Goal: Information Seeking & Learning: Understand process/instructions

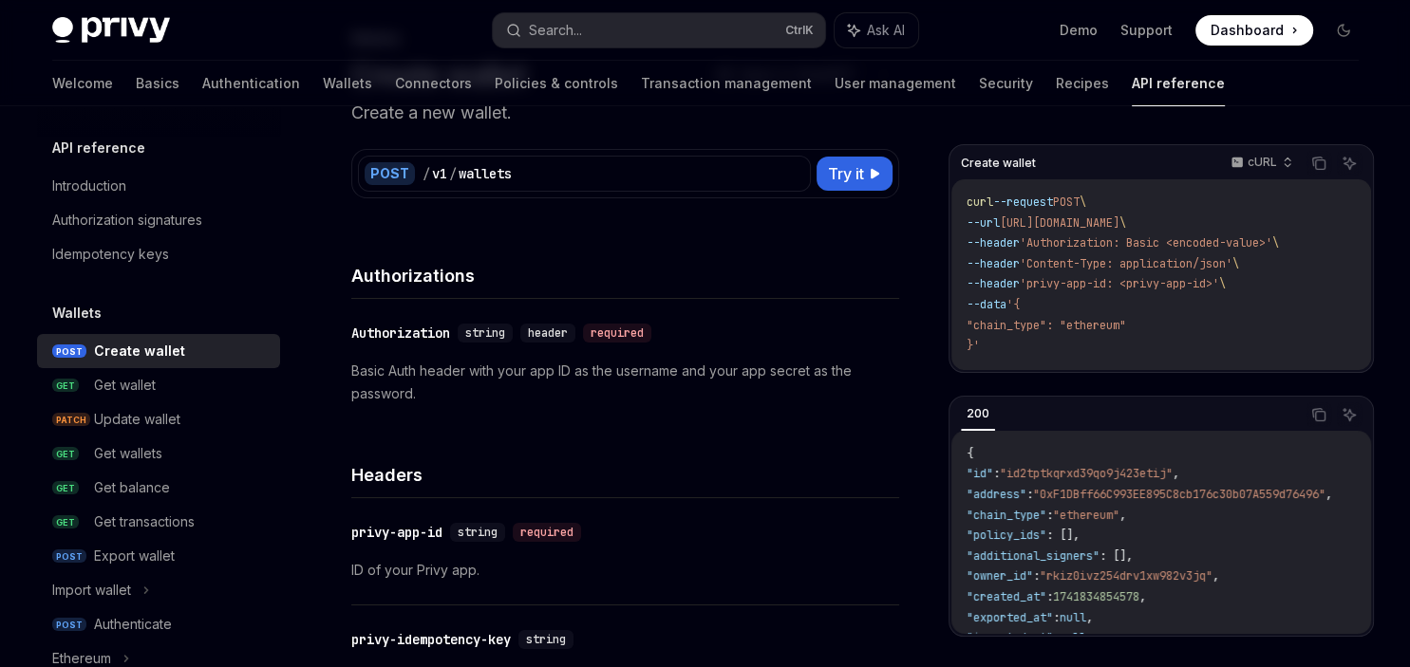
click at [1053, 261] on span "'Content-Type: application/json'" at bounding box center [1126, 263] width 213 height 15
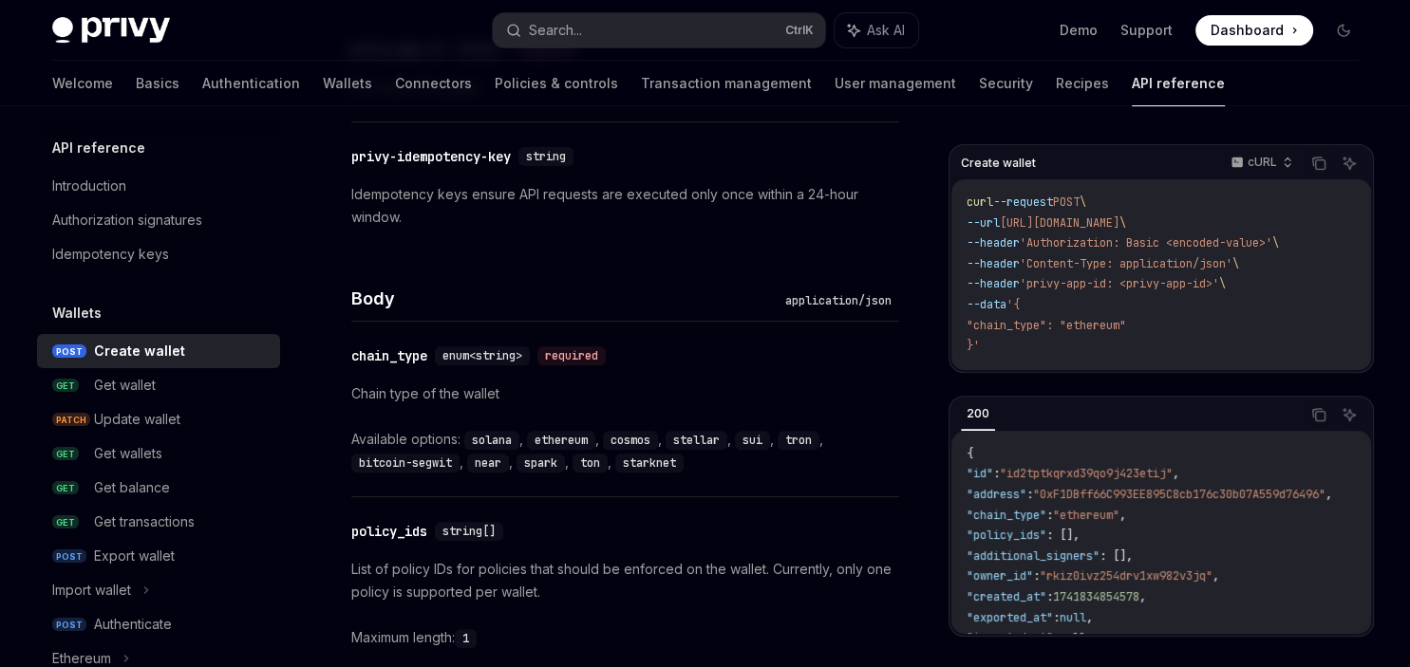
scroll to position [603, 0]
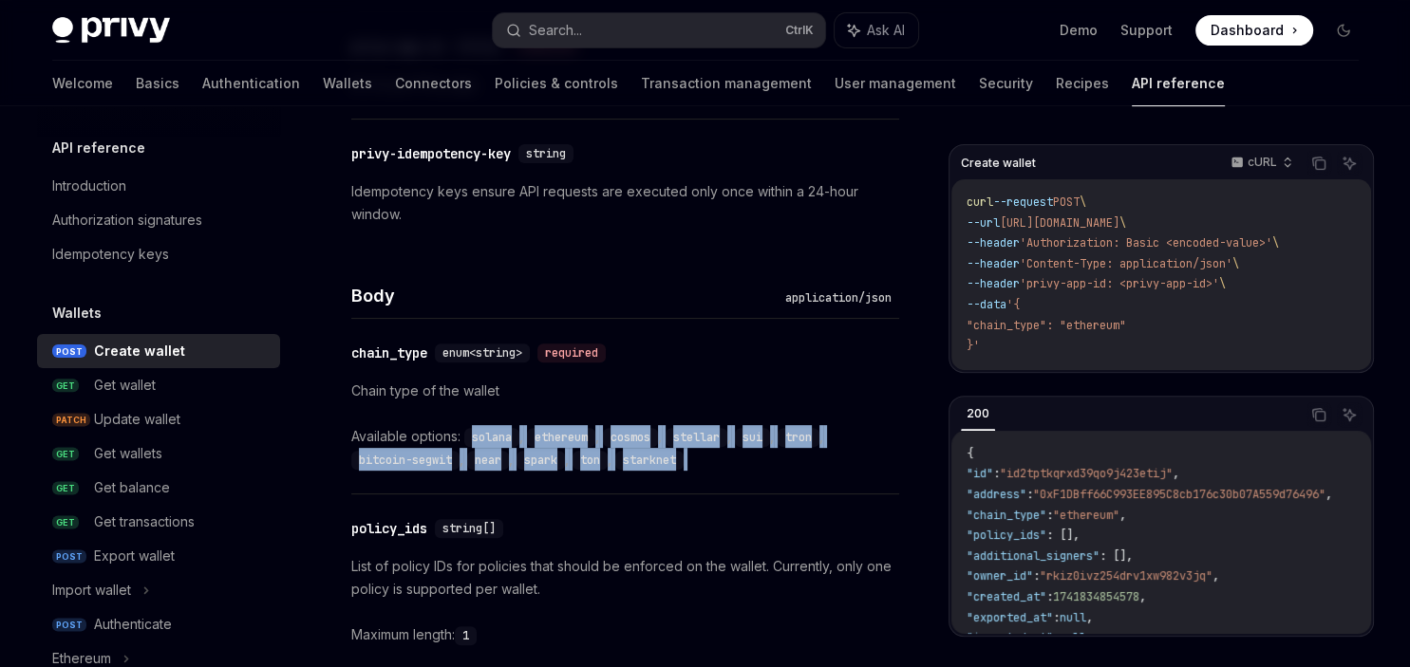
drag, startPoint x: 467, startPoint y: 437, endPoint x: 717, endPoint y: 468, distance: 251.6
click at [717, 468] on div "Available options: solana , ethereum , cosmos , stellar , sui , tron , bitcoin-…" at bounding box center [625, 448] width 548 height 46
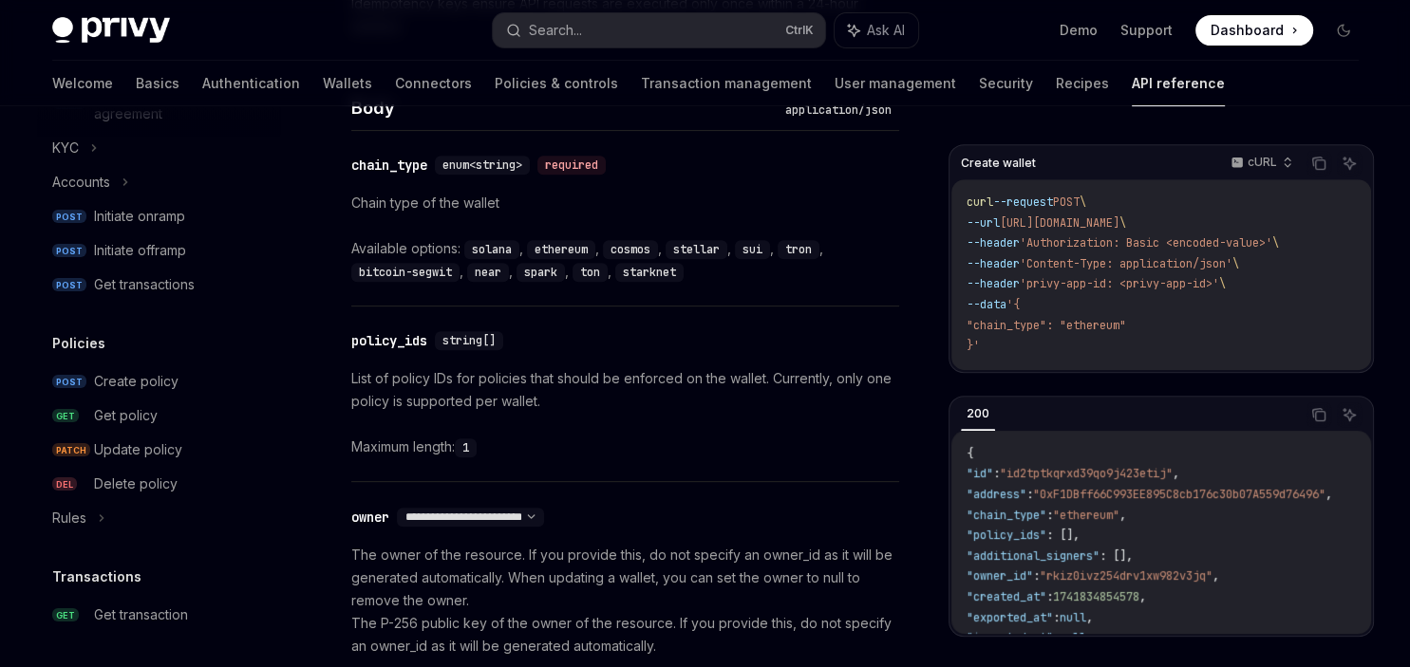
scroll to position [825, 0]
click at [89, 510] on div "Rules" at bounding box center [158, 517] width 243 height 34
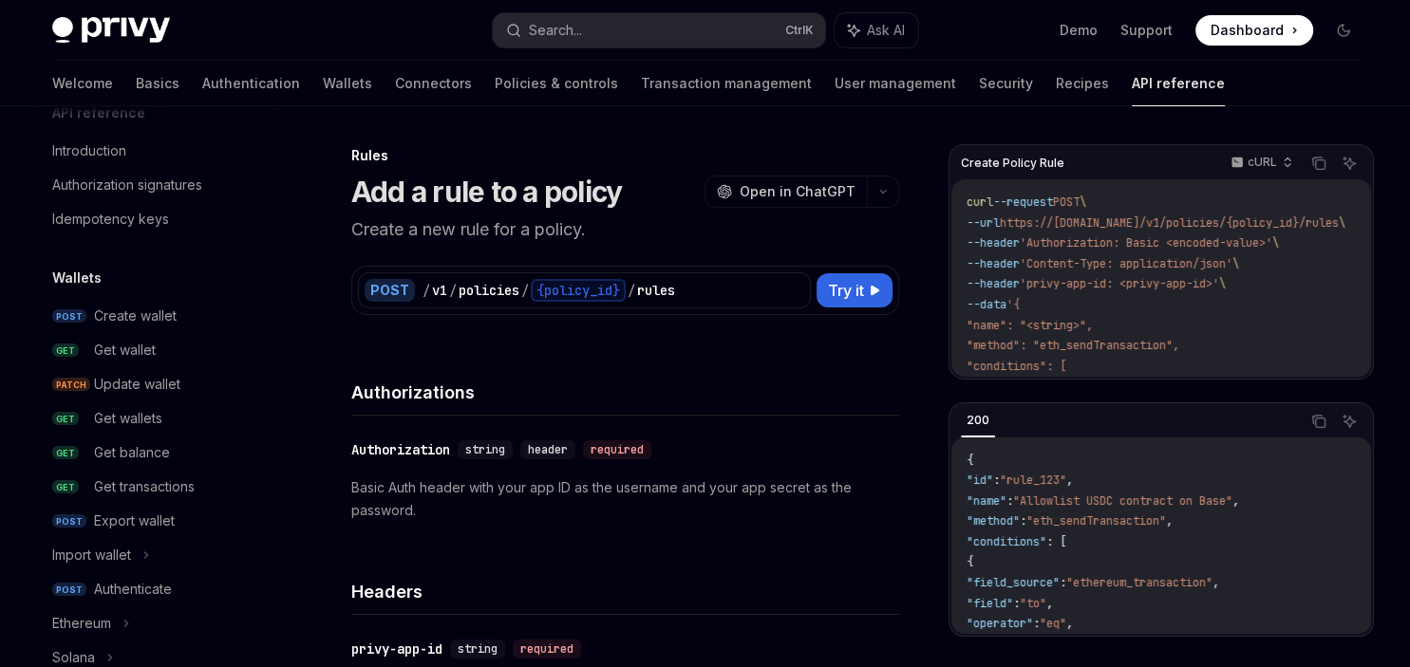
scroll to position [26, 0]
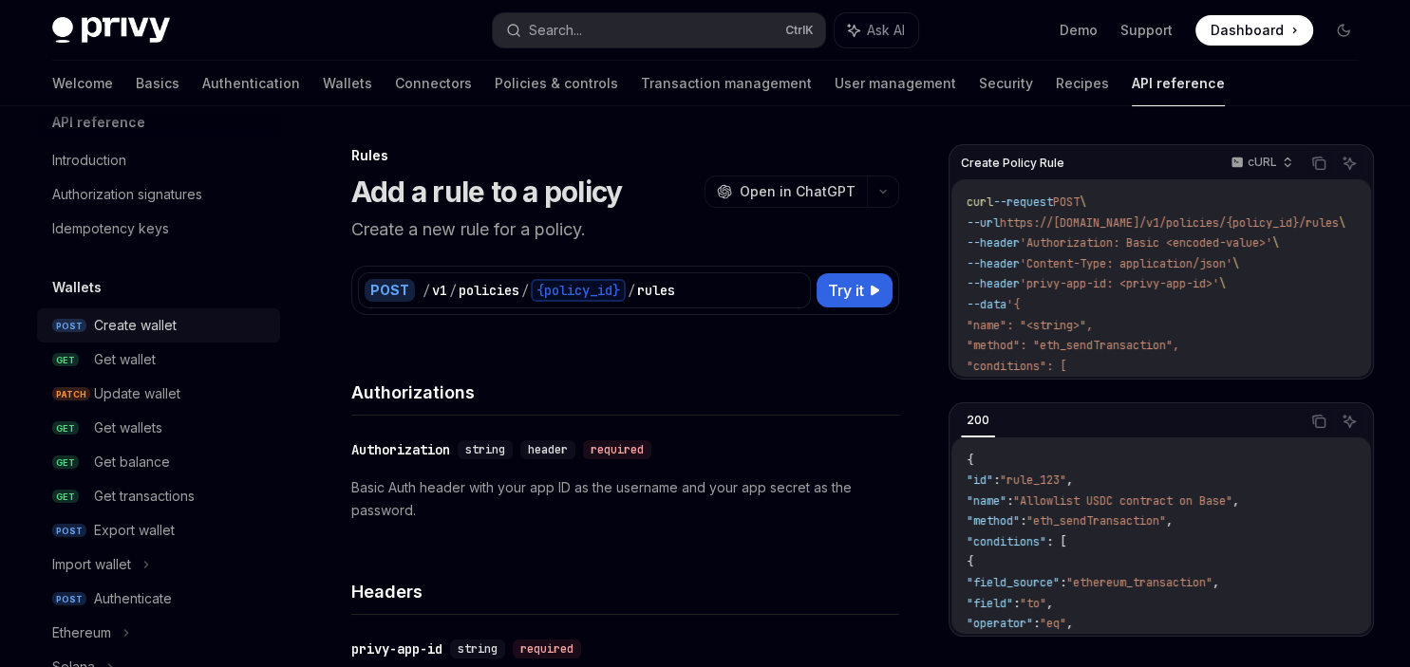
click at [146, 328] on div "Create wallet" at bounding box center [135, 325] width 83 height 23
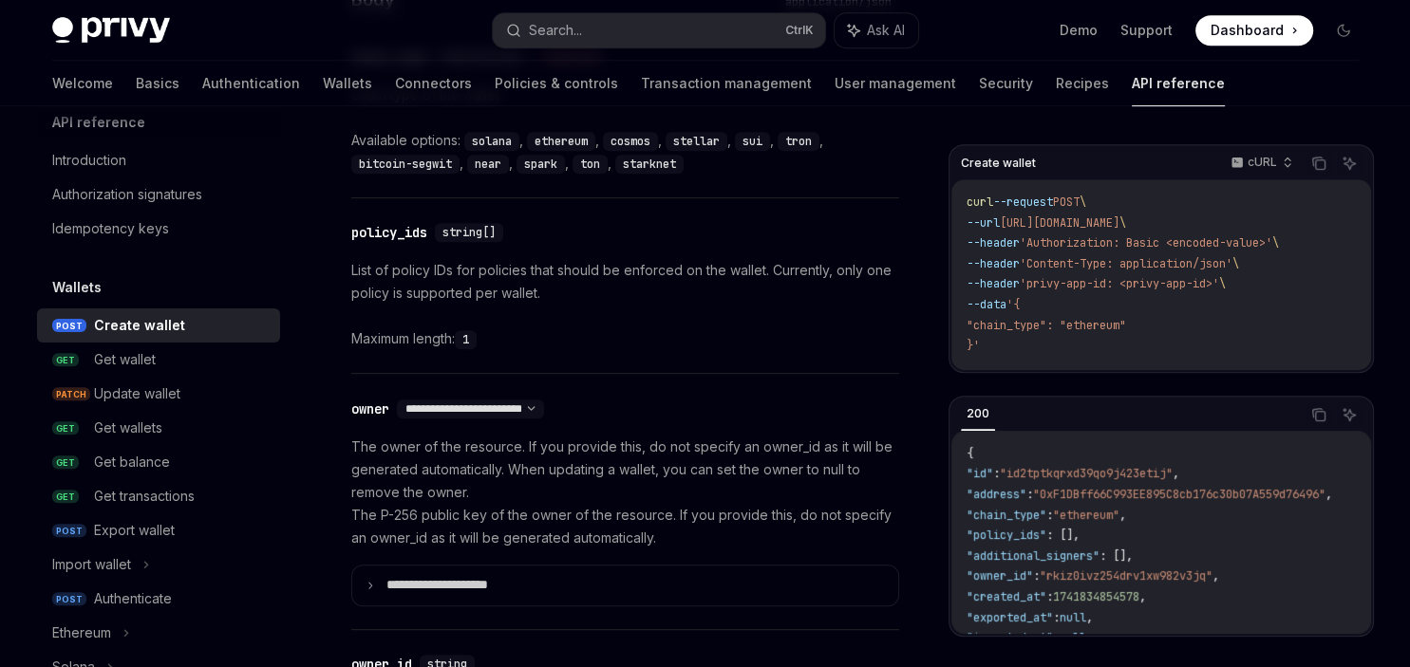
scroll to position [900, 0]
click at [546, 517] on p "The owner of the resource. If you provide this, do not specify an owner_id as i…" at bounding box center [625, 492] width 548 height 114
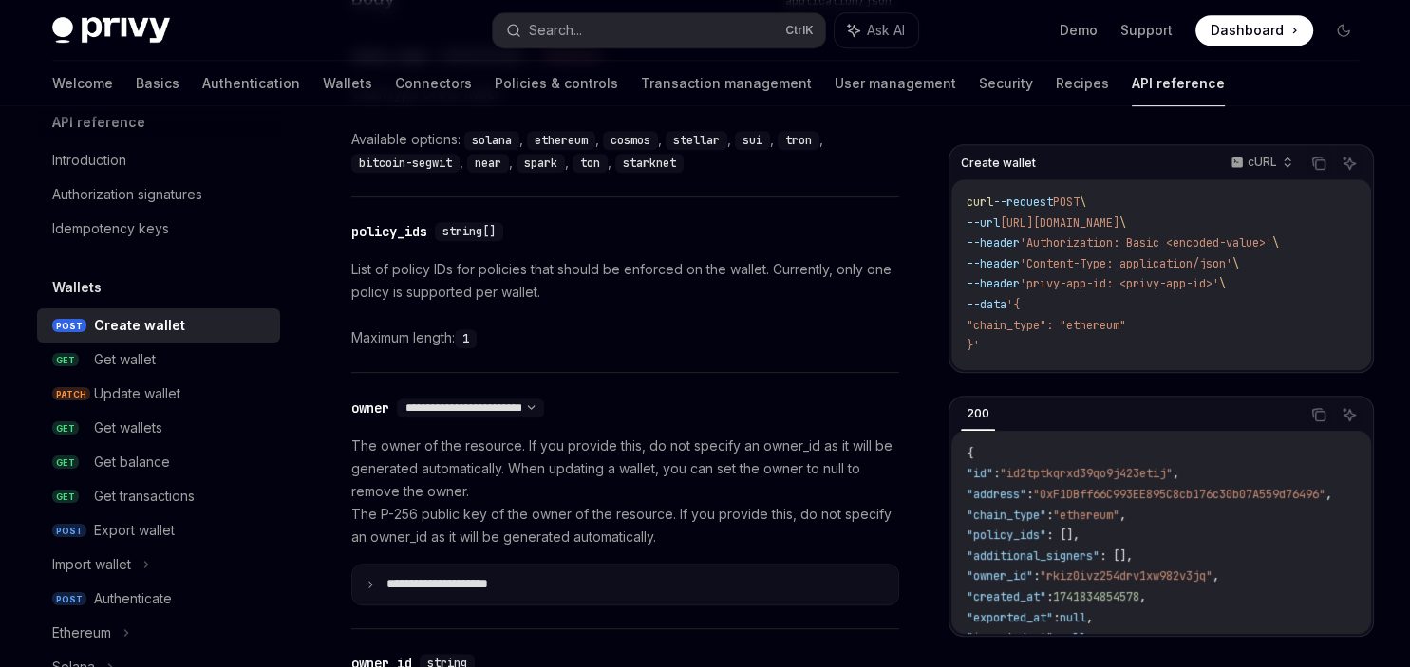
click at [544, 587] on summary "**********" at bounding box center [625, 585] width 546 height 40
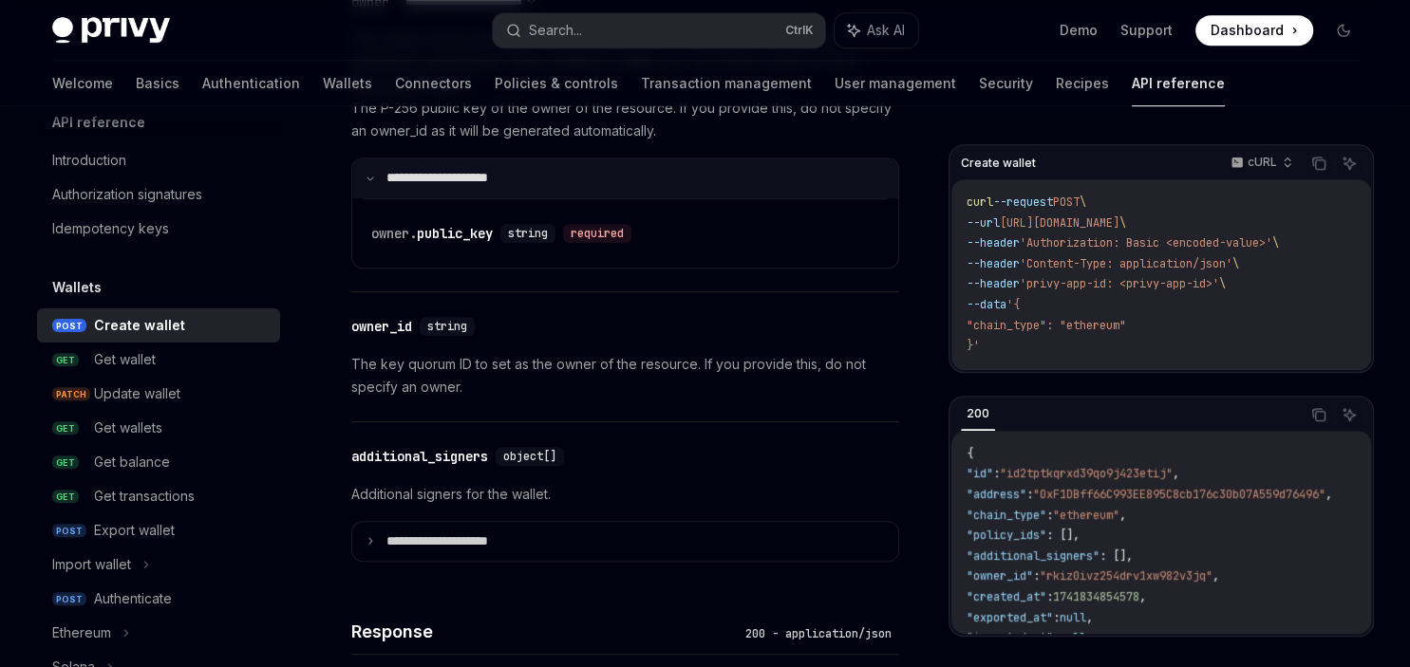
scroll to position [1308, 0]
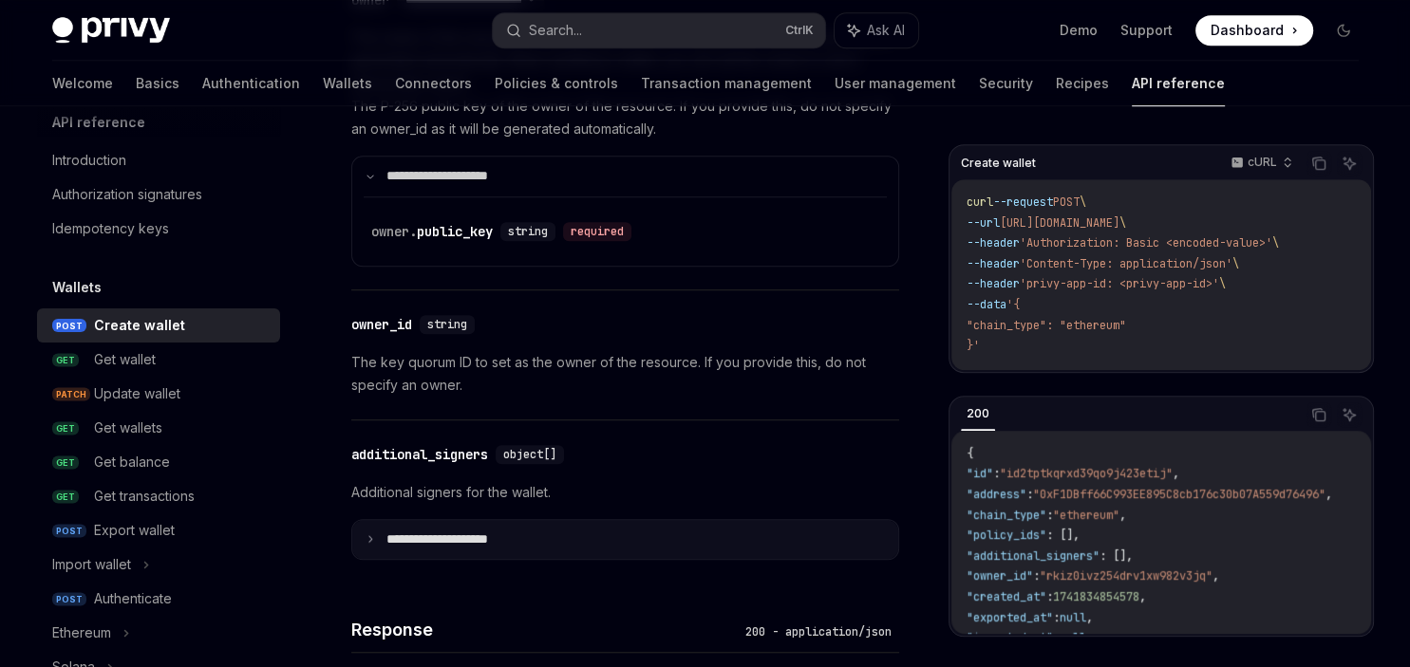
click at [536, 539] on summary "**********" at bounding box center [625, 540] width 546 height 40
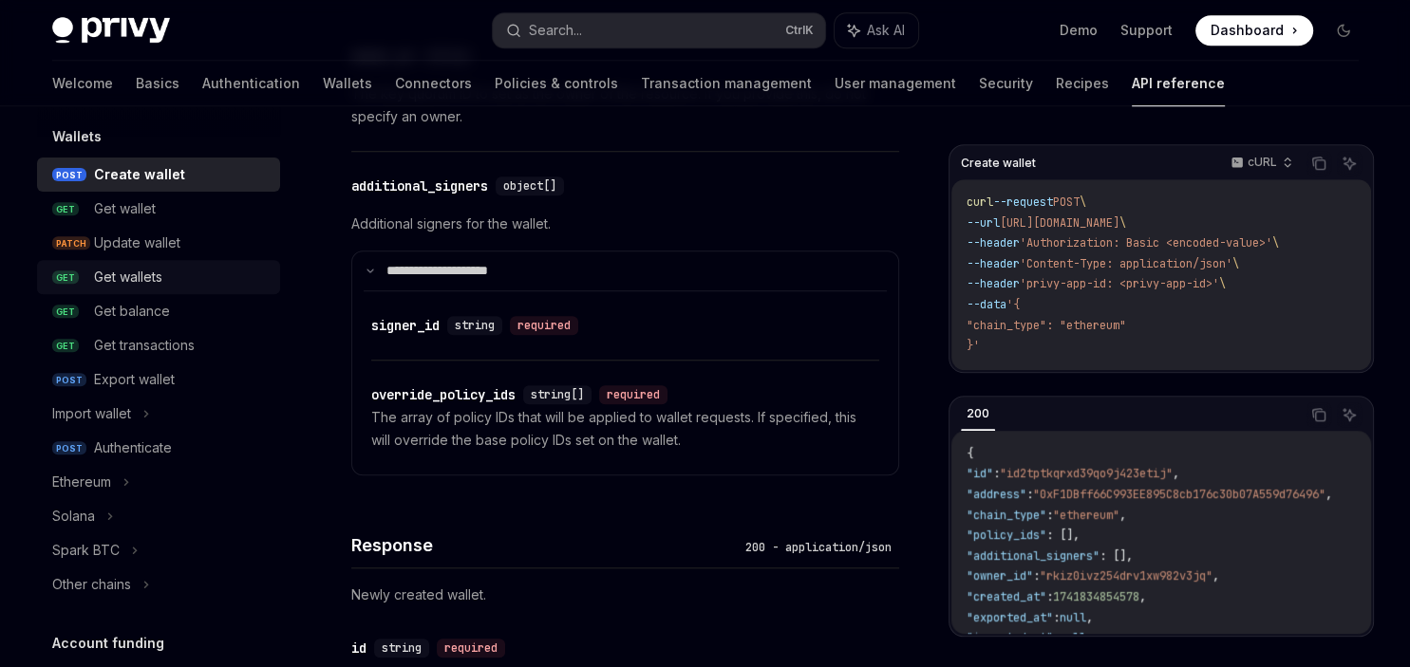
scroll to position [178, 0]
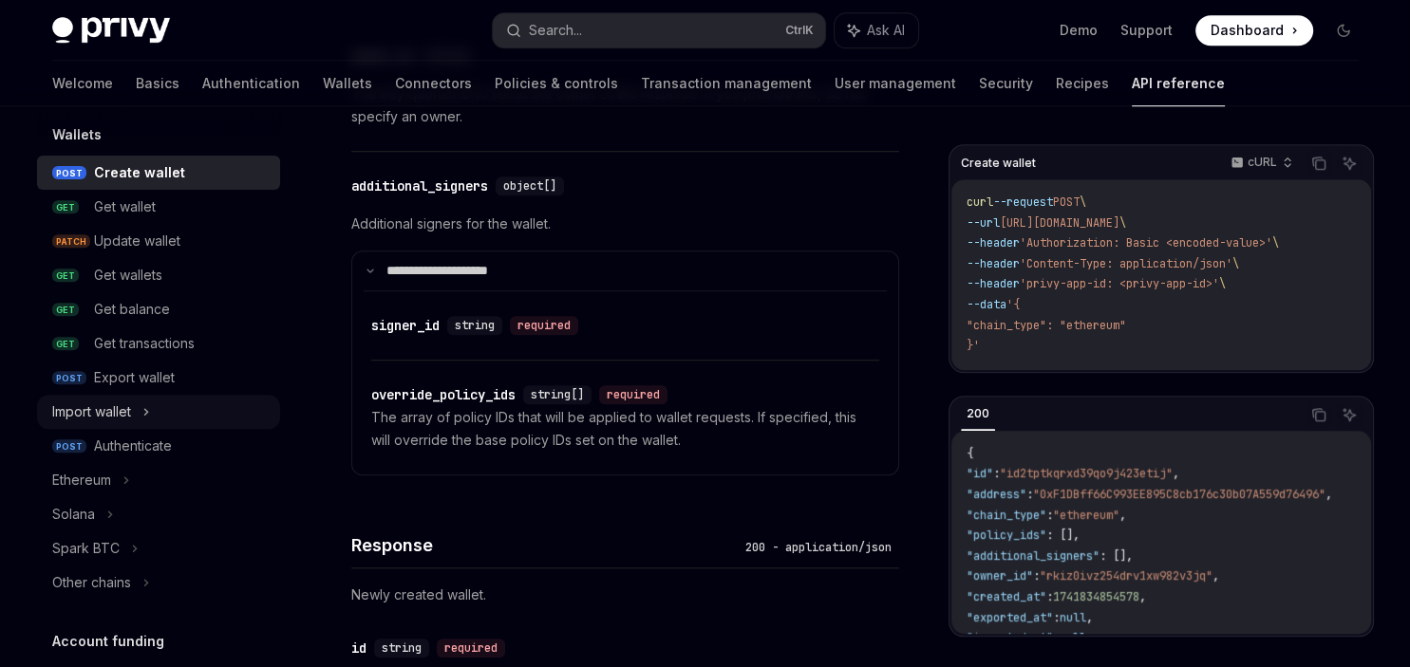
click at [146, 413] on icon at bounding box center [146, 412] width 8 height 23
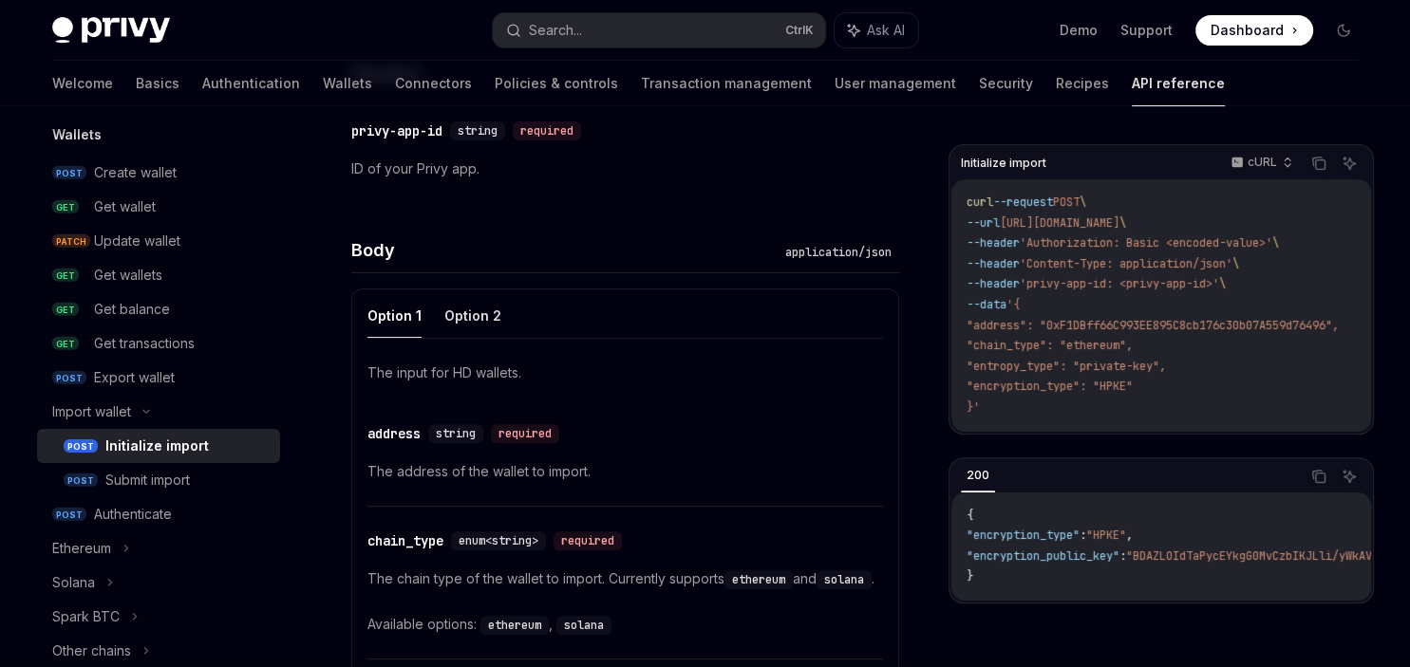
scroll to position [593, 0]
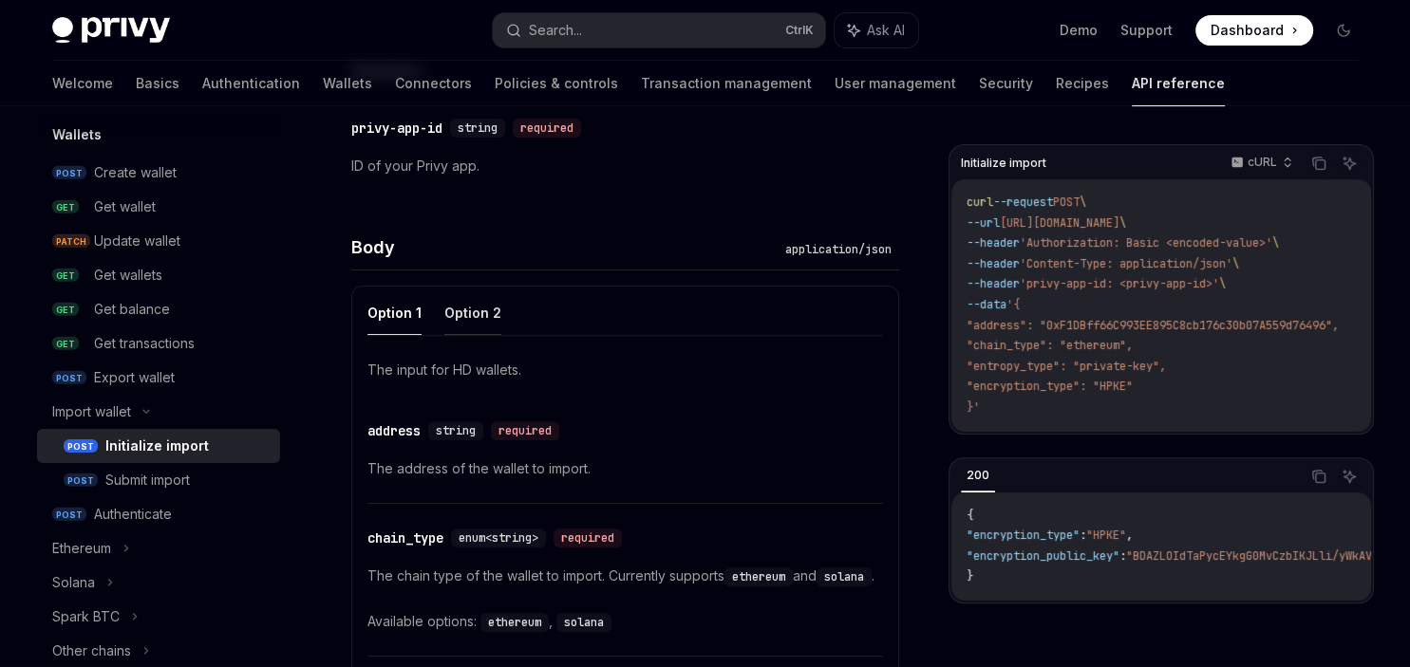
click at [461, 312] on button "Option 2" at bounding box center [472, 312] width 57 height 45
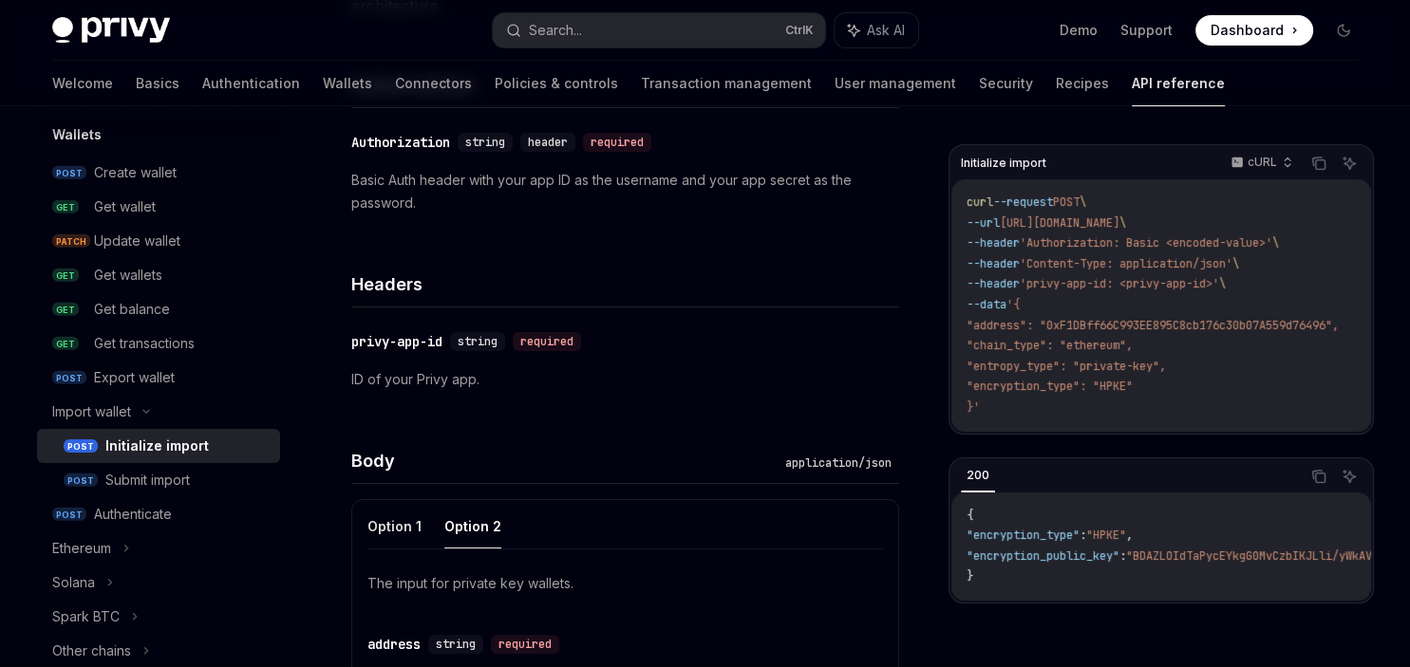
scroll to position [378, 0]
click at [413, 529] on button "Option 1" at bounding box center [394, 528] width 54 height 45
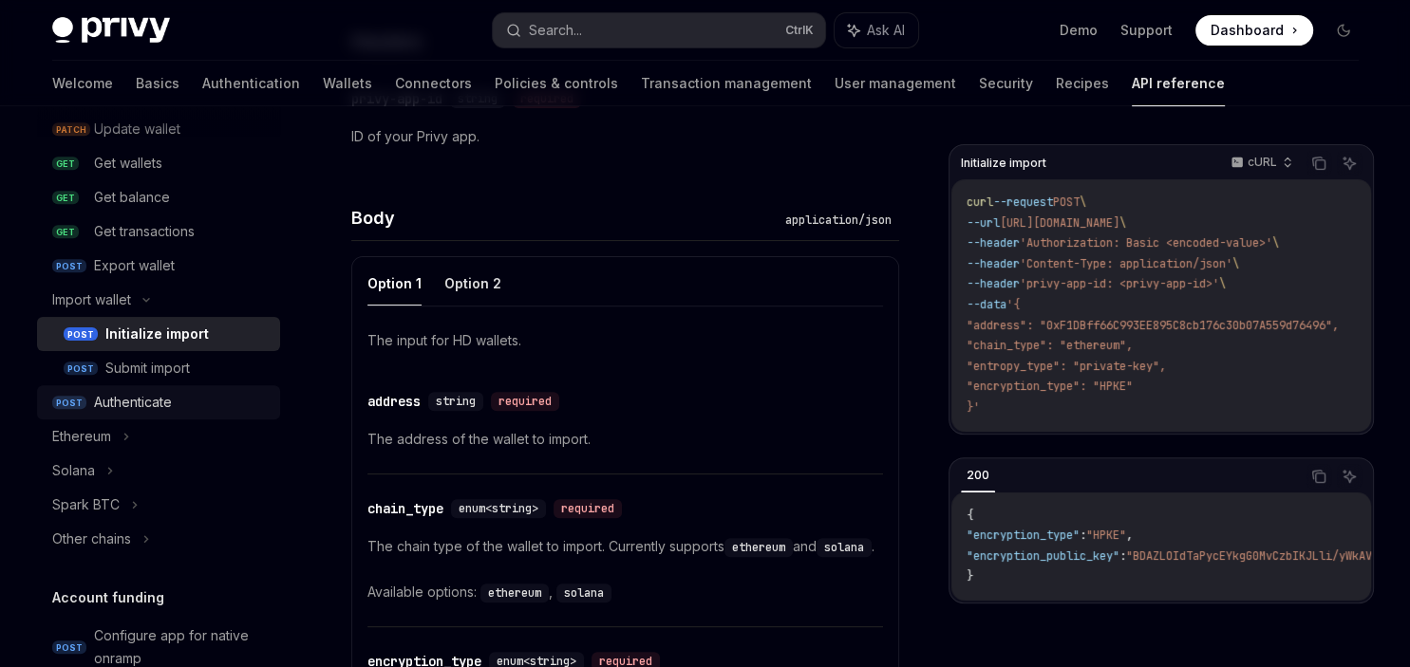
scroll to position [294, 0]
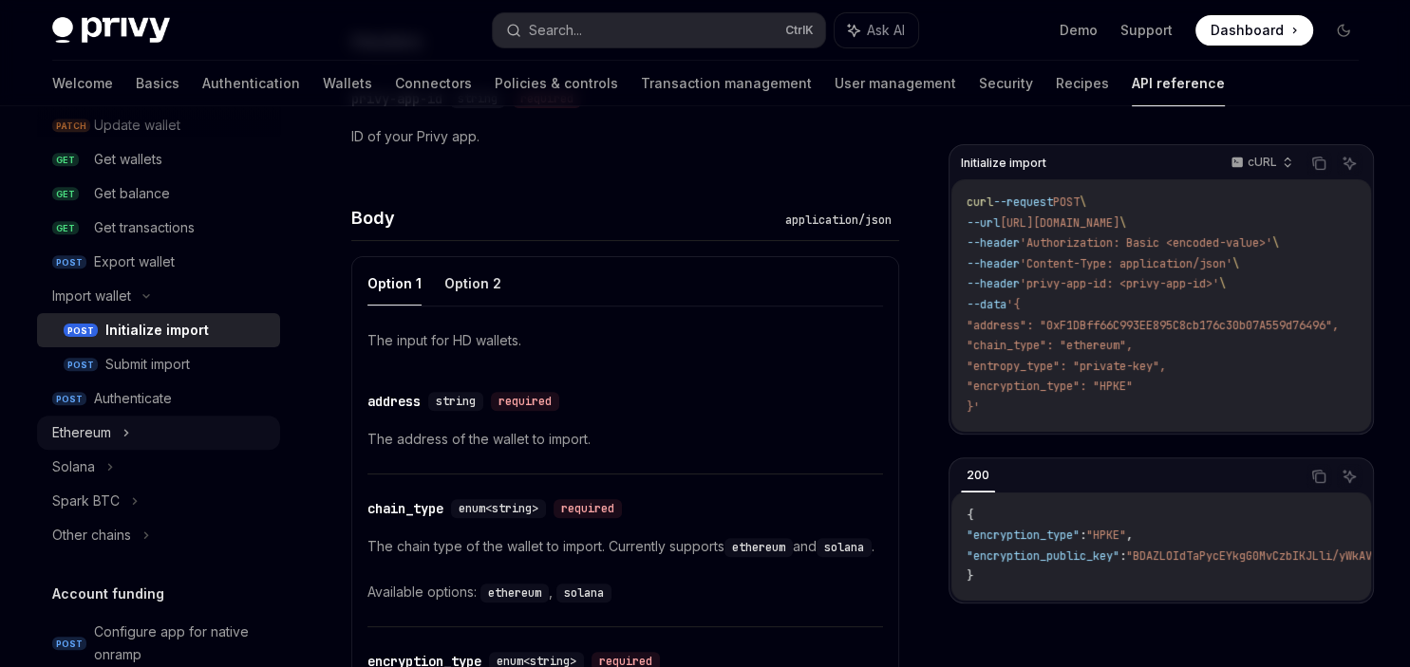
click at [120, 426] on div "Ethereum" at bounding box center [158, 433] width 243 height 34
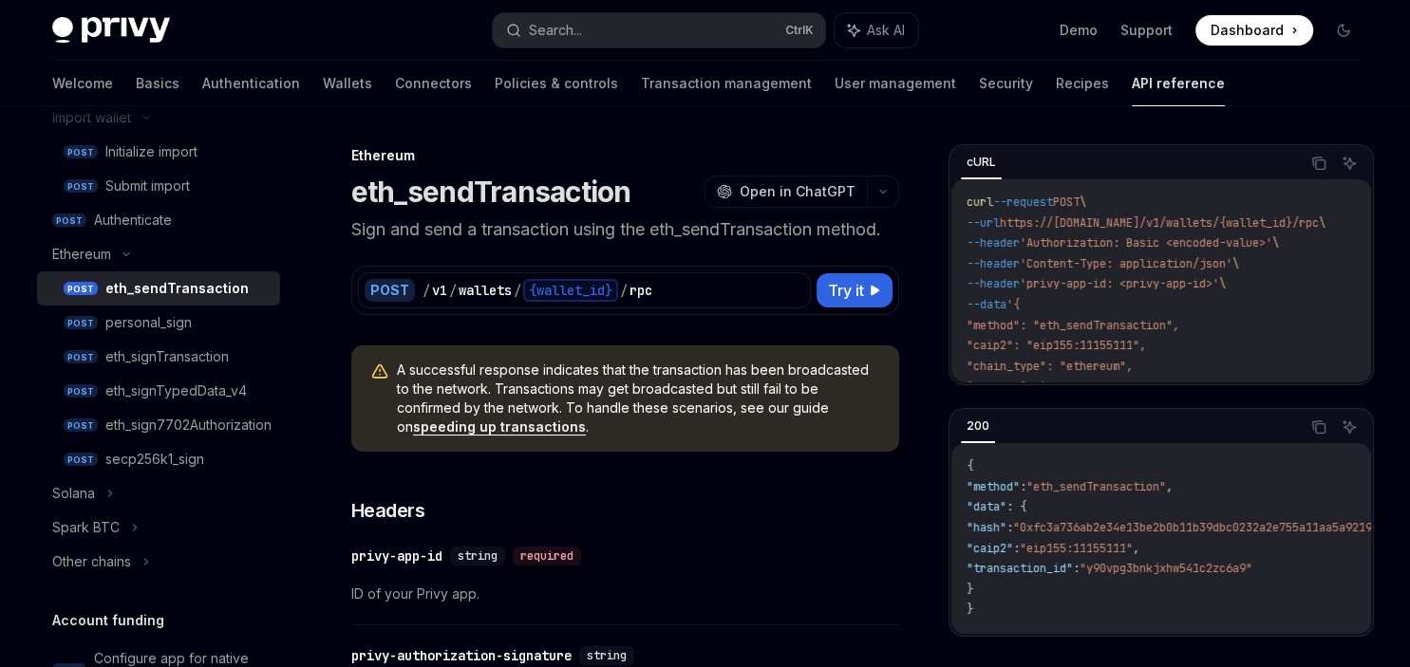
scroll to position [486, 0]
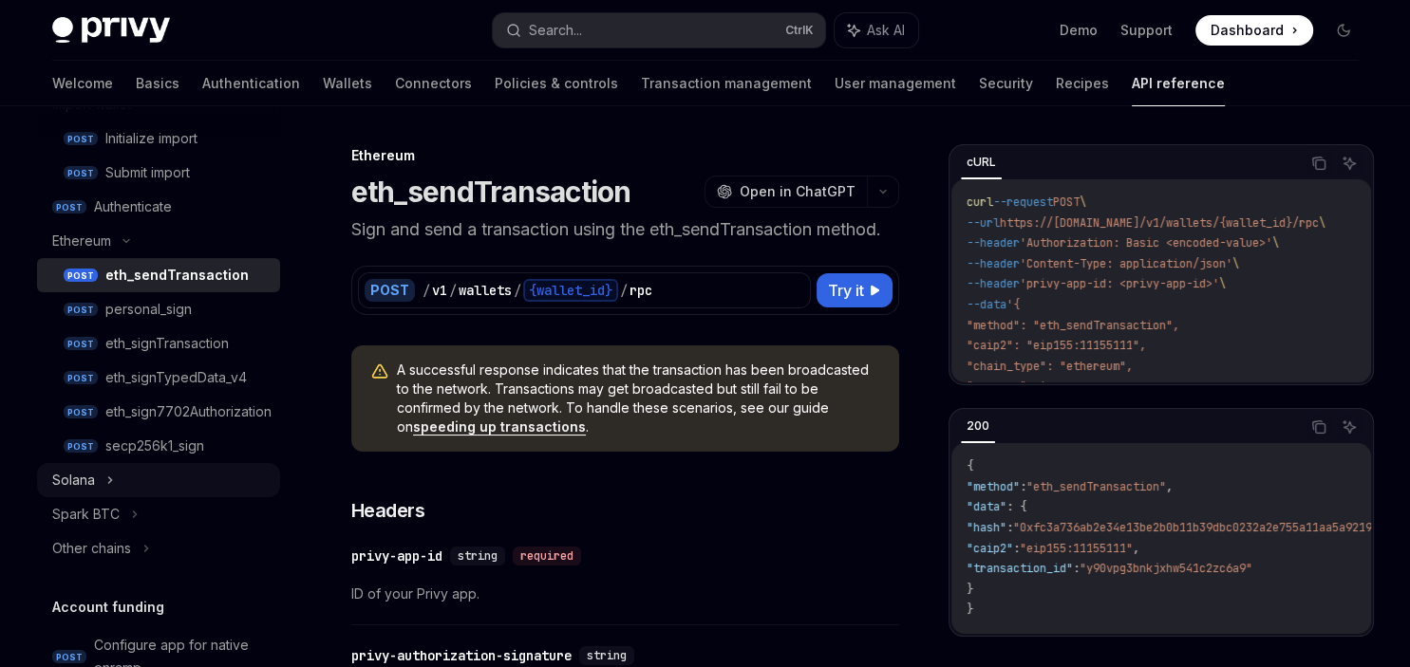
click at [109, 482] on icon at bounding box center [109, 480] width 3 height 6
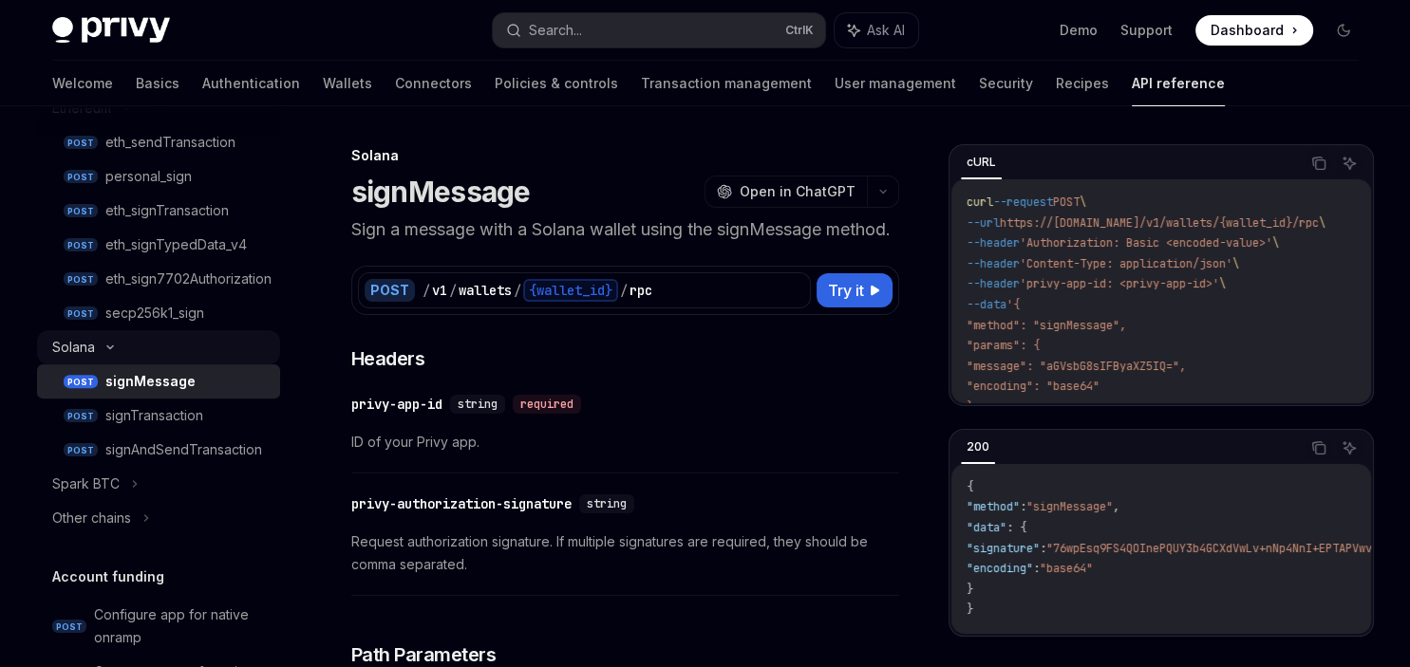
scroll to position [623, 0]
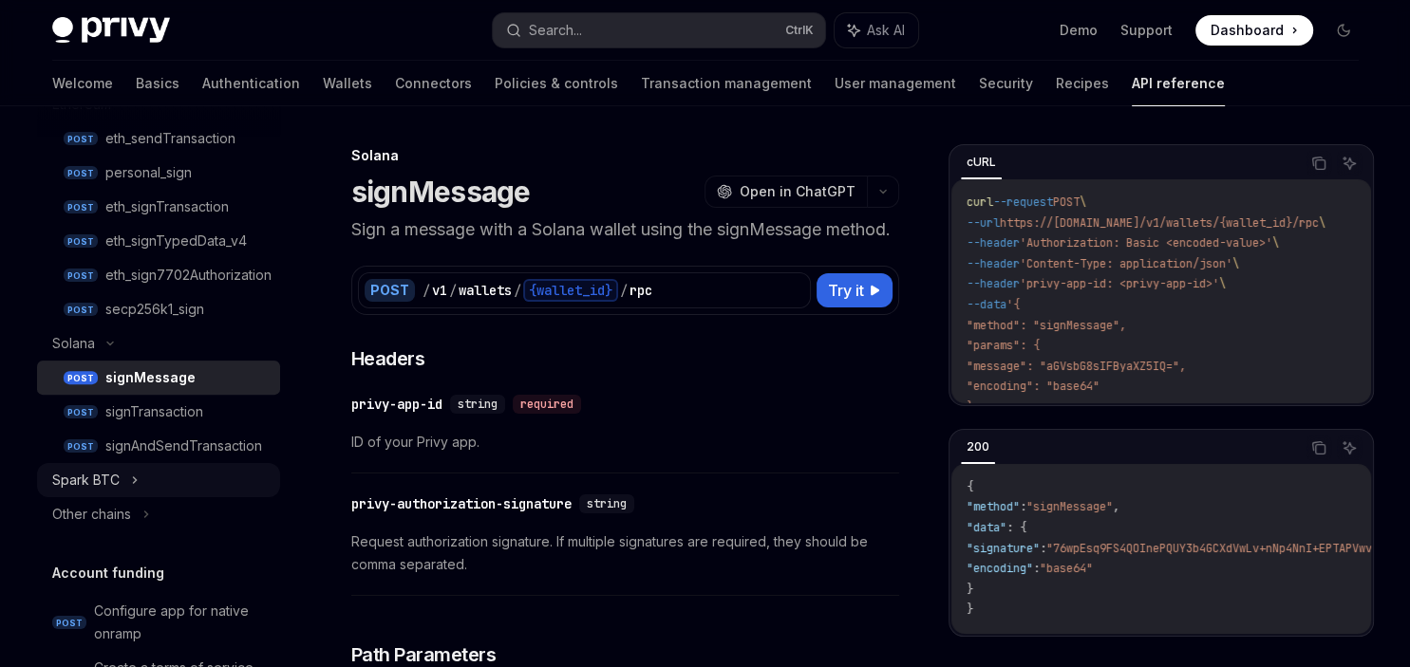
click at [126, 481] on div "Spark BTC" at bounding box center [158, 480] width 243 height 34
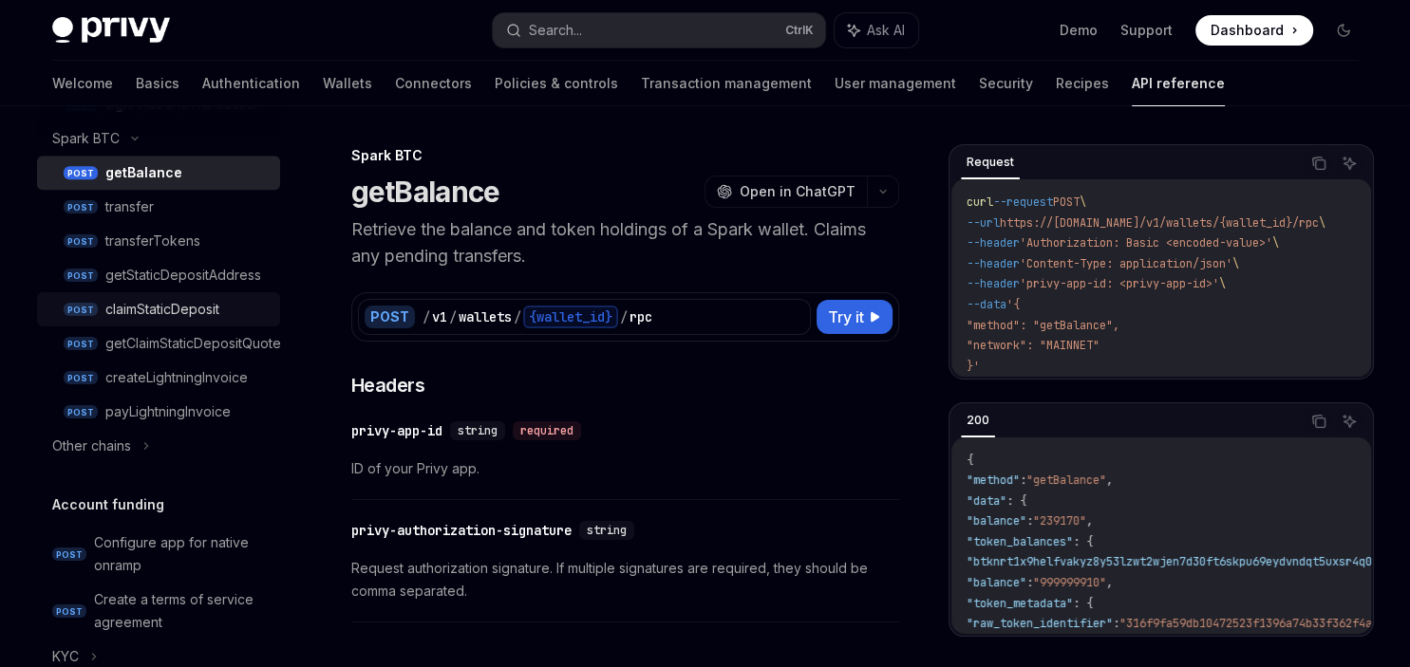
scroll to position [971, 0]
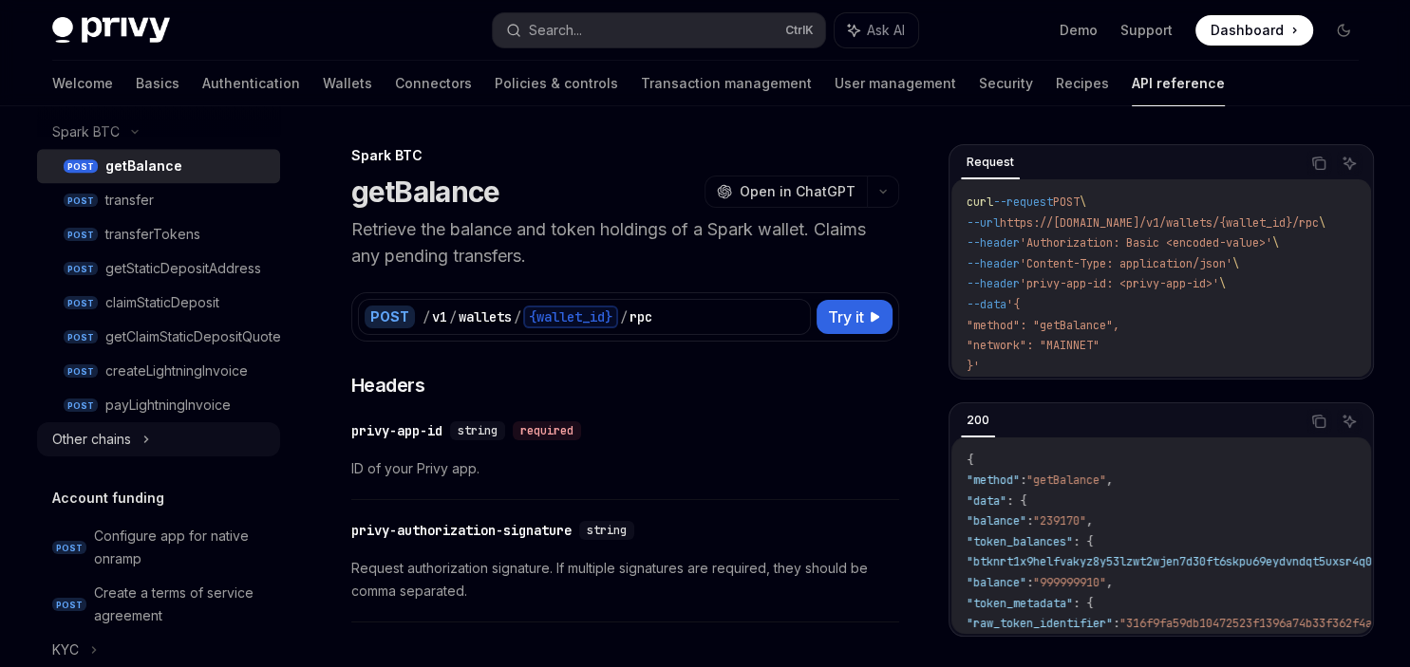
click at [142, 439] on div "Other chains" at bounding box center [158, 439] width 243 height 34
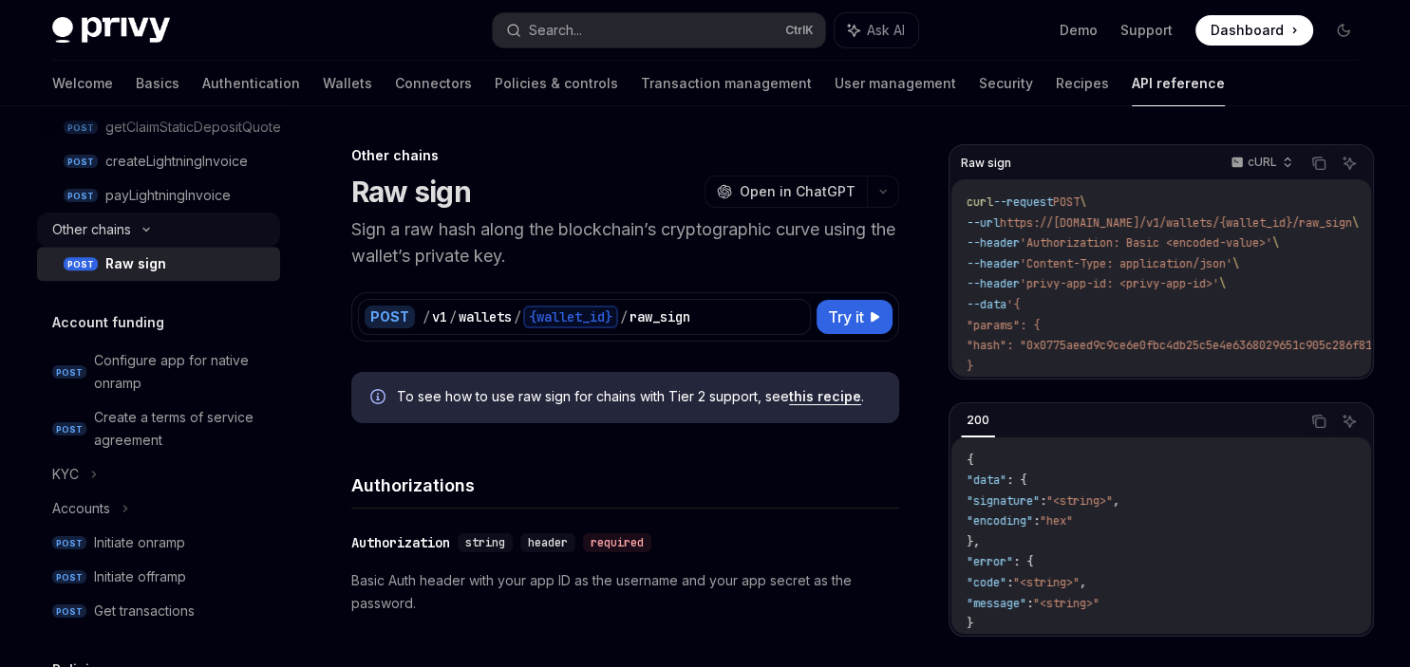
scroll to position [1186, 0]
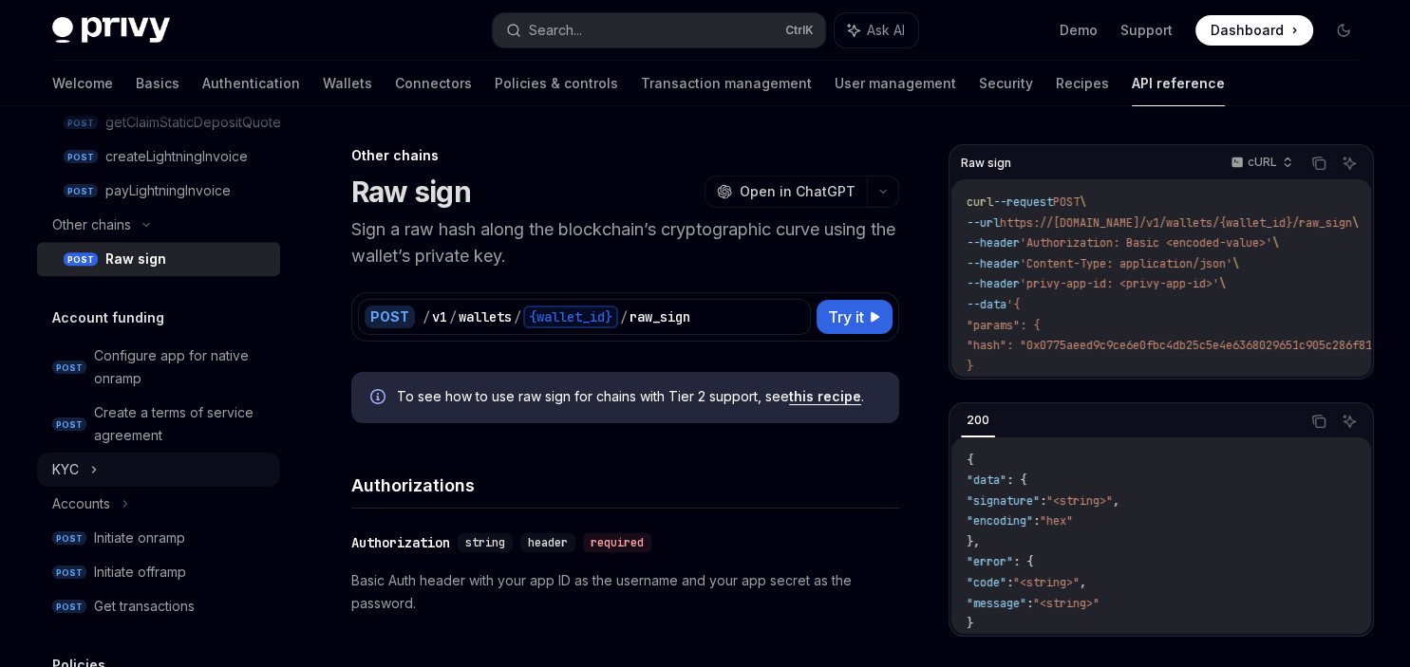
click at [89, 468] on div "KYC" at bounding box center [158, 470] width 243 height 34
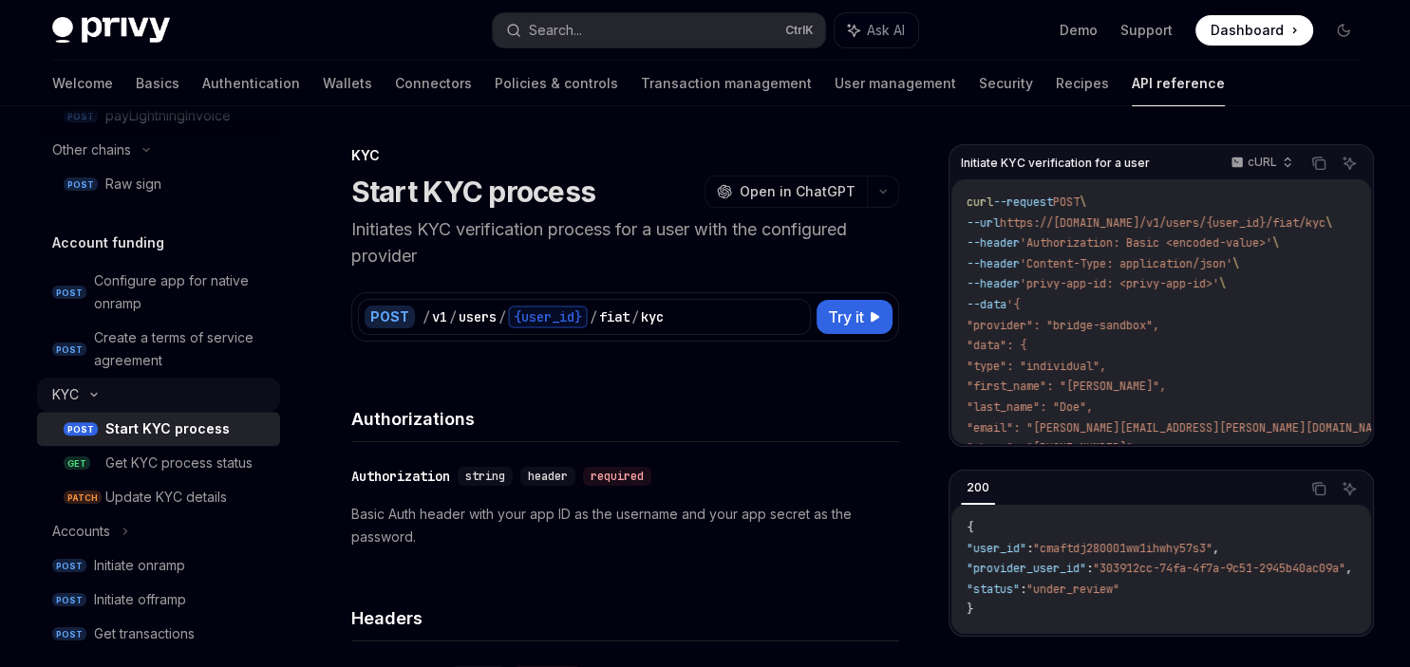
scroll to position [1283, 0]
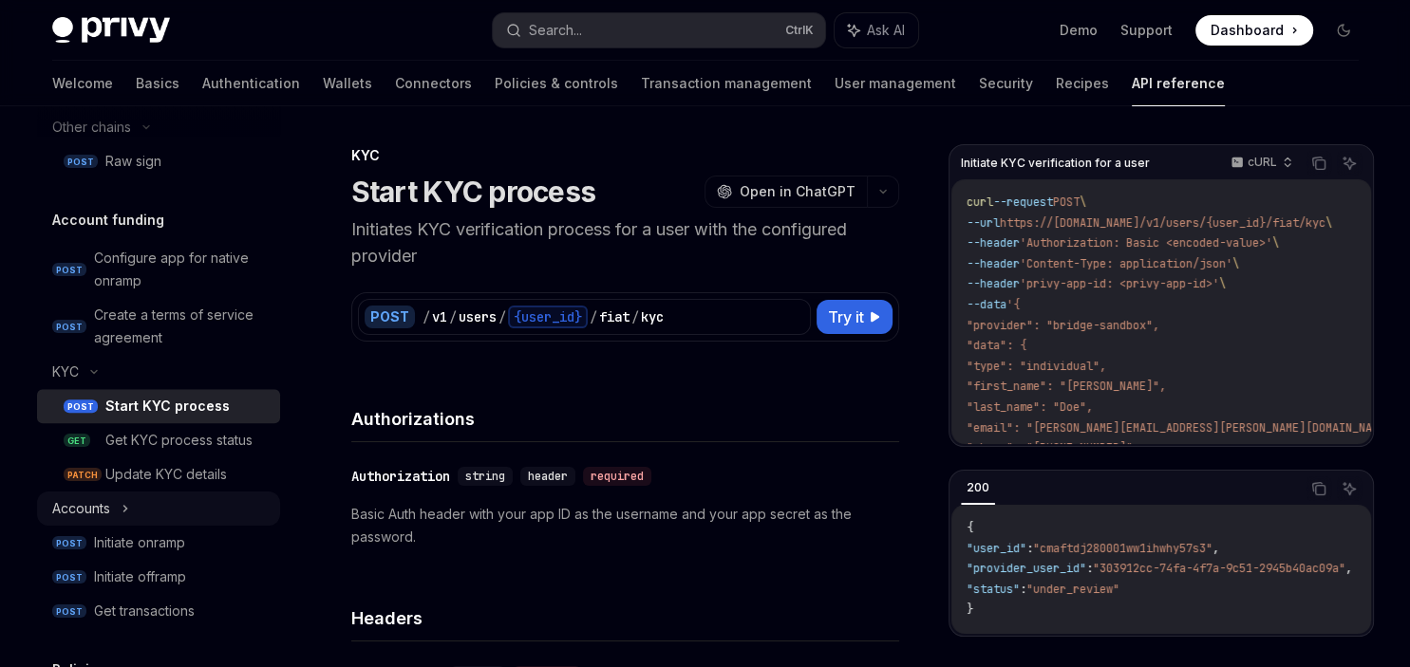
click at [124, 506] on icon at bounding box center [124, 509] width 3 height 6
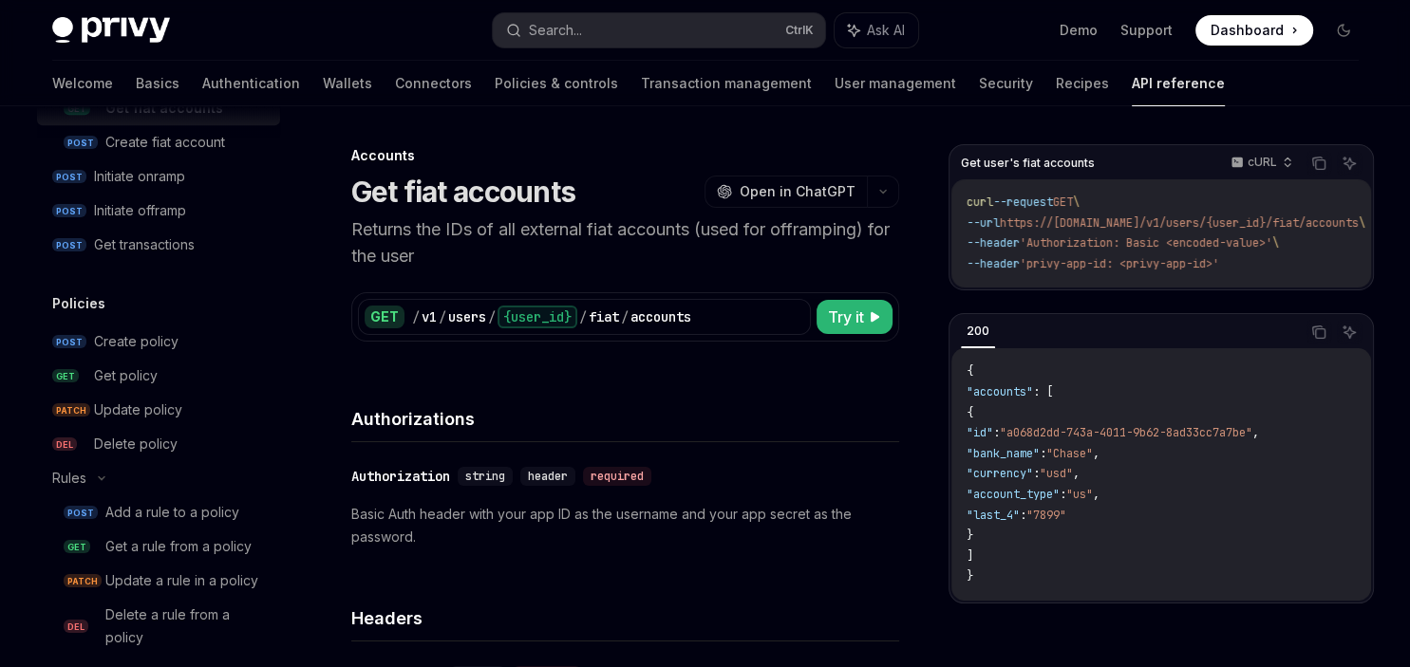
scroll to position [1719, 0]
click at [103, 485] on div "Rules" at bounding box center [158, 477] width 243 height 34
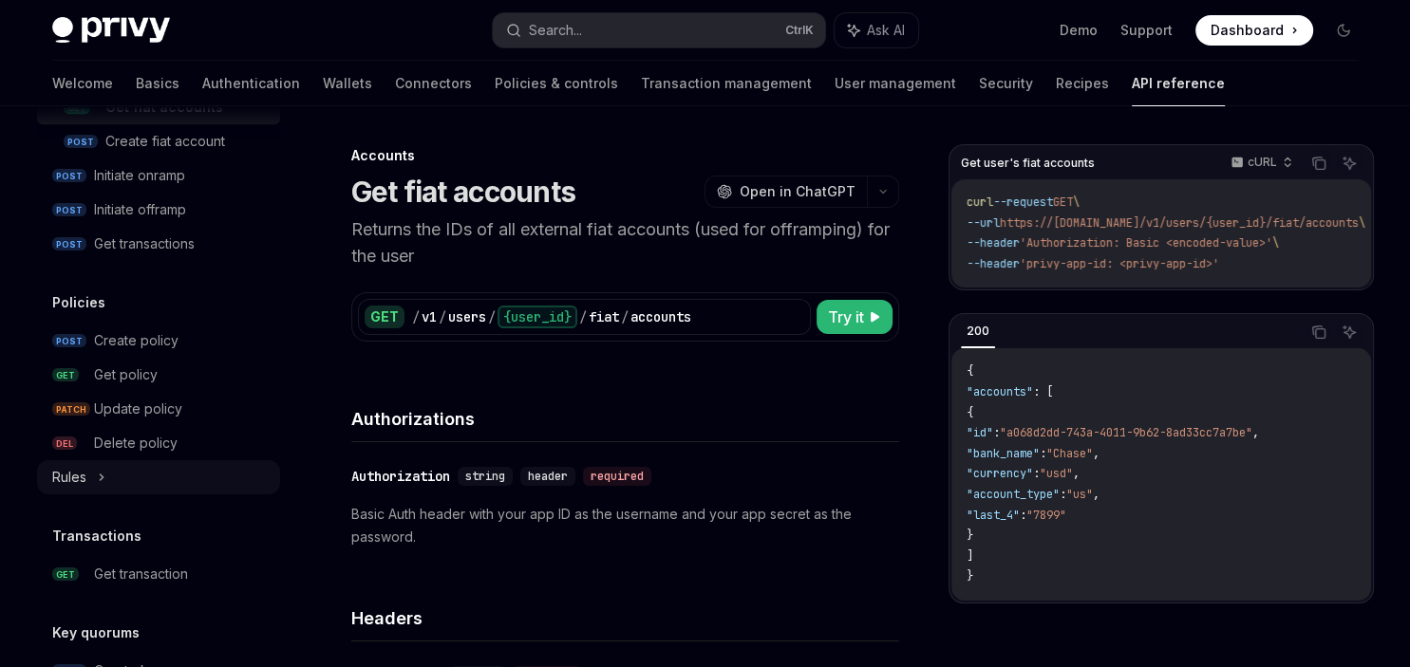
click at [103, 485] on icon at bounding box center [102, 477] width 8 height 23
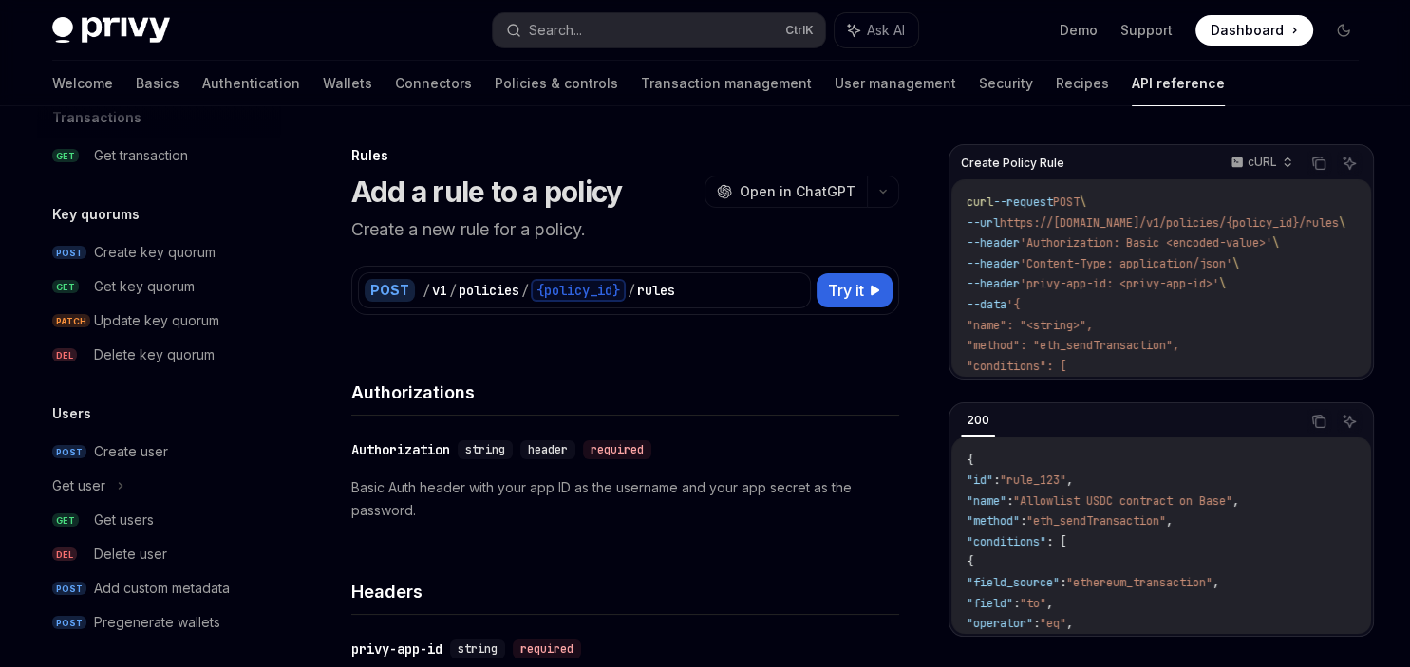
scroll to position [2308, 0]
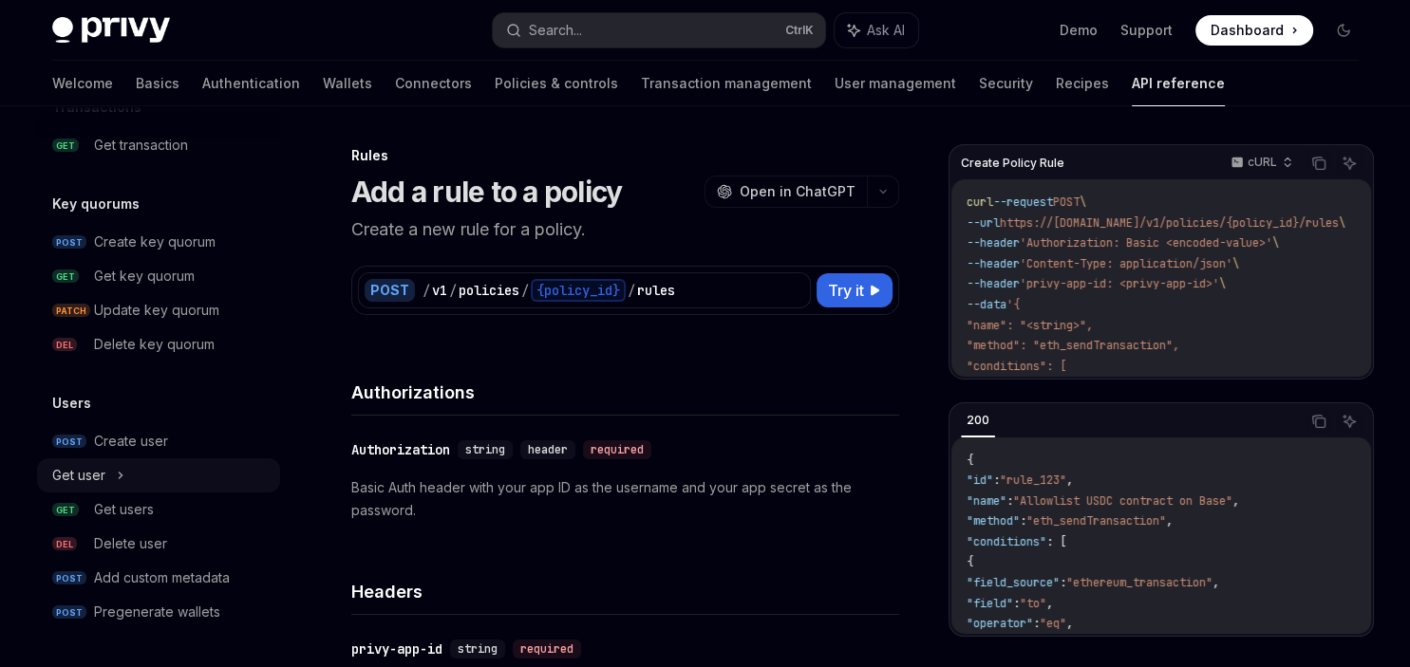
click at [108, 466] on div "Get user" at bounding box center [158, 476] width 243 height 34
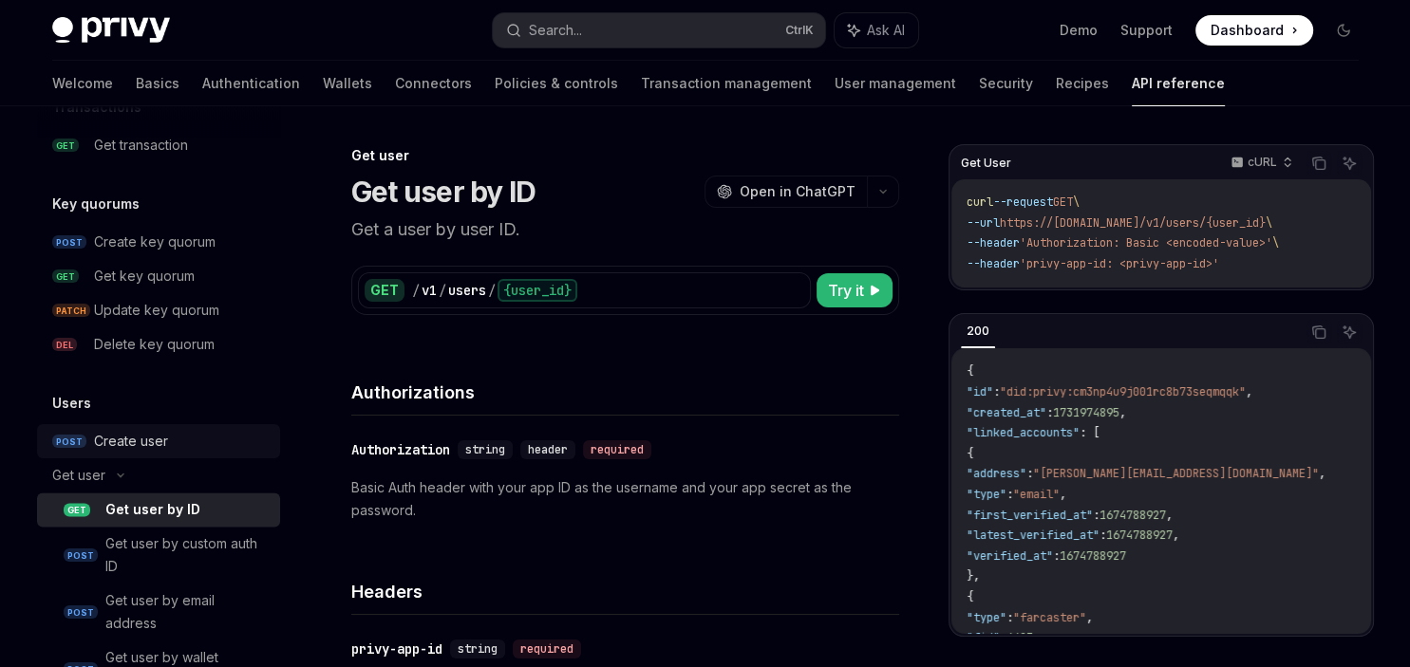
click at [126, 435] on div "Create user" at bounding box center [131, 441] width 74 height 23
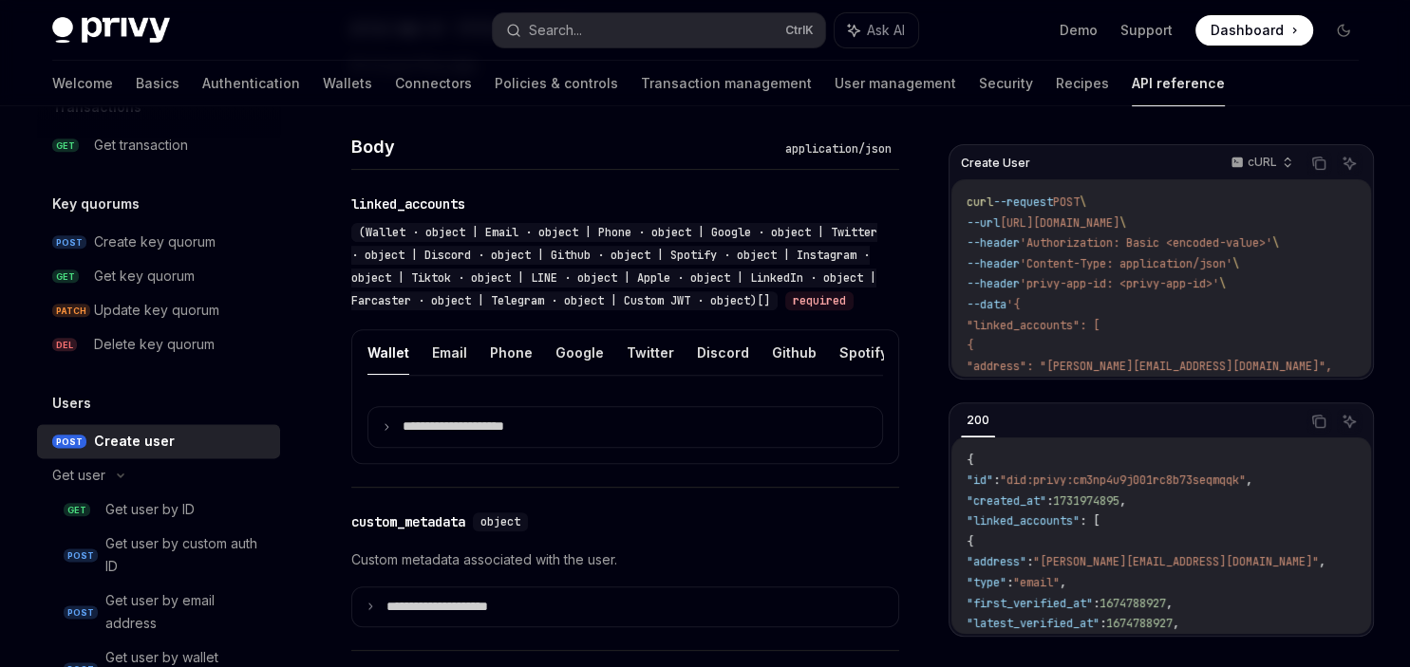
scroll to position [649, 0]
click at [466, 372] on ul "Wallet Email Phone Google Twitter Discord Github Spotify Instagram Tiktok LINE …" at bounding box center [624, 352] width 515 height 46
click at [444, 372] on button "Email" at bounding box center [449, 351] width 35 height 45
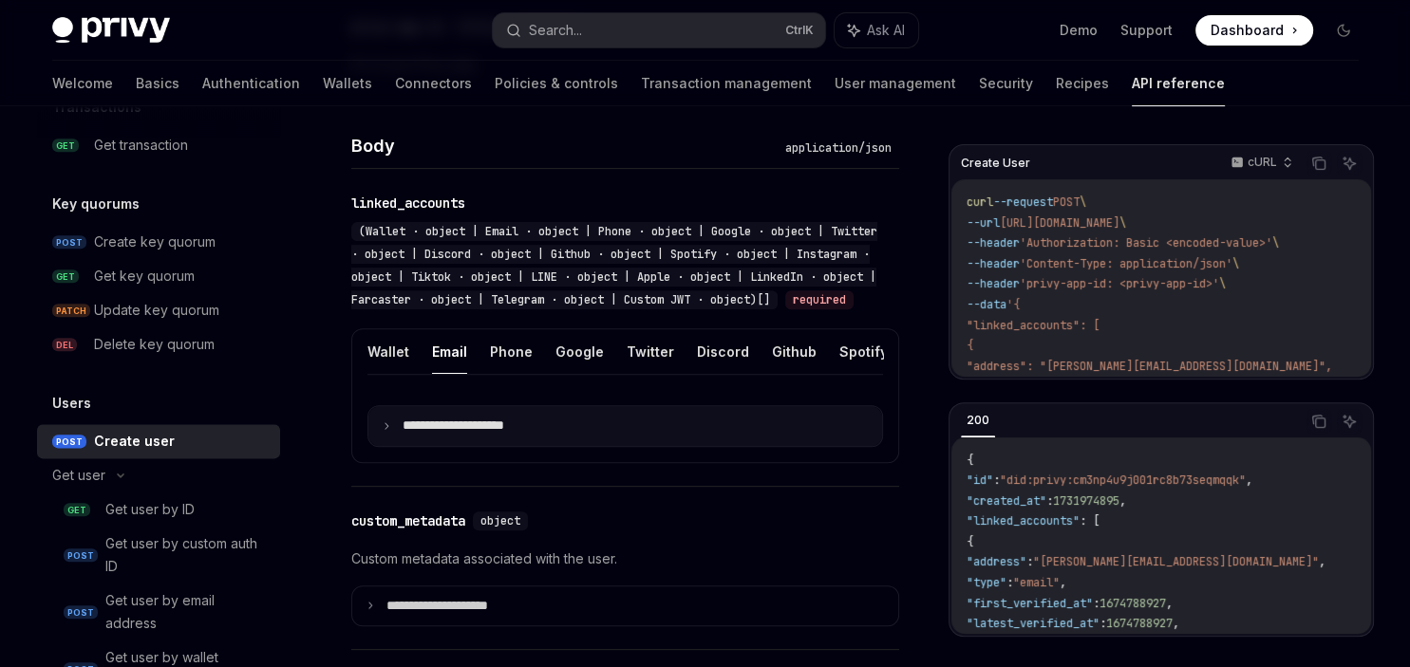
click at [534, 442] on summary "**********" at bounding box center [625, 426] width 514 height 40
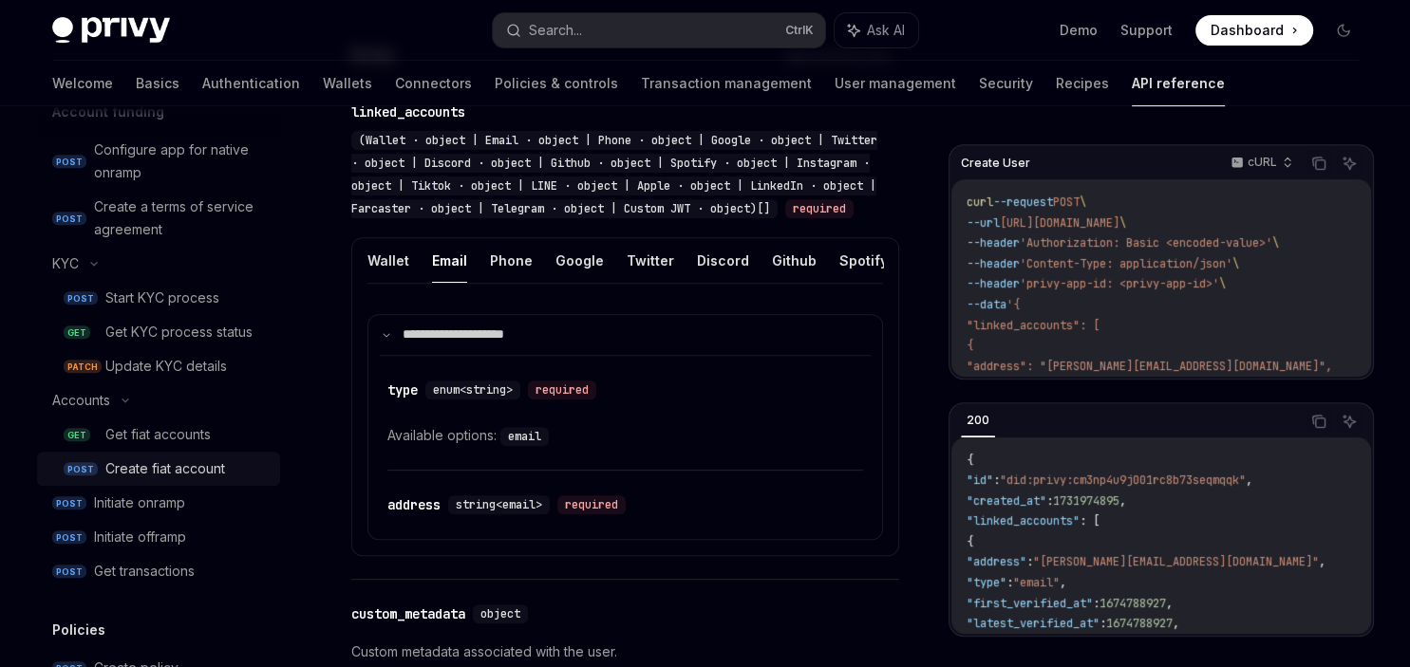
scroll to position [1386, 0]
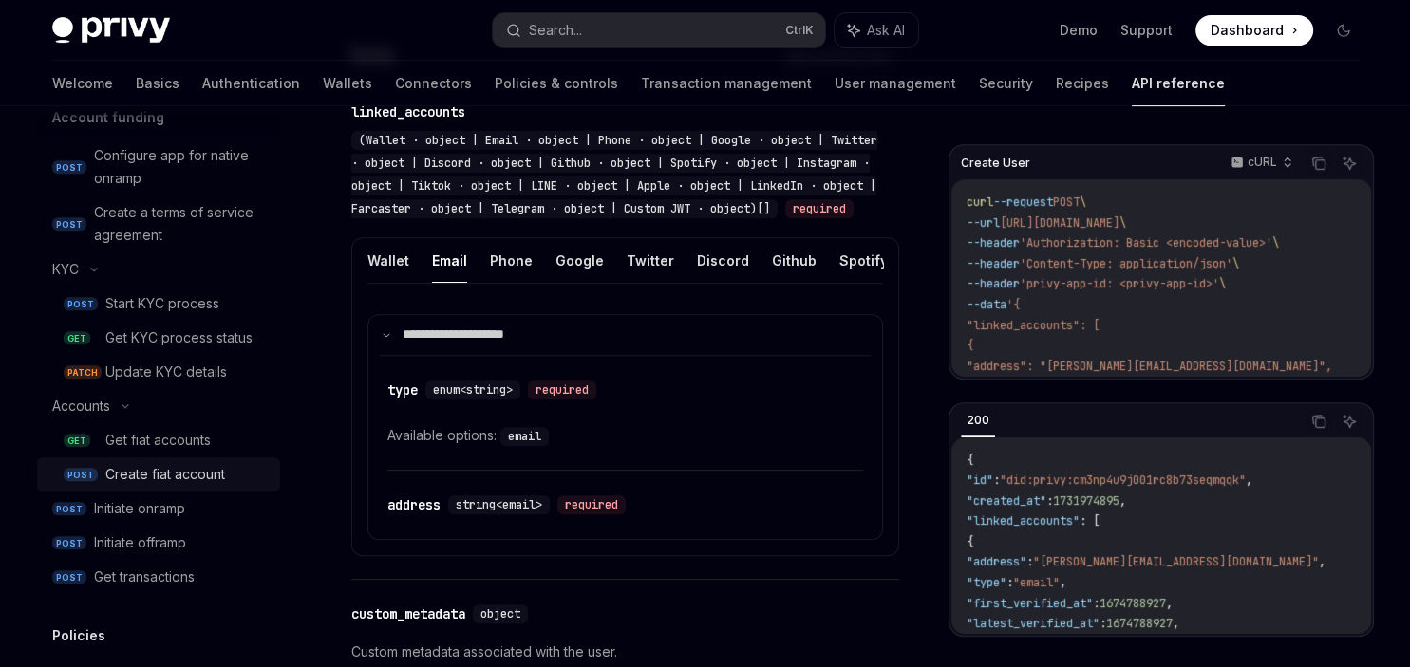
click at [178, 483] on div "Create fiat account" at bounding box center [165, 474] width 120 height 23
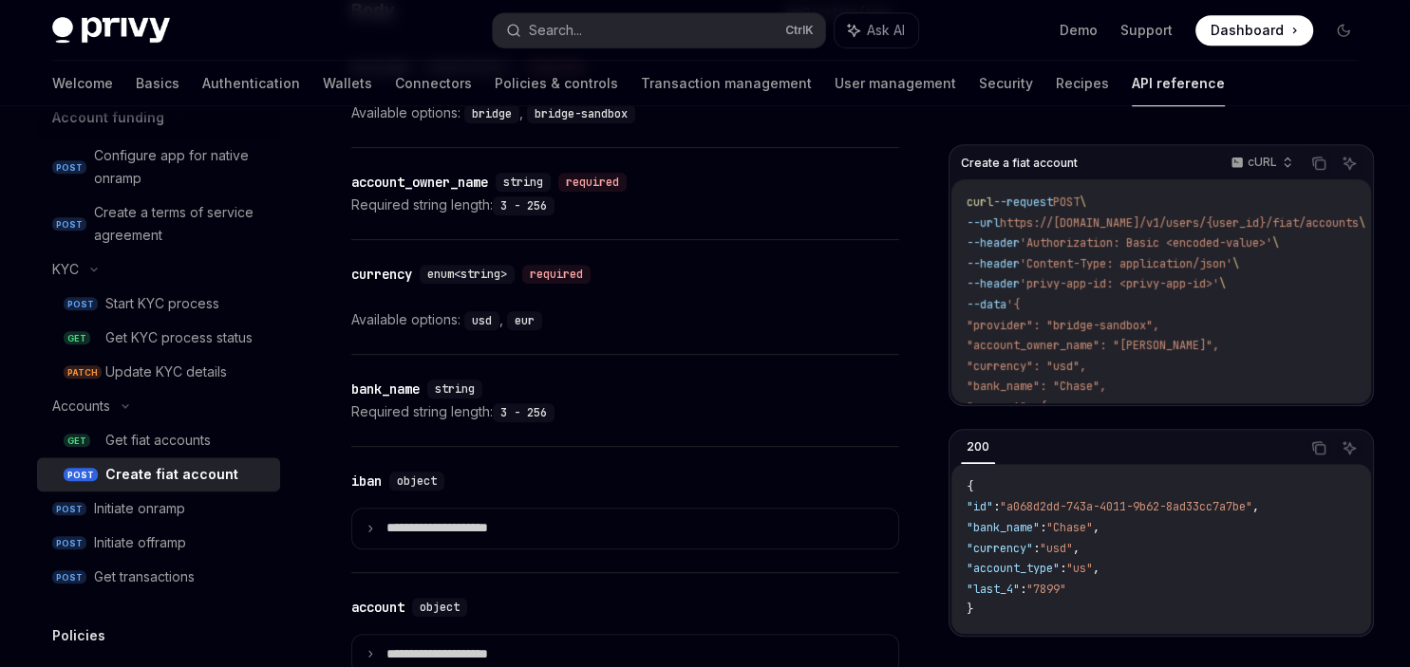
scroll to position [960, 0]
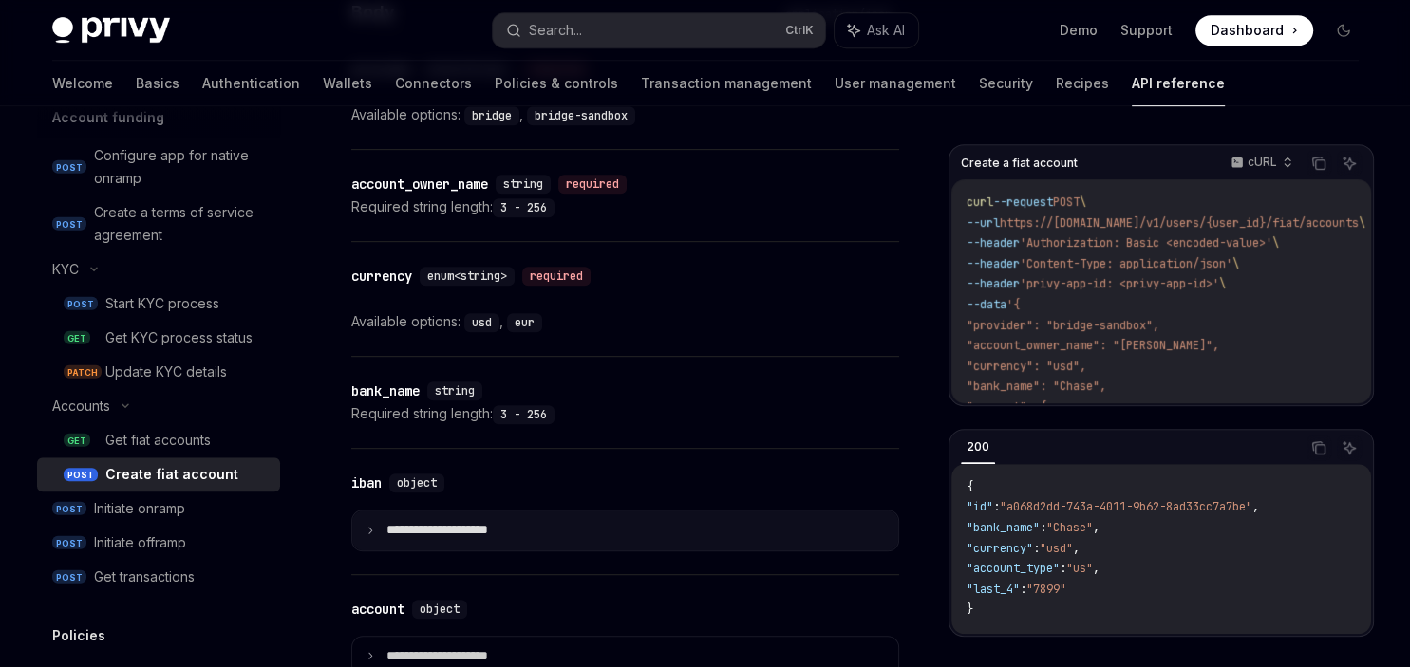
click at [528, 551] on summary "**********" at bounding box center [625, 531] width 546 height 40
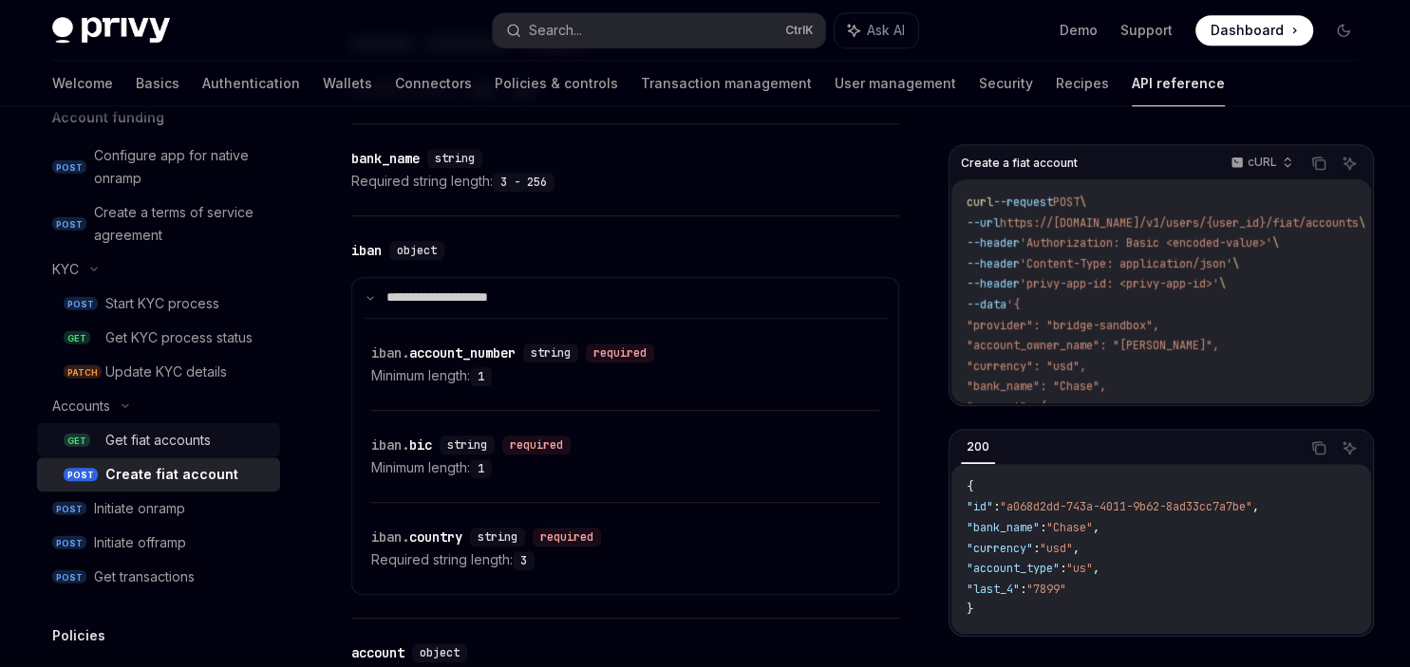
scroll to position [1382, 0]
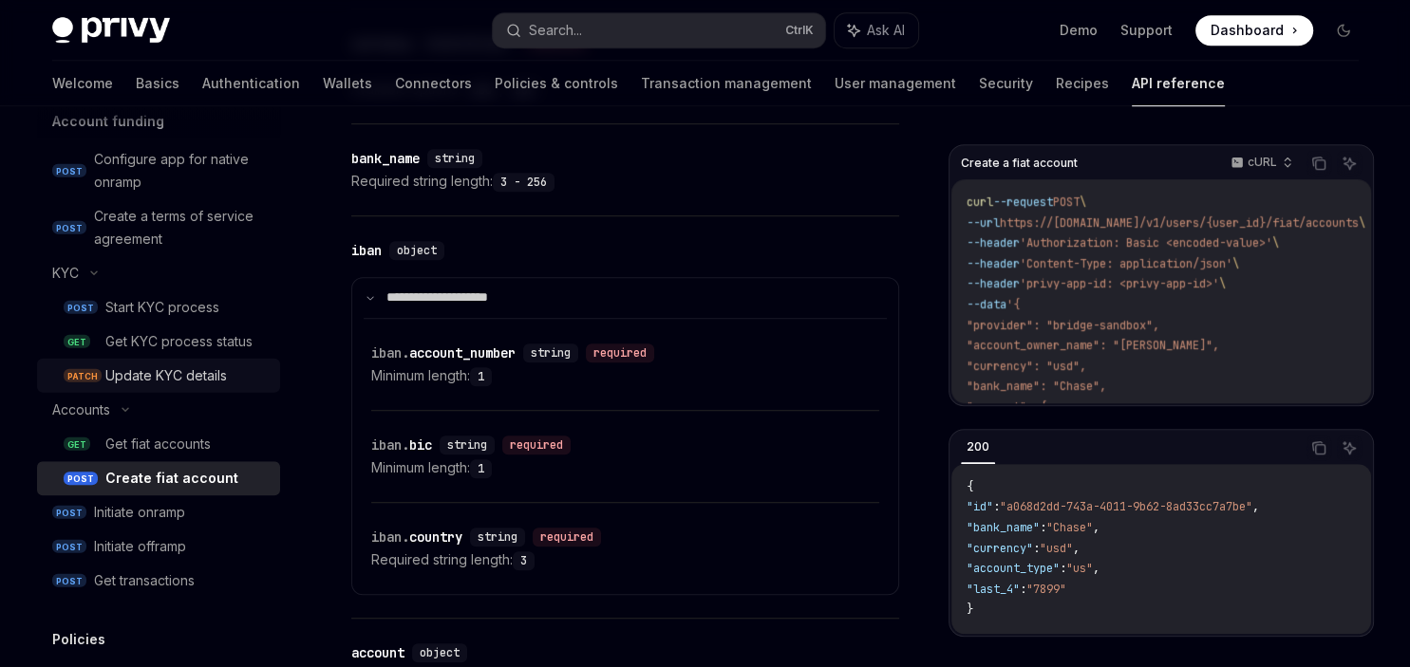
click at [211, 385] on div "Update KYC details" at bounding box center [166, 376] width 122 height 23
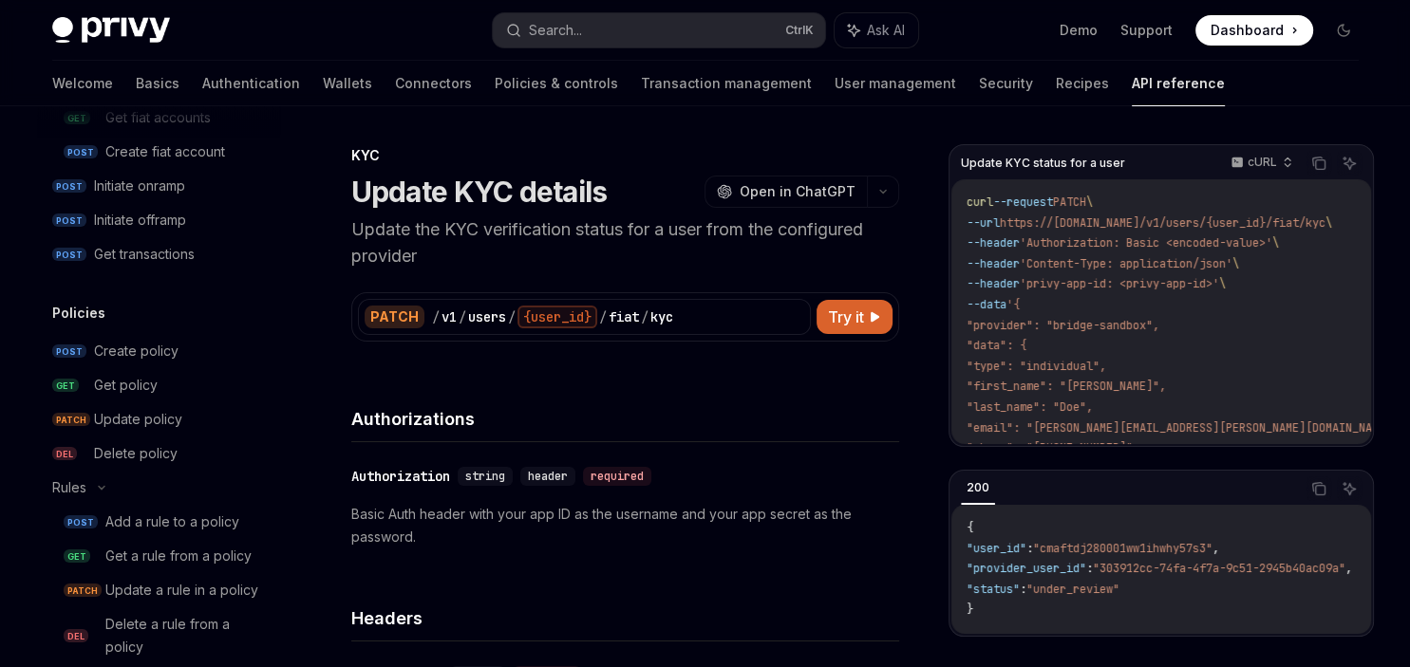
scroll to position [1709, 0]
click at [161, 348] on div "Create policy" at bounding box center [136, 351] width 84 height 23
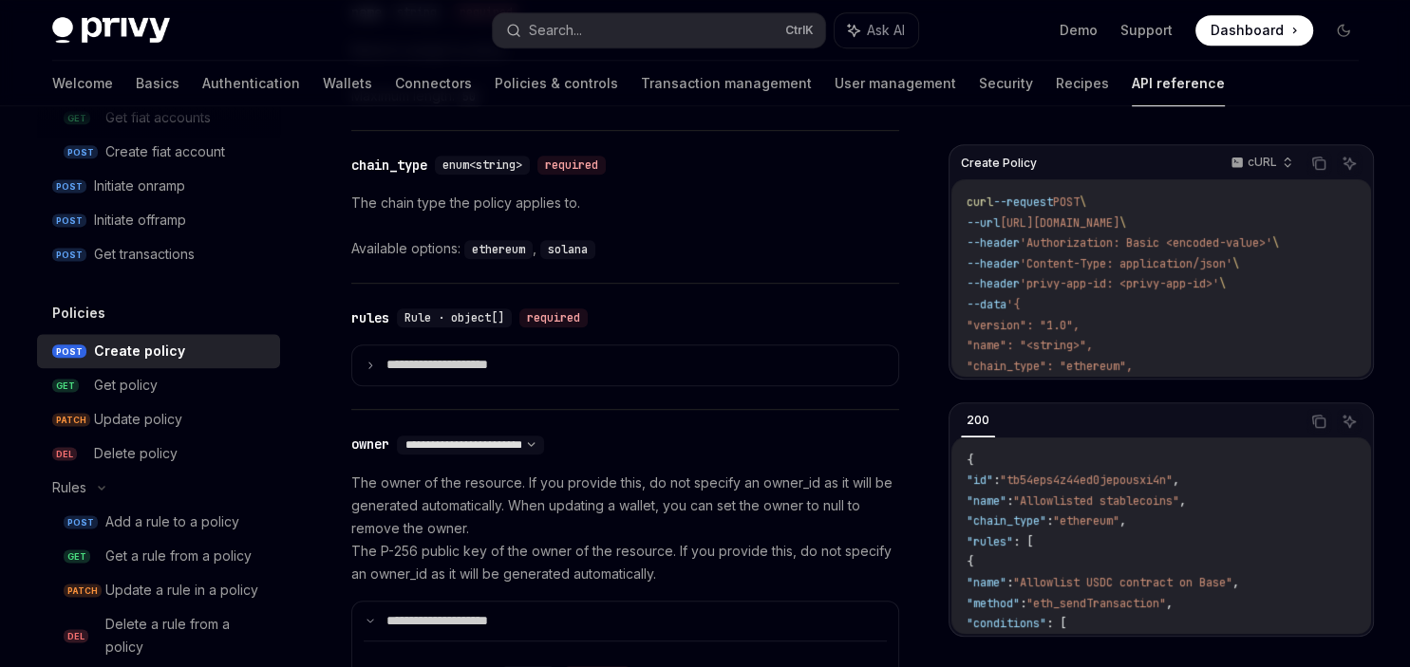
scroll to position [1097, 0]
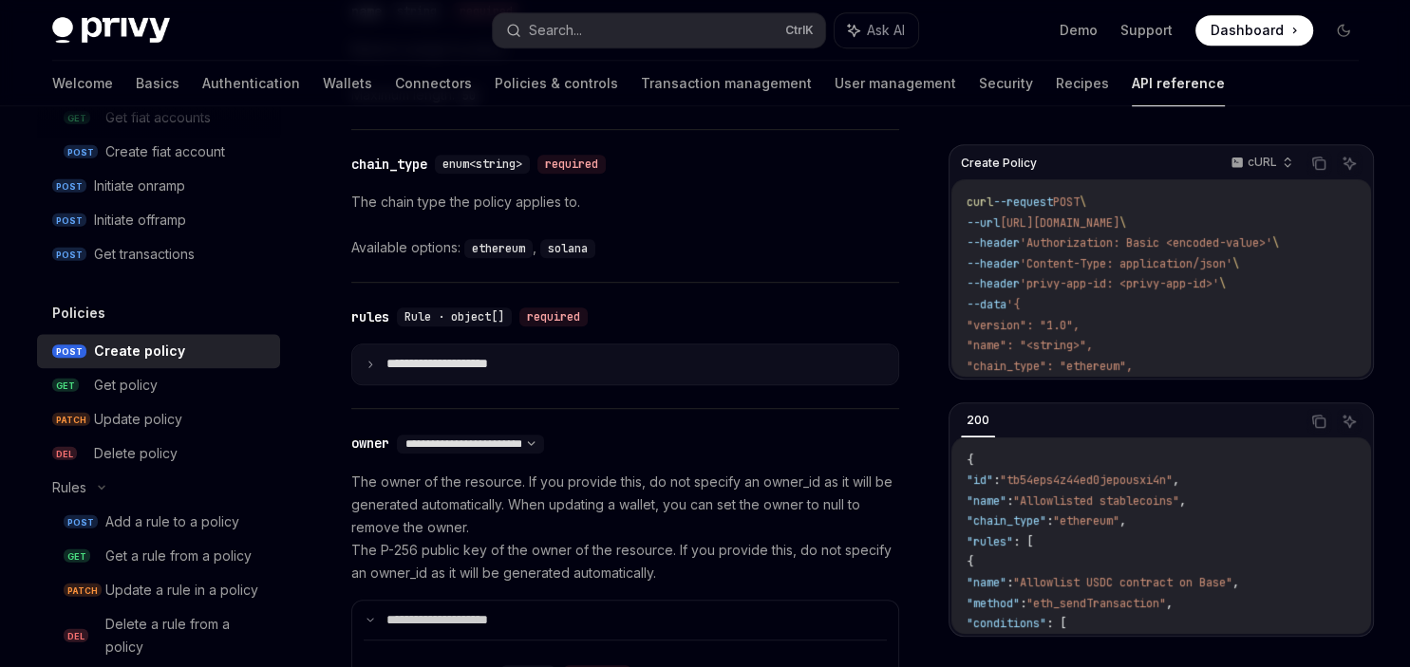
click at [457, 368] on p "**********" at bounding box center [452, 364] width 132 height 17
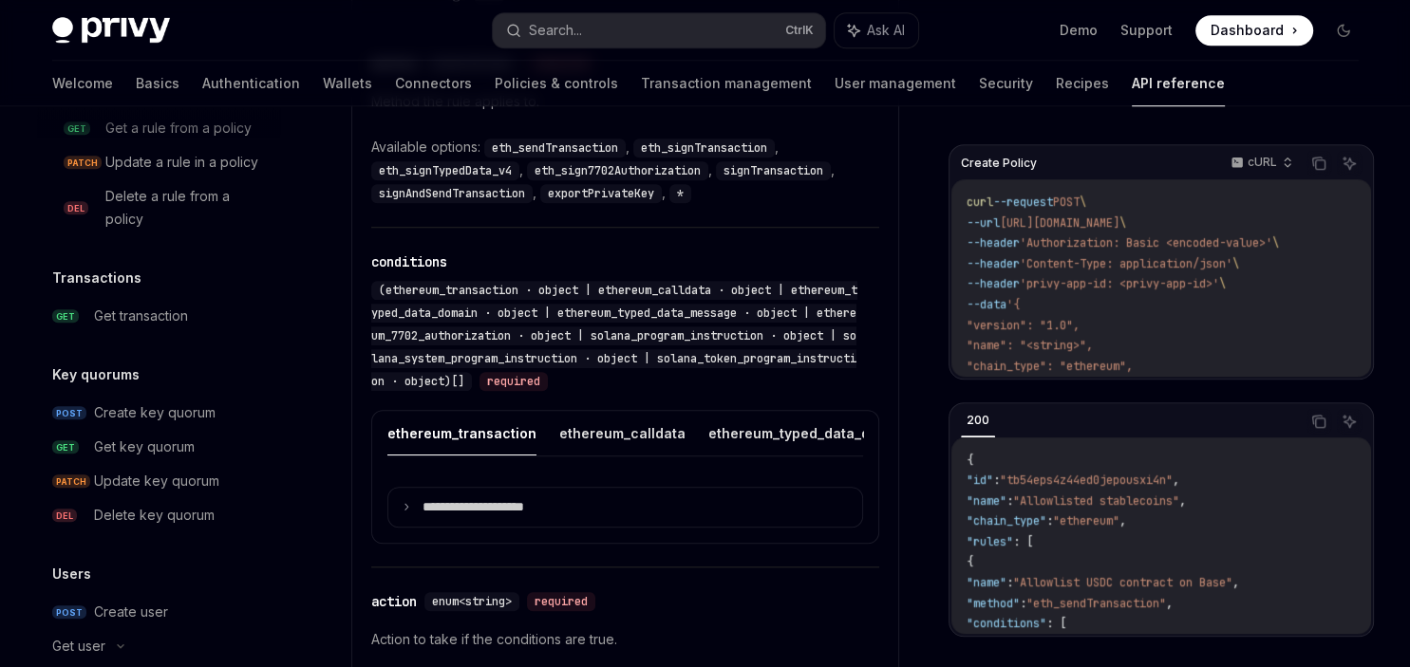
scroll to position [2140, 0]
click at [149, 417] on div "Create key quorum" at bounding box center [155, 410] width 122 height 23
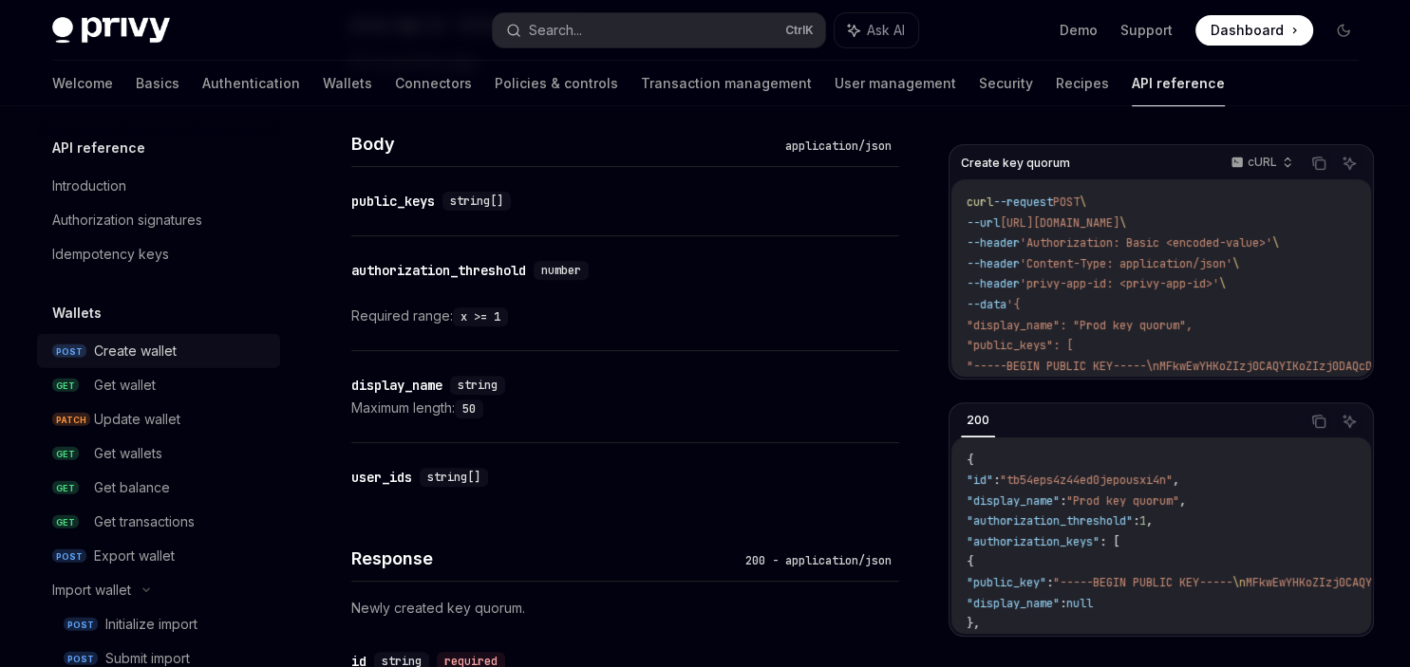
click at [158, 341] on div "Create wallet" at bounding box center [135, 351] width 83 height 23
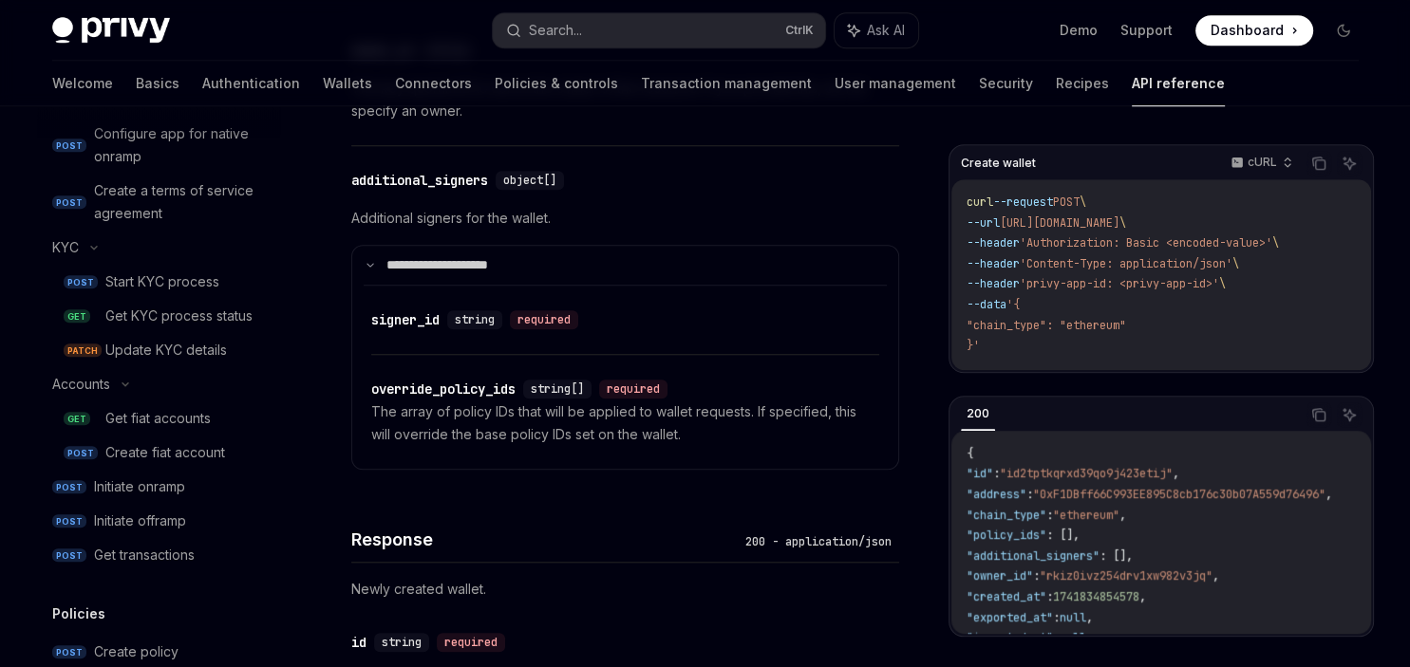
scroll to position [1420, 0]
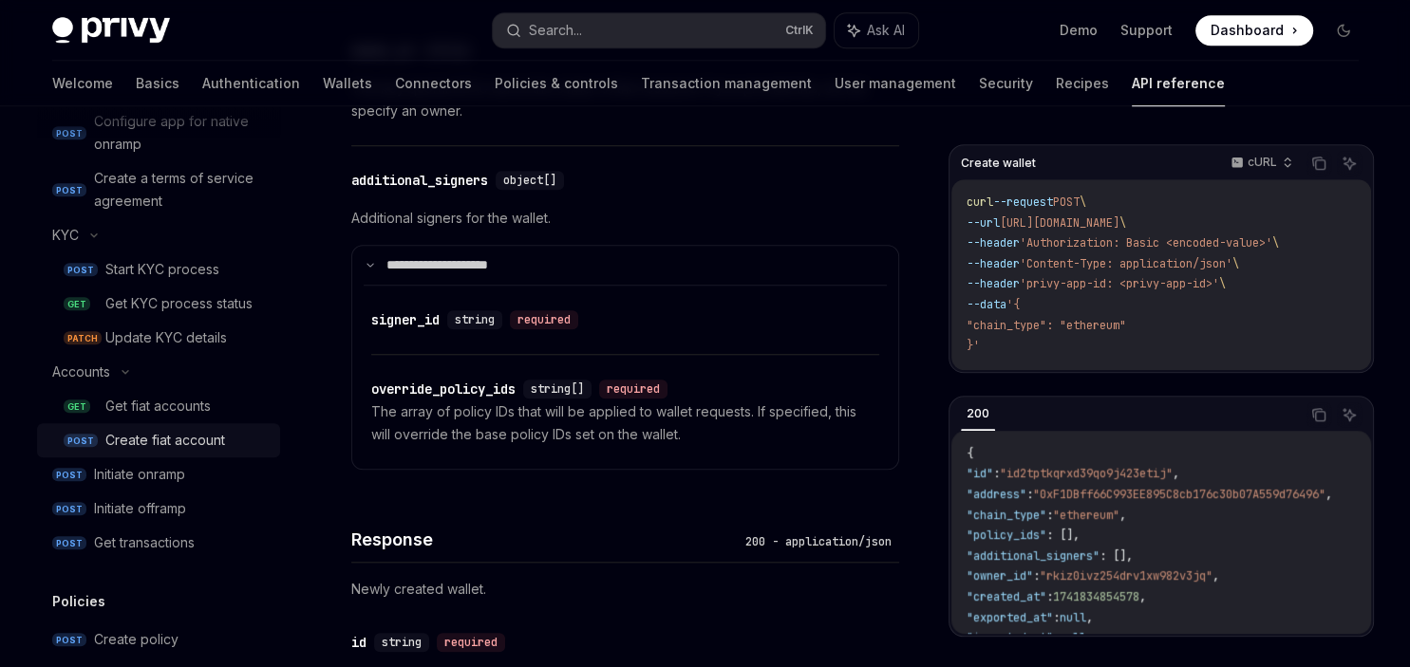
click at [145, 433] on div "Create fiat account" at bounding box center [165, 440] width 120 height 23
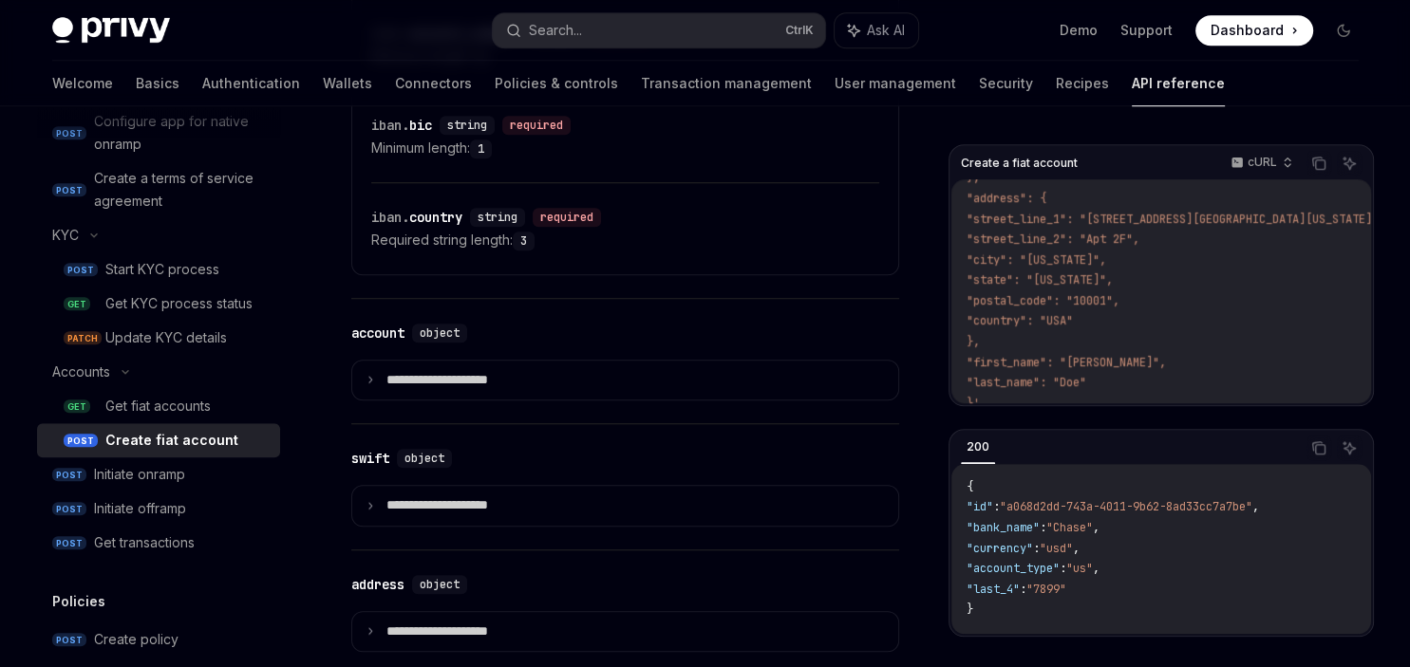
scroll to position [1511, 0]
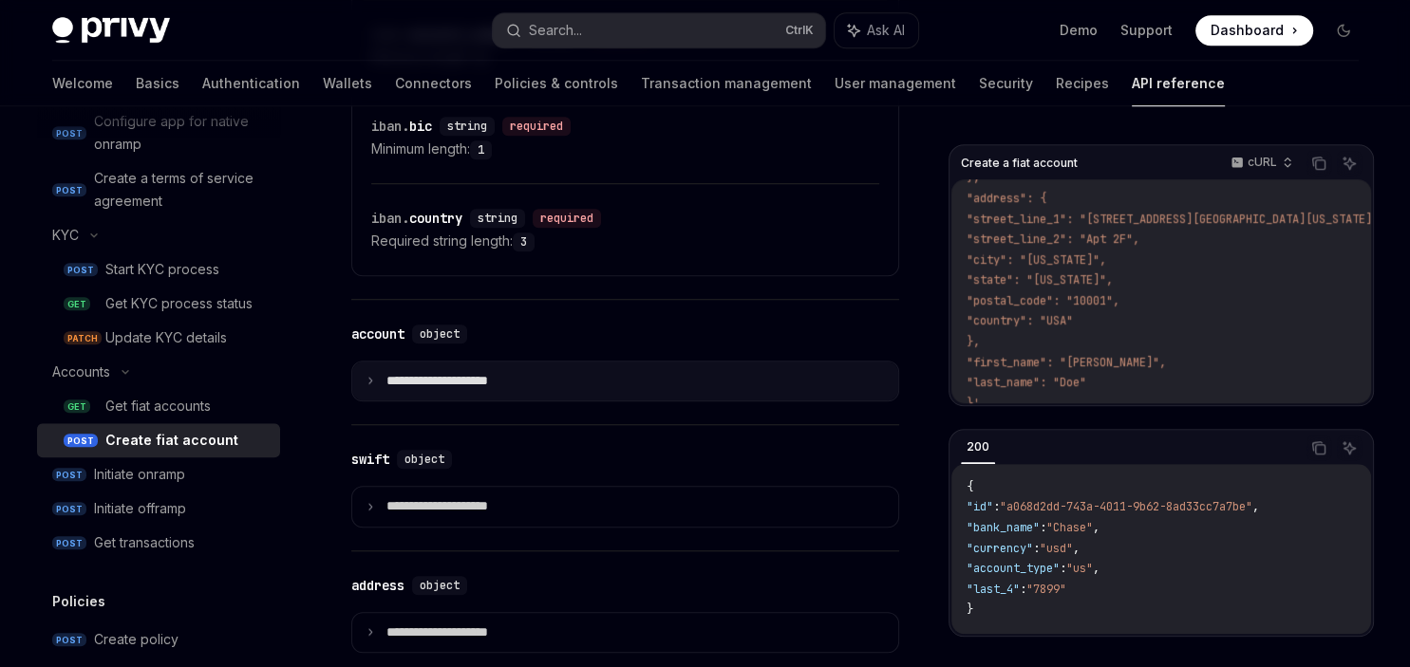
click at [501, 390] on p "**********" at bounding box center [452, 381] width 132 height 17
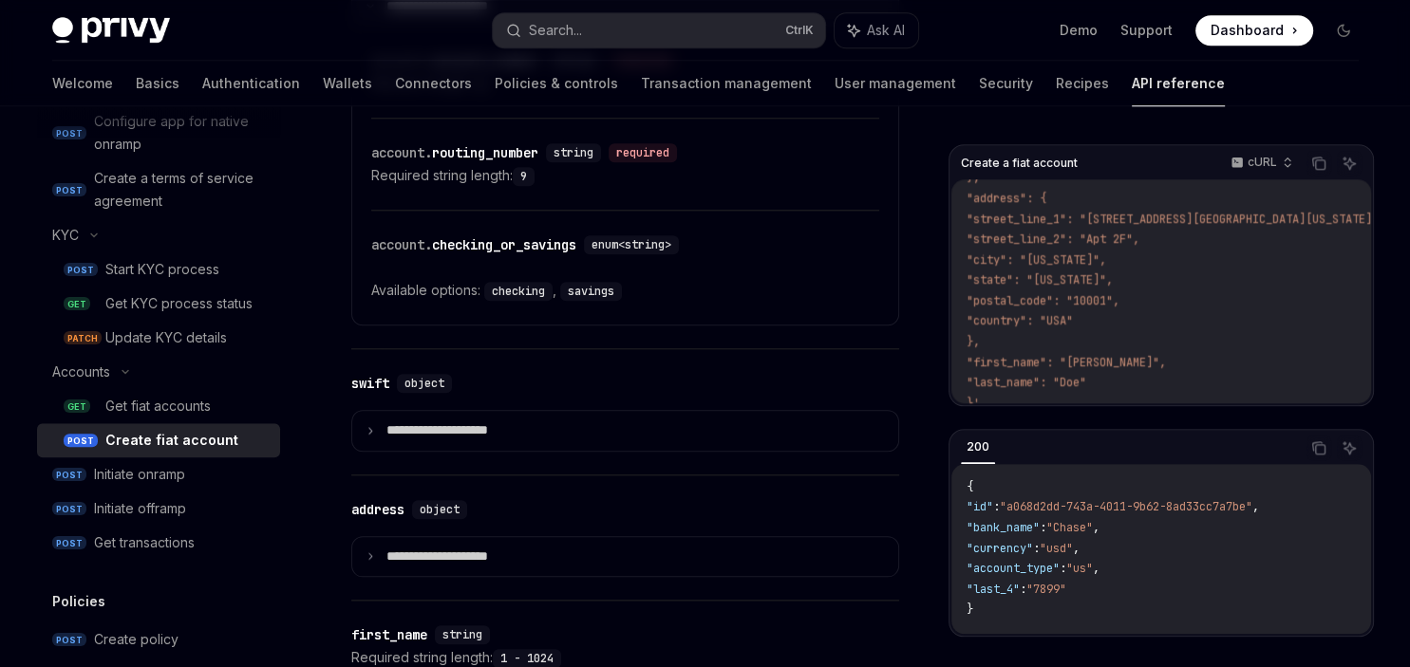
scroll to position [1894, 0]
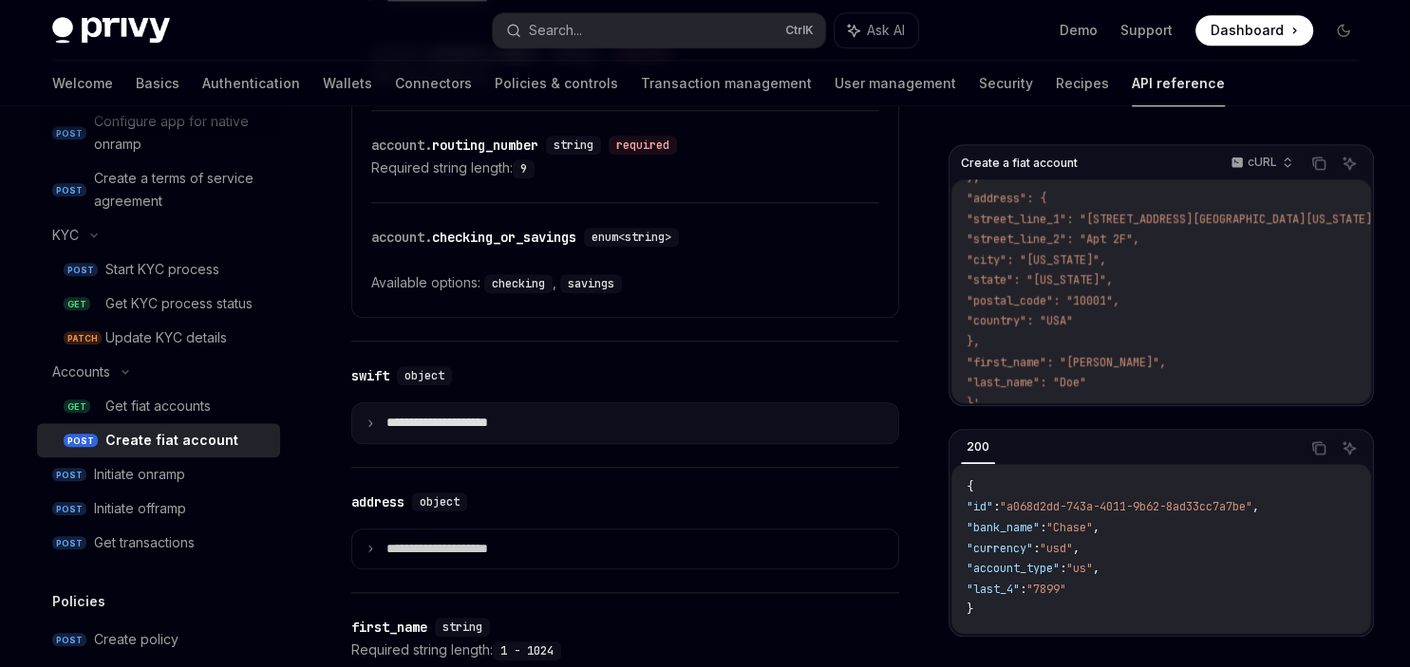
click at [487, 432] on p "**********" at bounding box center [452, 423] width 132 height 17
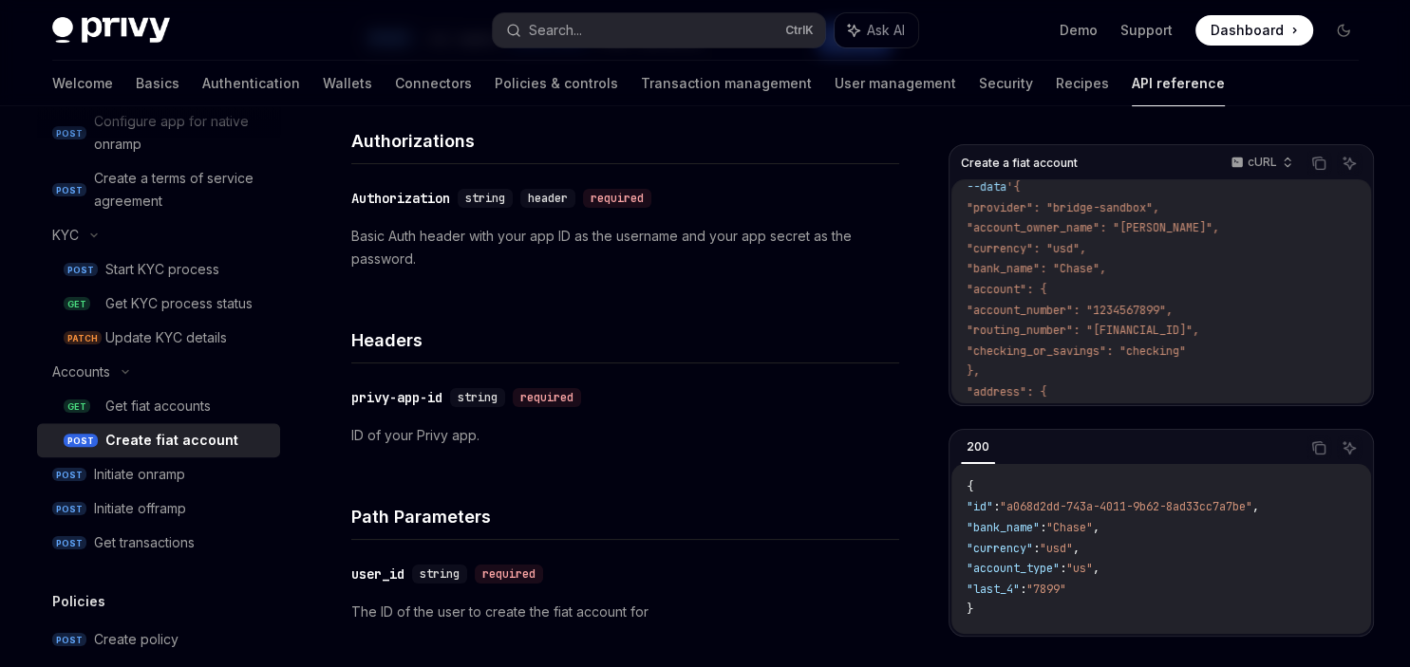
scroll to position [0, 0]
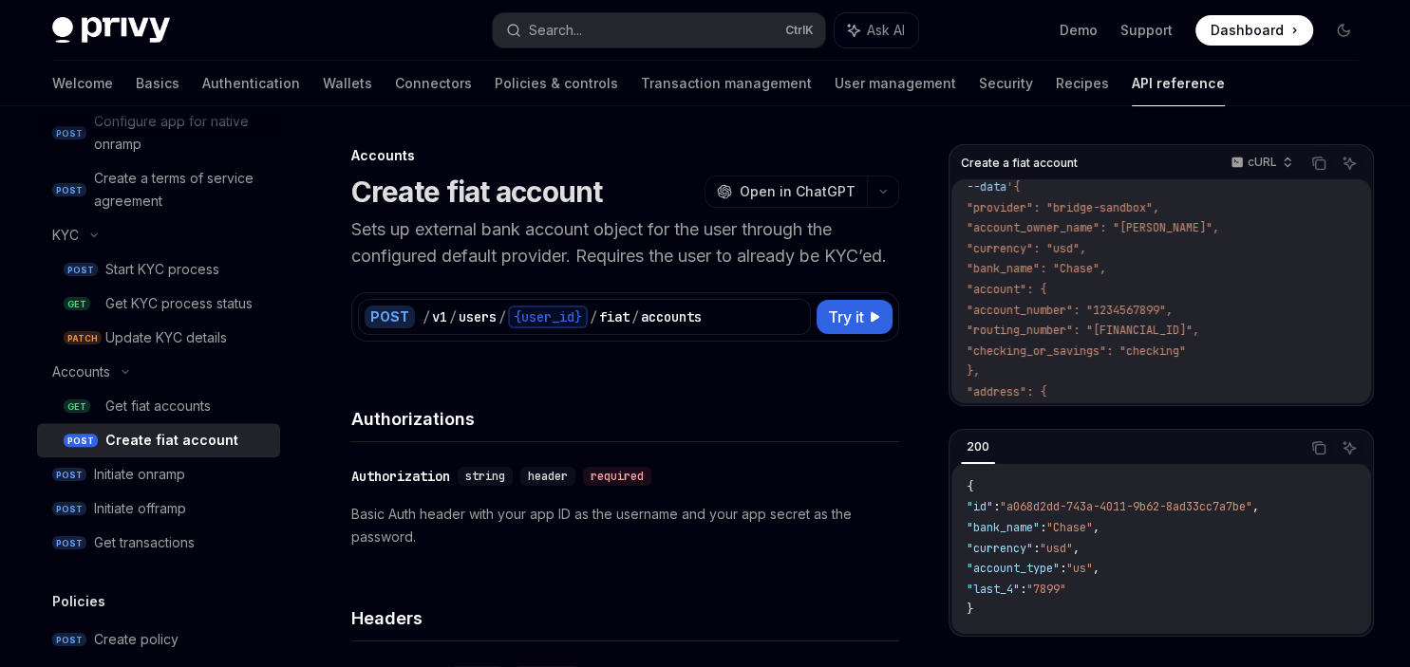
click at [714, 257] on p "Sets up external bank account object for the user through the configured defaul…" at bounding box center [625, 242] width 548 height 53
click at [1316, 162] on icon "Copy the contents from the code block" at bounding box center [1318, 163] width 15 height 15
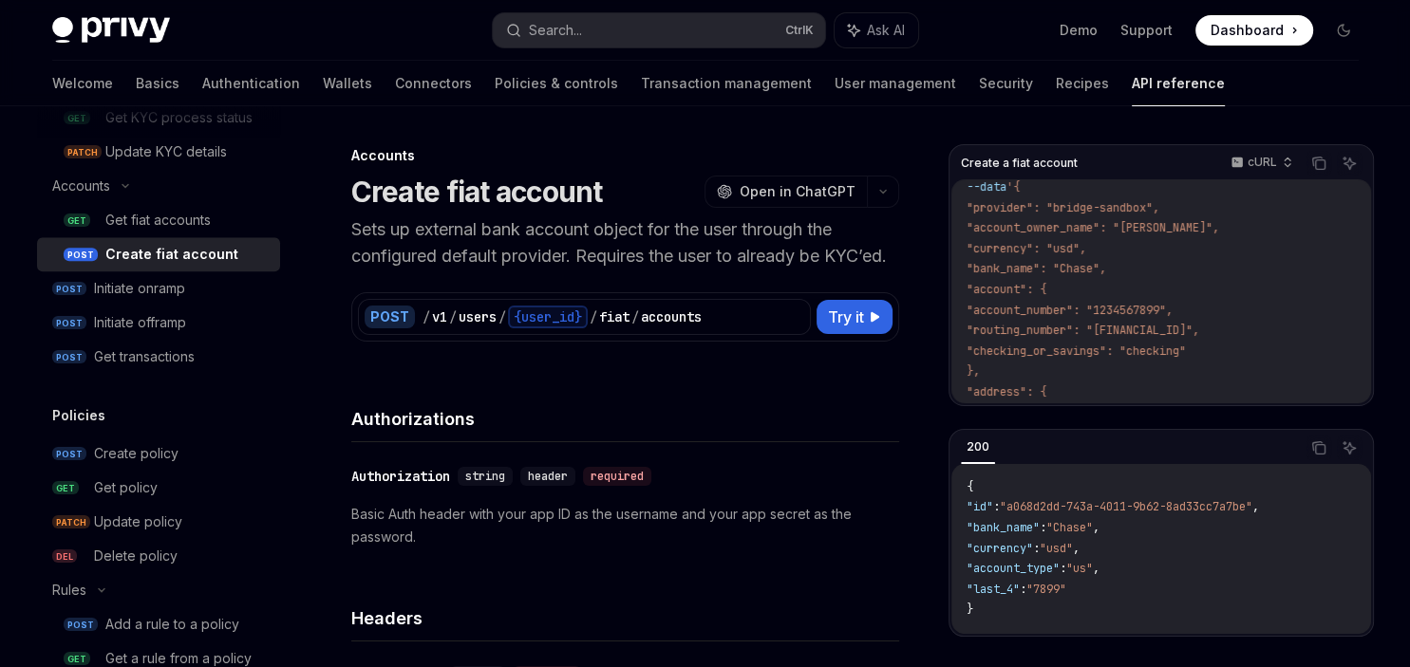
scroll to position [1620, 0]
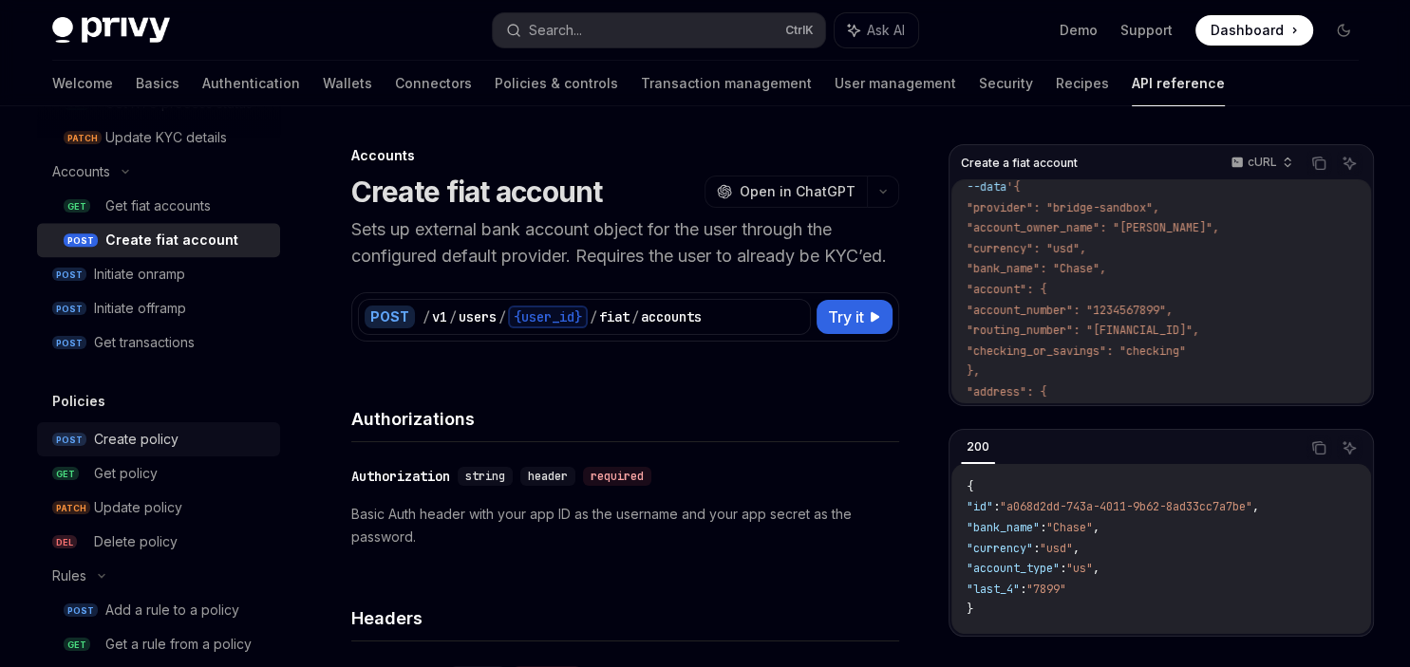
click at [139, 429] on div "Create policy" at bounding box center [136, 439] width 84 height 23
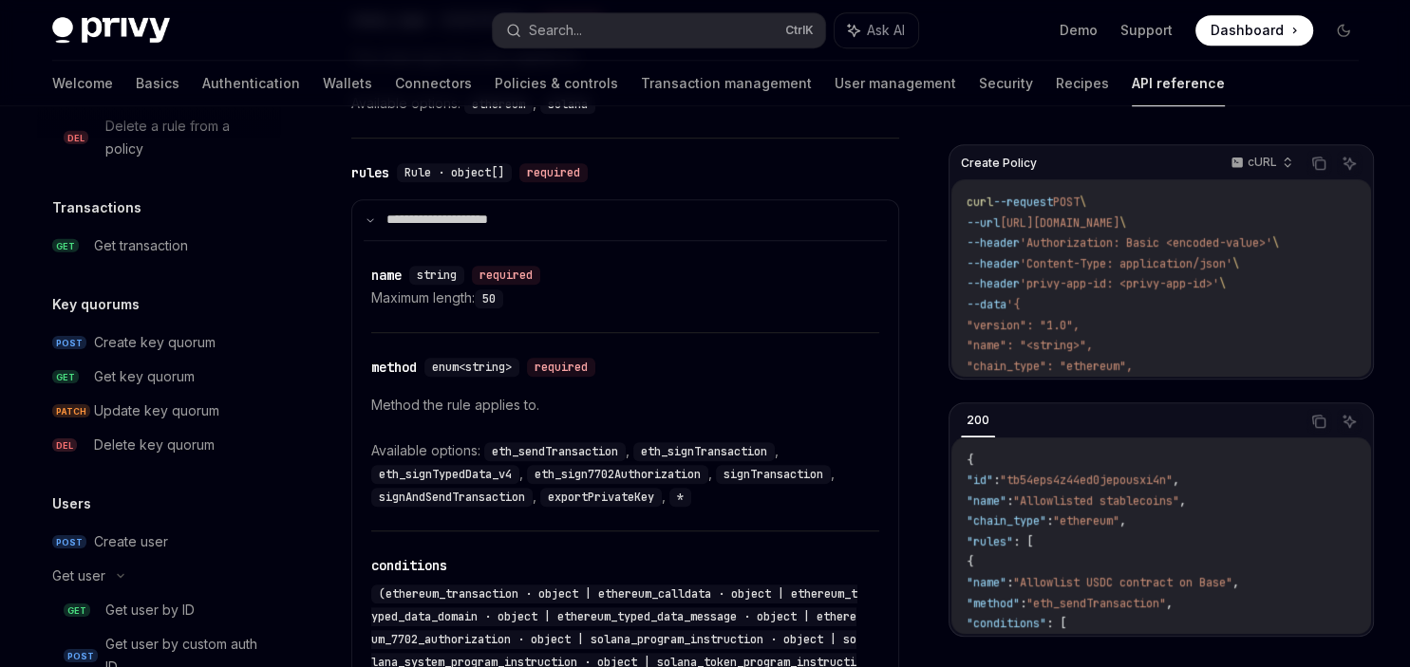
scroll to position [2209, 0]
click at [185, 340] on div "Create key quorum" at bounding box center [155, 340] width 122 height 23
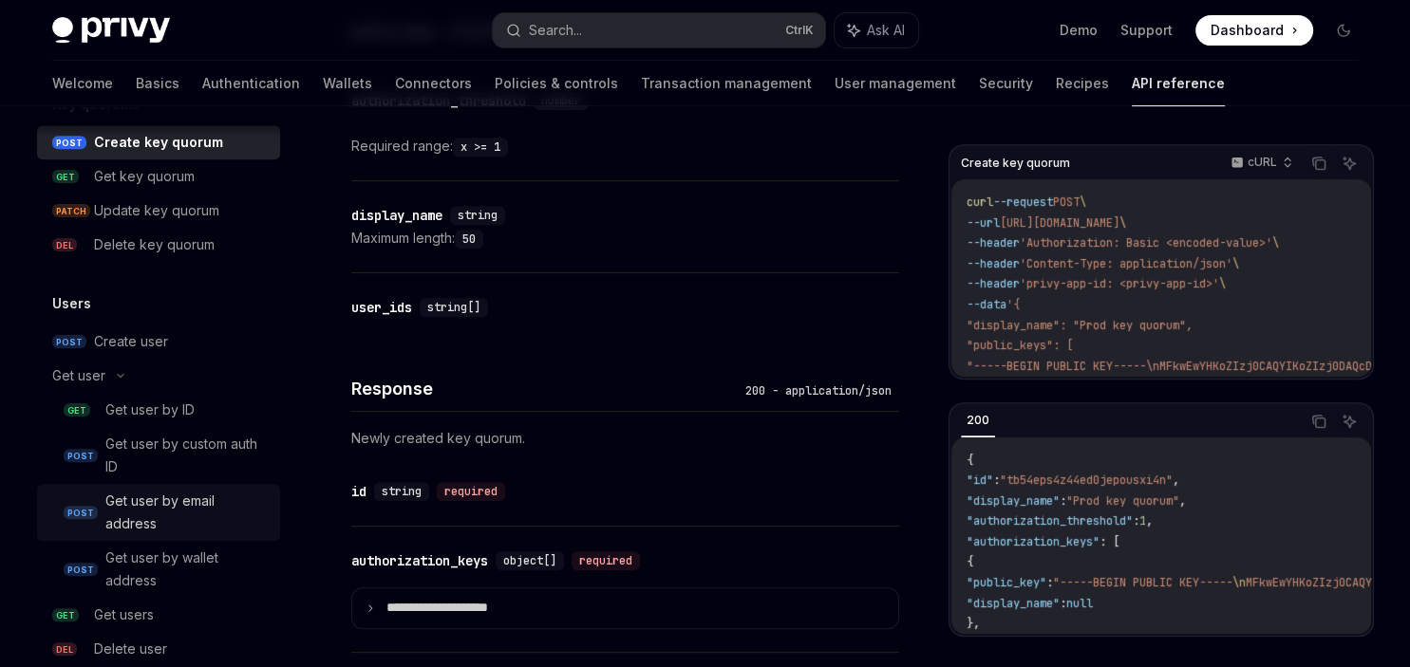
scroll to position [2442, 0]
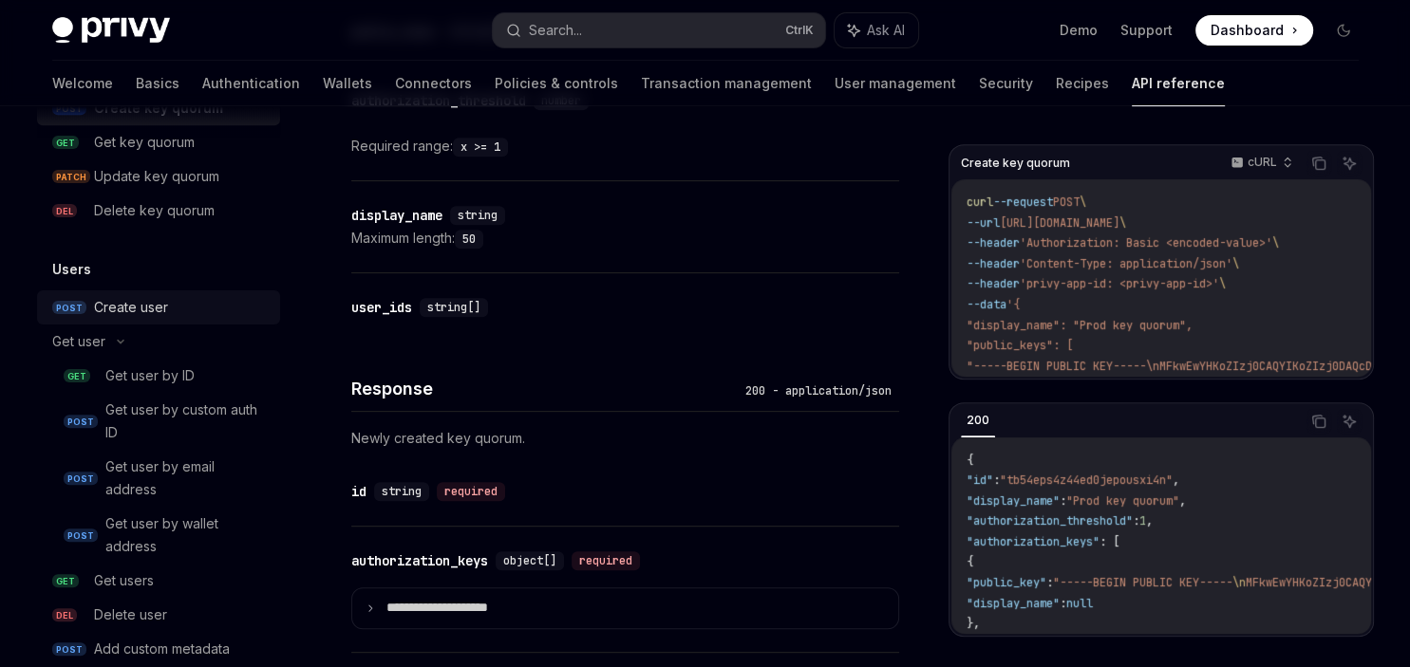
click at [162, 321] on link "POST Create user" at bounding box center [158, 307] width 243 height 34
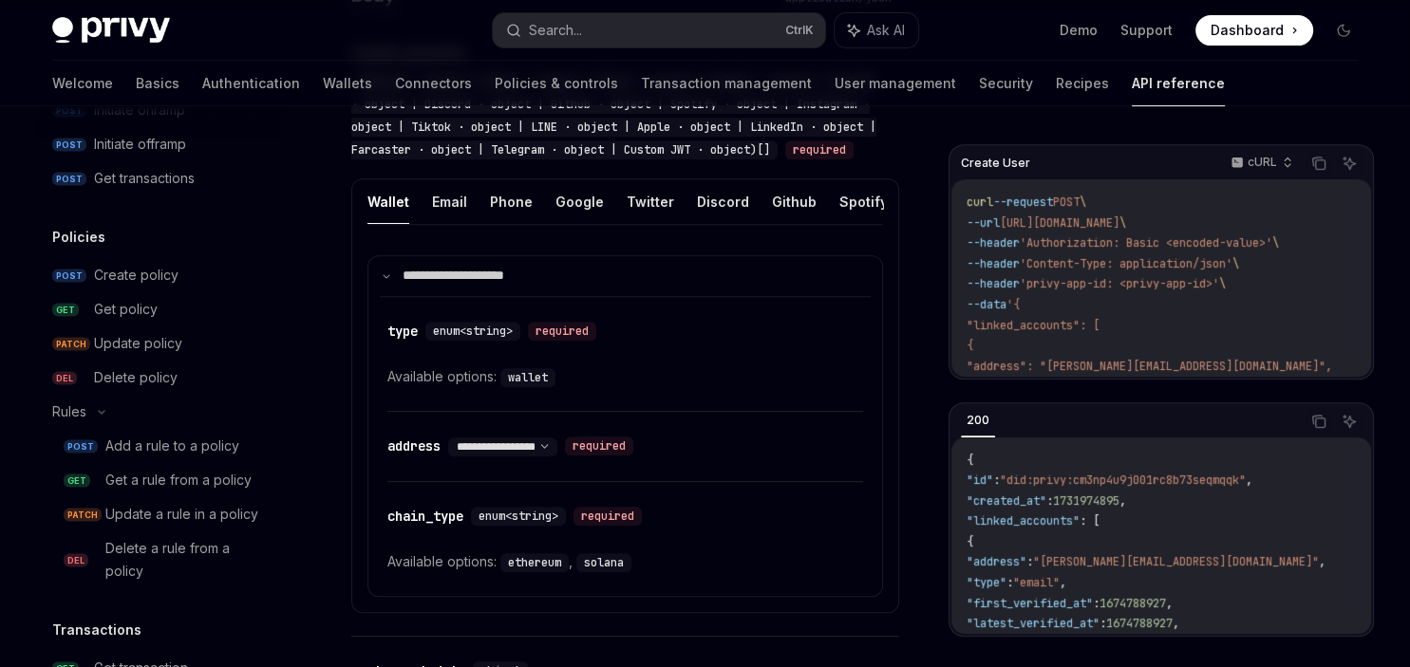
scroll to position [1730, 0]
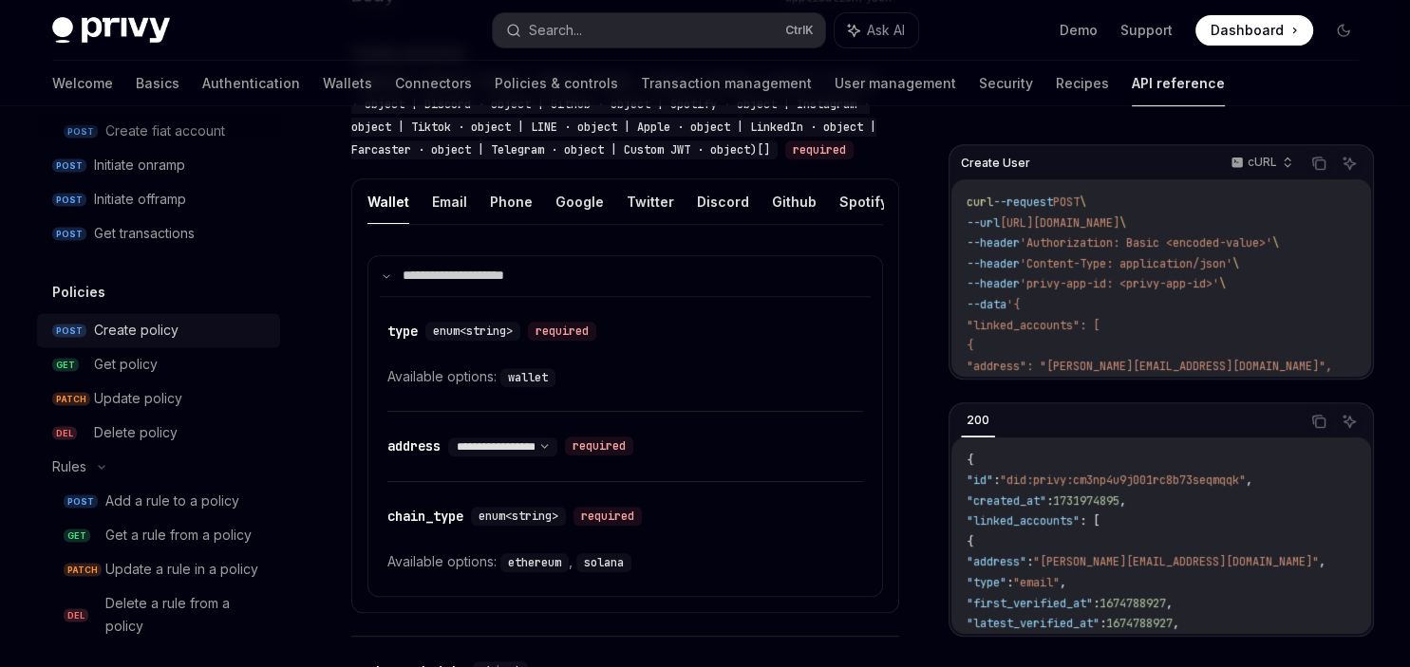
click at [164, 330] on div "Create policy" at bounding box center [136, 330] width 84 height 23
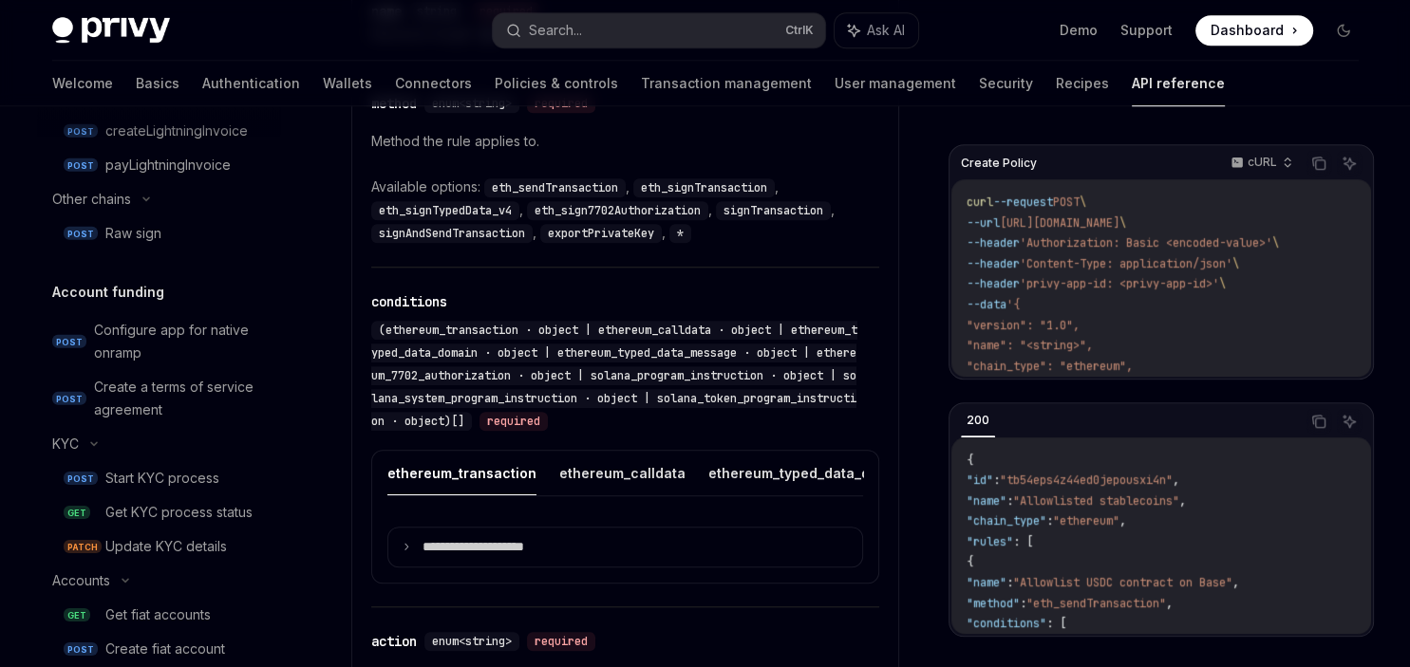
scroll to position [1182, 0]
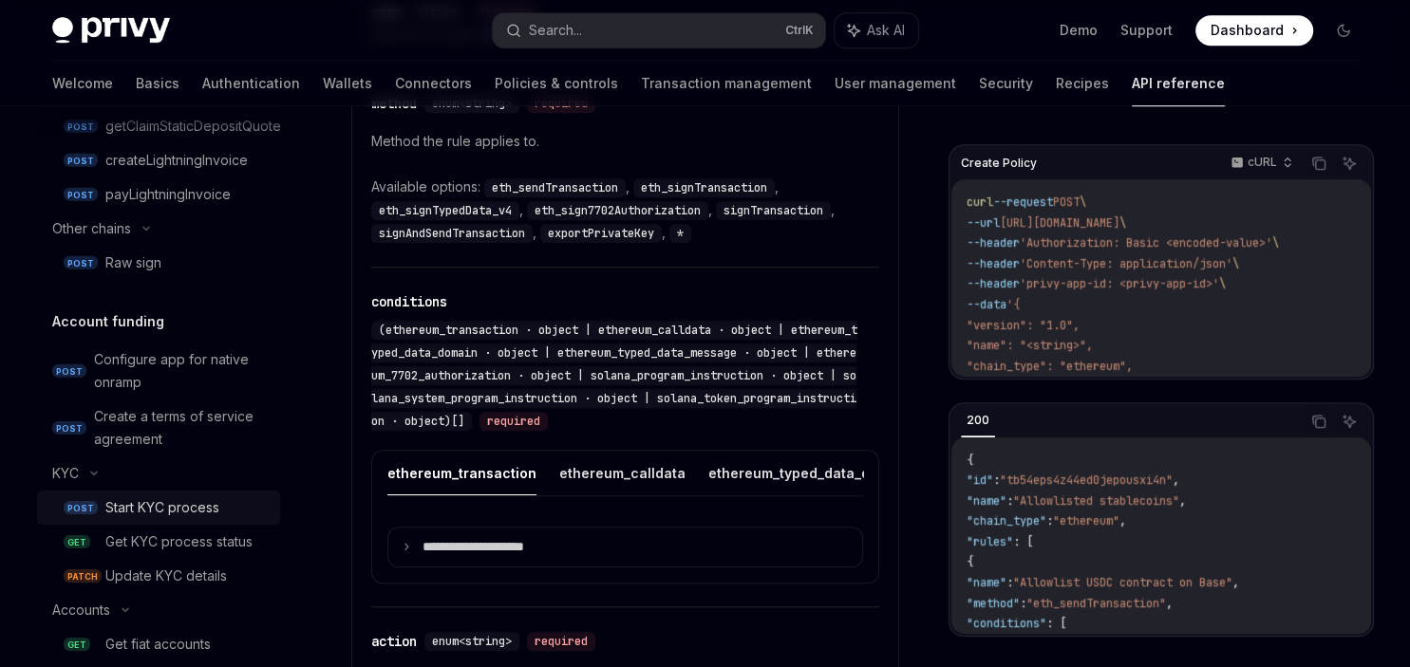
click at [161, 505] on div "Start KYC process" at bounding box center [162, 507] width 114 height 23
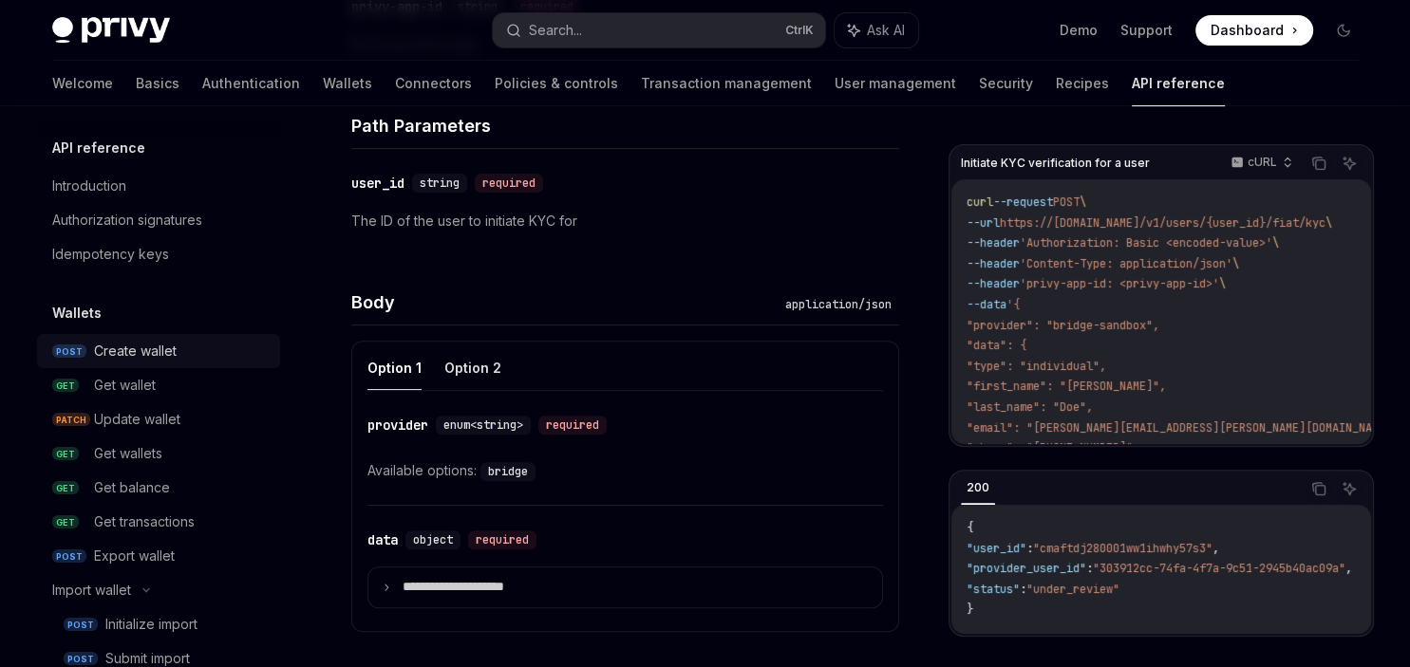
click at [146, 358] on div "Create wallet" at bounding box center [135, 351] width 83 height 23
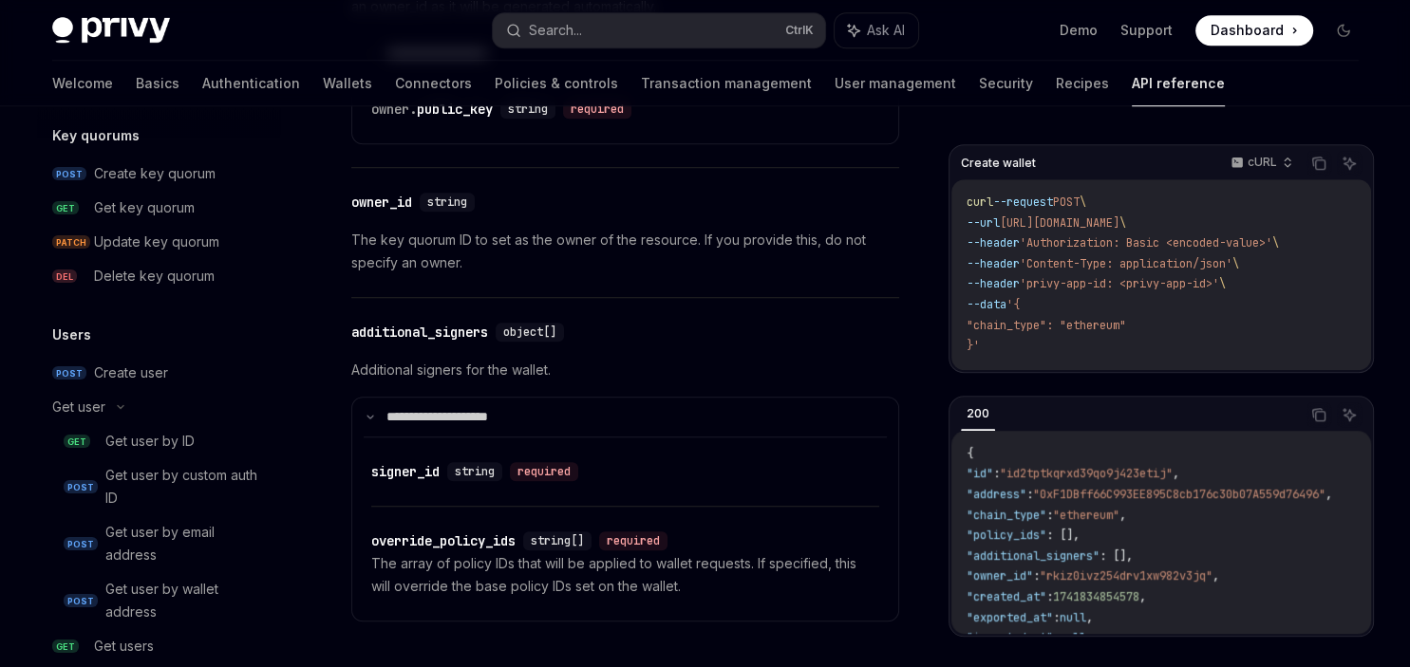
scroll to position [2377, 0]
click at [166, 373] on div "Create user" at bounding box center [131, 372] width 74 height 23
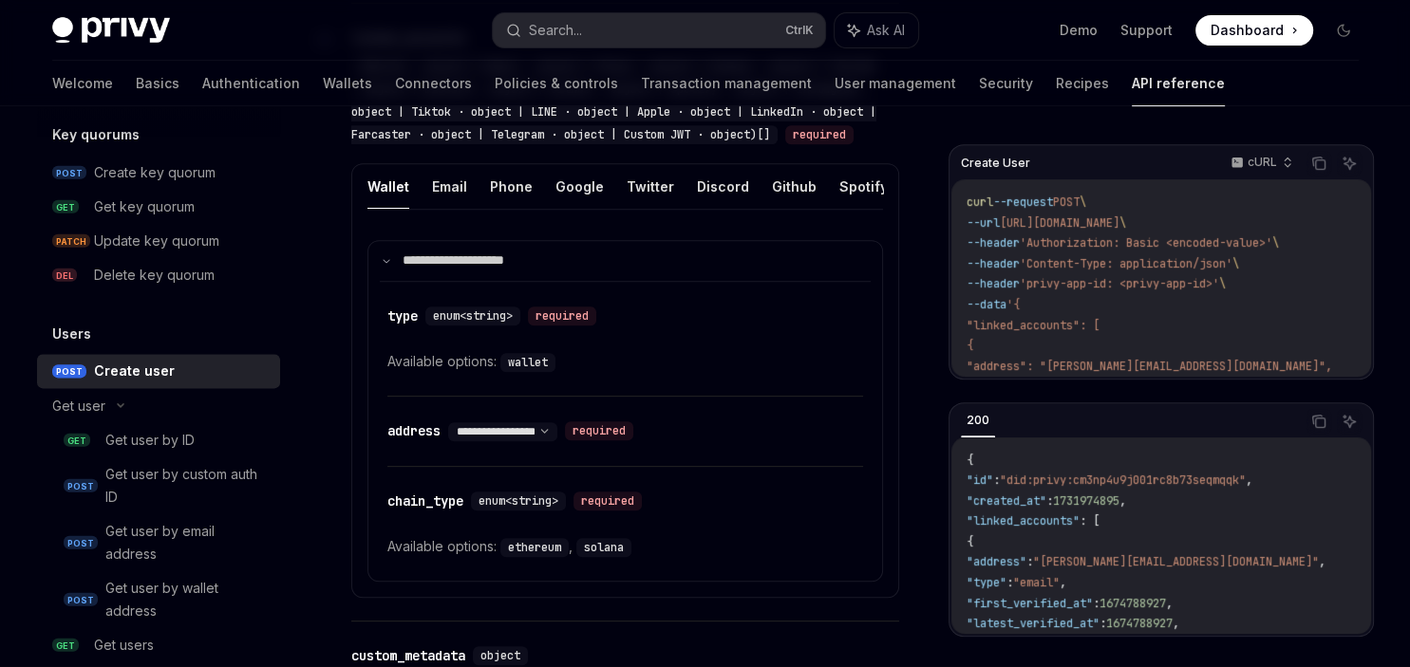
scroll to position [809, 0]
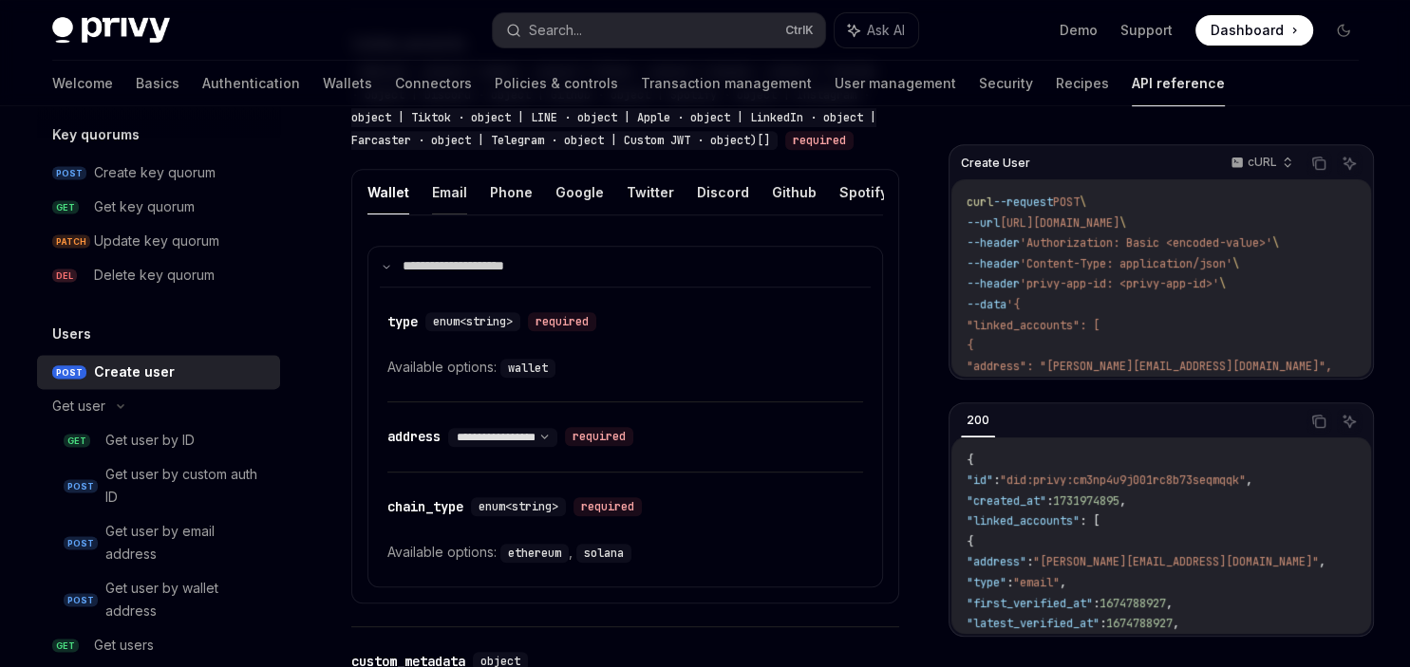
click at [439, 201] on button "Email" at bounding box center [449, 192] width 35 height 45
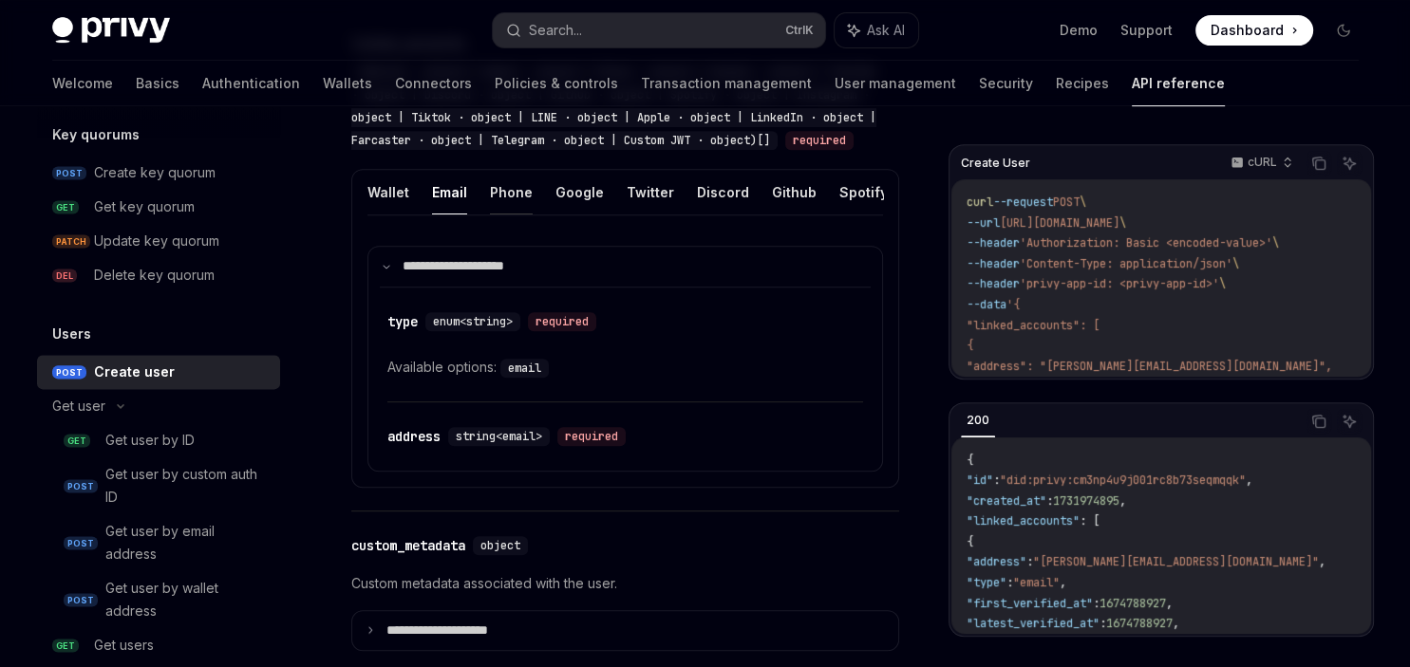
click at [502, 212] on button "Phone" at bounding box center [511, 192] width 43 height 45
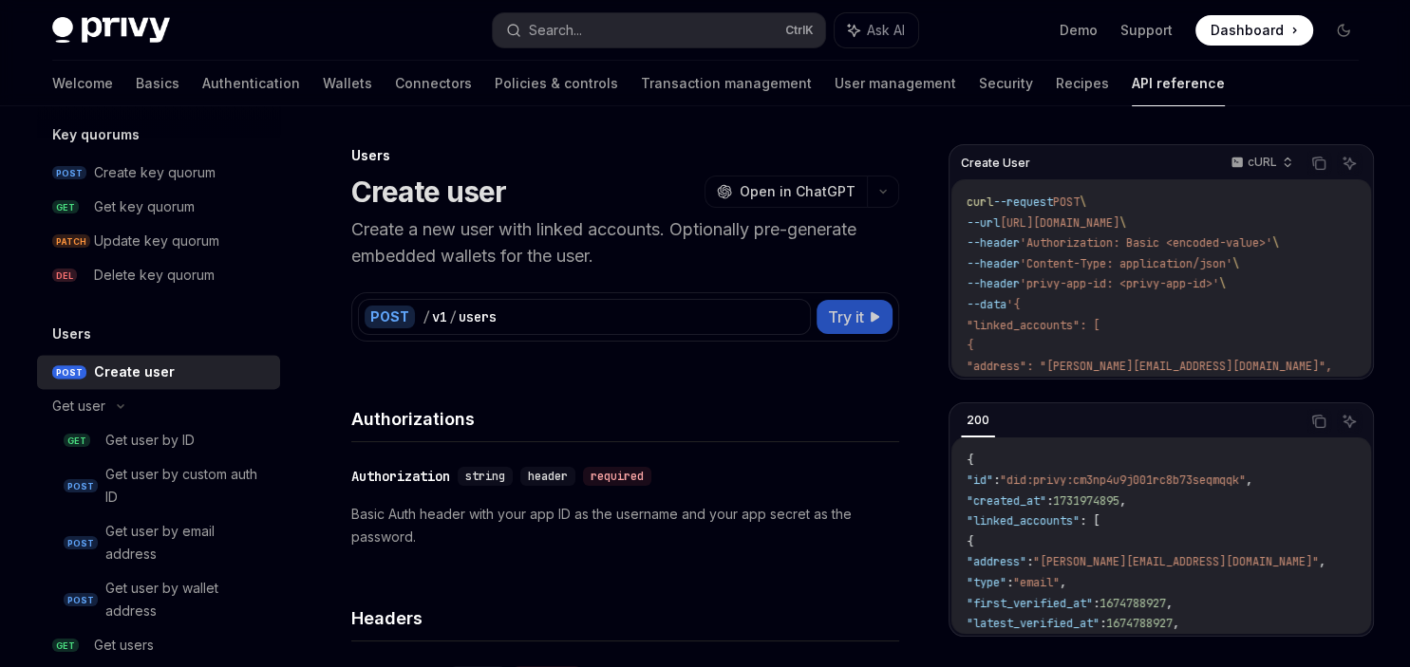
click at [861, 310] on span "Try it" at bounding box center [846, 317] width 36 height 23
type textarea "*"
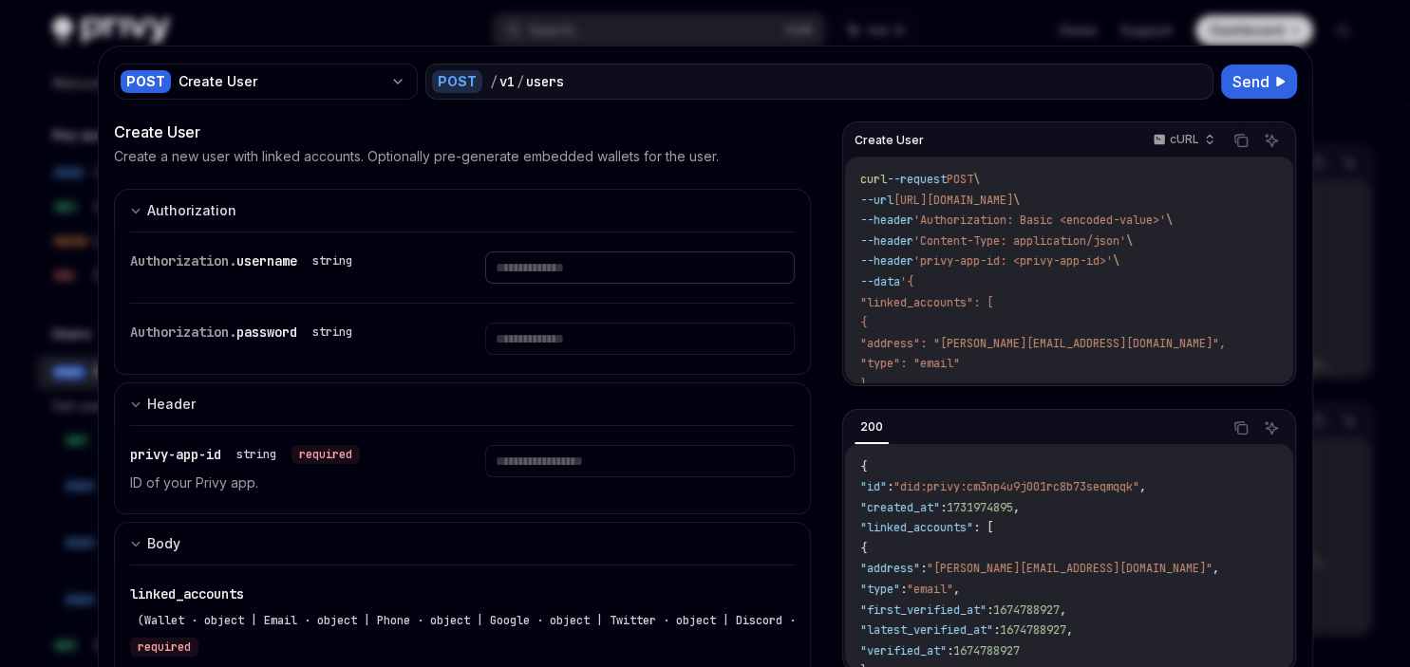
click at [541, 272] on input "text" at bounding box center [639, 268] width 309 height 32
paste input "**********"
type input "**********"
click at [585, 284] on input "text" at bounding box center [614, 268] width 292 height 32
paste input "**********"
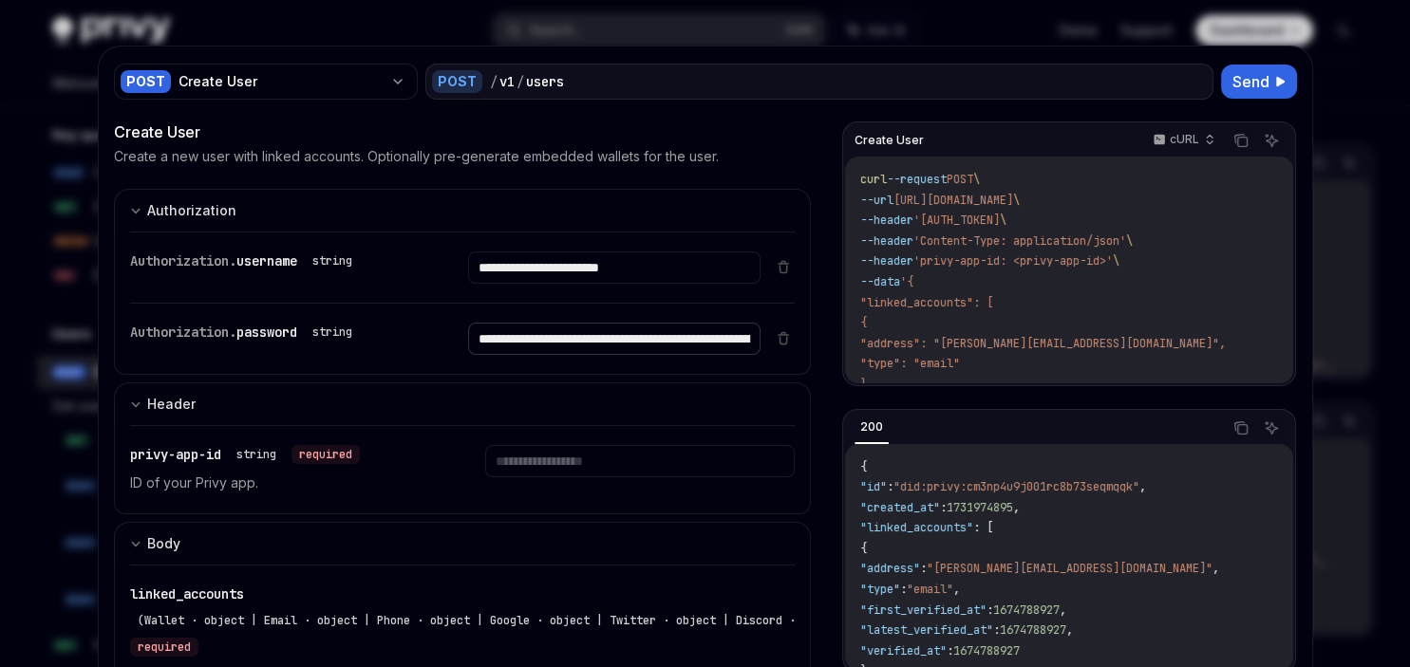
scroll to position [0, 425]
type input "**********"
click at [568, 284] on input "text" at bounding box center [614, 268] width 292 height 32
paste input "**********"
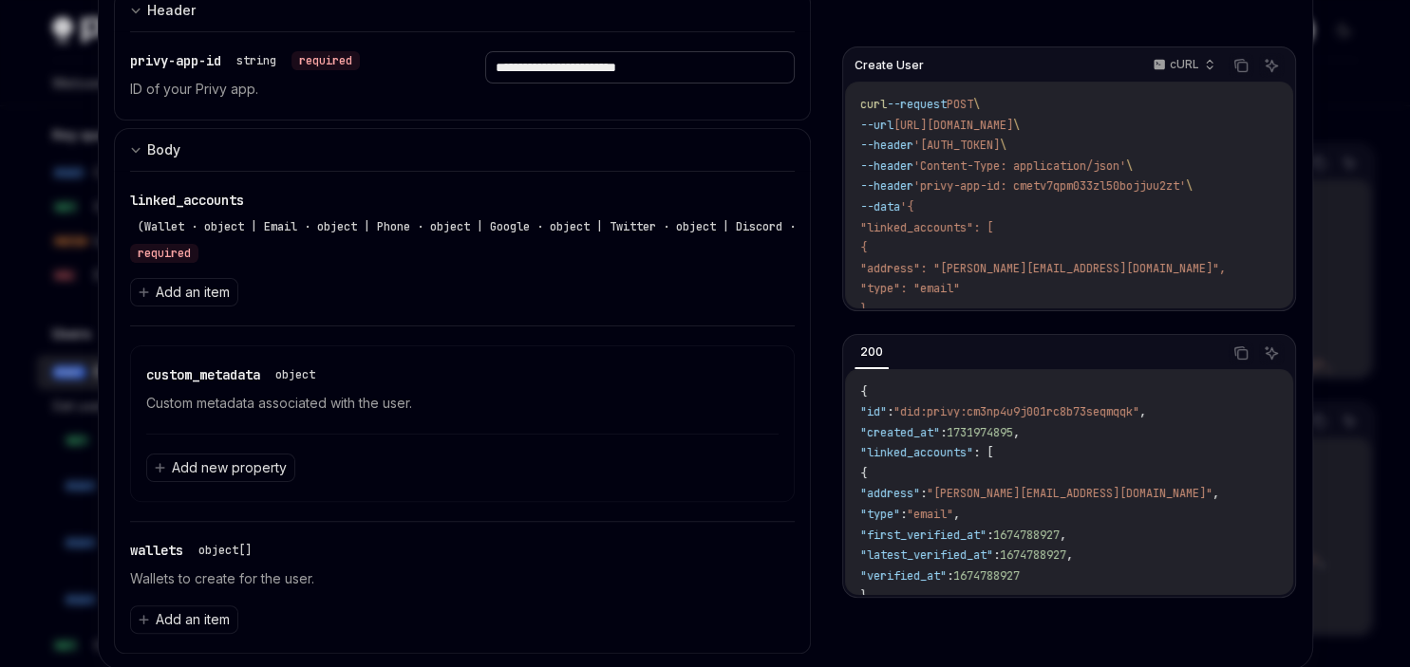
scroll to position [406, 0]
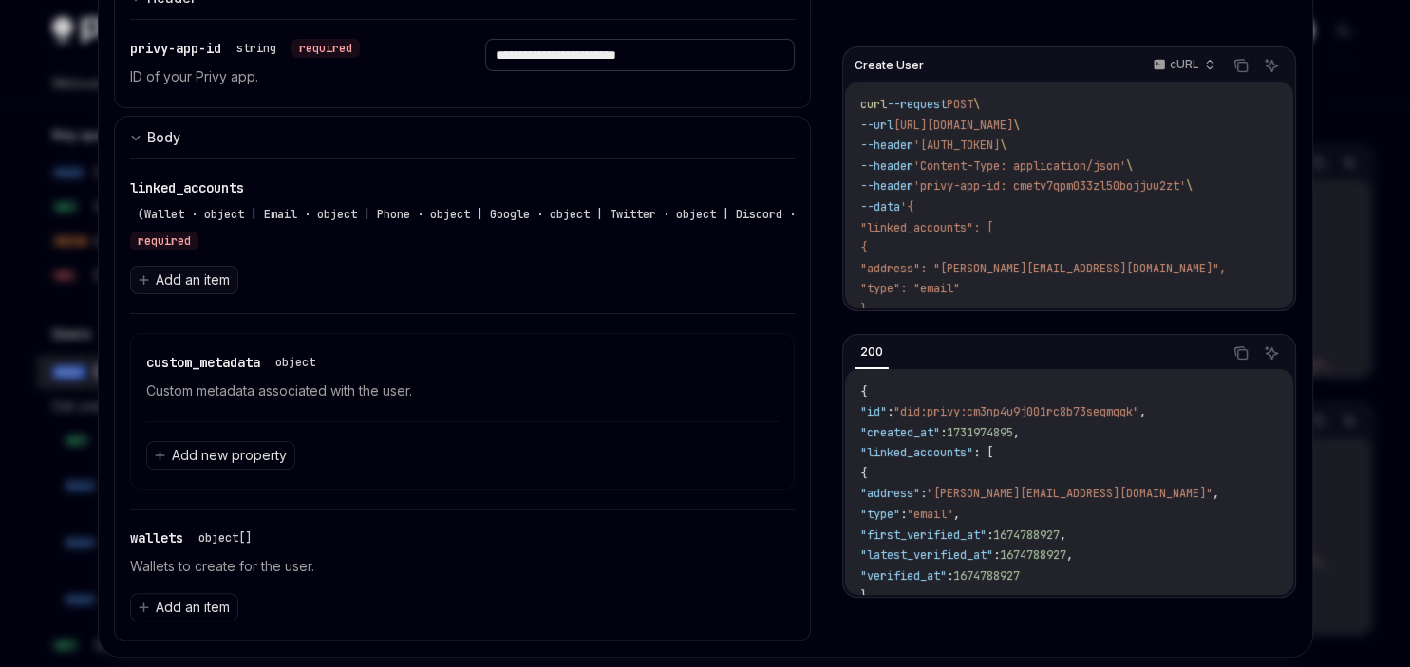
type input "**********"
click at [220, 271] on span "Add an item" at bounding box center [193, 280] width 74 height 19
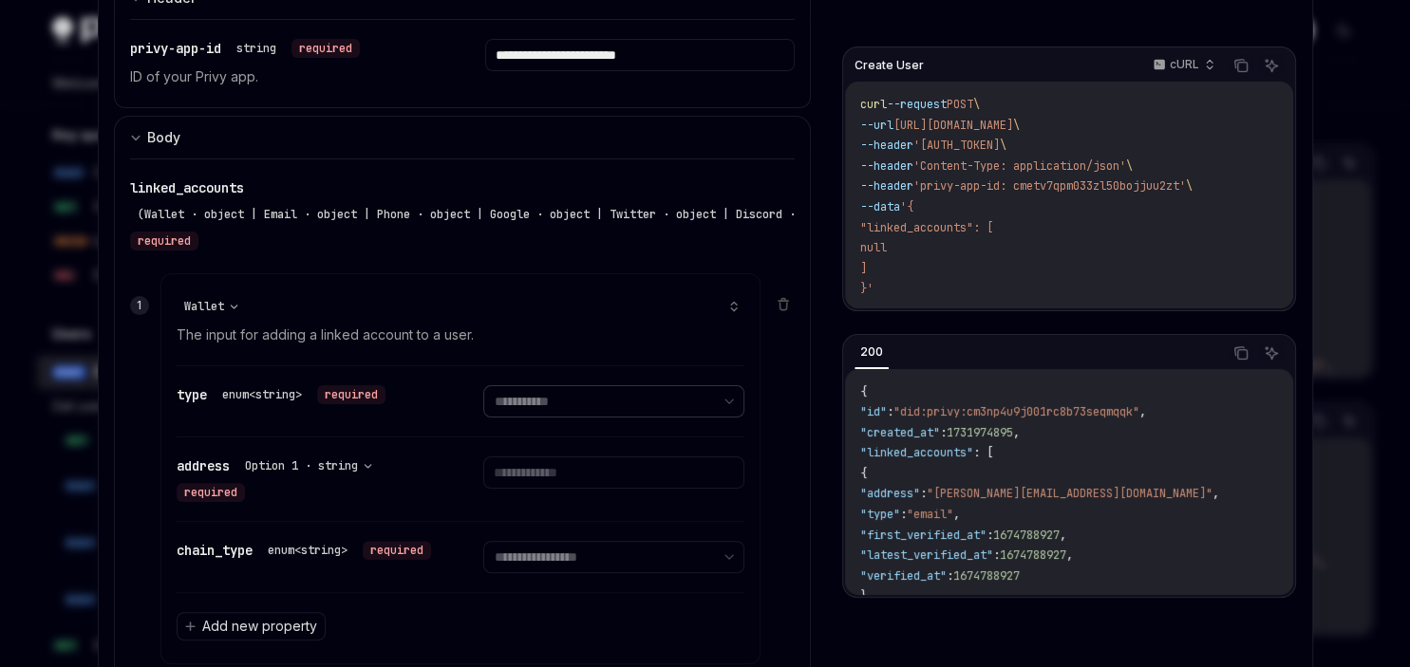
click at [483, 385] on select "**********" at bounding box center [613, 401] width 261 height 32
select select "******"
click option "******" at bounding box center [0, 0] width 0 height 0
click at [526, 480] on input "text" at bounding box center [613, 473] width 261 height 32
type input "******"
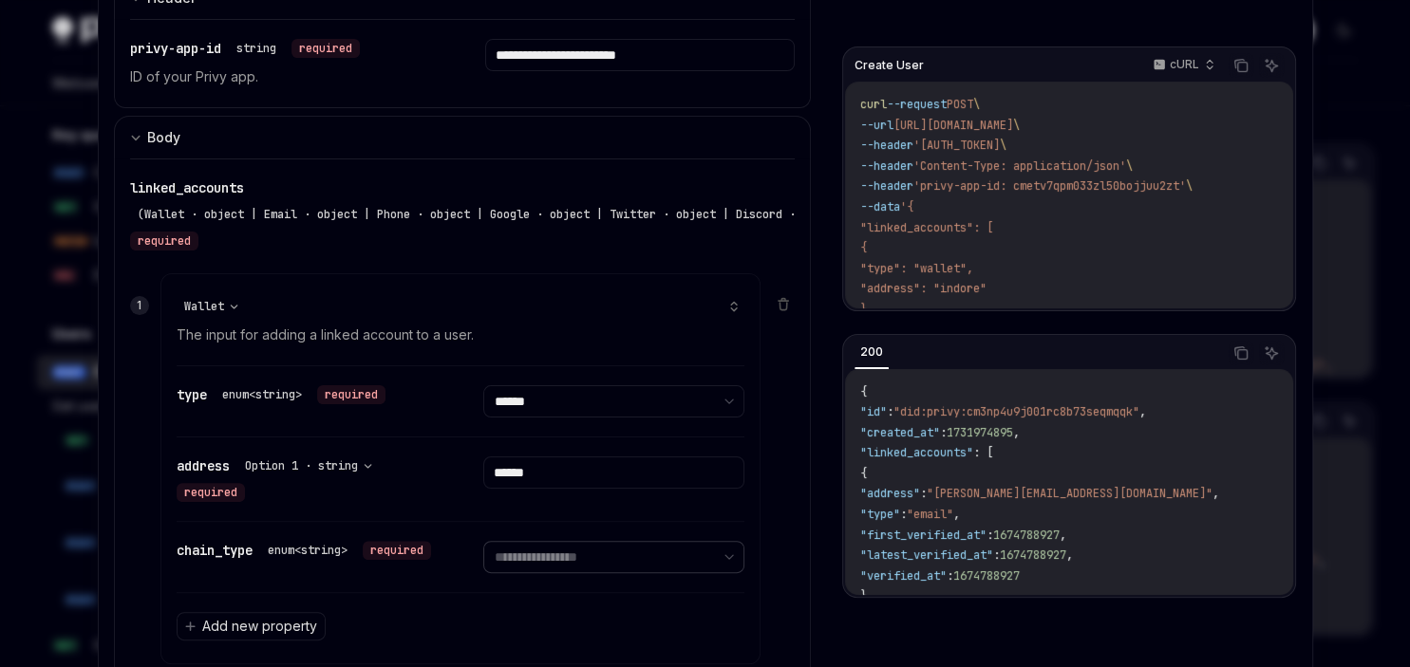
click at [483, 541] on select "**********" at bounding box center [613, 557] width 261 height 32
select select "********"
click option "********" at bounding box center [0, 0] width 0 height 0
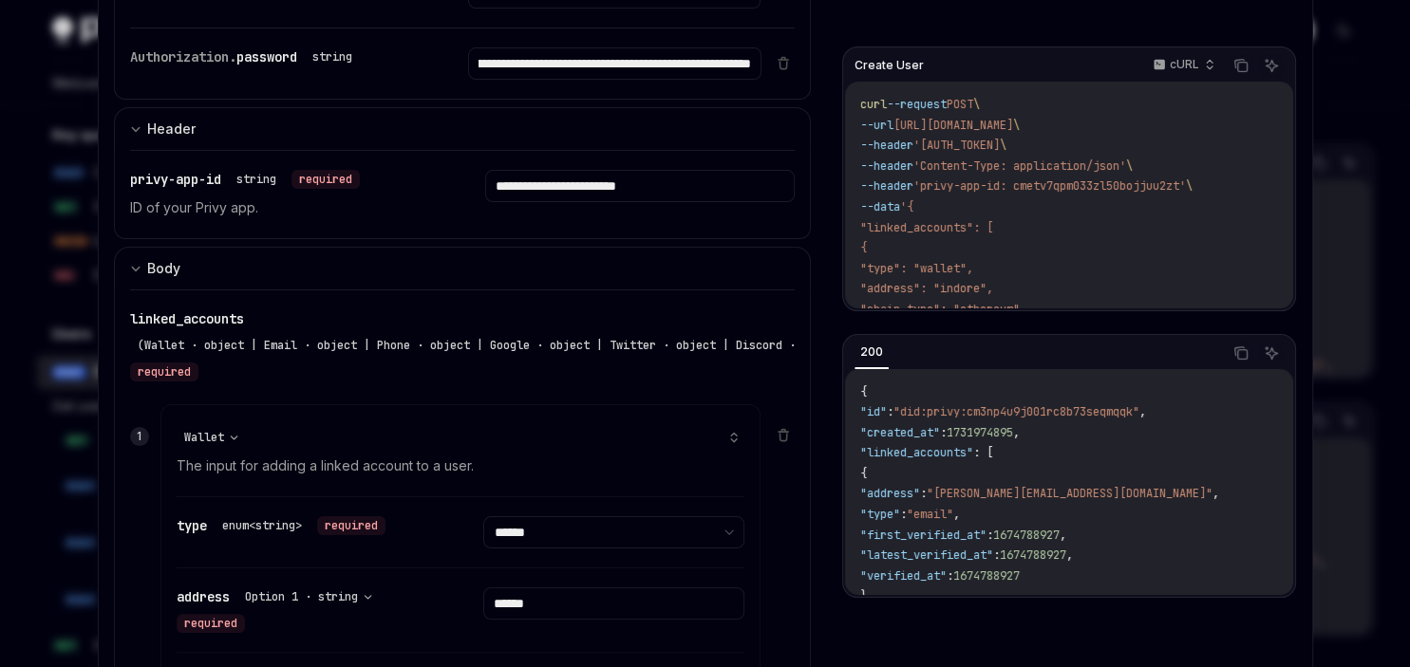
scroll to position [0, 0]
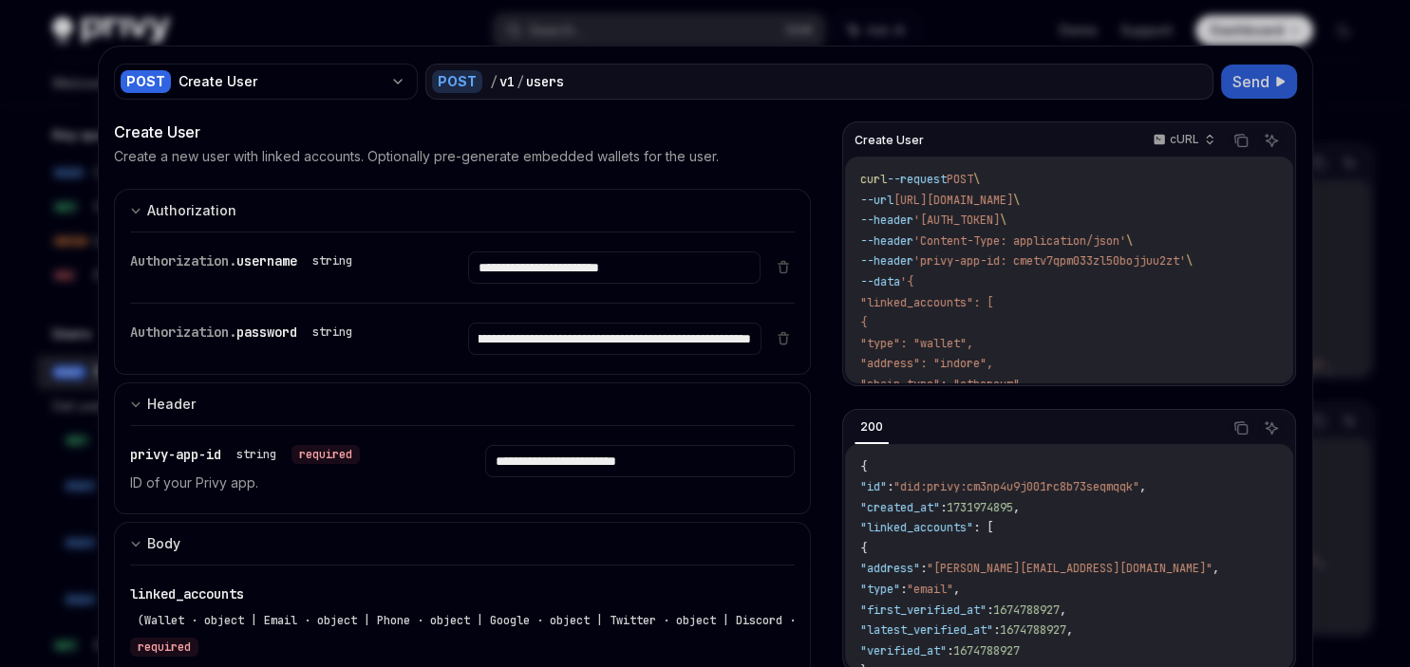
click at [1270, 78] on button "Send" at bounding box center [1259, 82] width 76 height 34
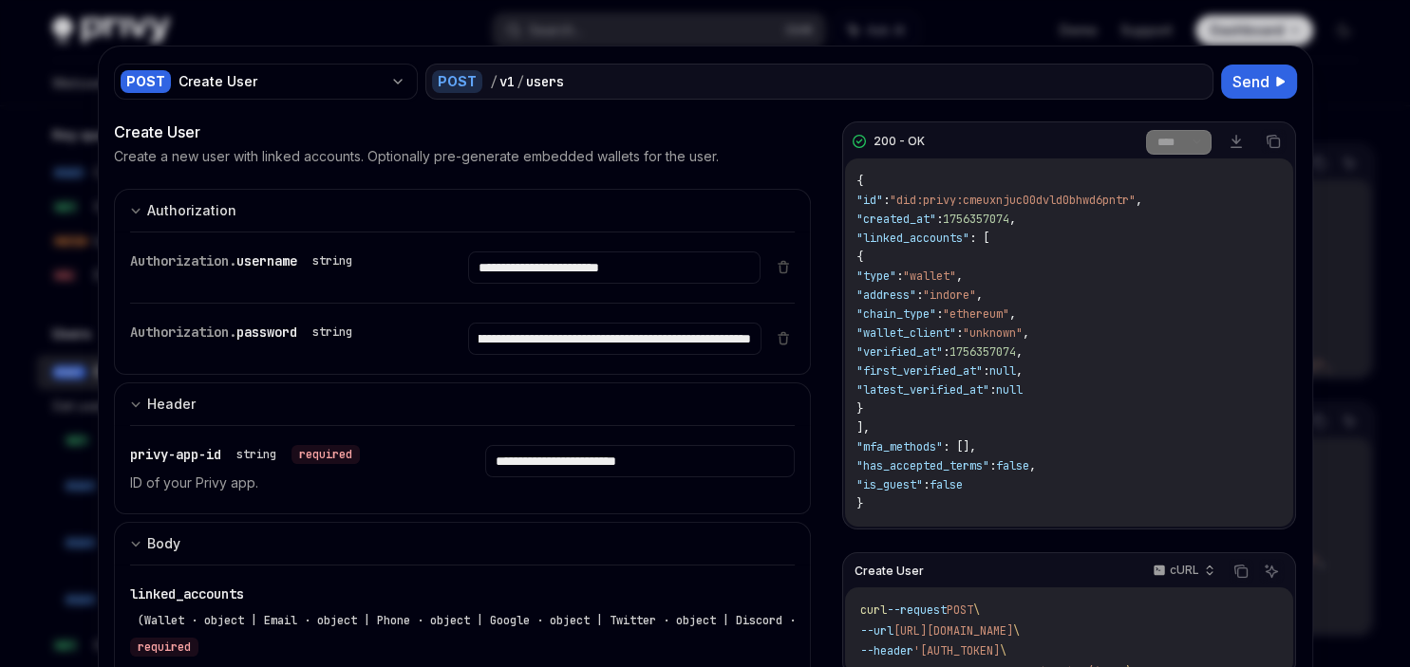
scroll to position [38, 0]
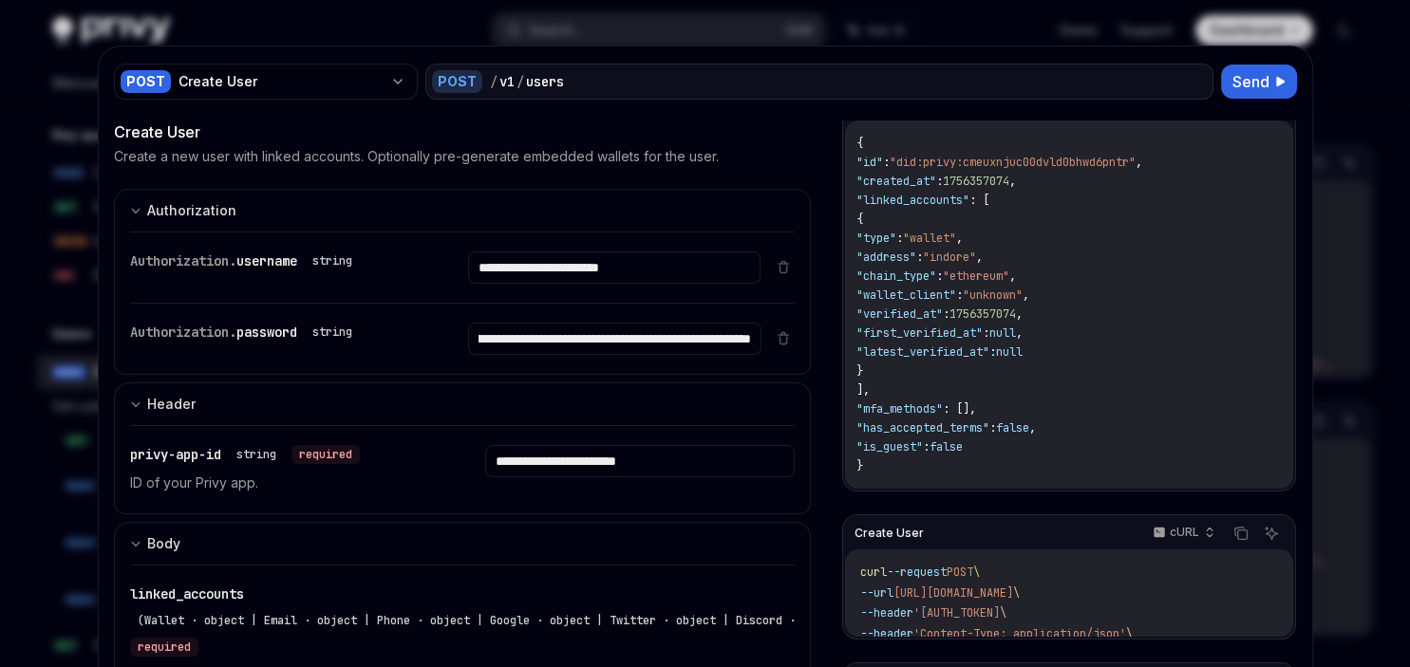
click at [1358, 96] on div at bounding box center [705, 333] width 1410 height 667
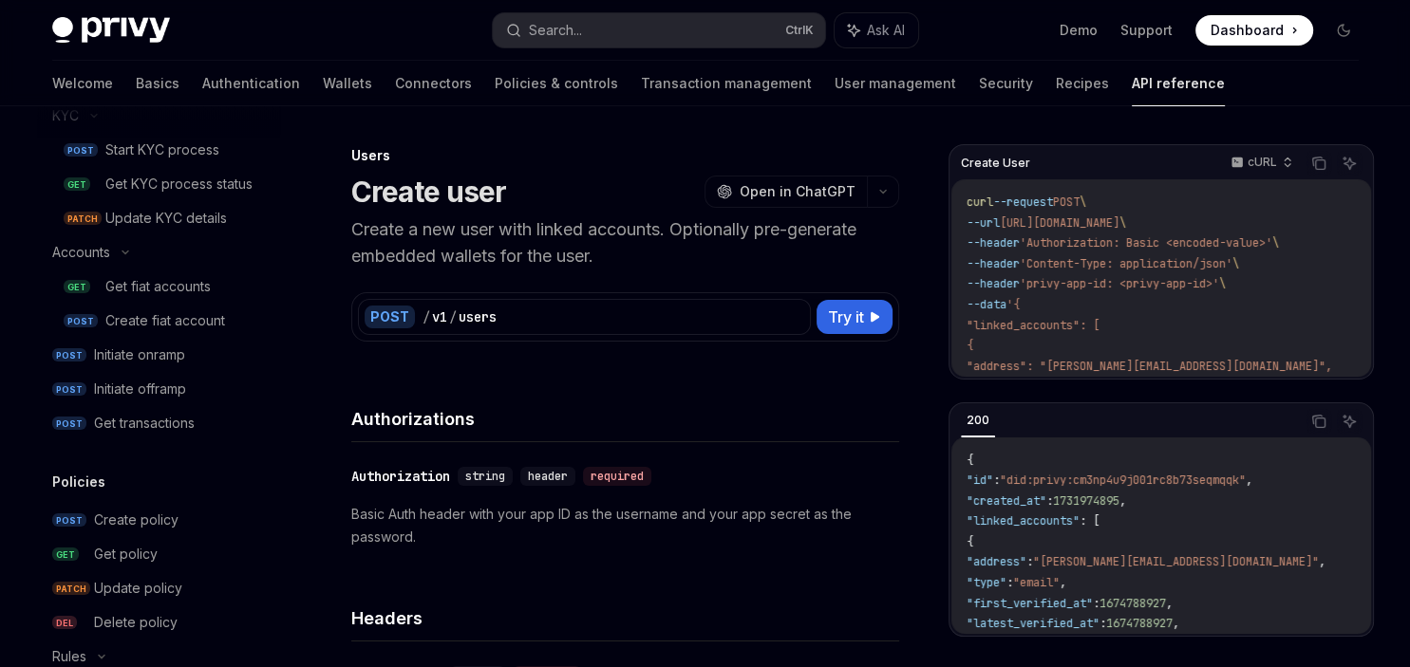
scroll to position [1542, 0]
click at [150, 322] on div "Create fiat account" at bounding box center [165, 319] width 120 height 23
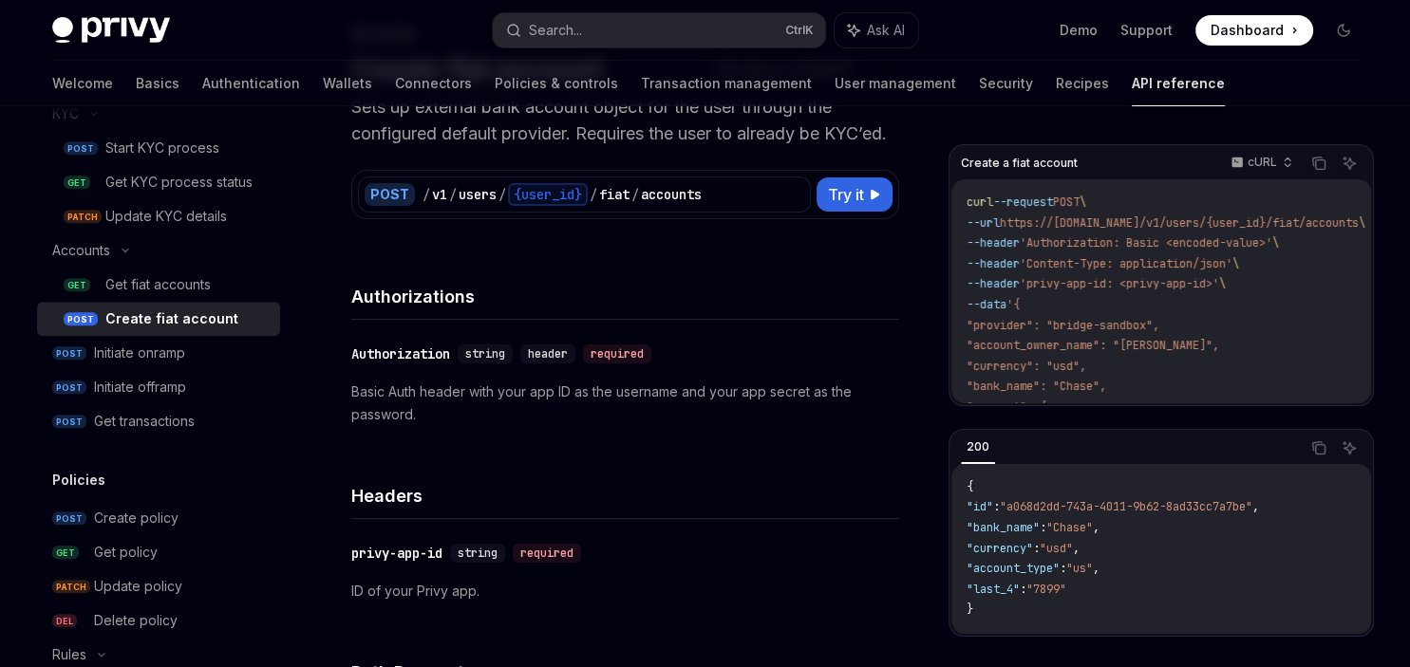
scroll to position [114, 0]
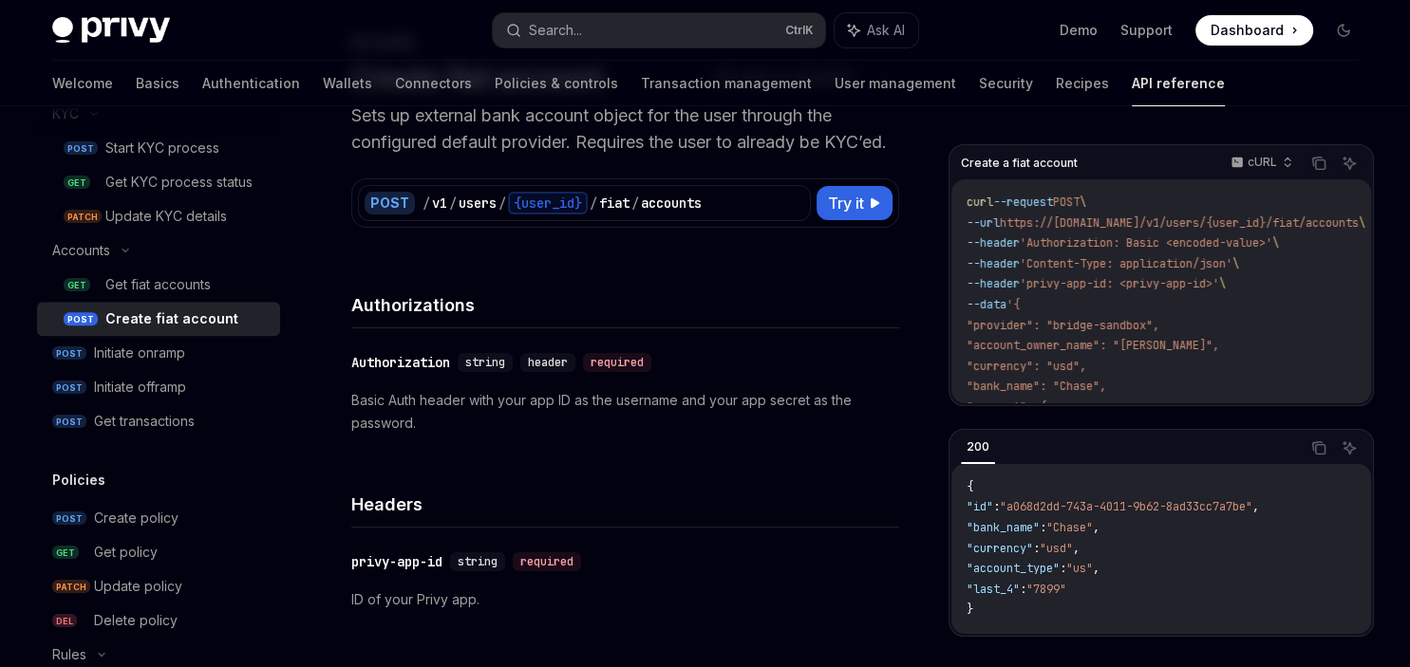
click at [352, 156] on p "Sets up external bank account object for the user through the configured defaul…" at bounding box center [625, 129] width 548 height 53
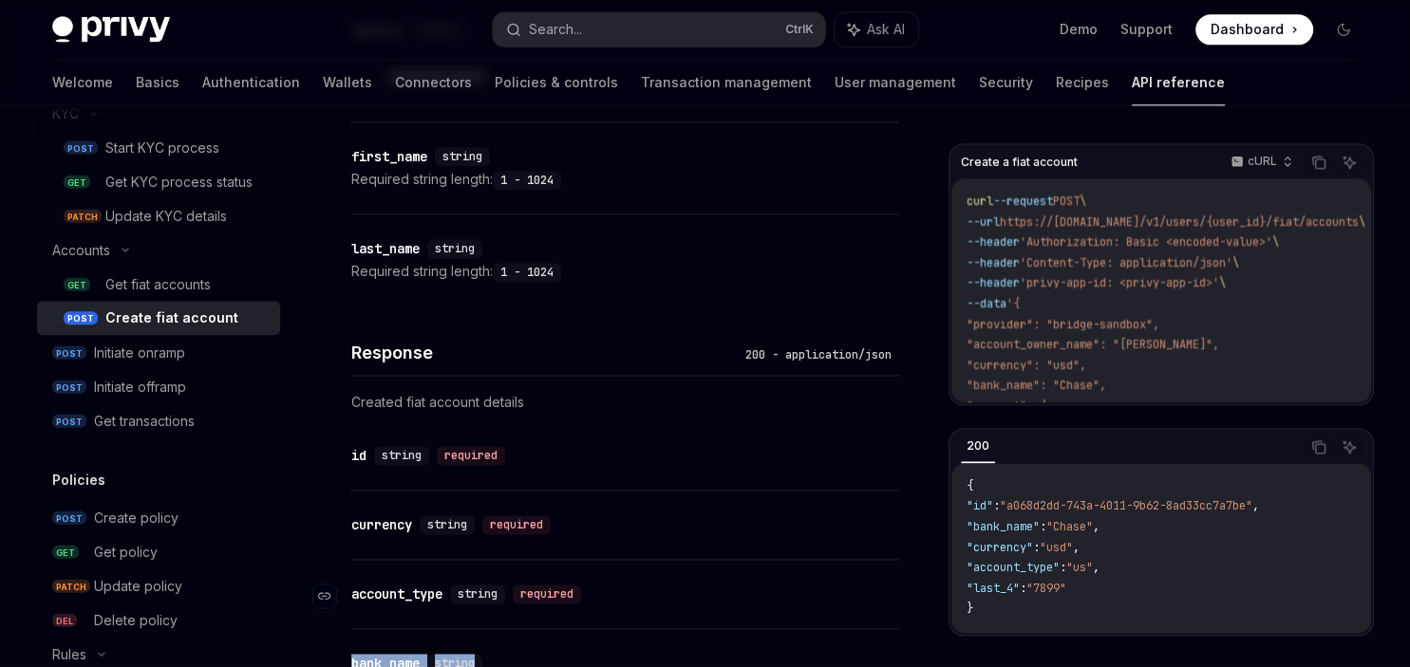
scroll to position [2425, 0]
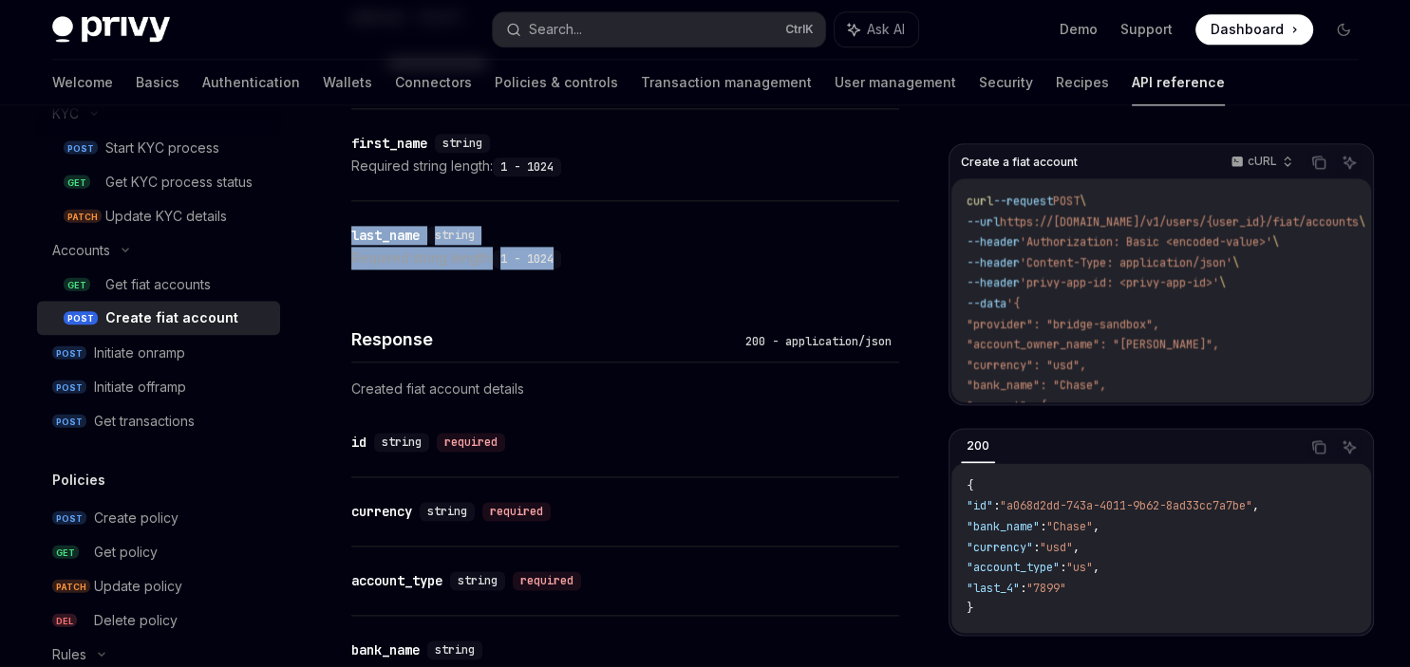
drag, startPoint x: 345, startPoint y: 172, endPoint x: 613, endPoint y: 300, distance: 297.7
click at [530, 247] on div "​ last_name string" at bounding box center [615, 235] width 529 height 23
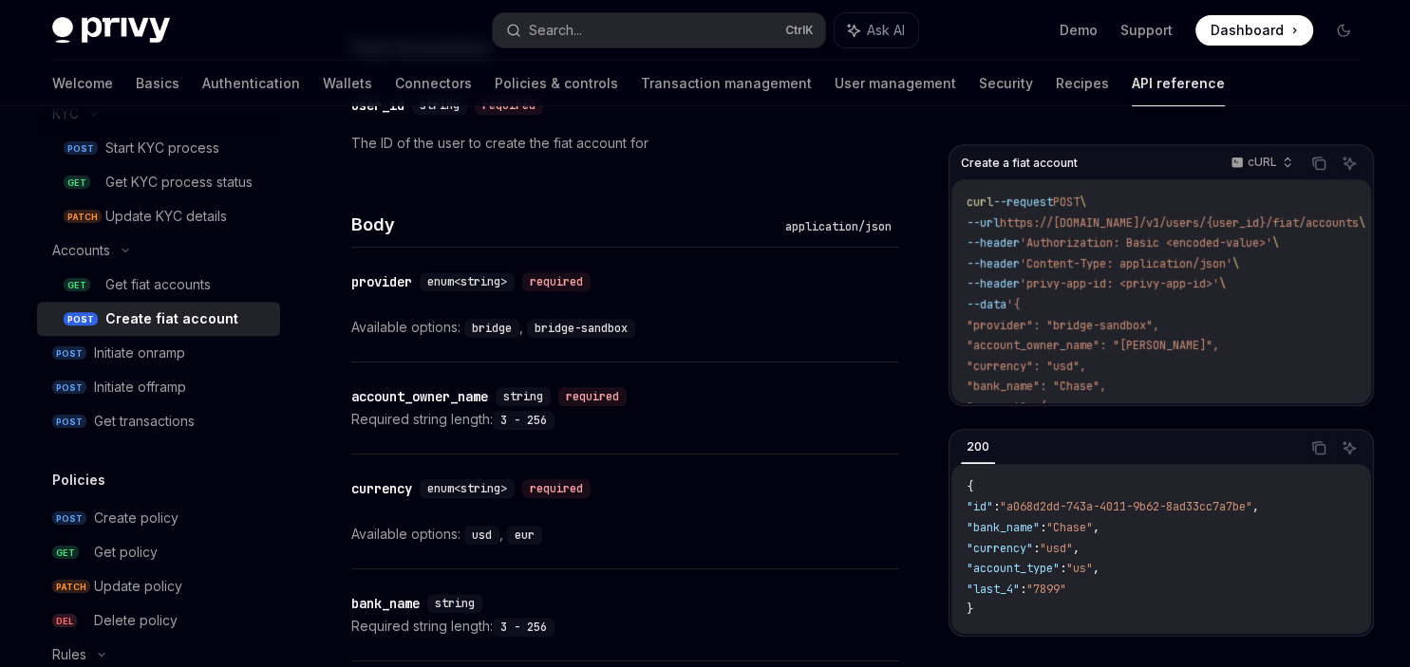
scroll to position [734, 0]
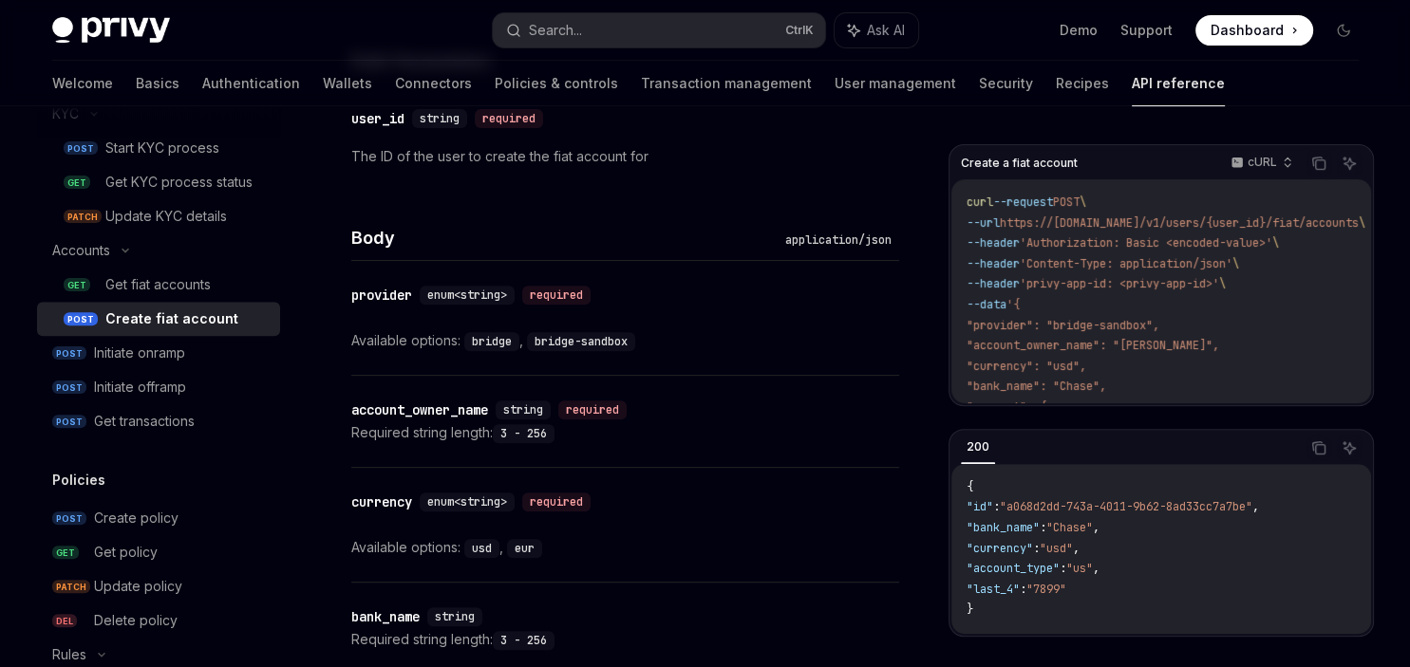
click at [494, 351] on code "bridge" at bounding box center [491, 341] width 55 height 19
copy code "bridge"
click at [558, 351] on code "bridge-sandbox" at bounding box center [581, 341] width 108 height 19
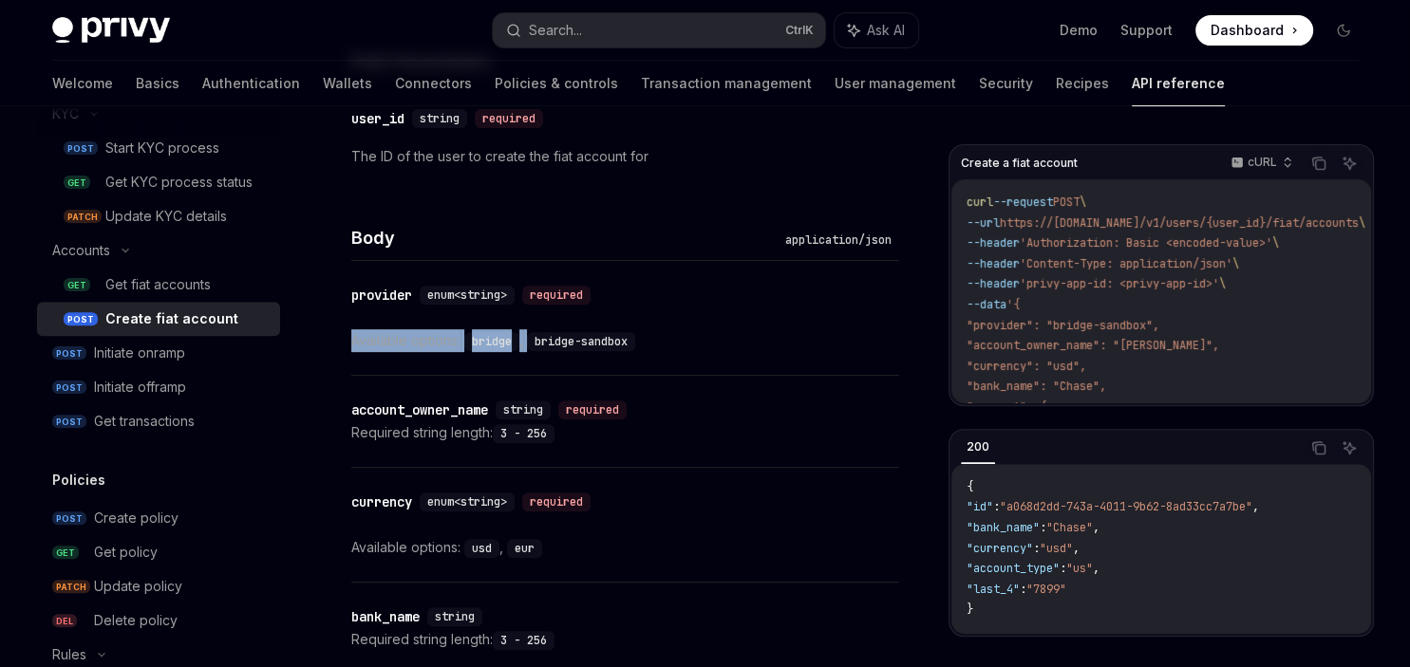
click at [558, 351] on code "bridge-sandbox" at bounding box center [581, 341] width 108 height 19
click at [536, 351] on code "bridge-sandbox" at bounding box center [581, 341] width 108 height 19
drag, startPoint x: 536, startPoint y: 367, endPoint x: 631, endPoint y: 366, distance: 94.9
click at [631, 351] on code "bridge-sandbox" at bounding box center [581, 341] width 108 height 19
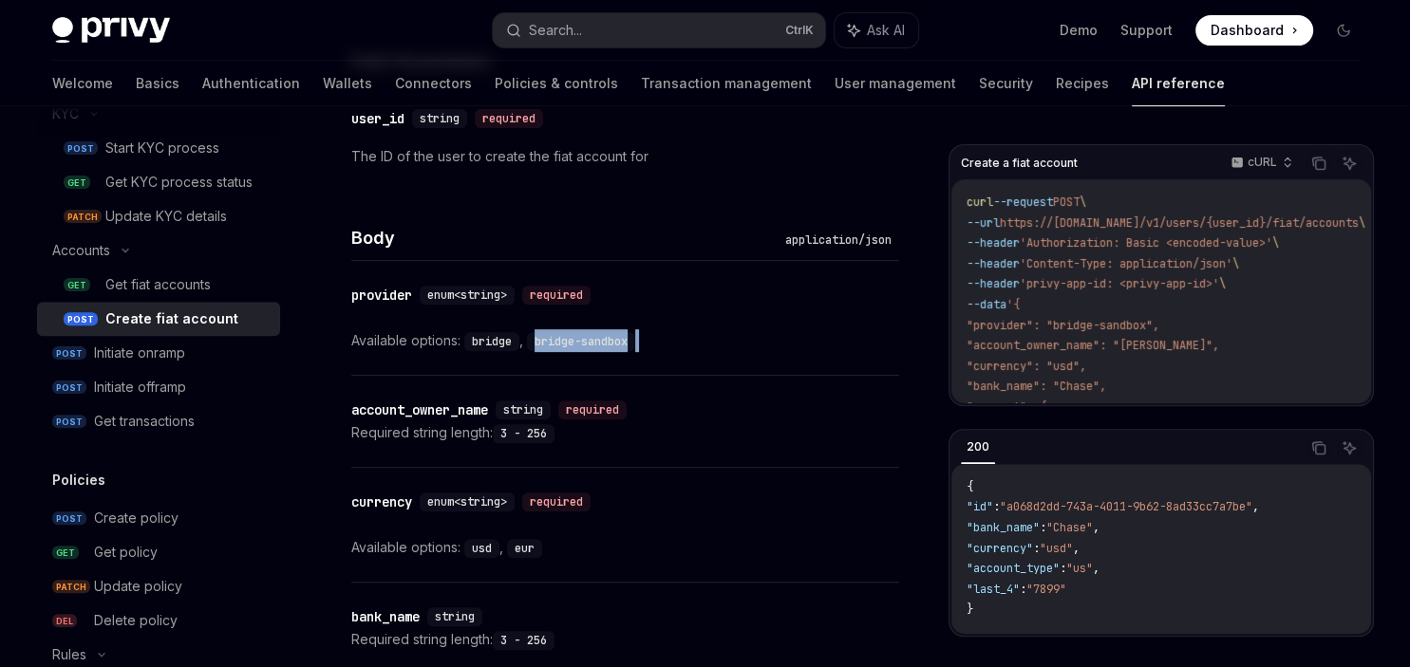
copy div "bridge-sandbox"
click at [587, 226] on div "Body application/json" at bounding box center [625, 226] width 548 height 70
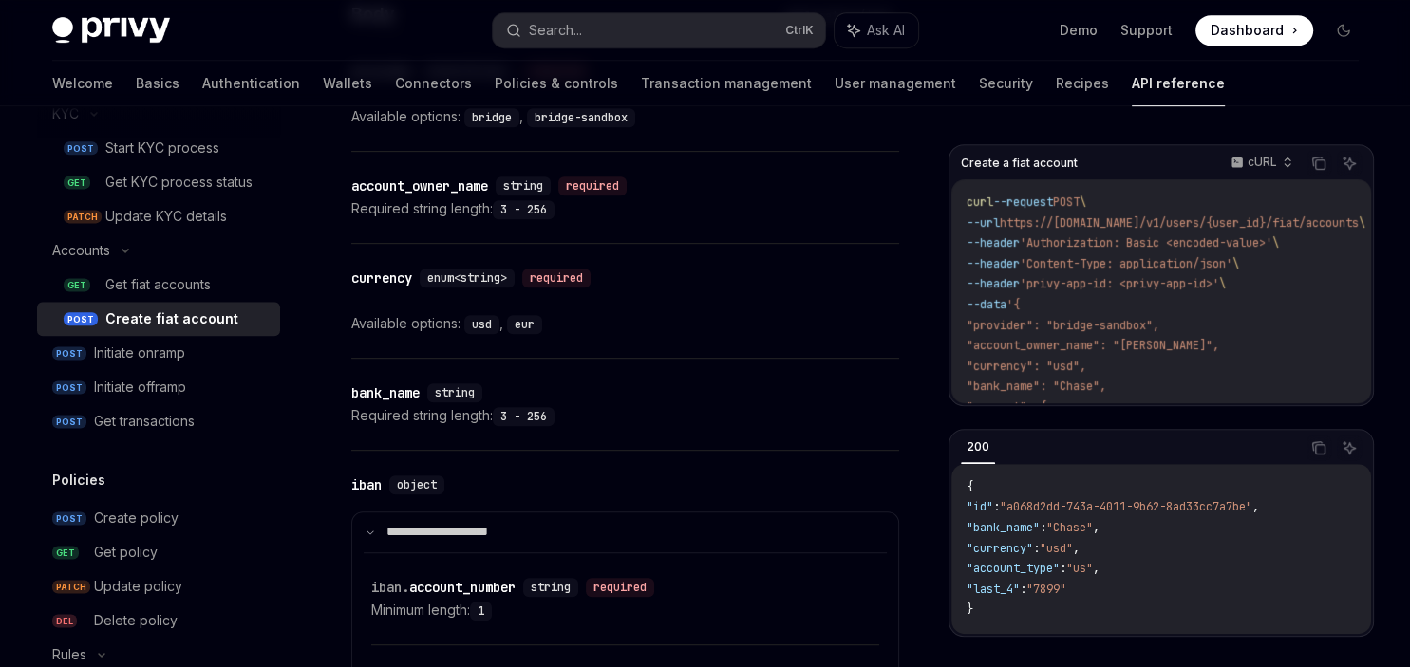
scroll to position [960, 0]
click at [393, 286] on div "currency" at bounding box center [381, 276] width 61 height 19
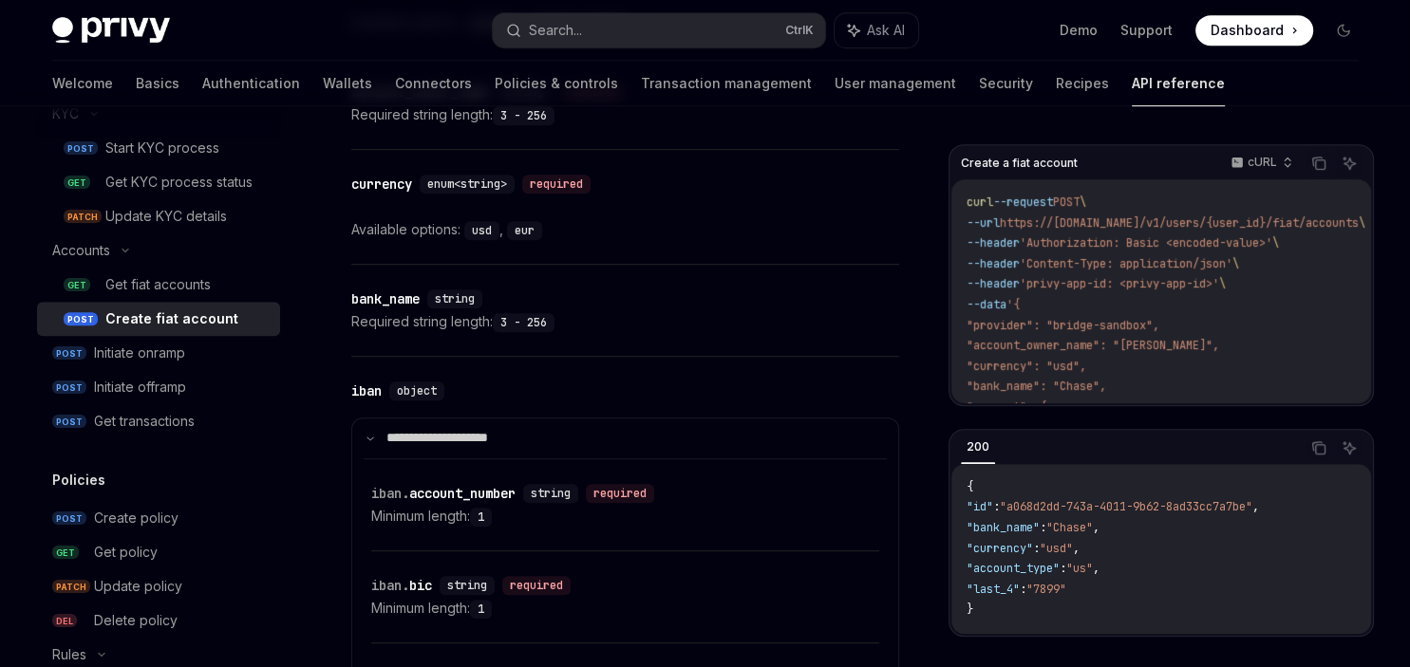
scroll to position [1052, 0]
click at [382, 194] on div "currency" at bounding box center [381, 184] width 61 height 19
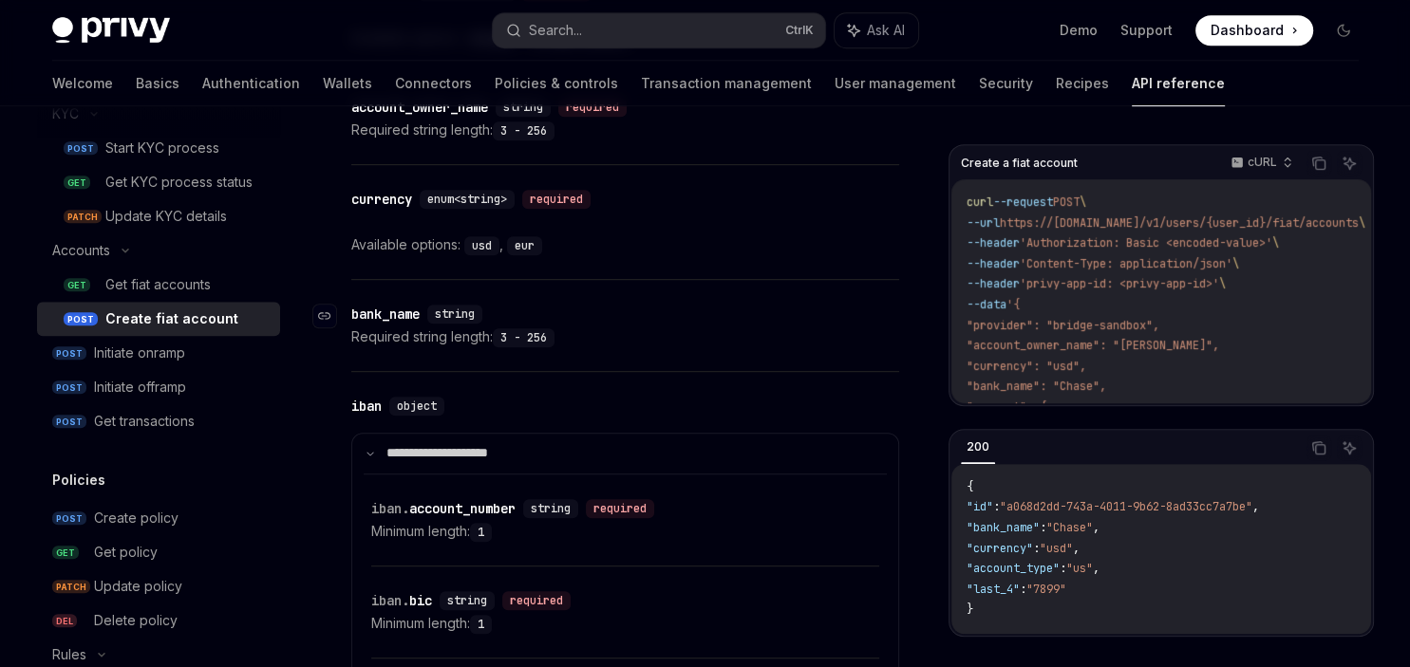
scroll to position [1123, 0]
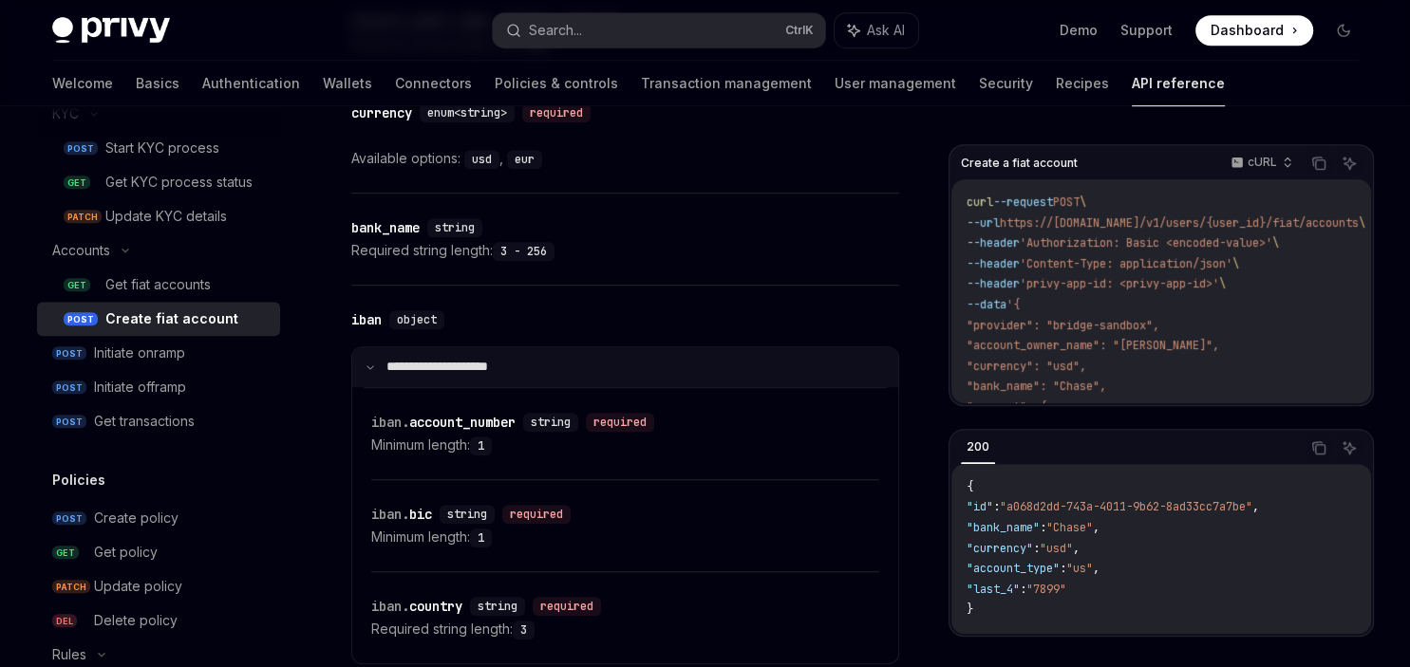
click at [374, 385] on summary "**********" at bounding box center [625, 367] width 546 height 40
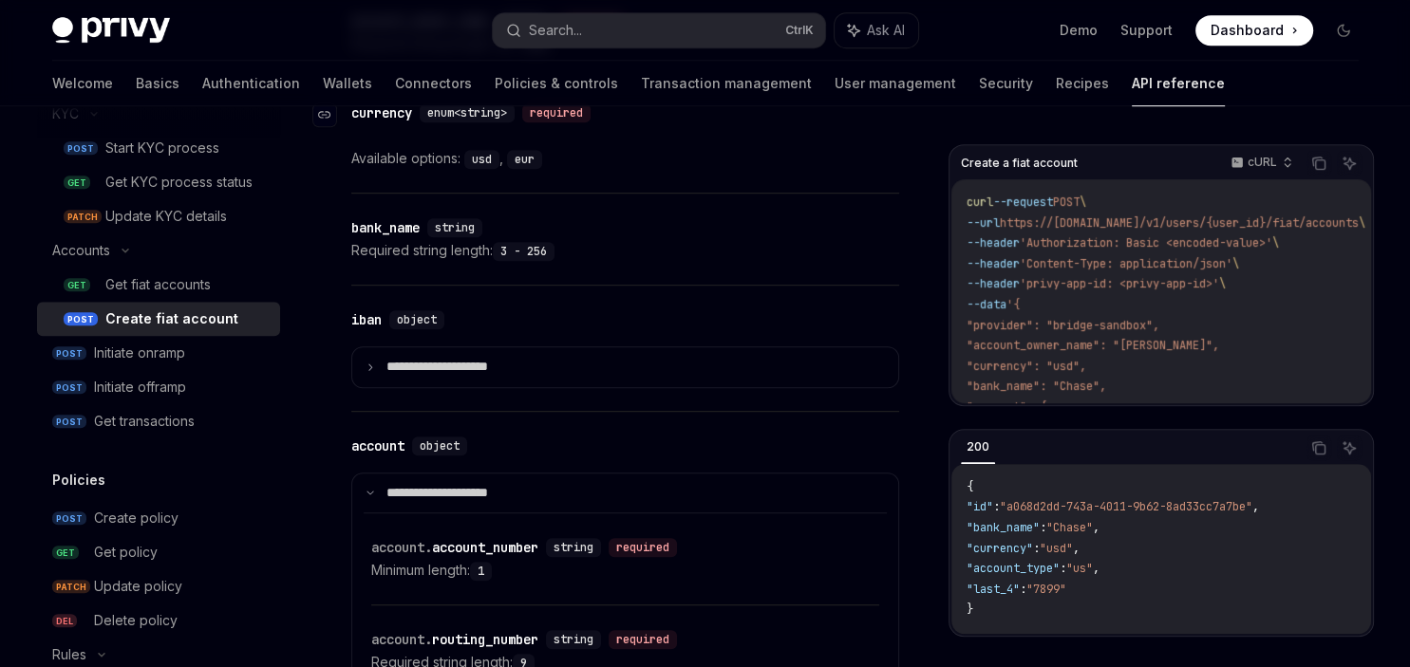
click at [367, 122] on div "currency" at bounding box center [381, 112] width 61 height 19
click at [371, 122] on div "currency" at bounding box center [381, 112] width 61 height 19
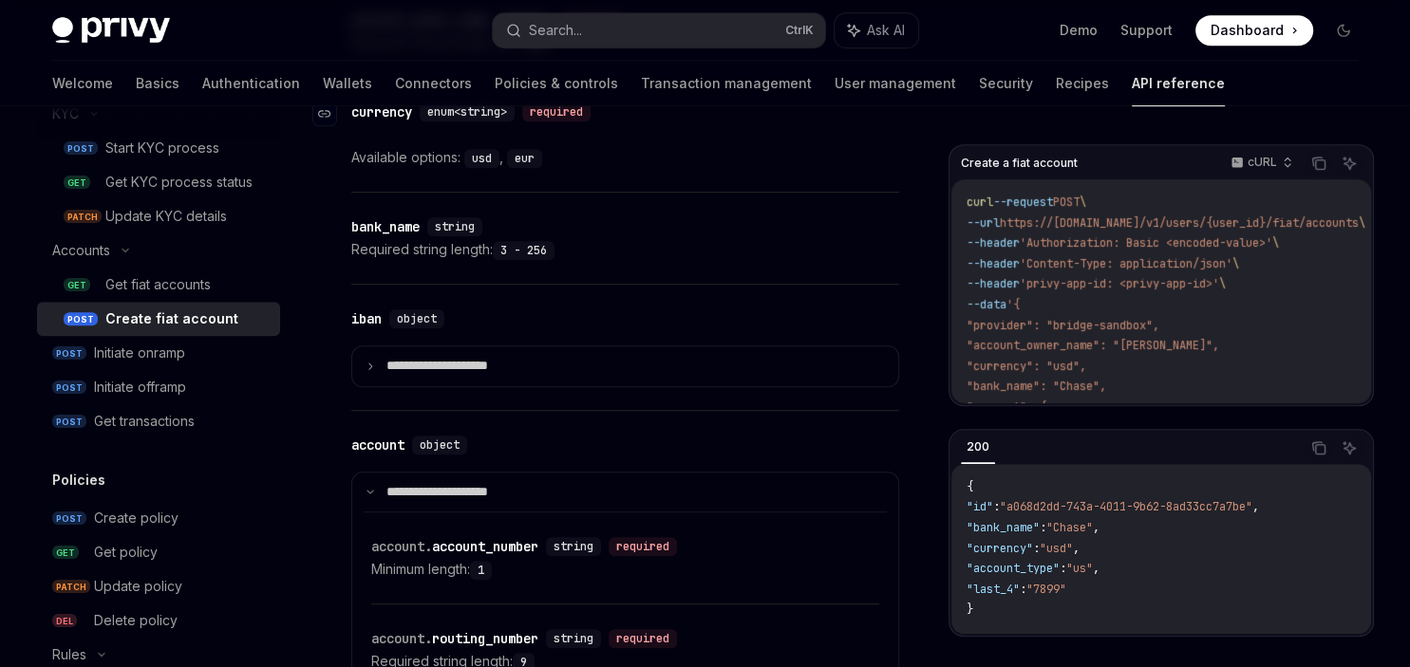
click at [371, 122] on div "currency" at bounding box center [381, 112] width 61 height 19
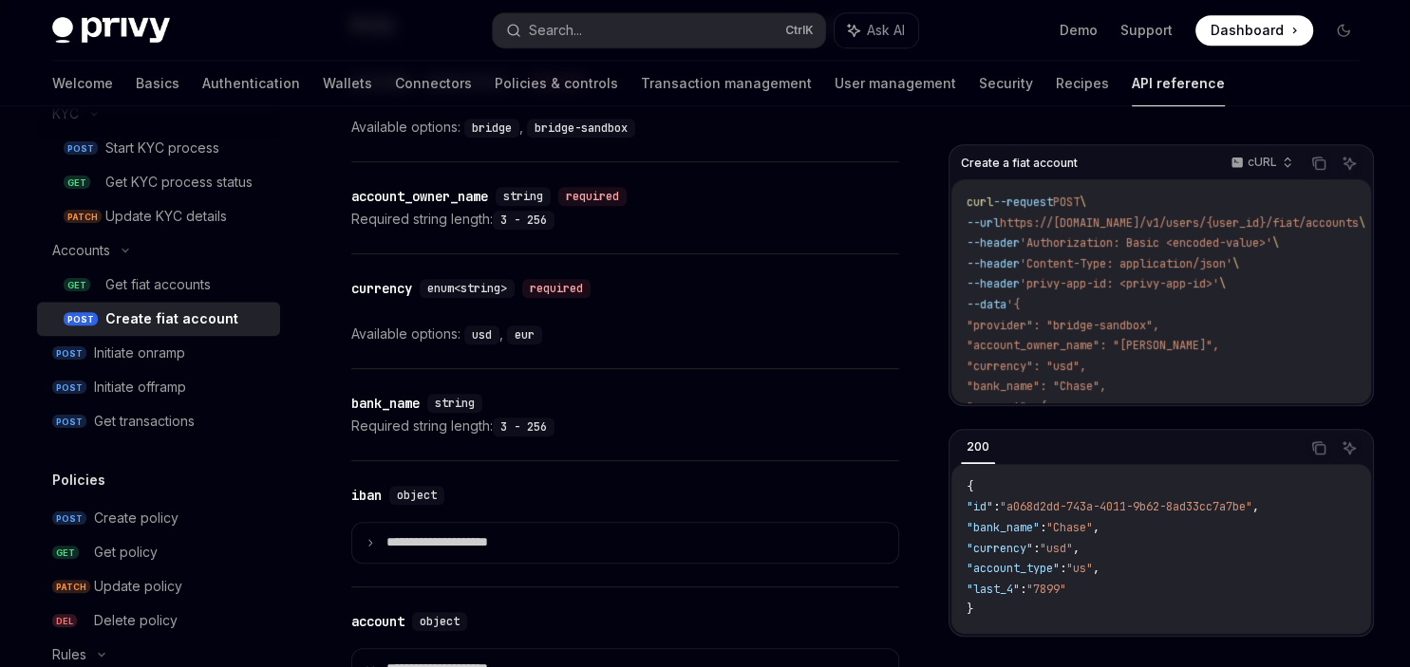
scroll to position [946, 0]
click at [483, 346] on code "usd" at bounding box center [481, 337] width 35 height 19
copy code "usd"
click at [520, 346] on code "eur" at bounding box center [524, 337] width 35 height 19
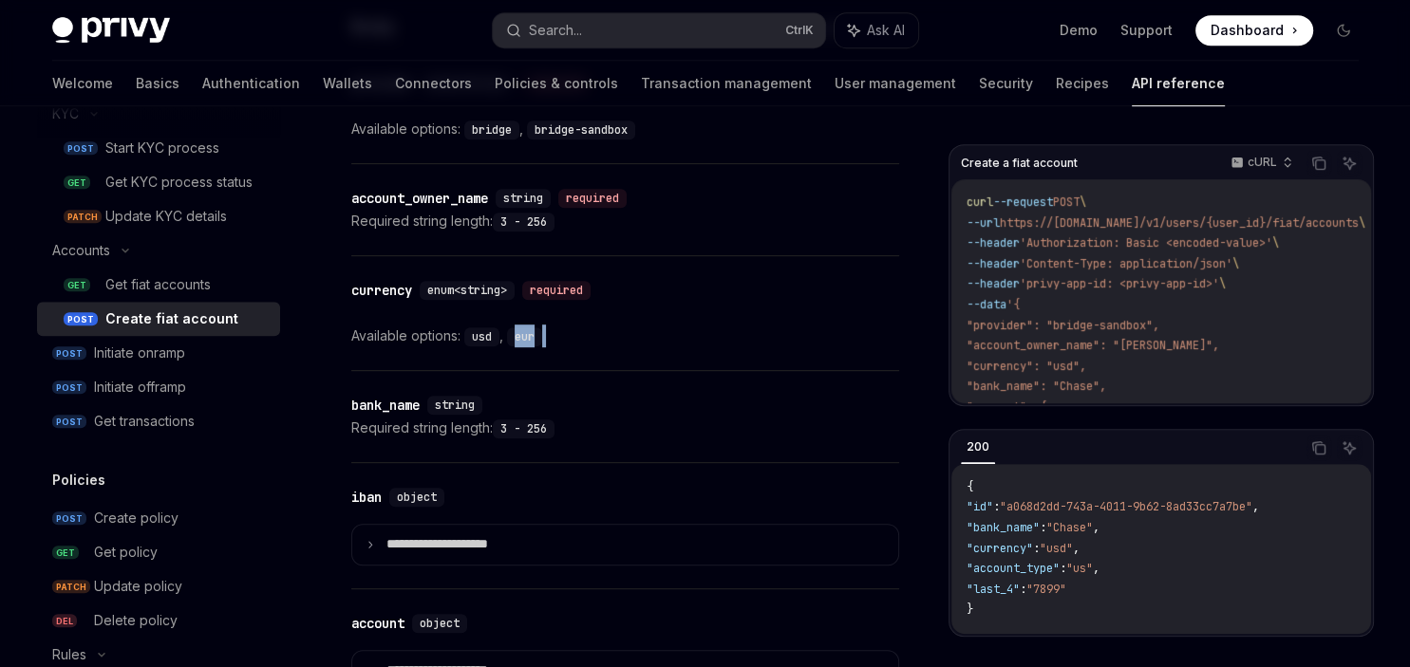
click at [520, 346] on code "eur" at bounding box center [524, 337] width 35 height 19
copy div "eur"
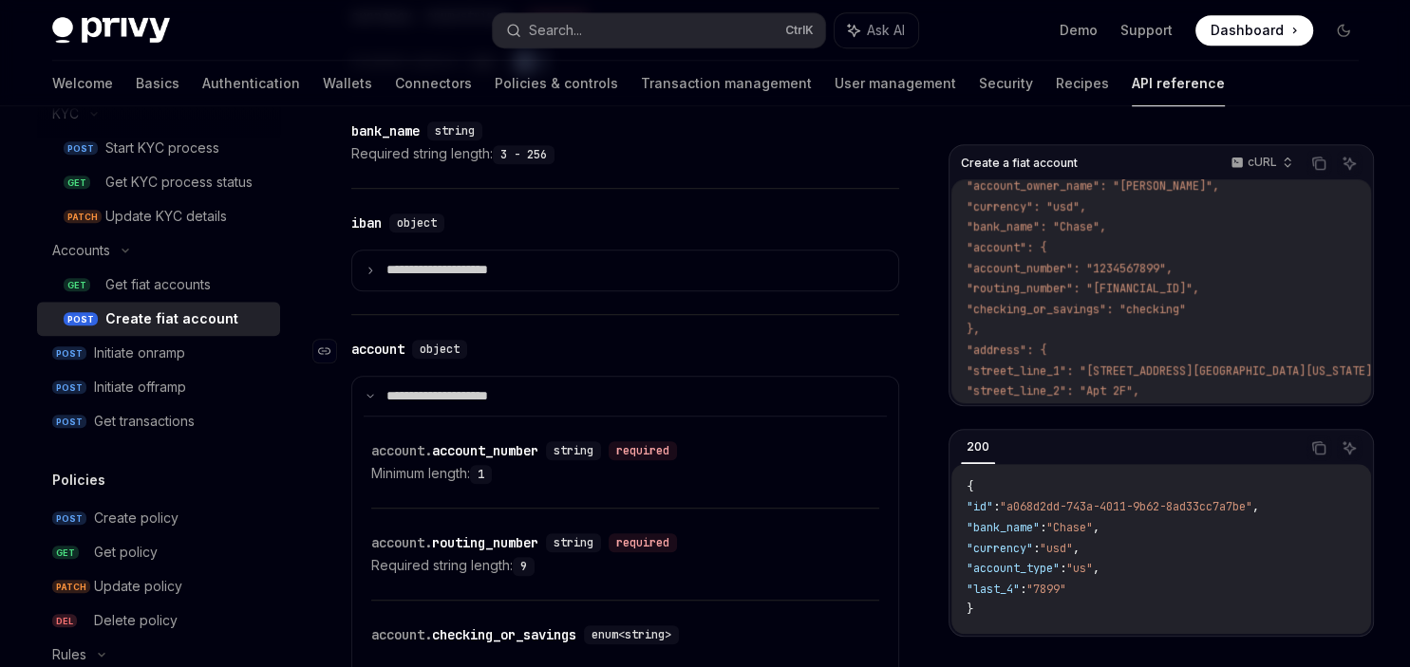
scroll to position [1217, 0]
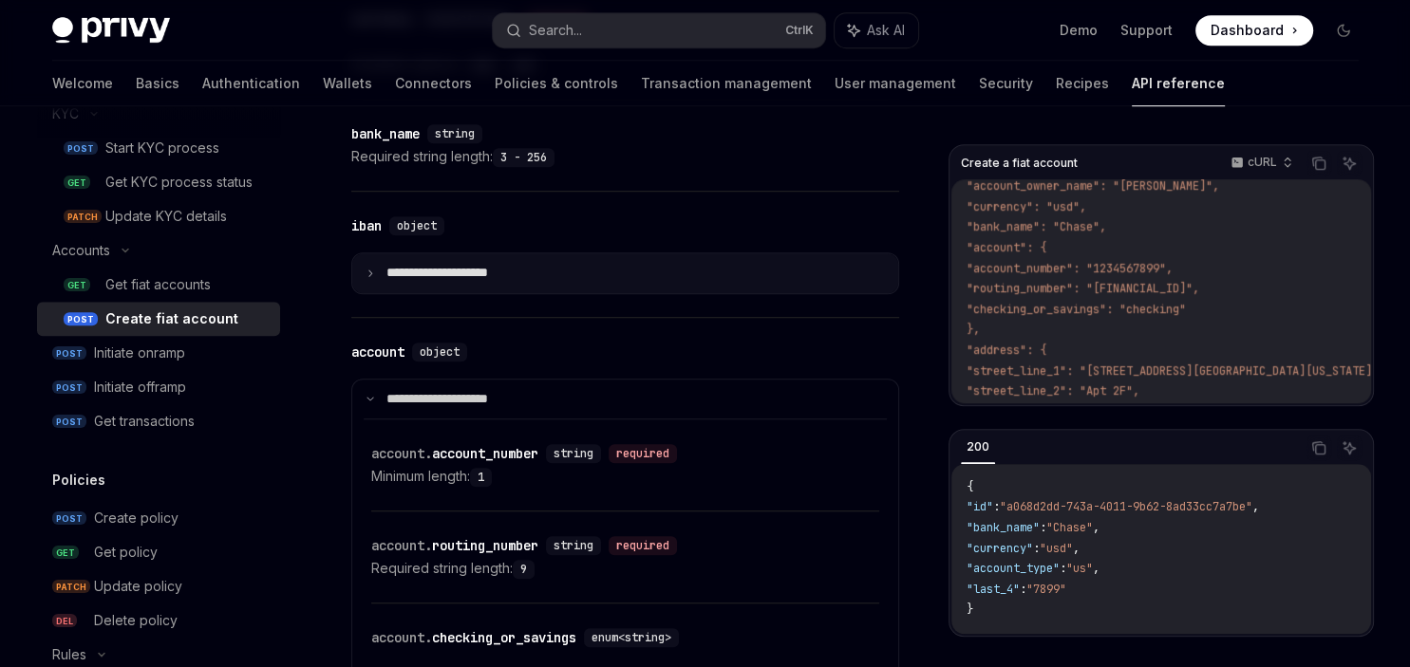
click at [653, 287] on summary "**********" at bounding box center [625, 273] width 546 height 40
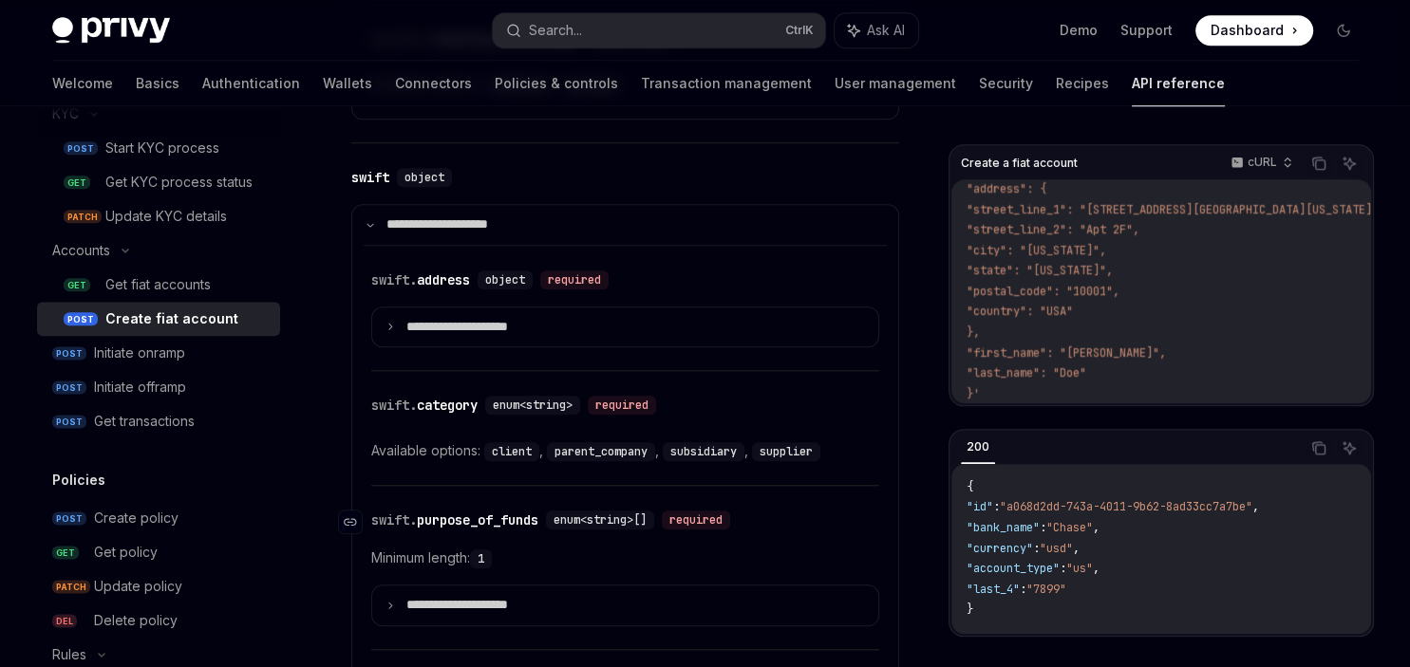
scroll to position [1815, 0]
click at [603, 338] on summary "**********" at bounding box center [625, 329] width 506 height 40
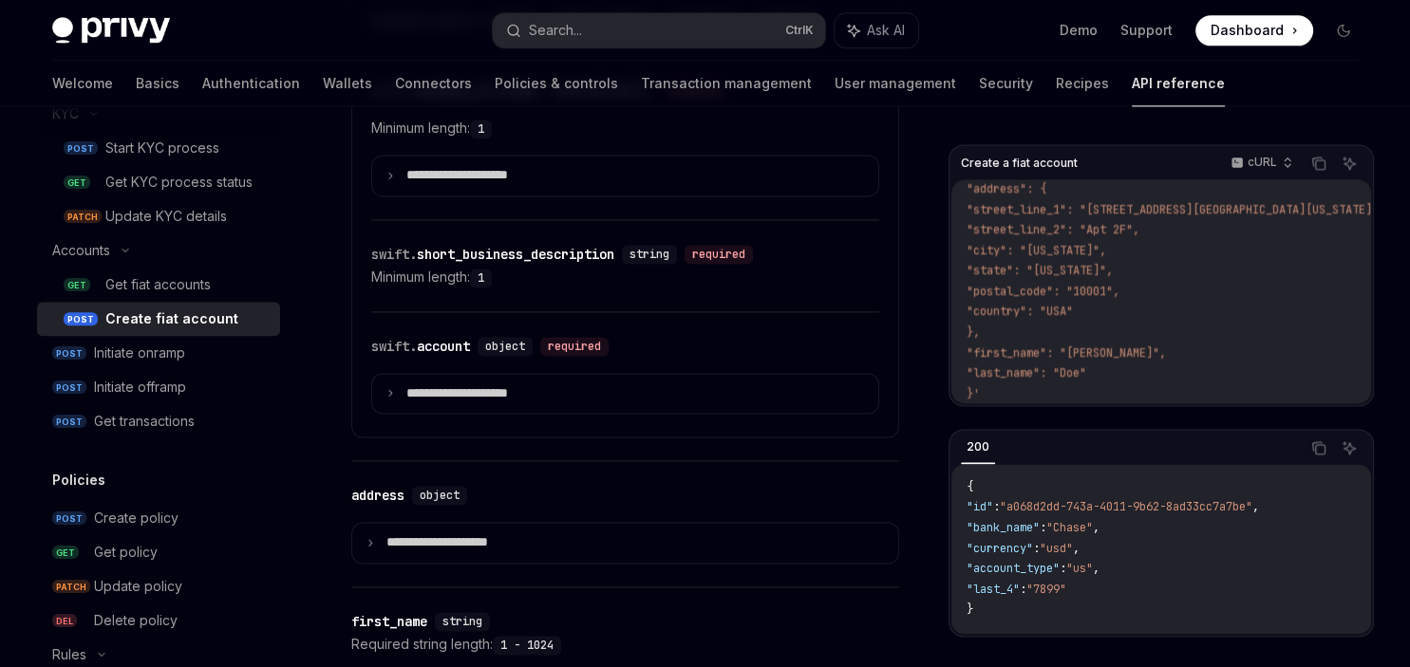
scroll to position [2501, 0]
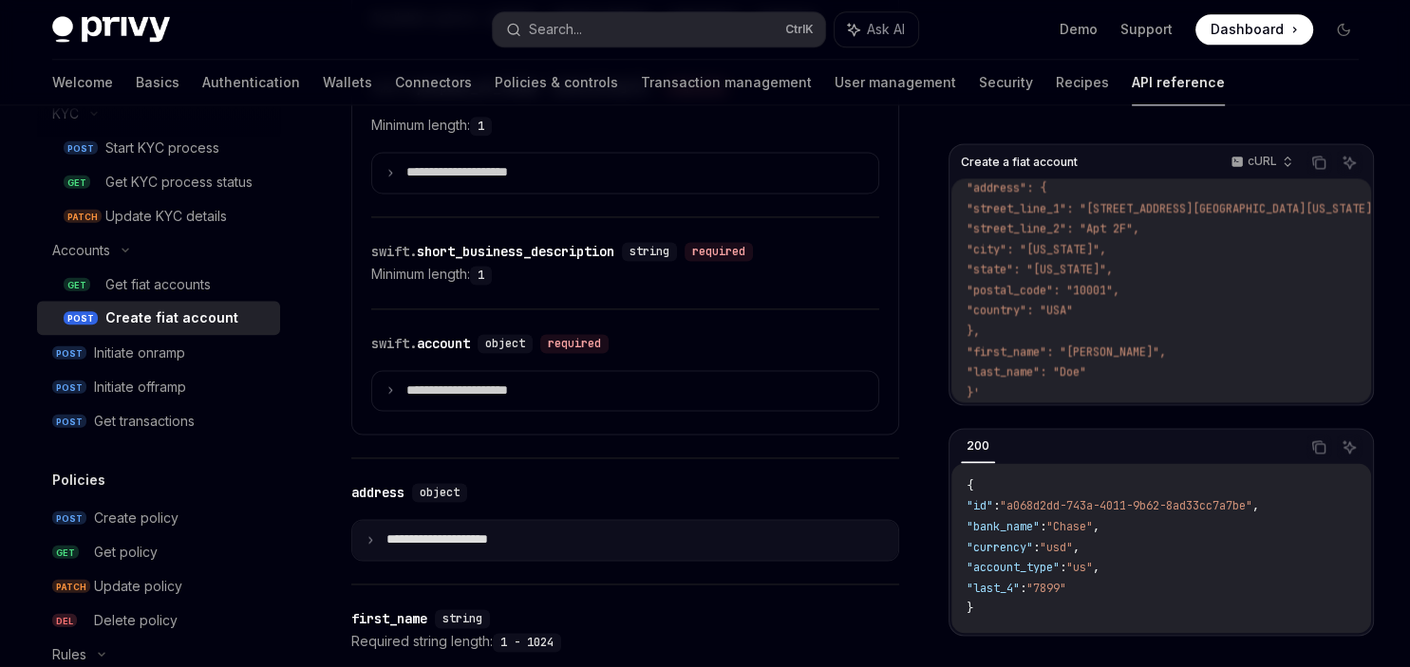
click at [609, 556] on summary "**********" at bounding box center [625, 541] width 546 height 40
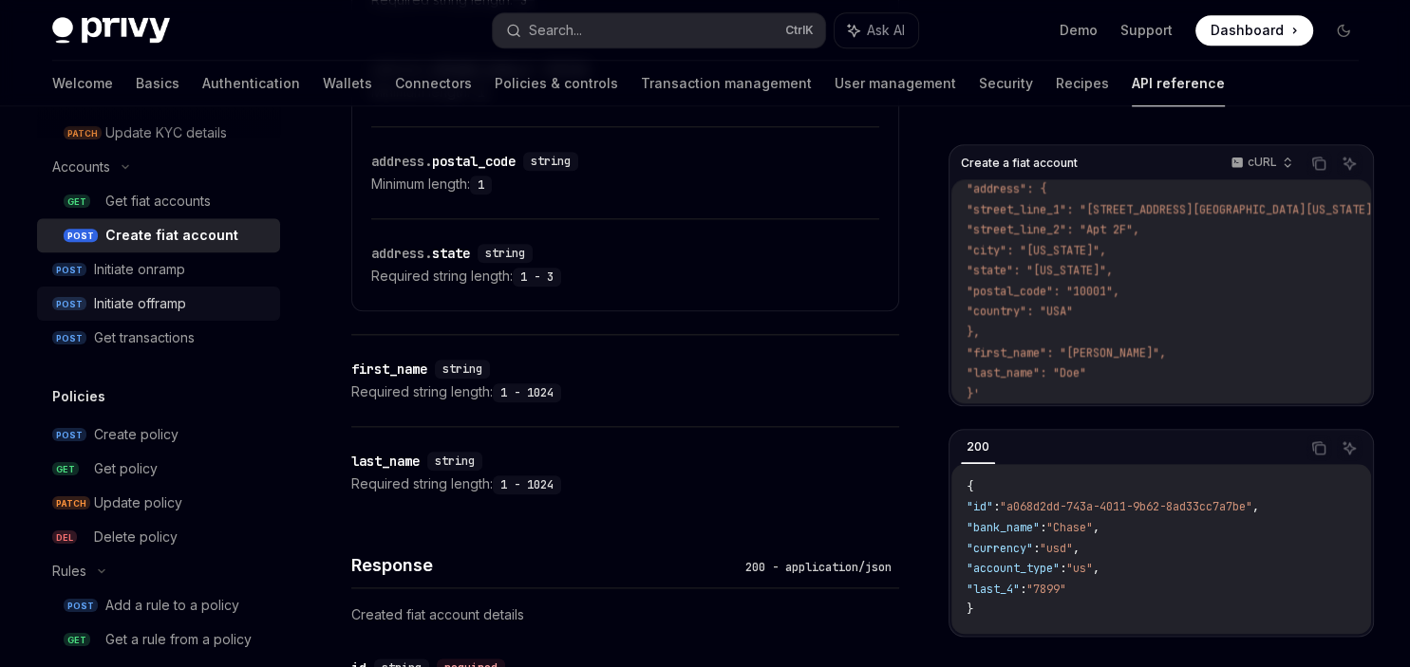
scroll to position [1628, 0]
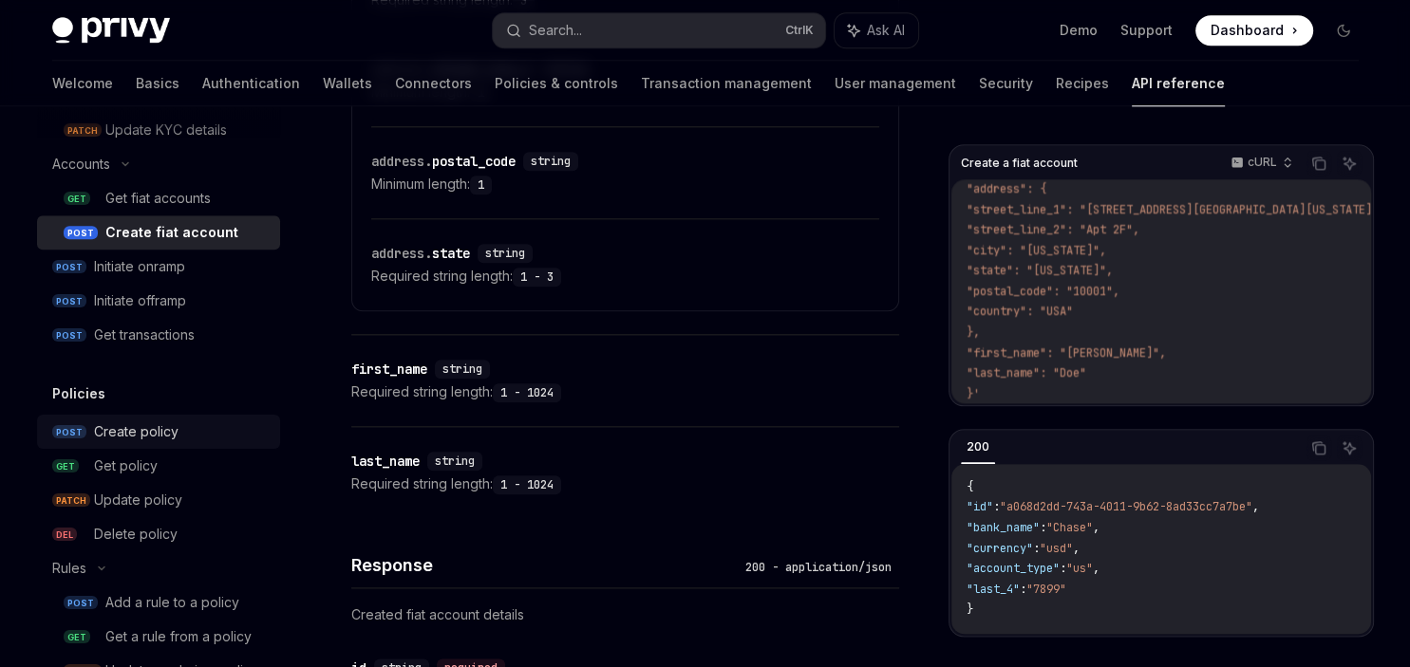
click at [99, 415] on link "POST Create policy" at bounding box center [158, 432] width 243 height 34
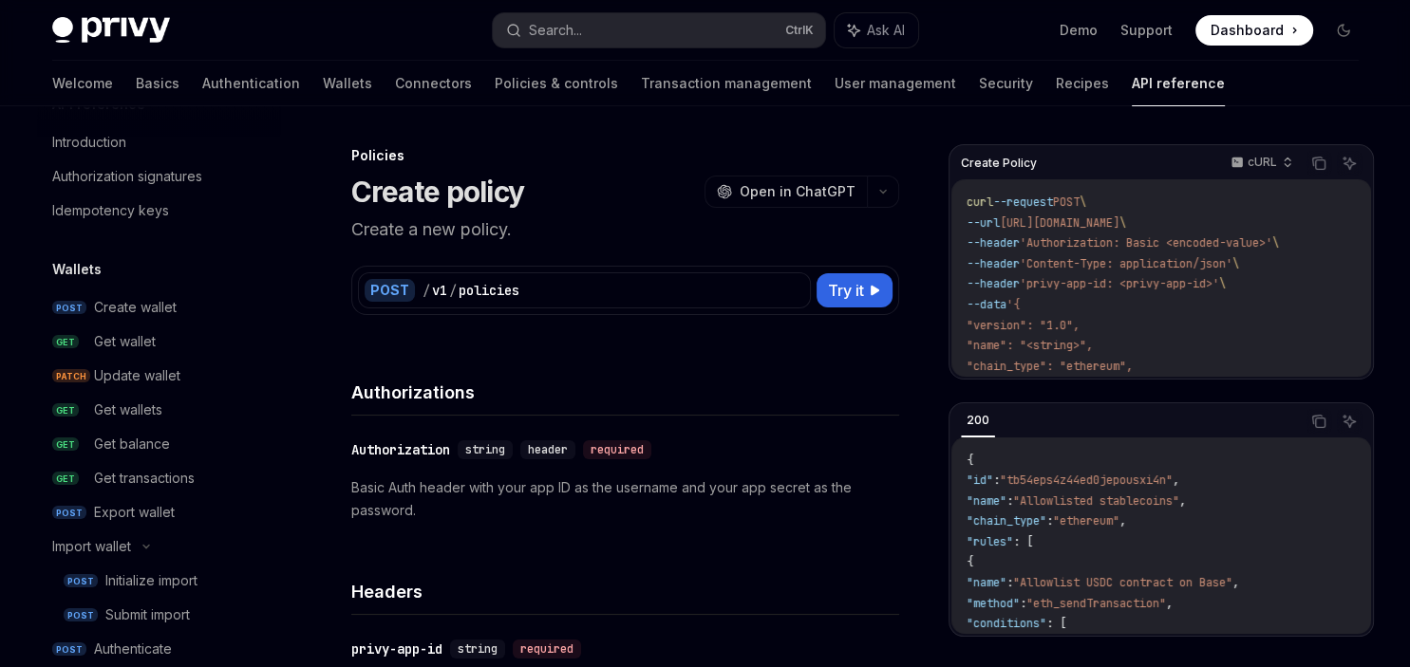
scroll to position [34, 0]
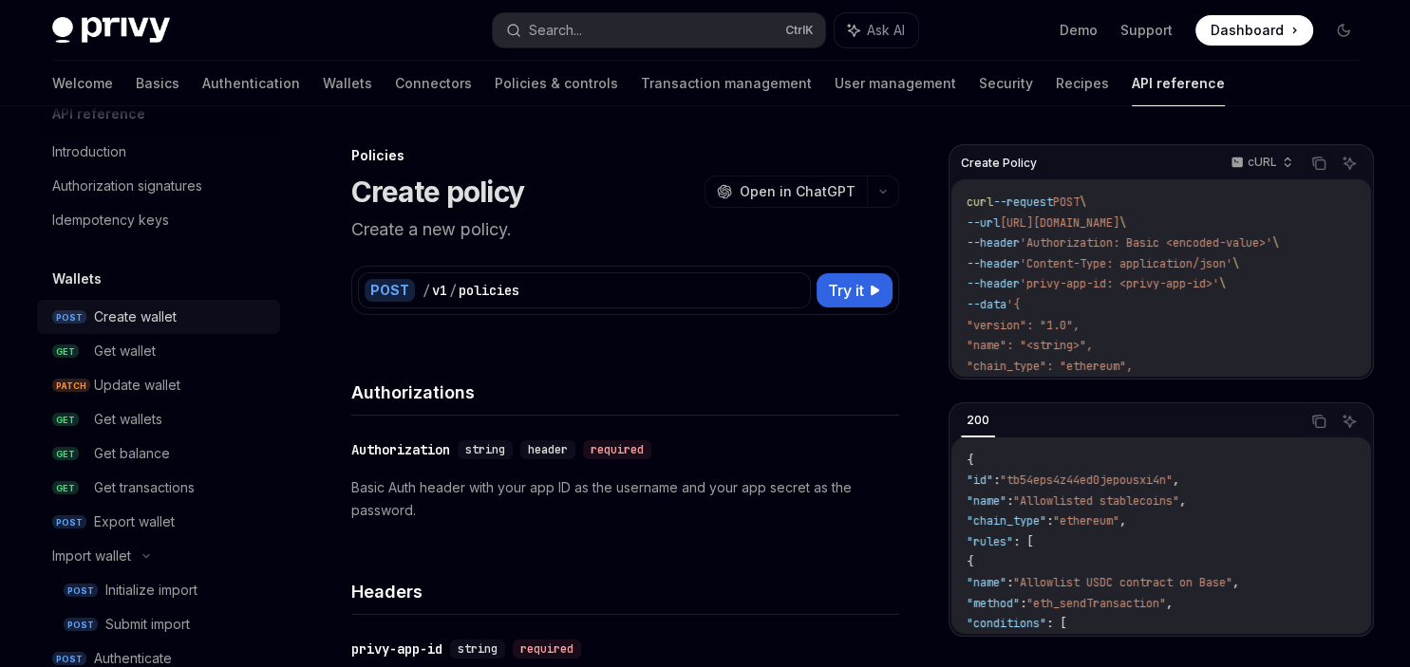
click at [155, 328] on link "POST Create wallet" at bounding box center [158, 317] width 243 height 34
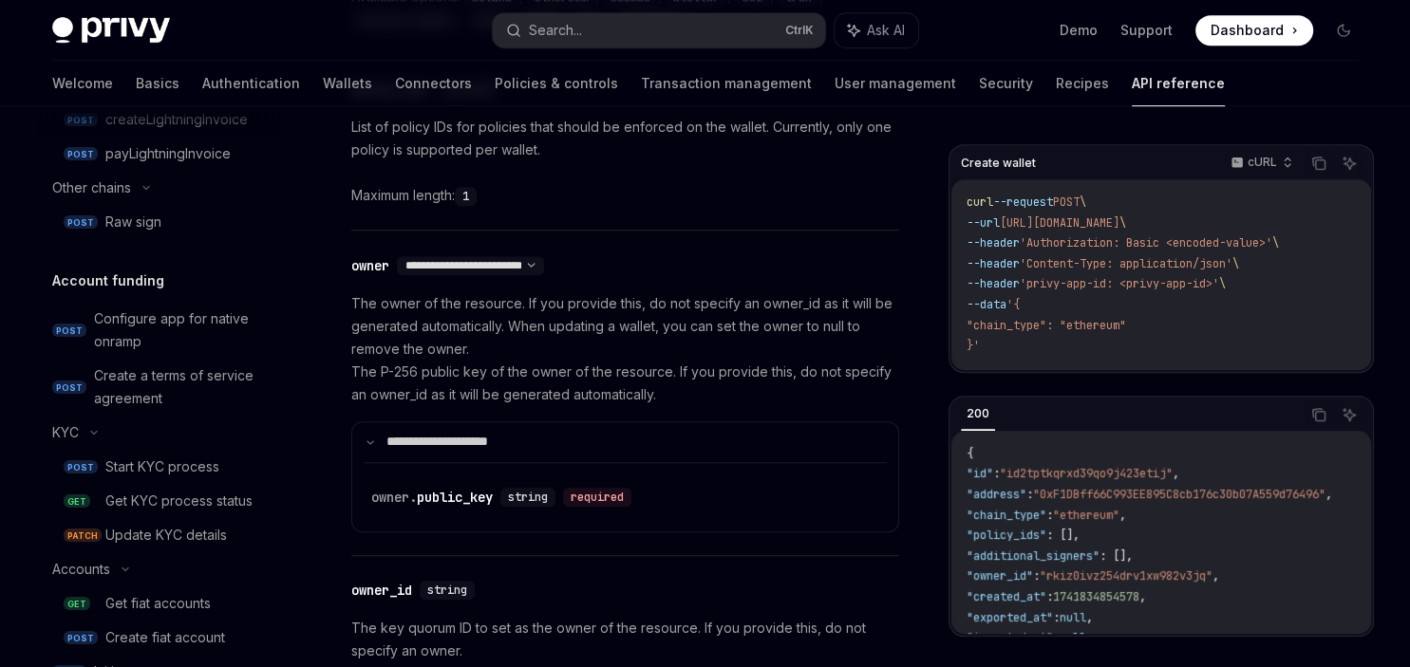
scroll to position [1224, 0]
click at [205, 460] on div "Start KYC process" at bounding box center [162, 466] width 114 height 23
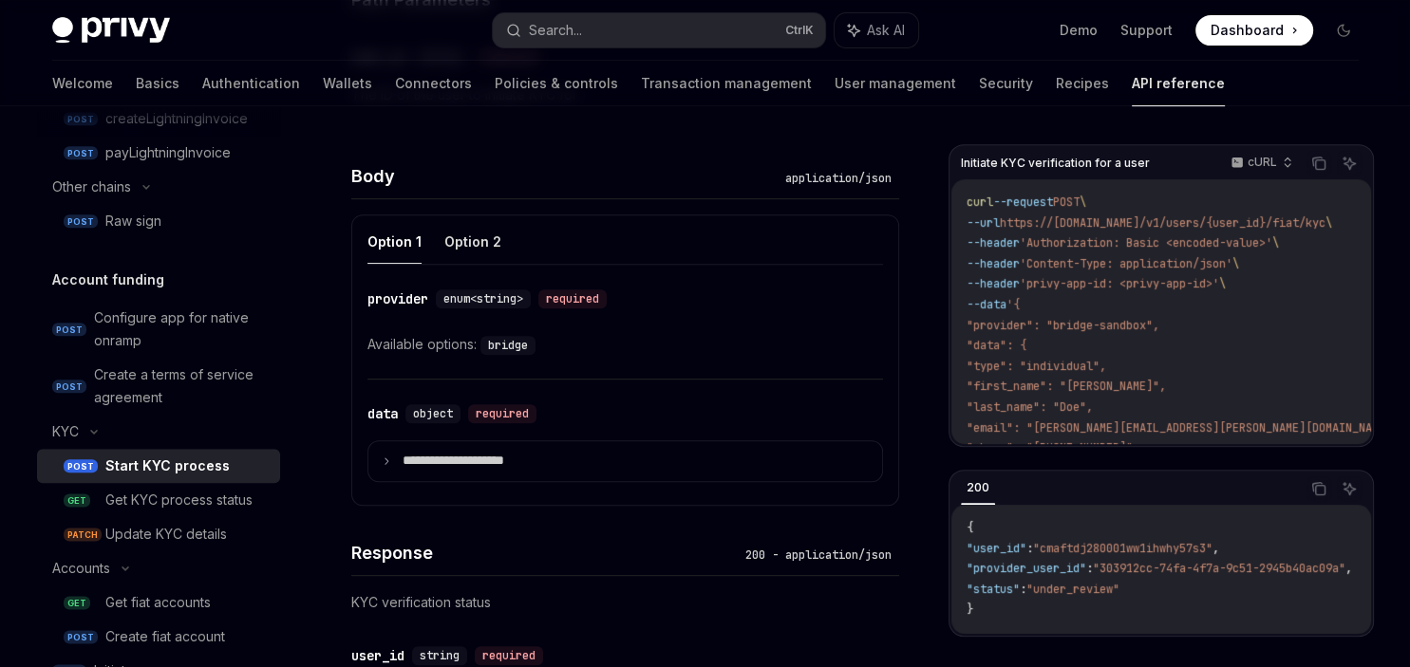
scroll to position [797, 0]
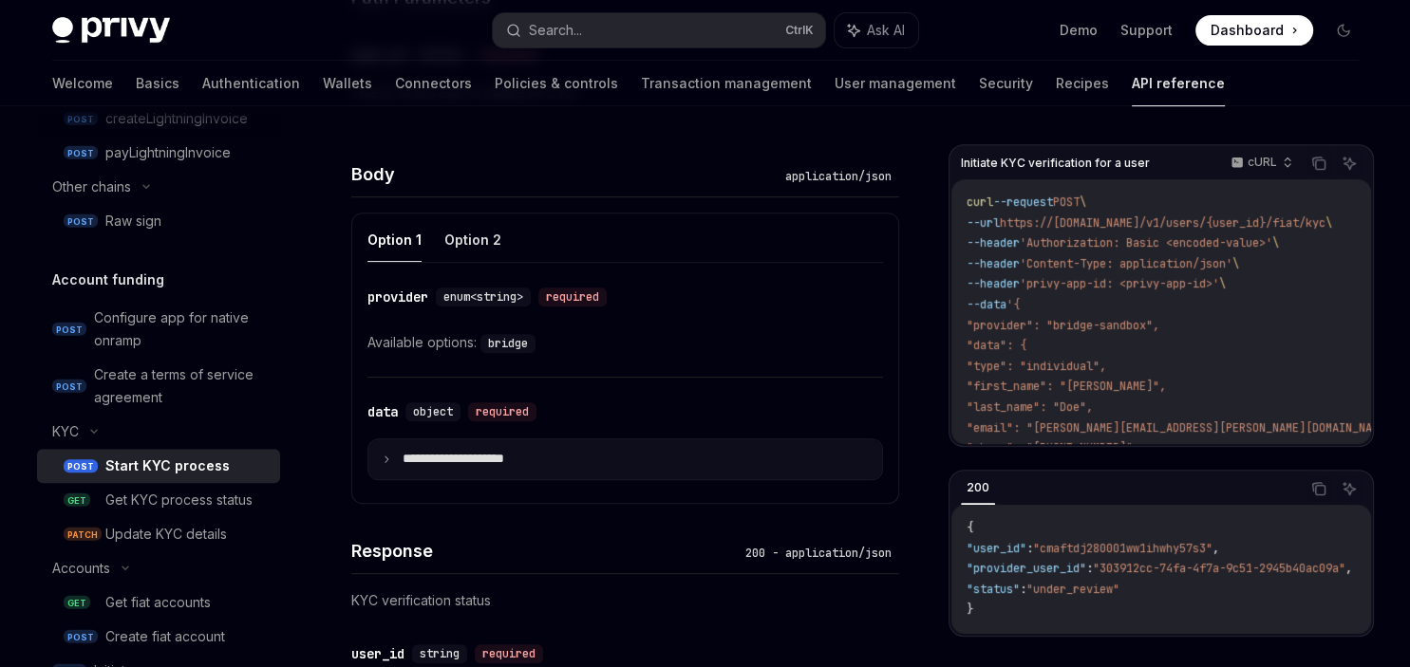
click at [389, 447] on summary "**********" at bounding box center [625, 460] width 514 height 40
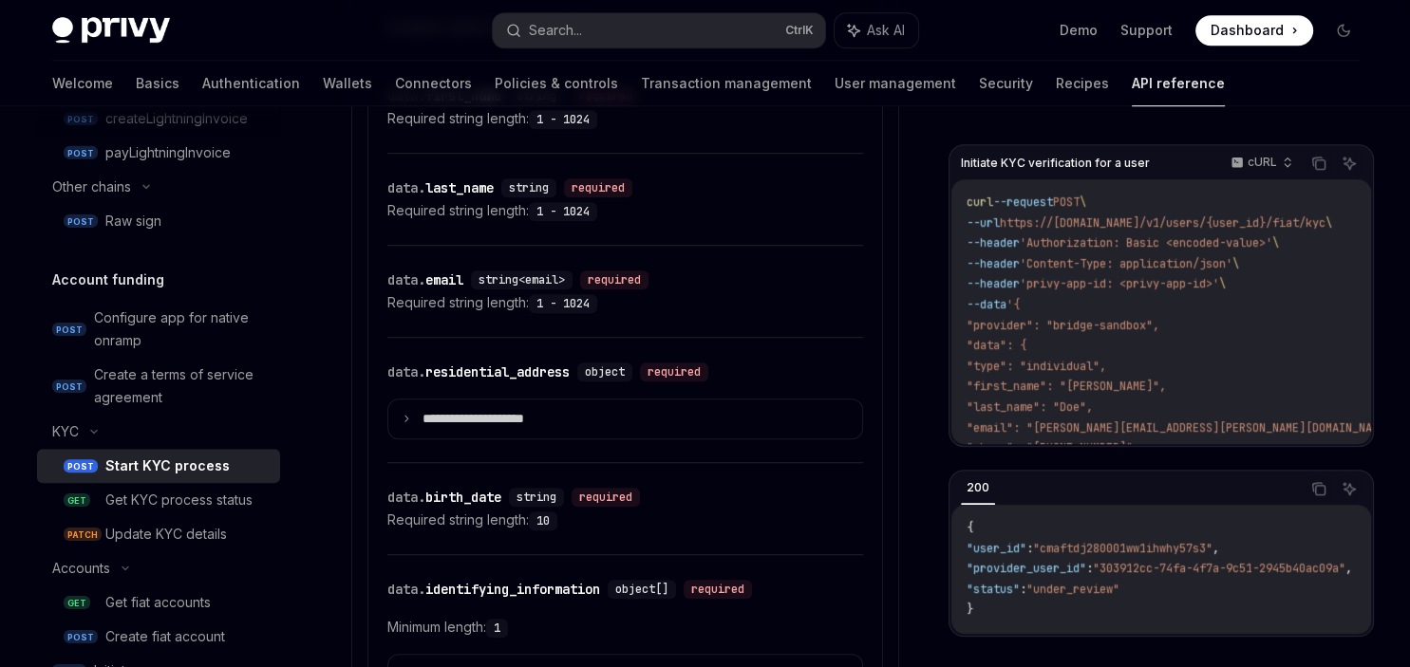
scroll to position [1333, 0]
click at [408, 412] on icon at bounding box center [406, 416] width 9 height 9
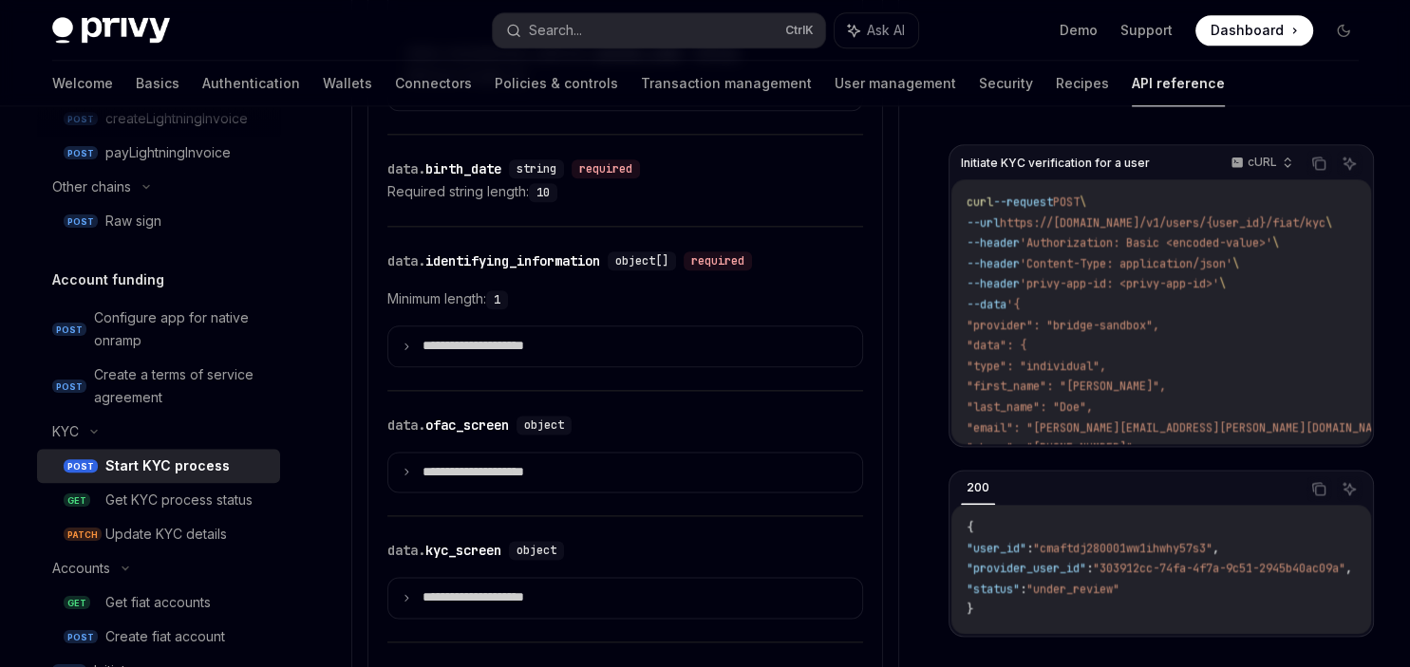
scroll to position [2268, 0]
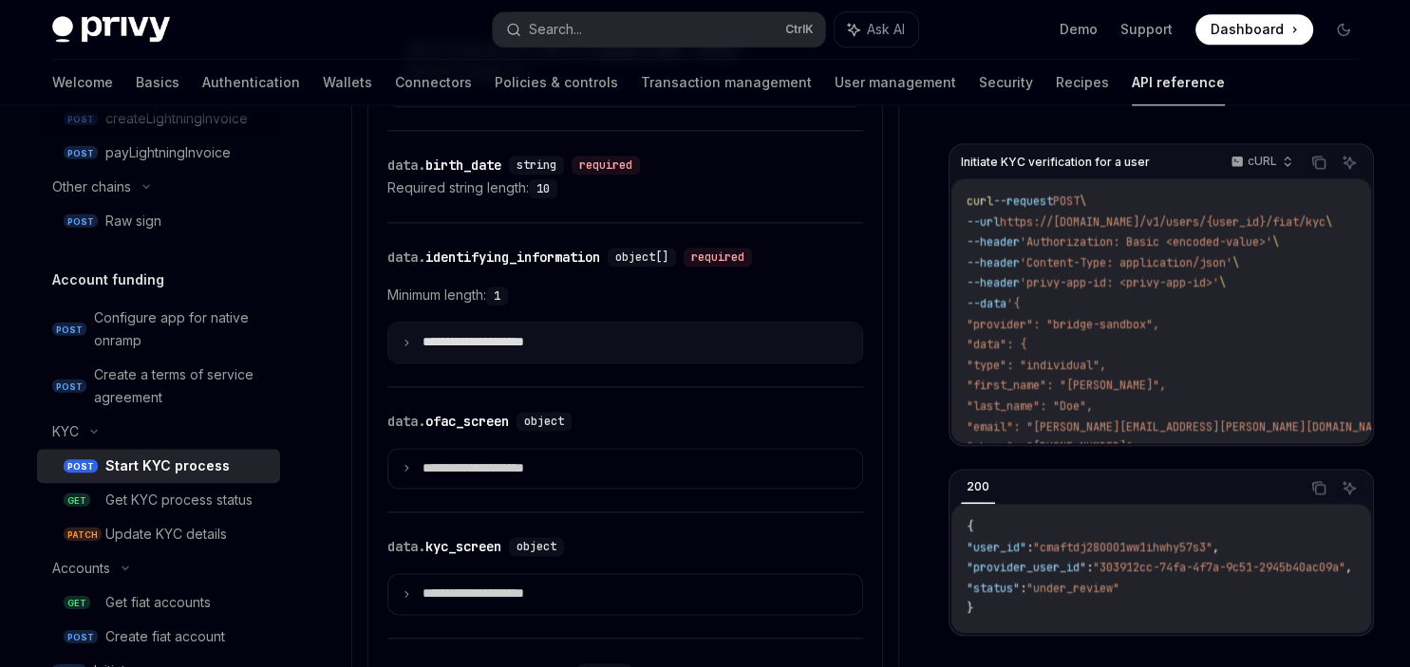
click at [400, 337] on summary "**********" at bounding box center [625, 344] width 474 height 40
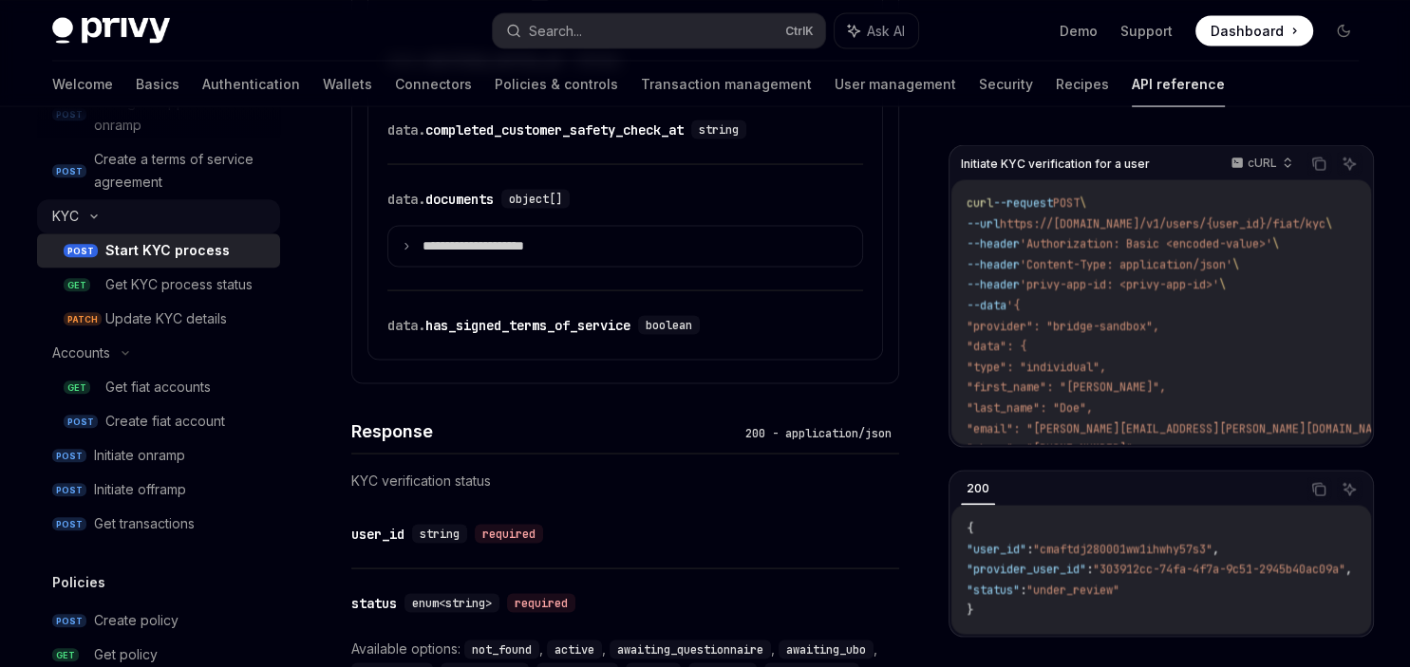
scroll to position [1450, 0]
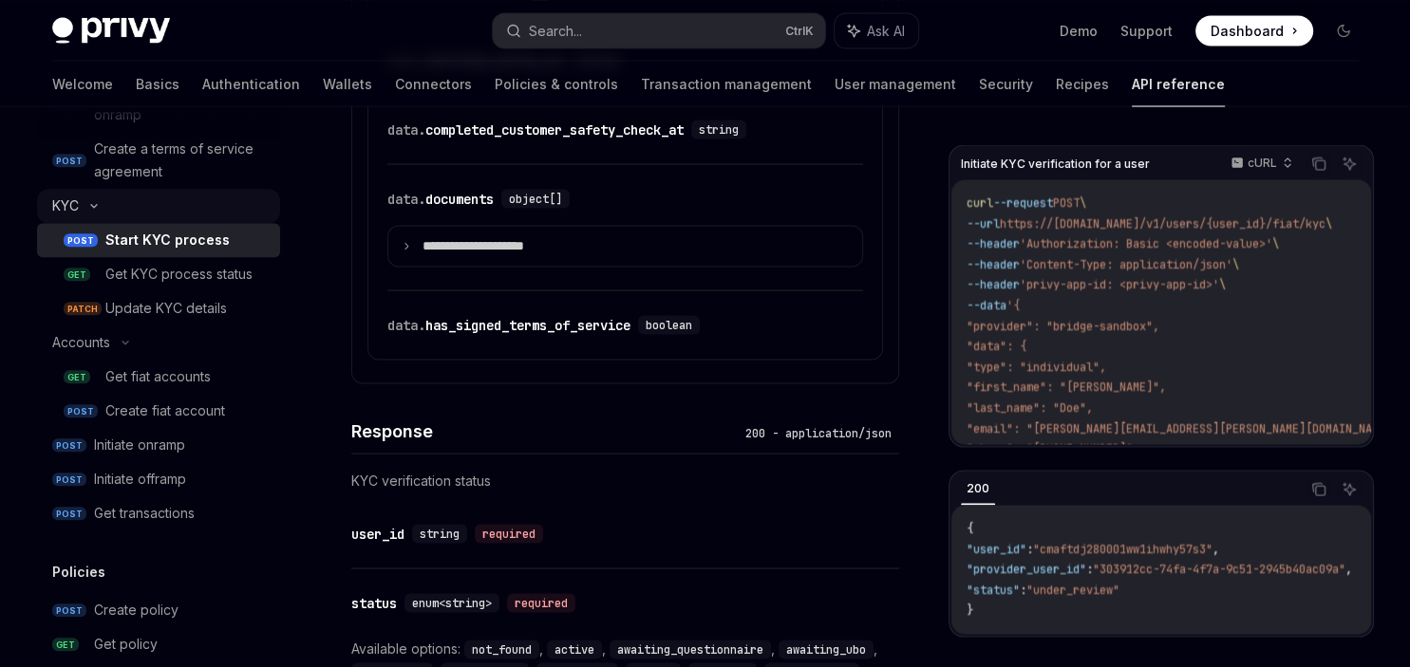
click at [163, 424] on link "POST Create fiat account" at bounding box center [158, 411] width 243 height 34
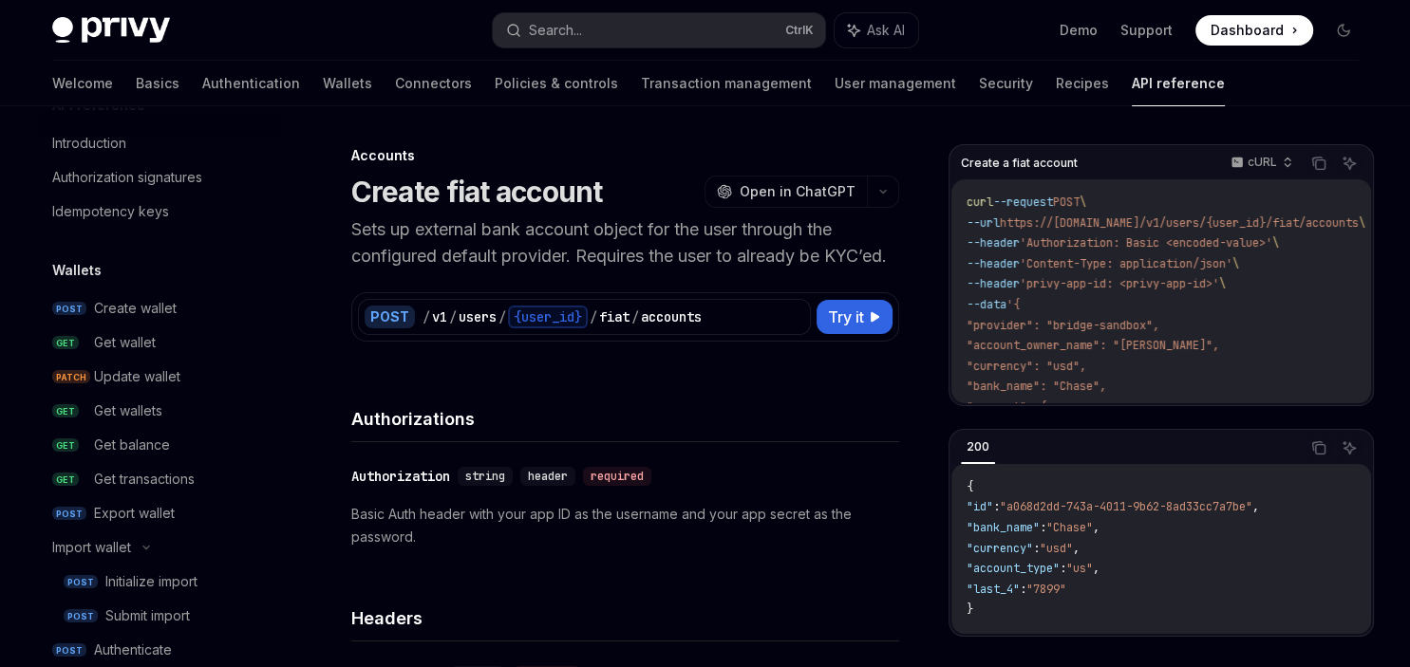
scroll to position [42, 0]
click at [116, 318] on div "Create wallet" at bounding box center [135, 309] width 83 height 23
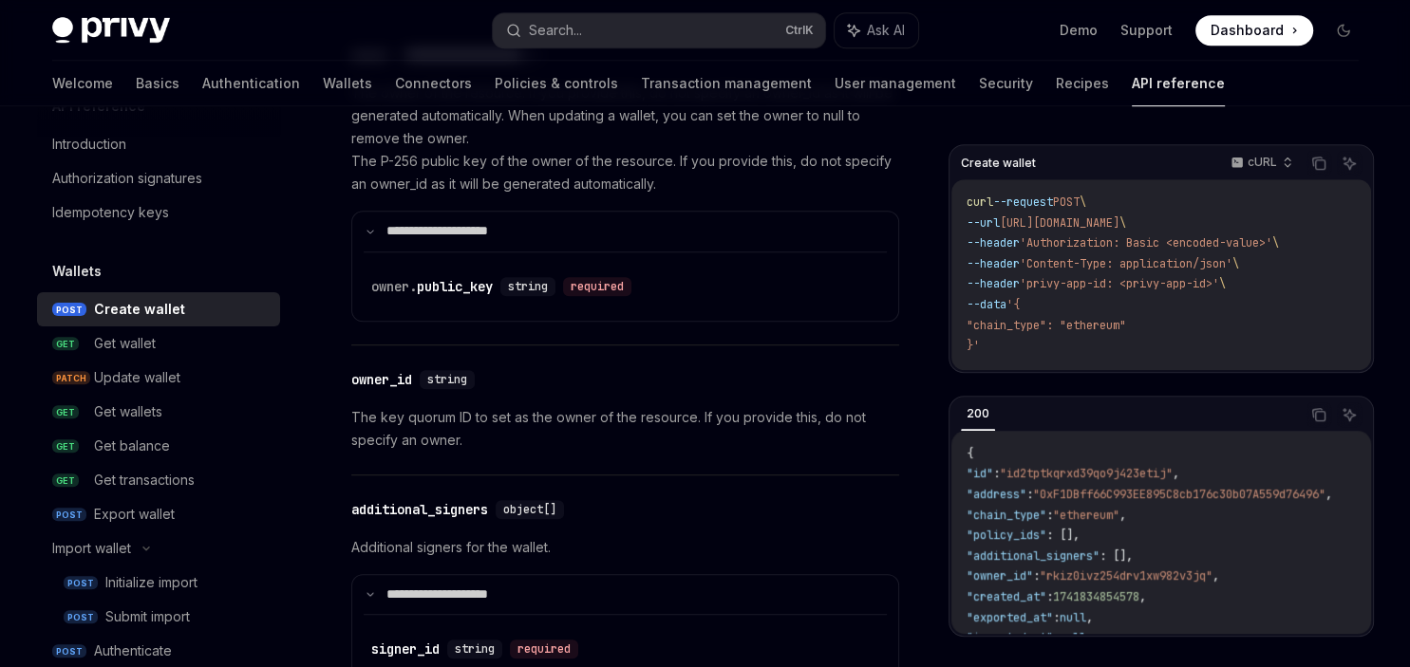
scroll to position [1256, 0]
click at [407, 276] on span "owner." at bounding box center [394, 283] width 46 height 17
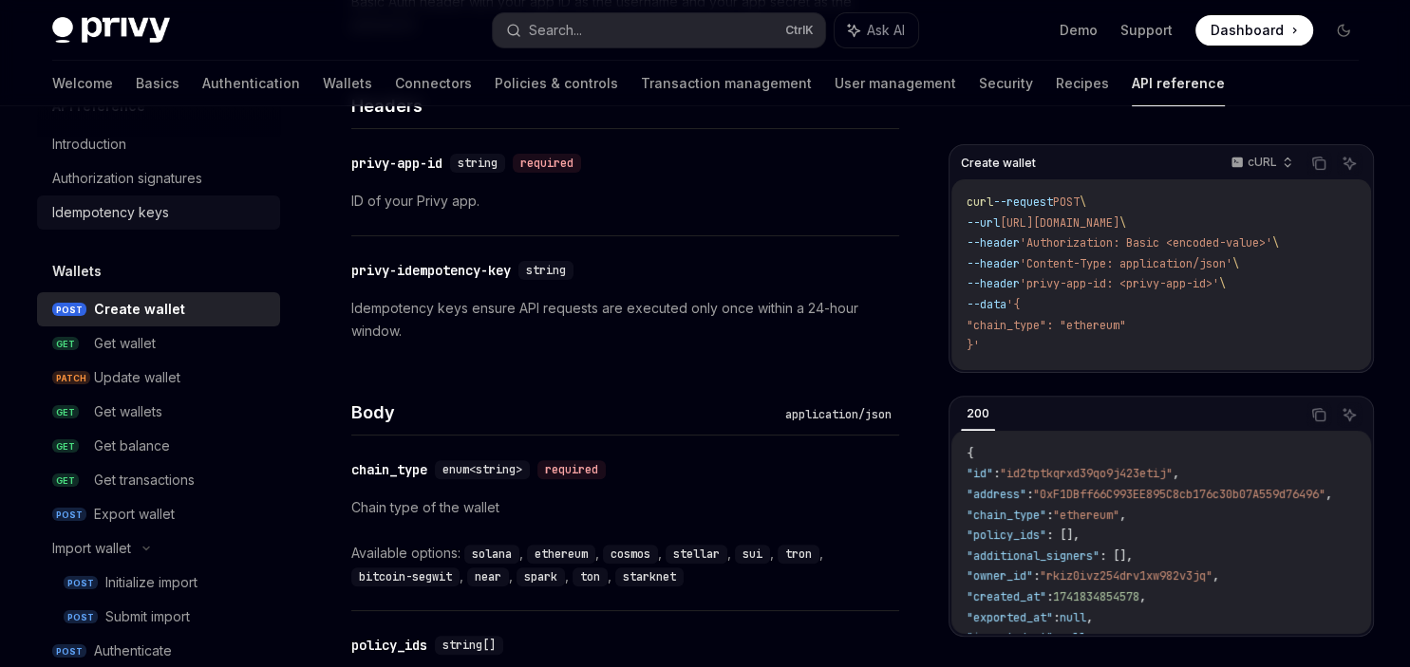
scroll to position [390, 0]
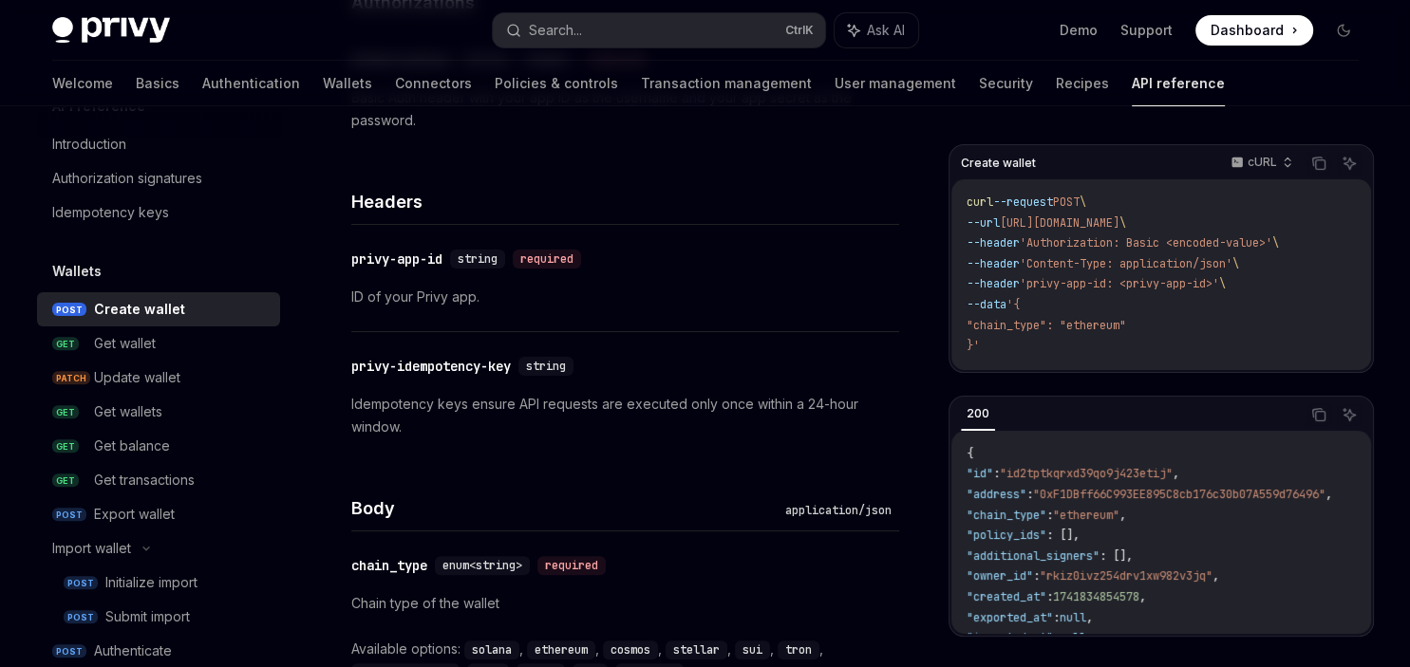
click at [113, 131] on div at bounding box center [158, 121] width 243 height 30
click at [202, 88] on link "Authentication" at bounding box center [251, 84] width 98 height 46
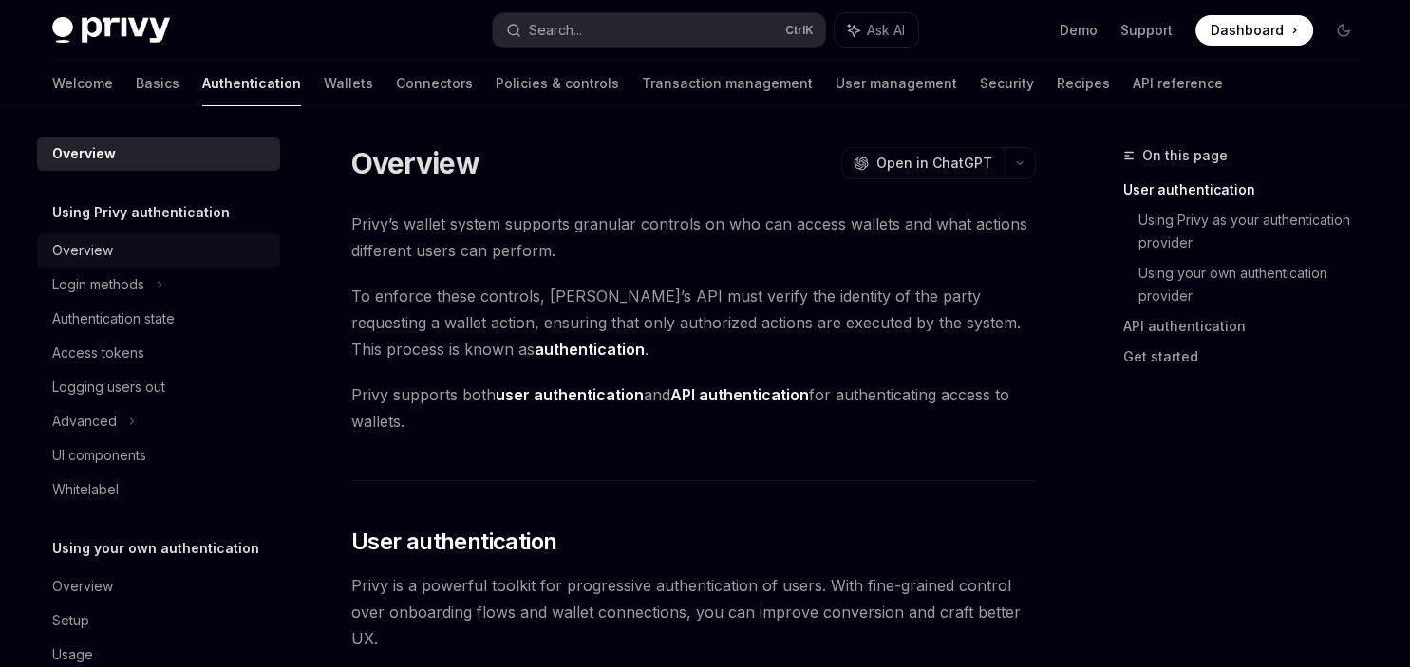
click at [125, 254] on div "Overview" at bounding box center [160, 250] width 216 height 23
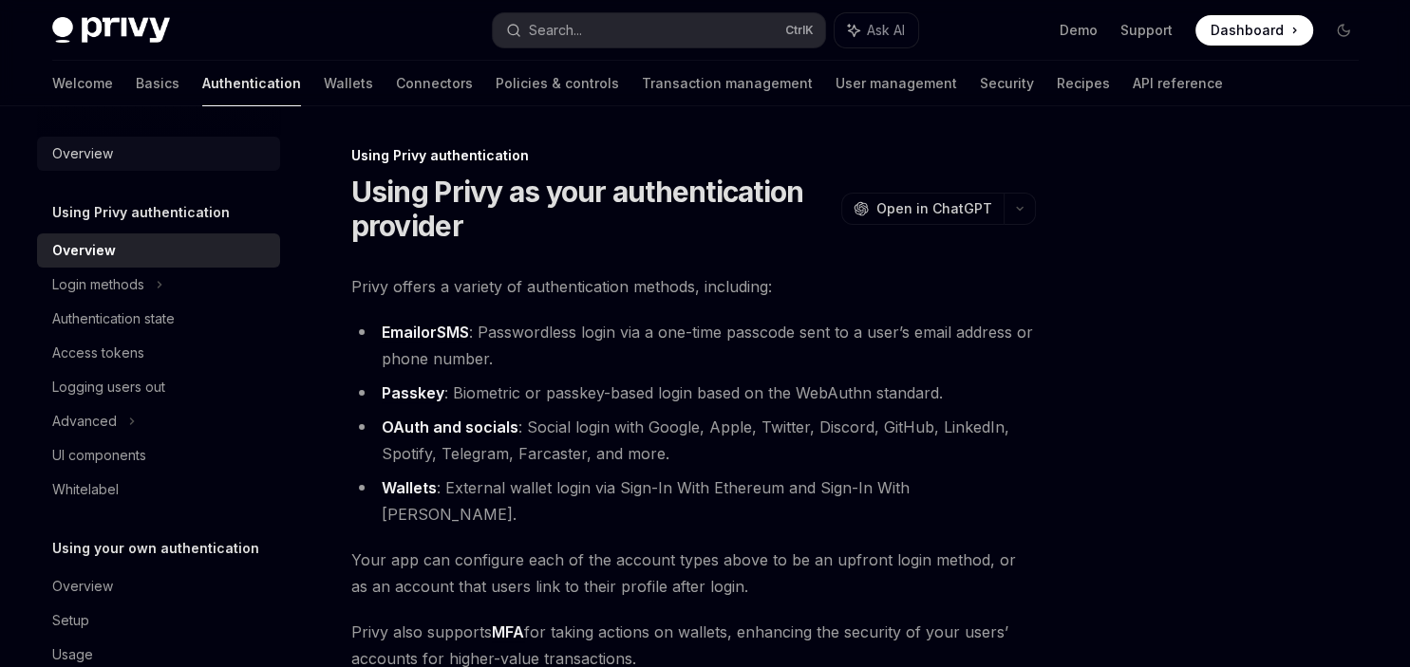
click at [116, 155] on div "Overview" at bounding box center [160, 153] width 216 height 23
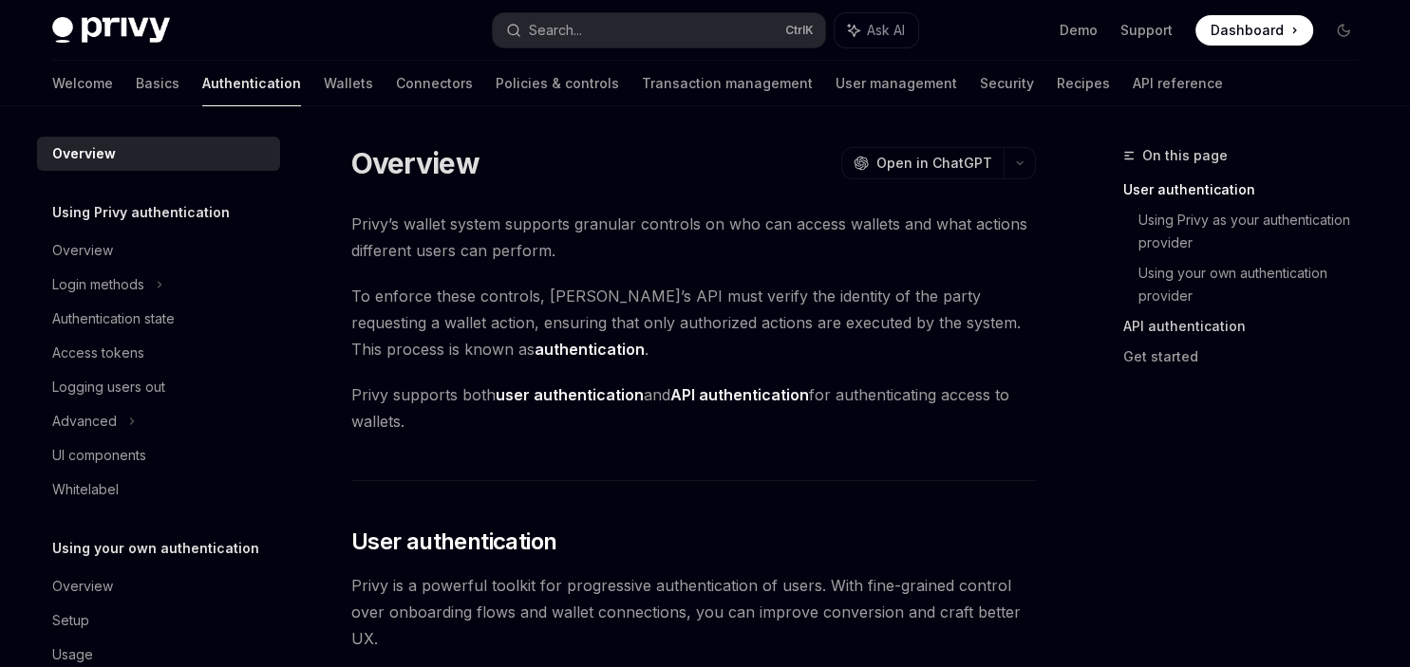
click at [1179, 320] on link "API authentication" at bounding box center [1248, 326] width 251 height 30
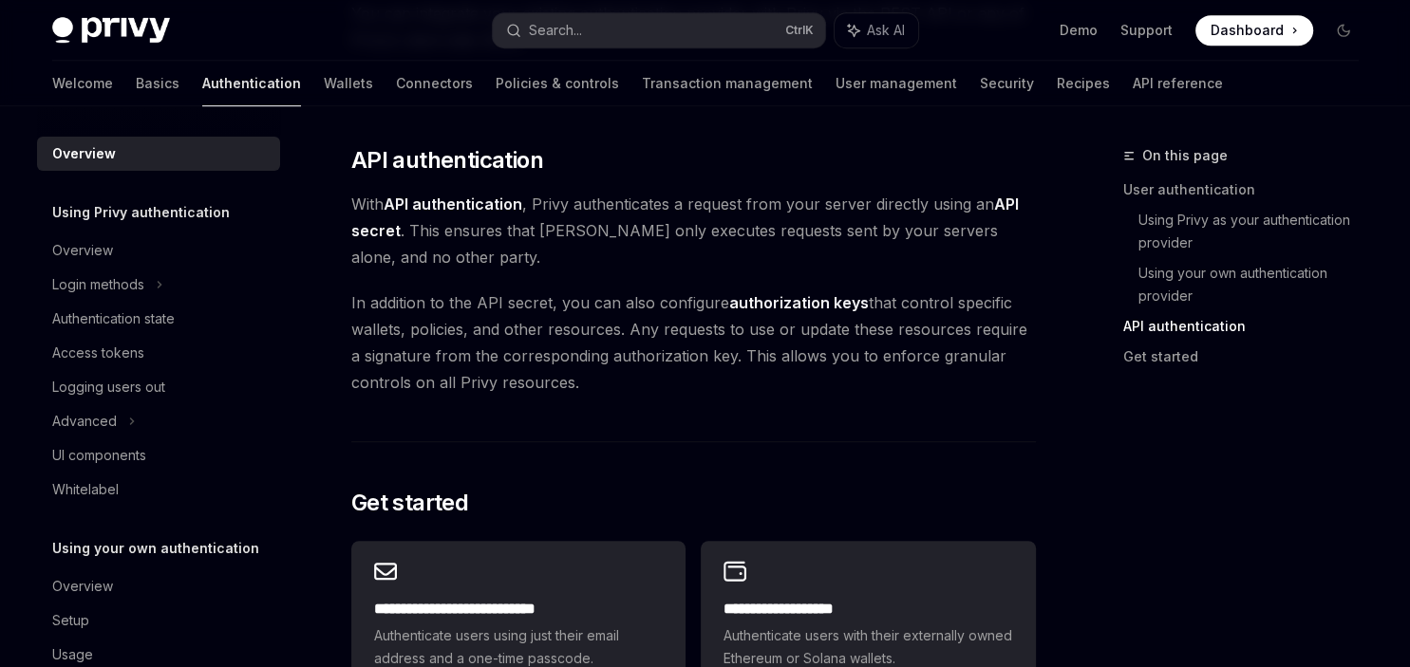
scroll to position [1242, 0]
click at [146, 327] on div "Authentication state" at bounding box center [113, 319] width 122 height 23
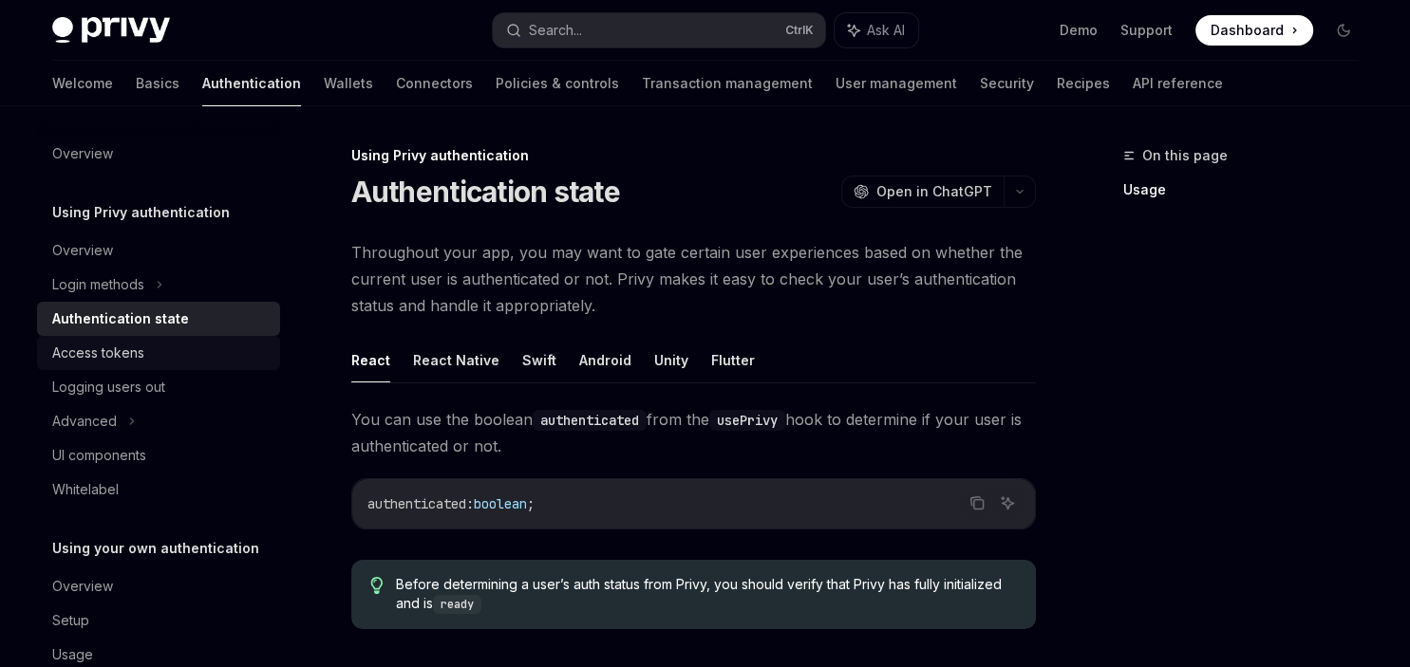
click at [128, 353] on div "Access tokens" at bounding box center [98, 353] width 92 height 23
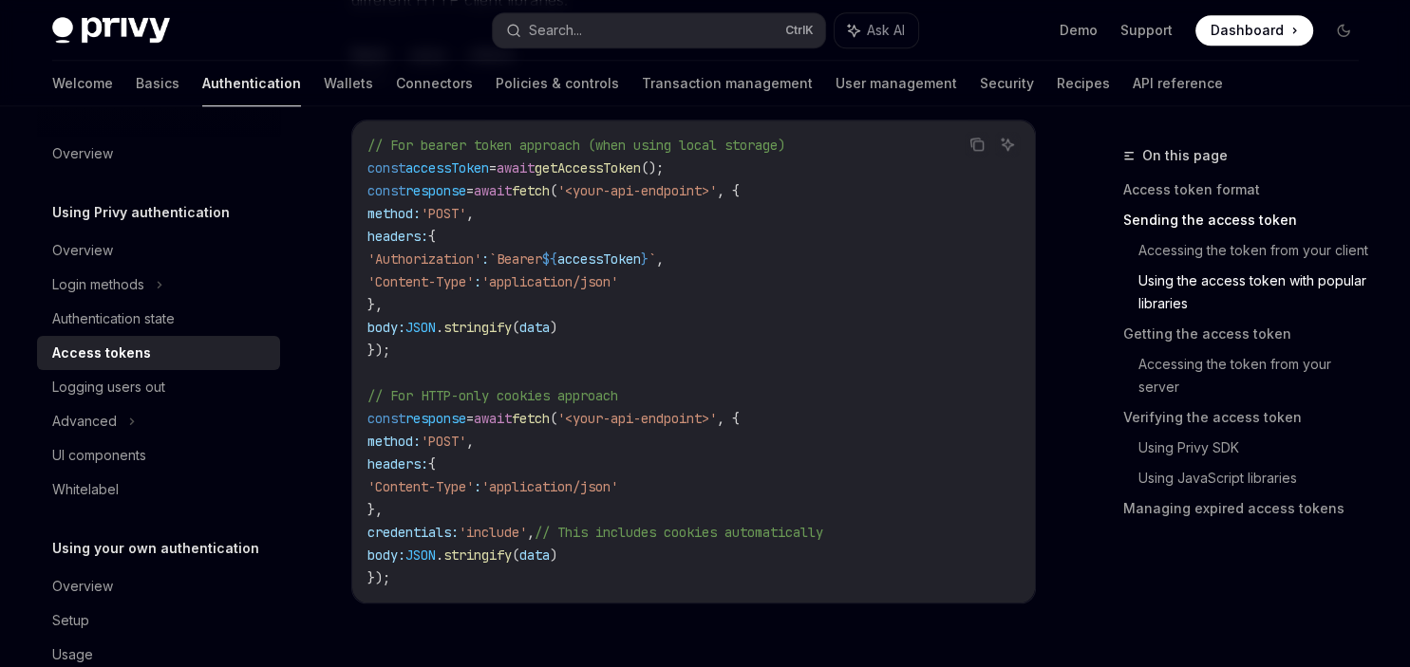
scroll to position [1808, 0]
click at [1128, 339] on link "Getting the access token" at bounding box center [1248, 334] width 251 height 30
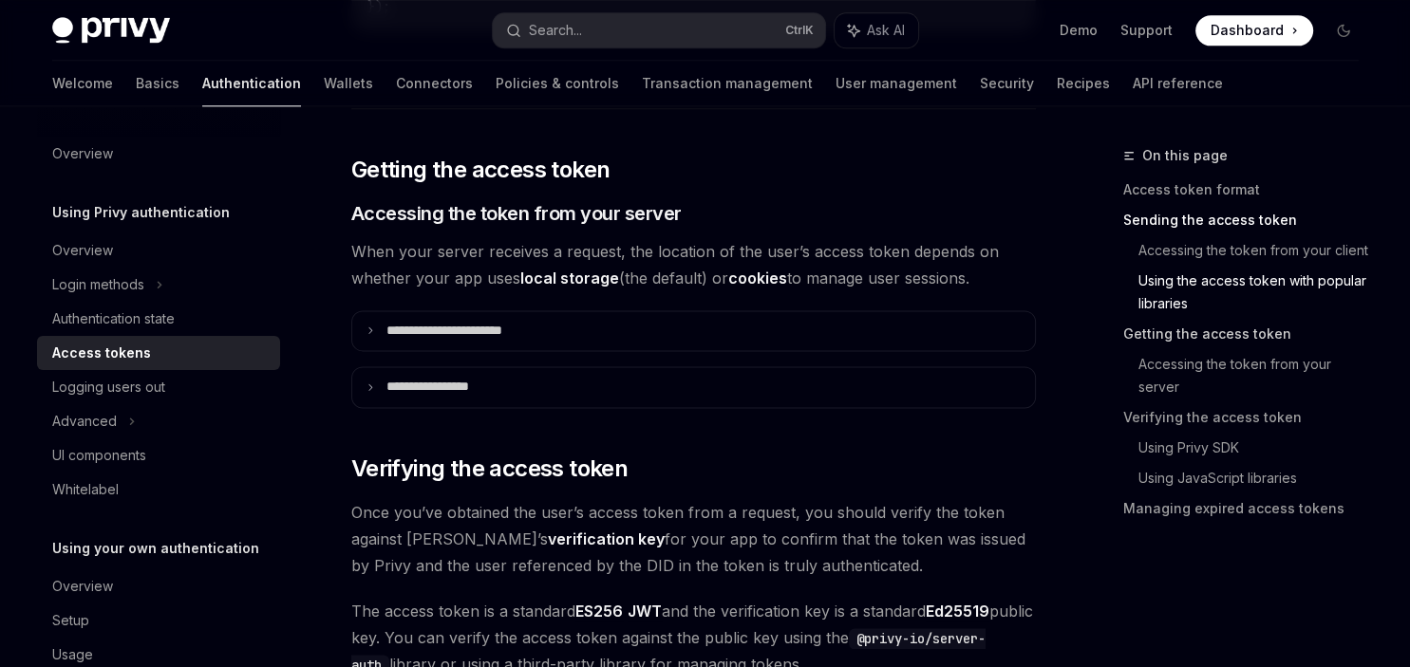
scroll to position [2387, 0]
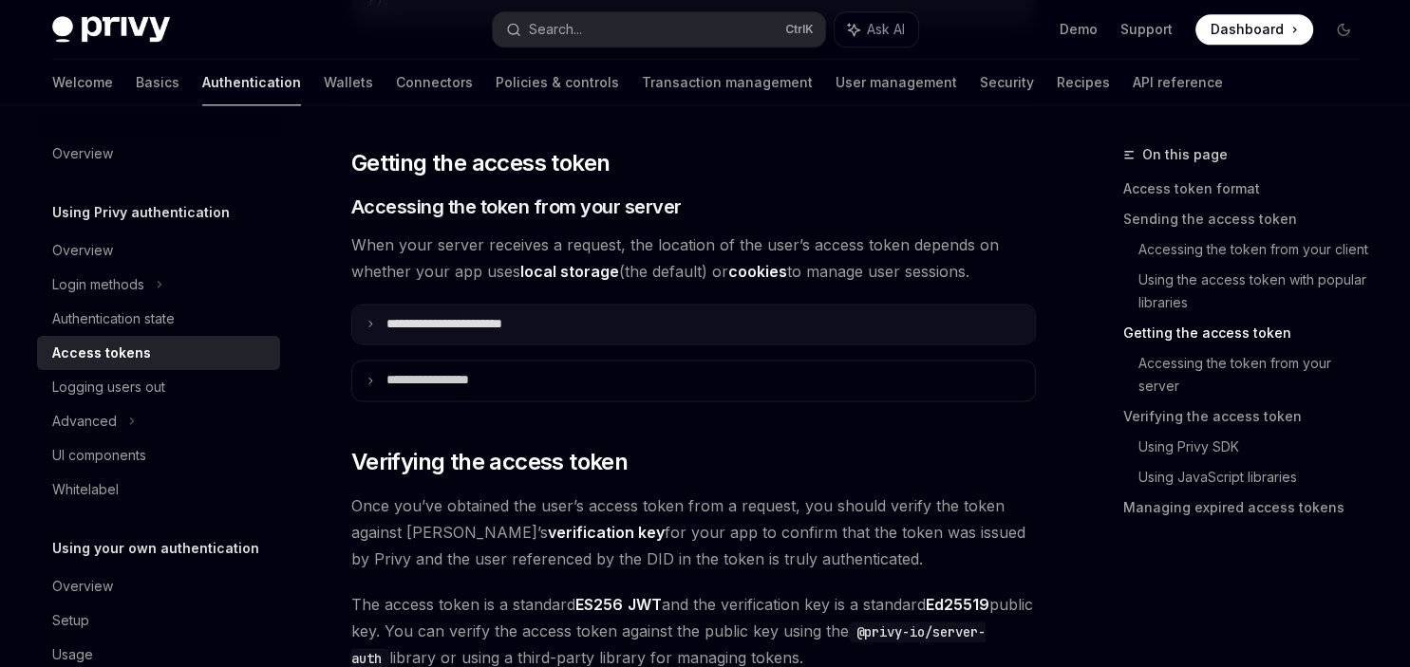
click at [875, 326] on summary "**********" at bounding box center [693, 326] width 683 height 40
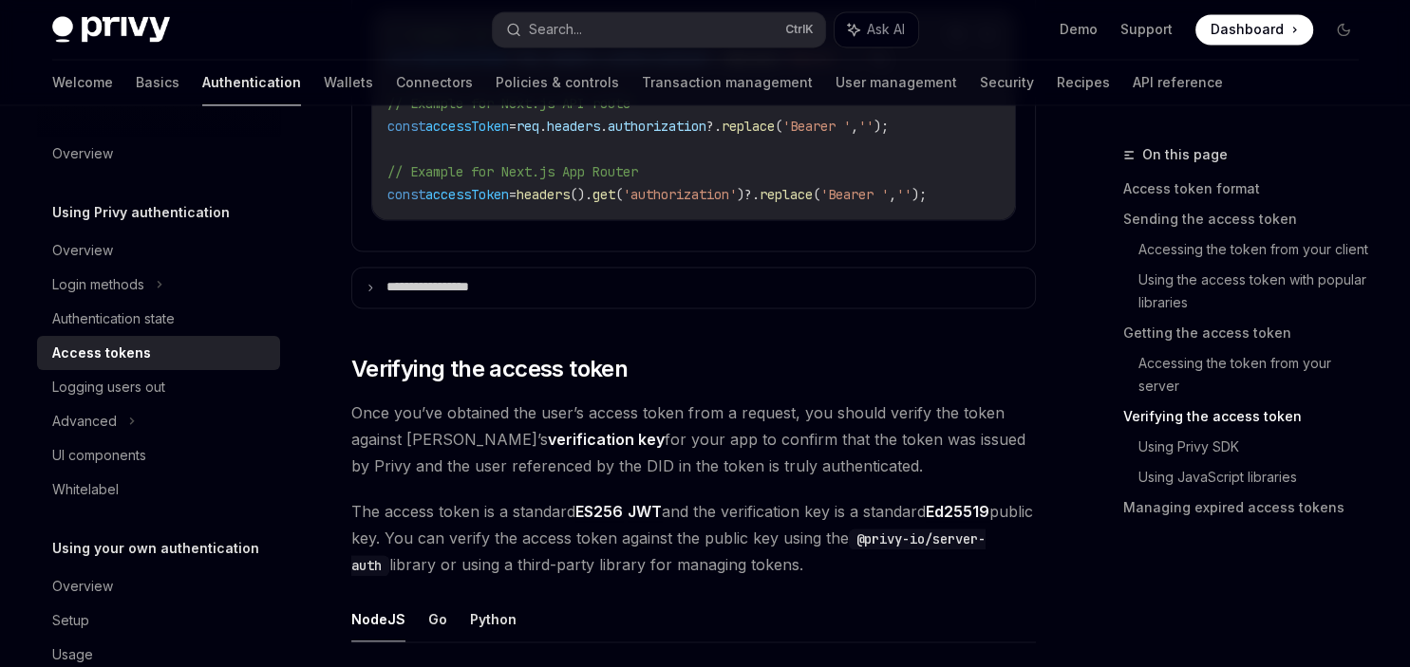
scroll to position [2891, 0]
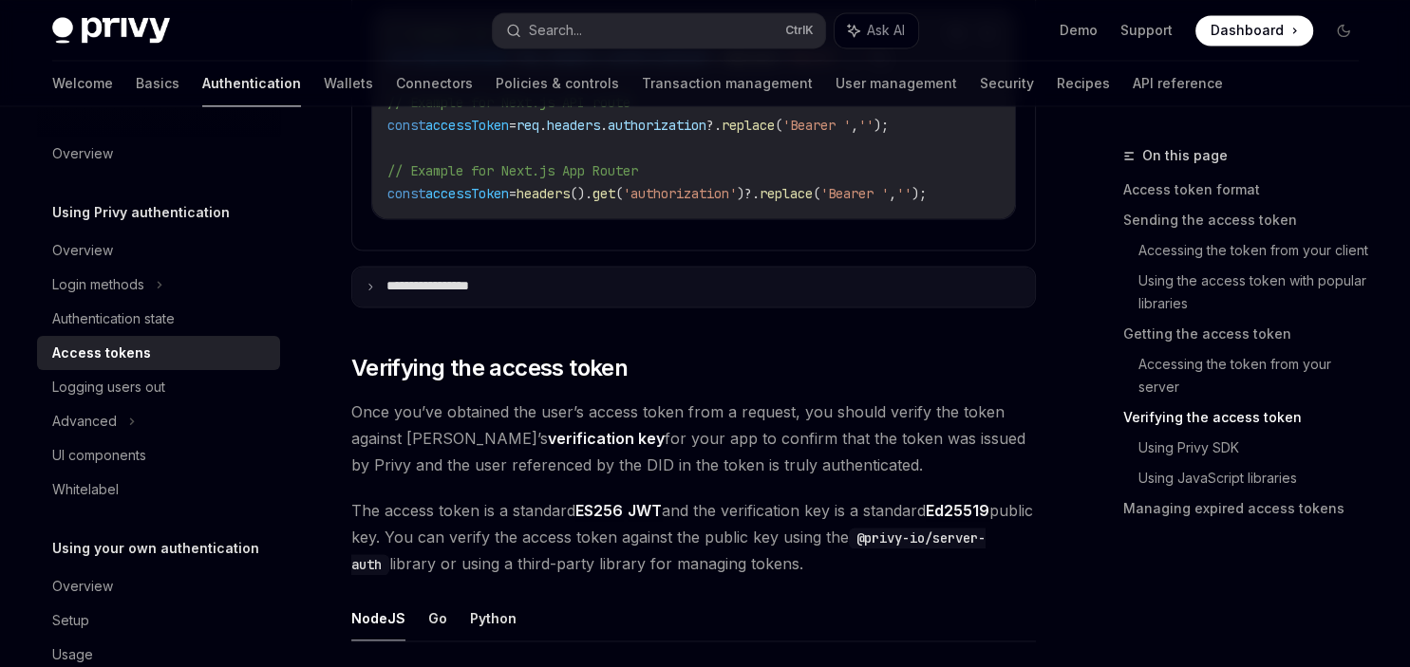
click at [758, 291] on summary "**********" at bounding box center [693, 287] width 683 height 40
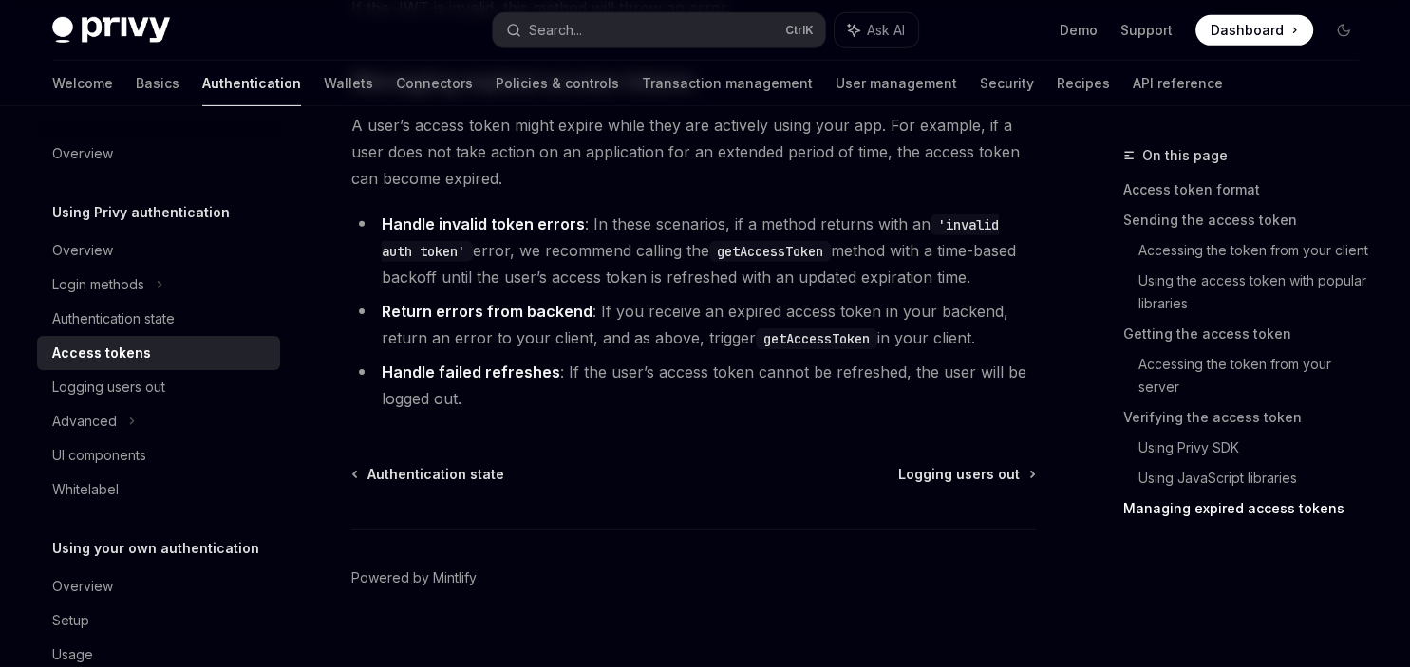
scroll to position [5912, 0]
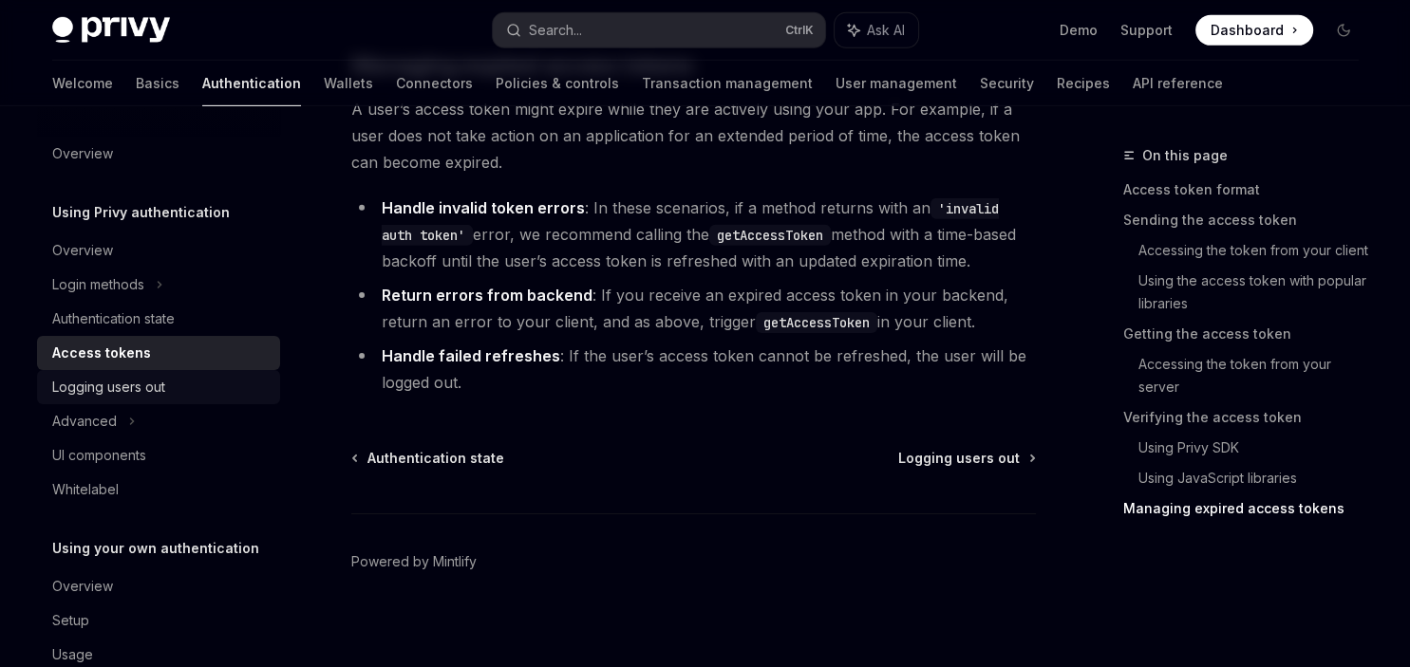
click at [229, 390] on div "Logging users out" at bounding box center [160, 387] width 216 height 23
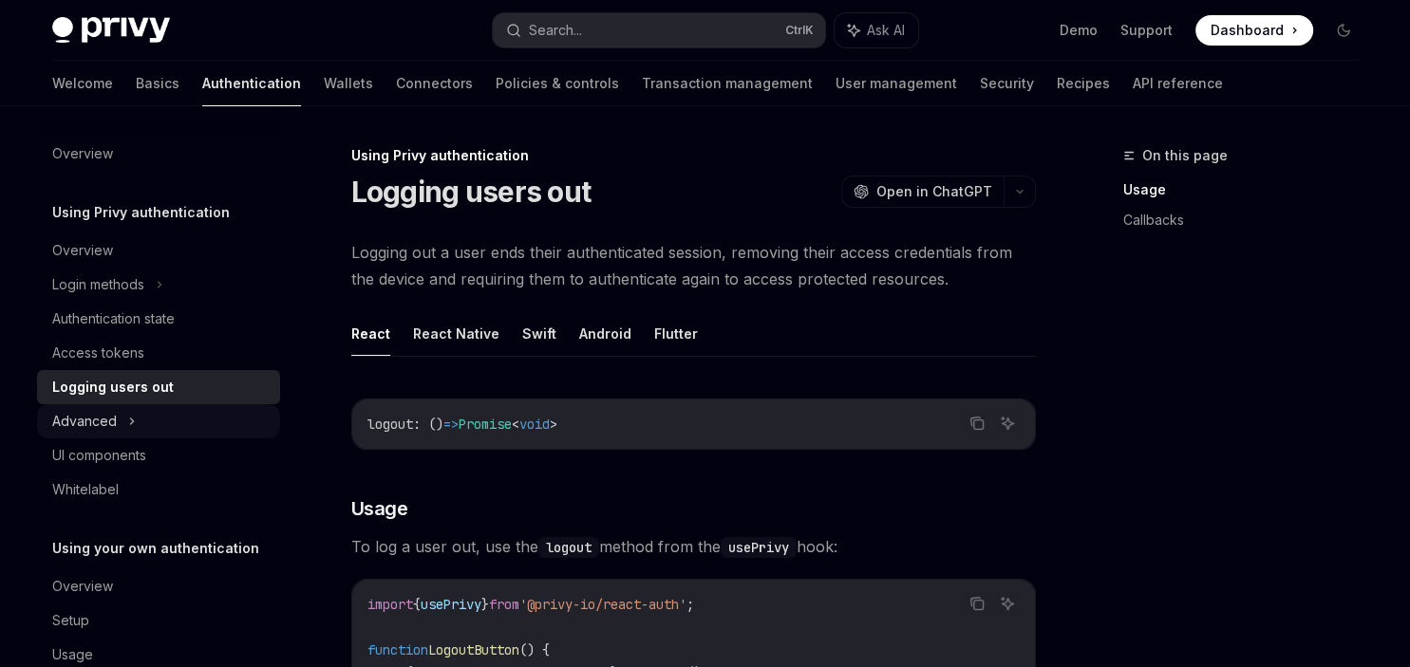
click at [128, 421] on icon at bounding box center [132, 421] width 8 height 23
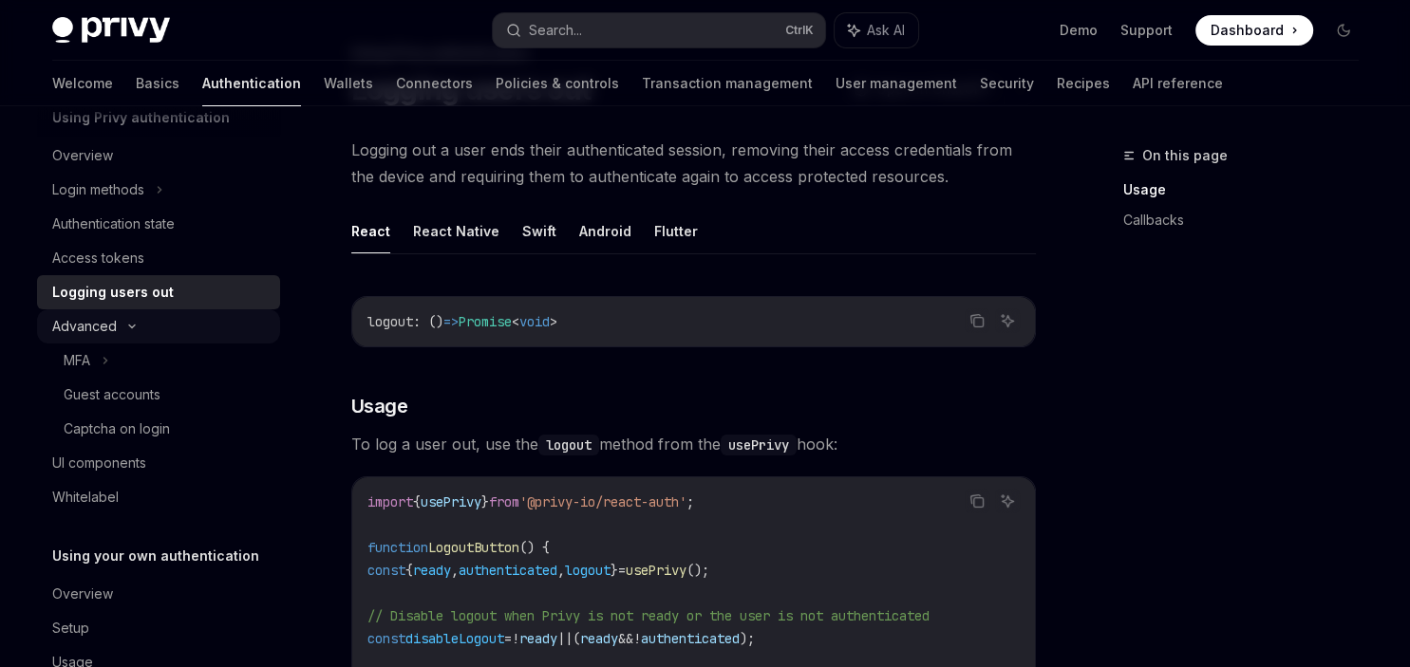
scroll to position [85, 0]
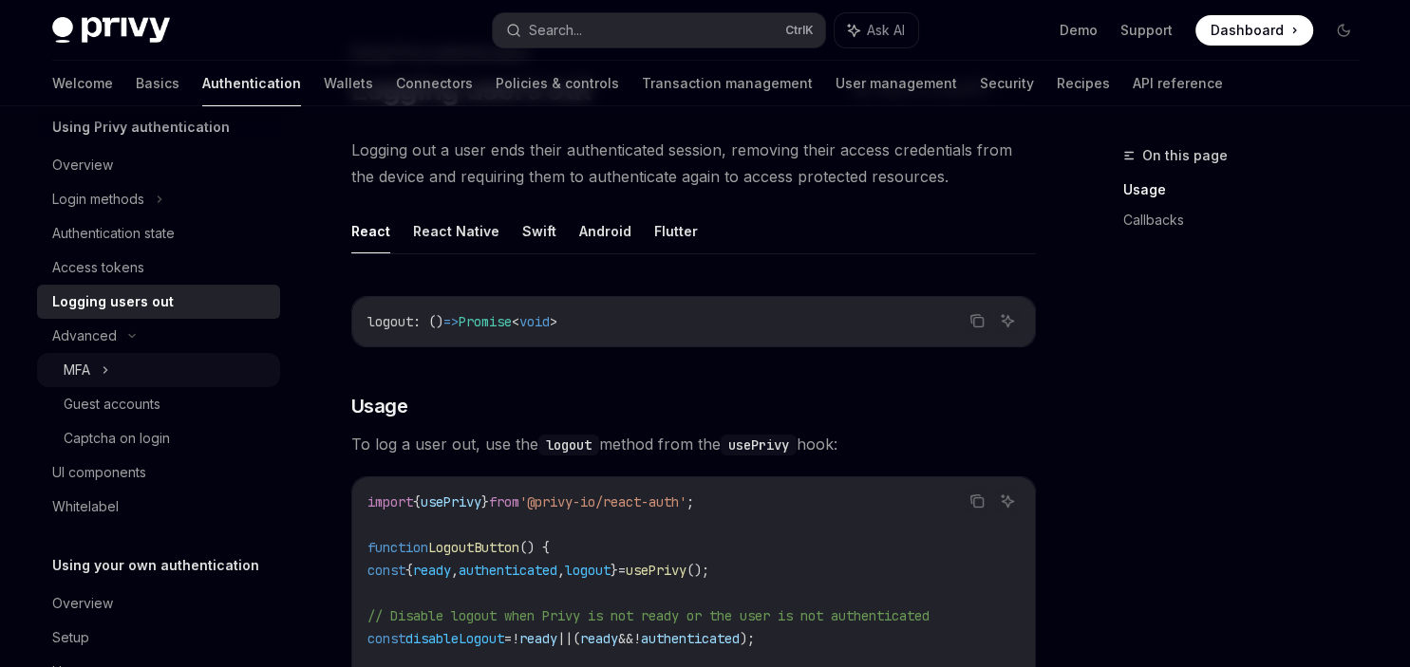
click at [107, 366] on icon at bounding box center [106, 370] width 8 height 23
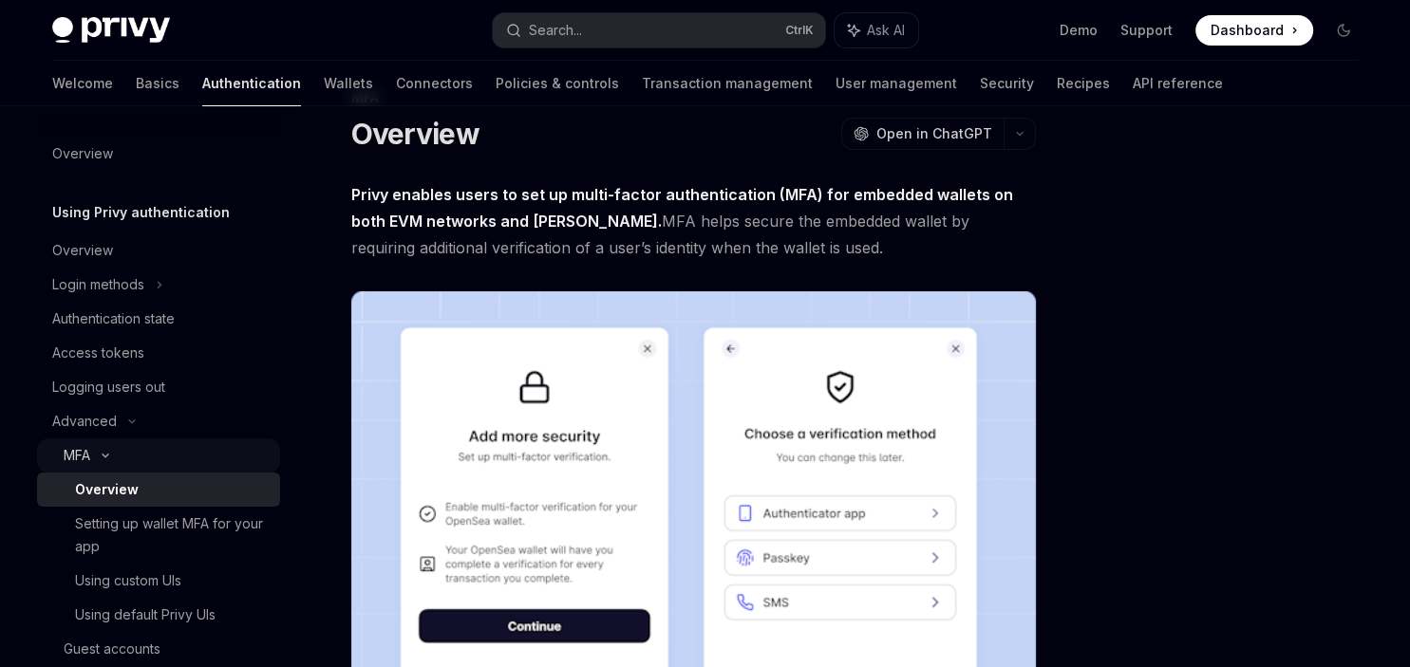
scroll to position [57, 0]
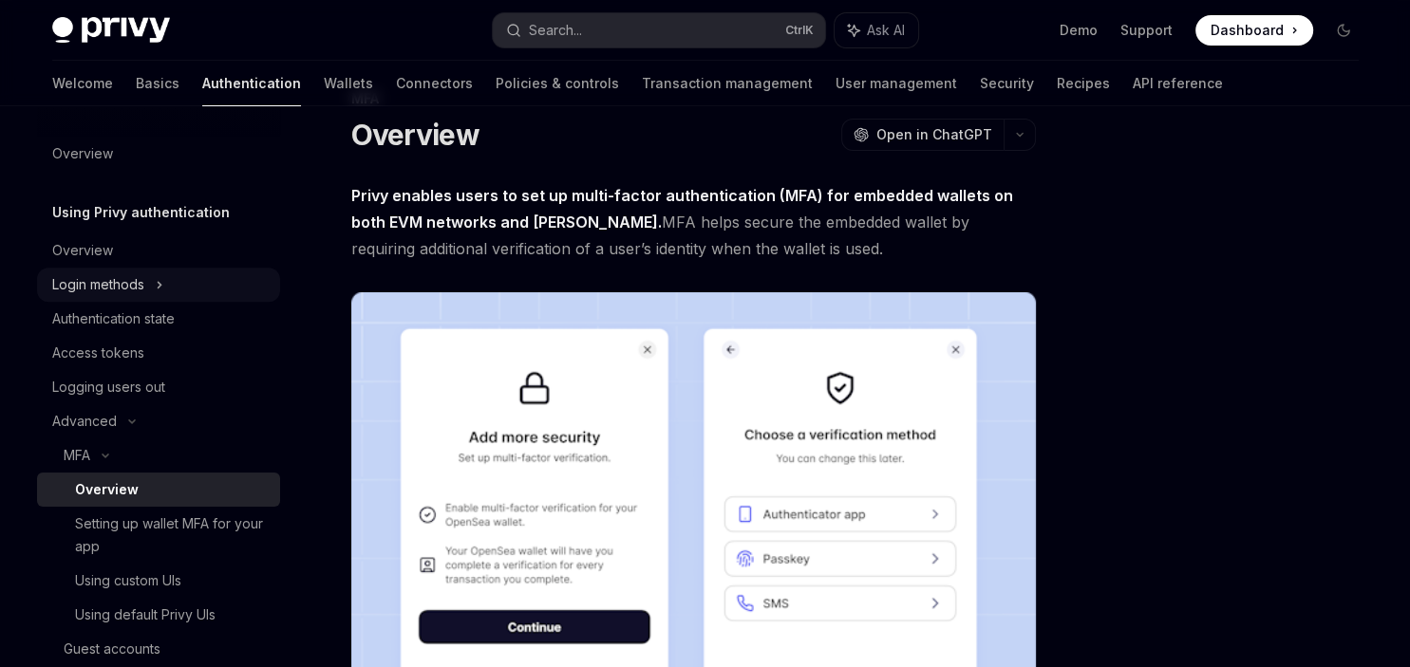
click at [158, 281] on icon at bounding box center [160, 284] width 8 height 23
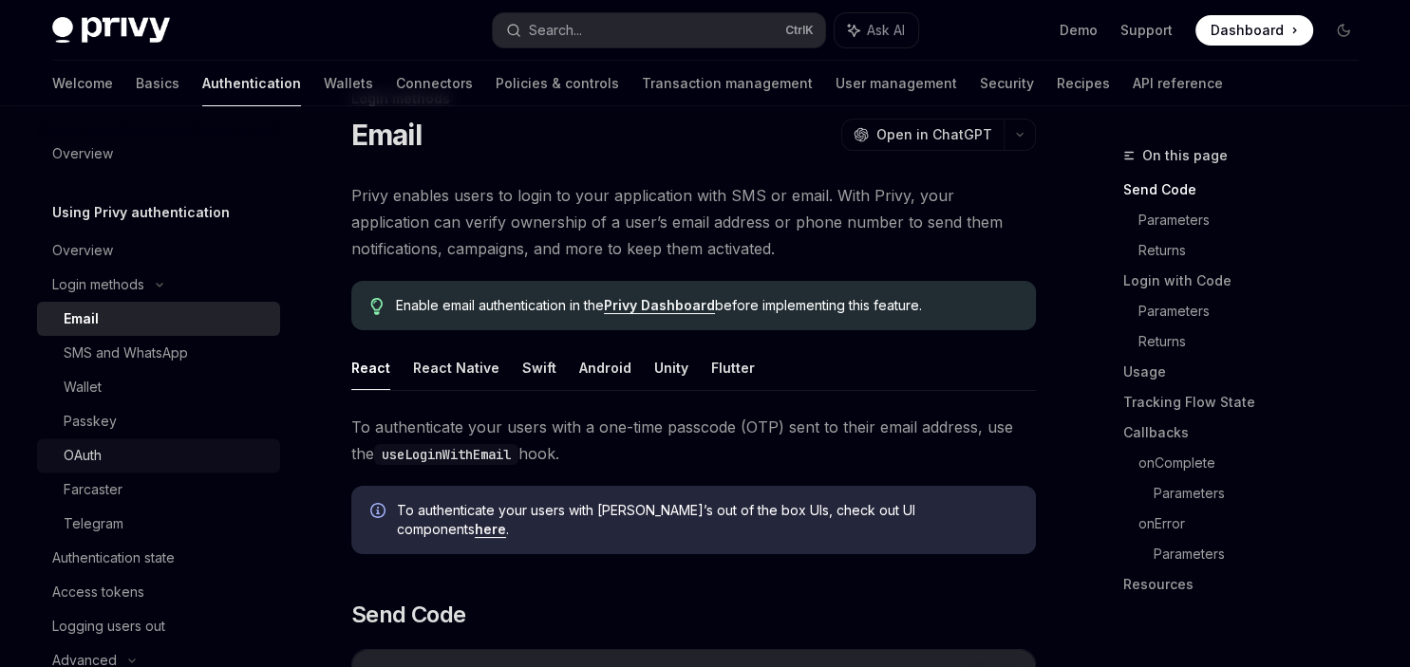
click at [119, 448] on div "OAuth" at bounding box center [166, 455] width 205 height 23
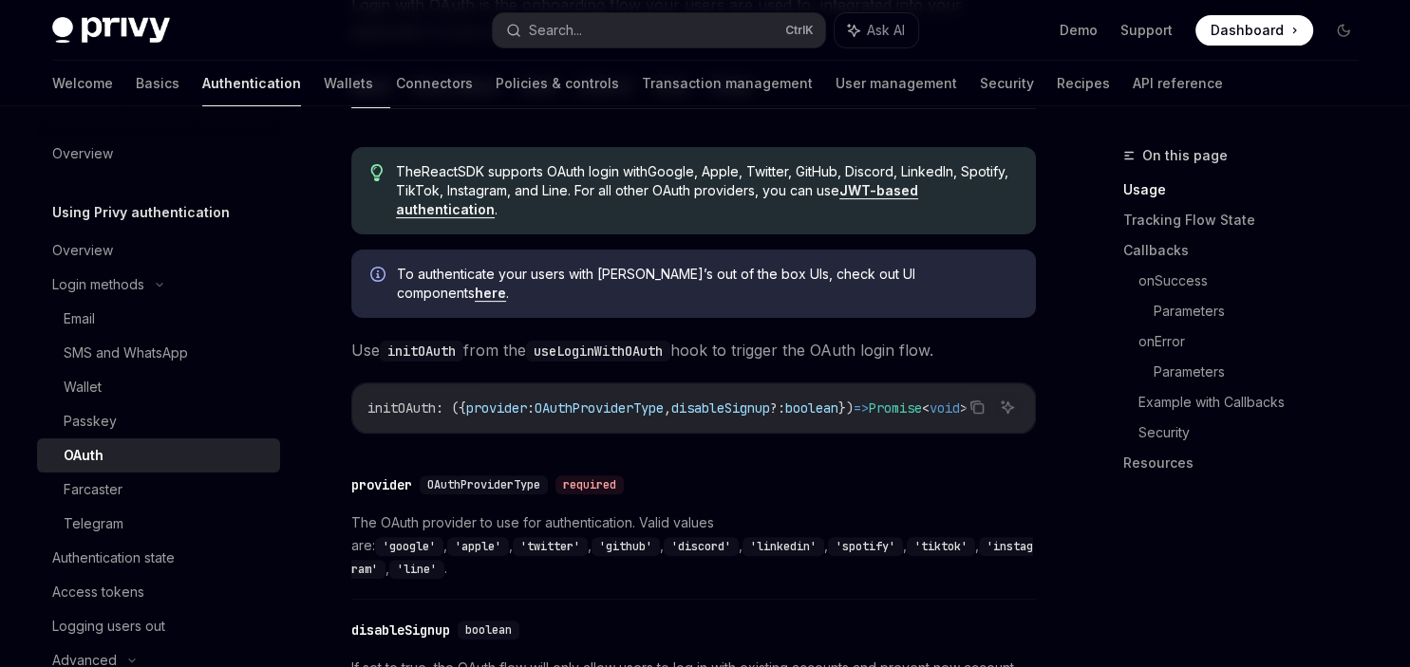
scroll to position [516, 0]
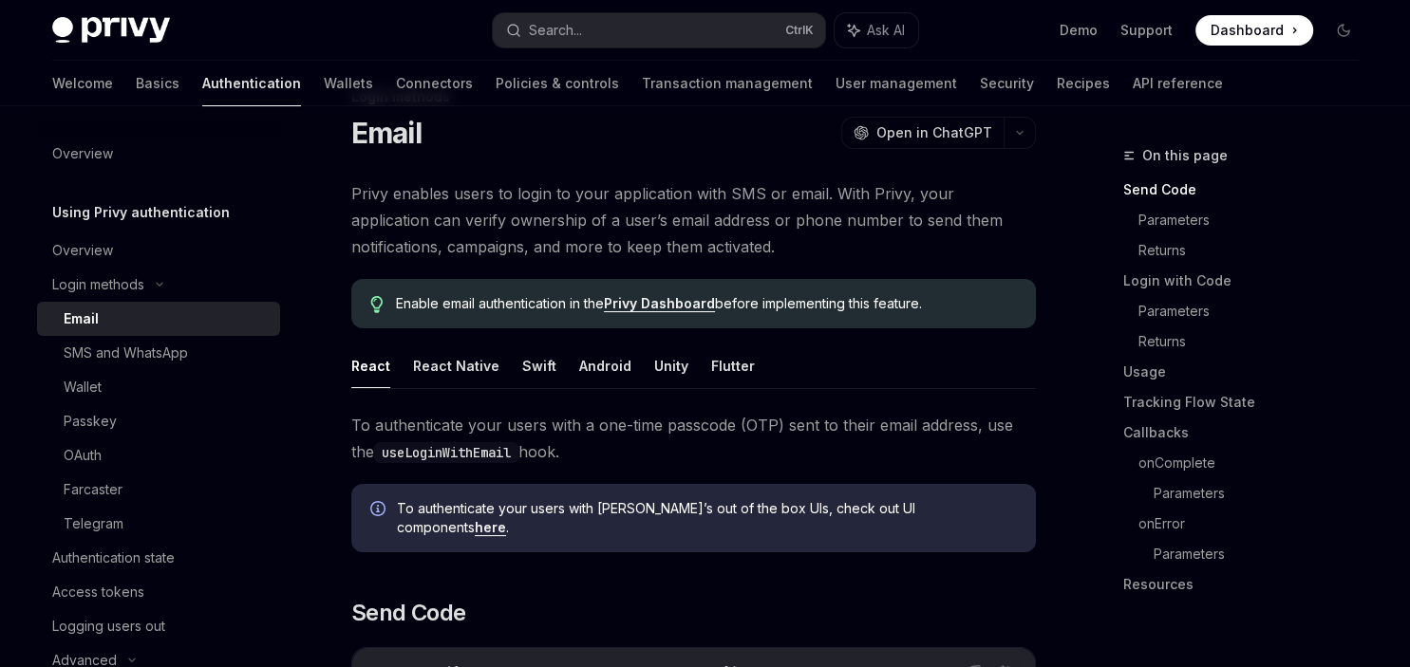
scroll to position [57, 0]
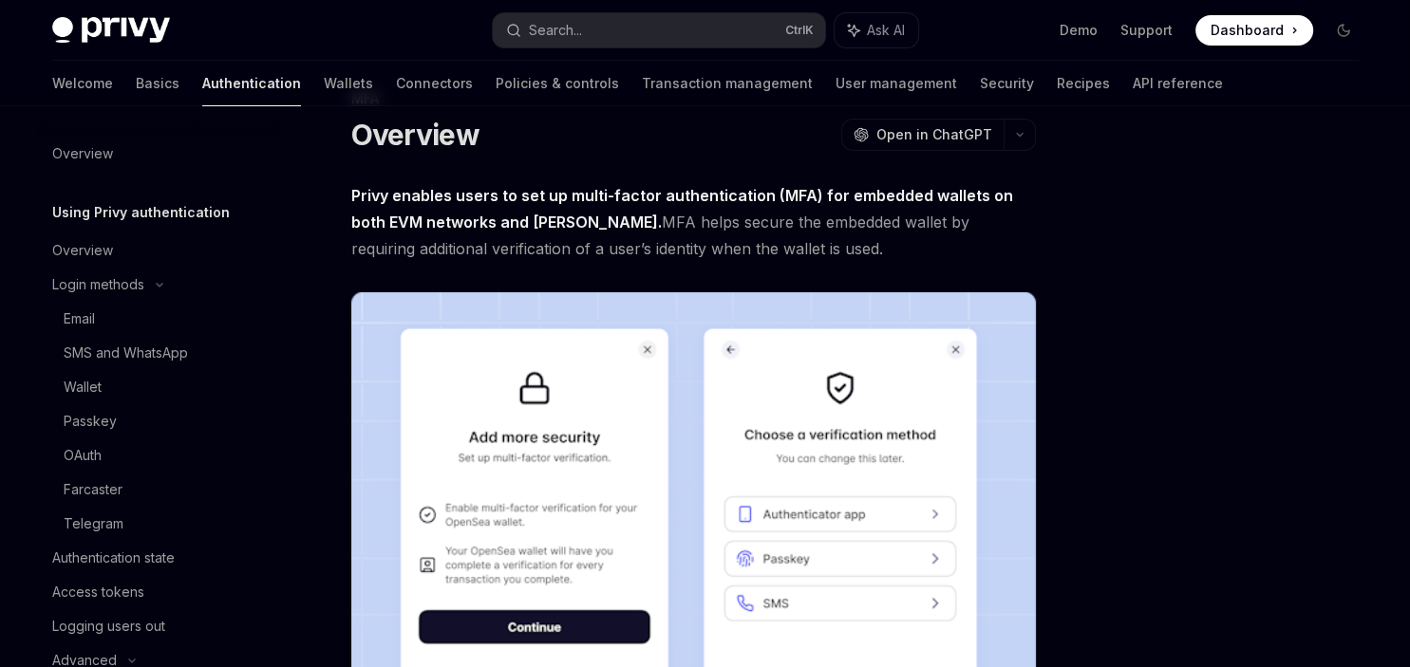
scroll to position [342, 0]
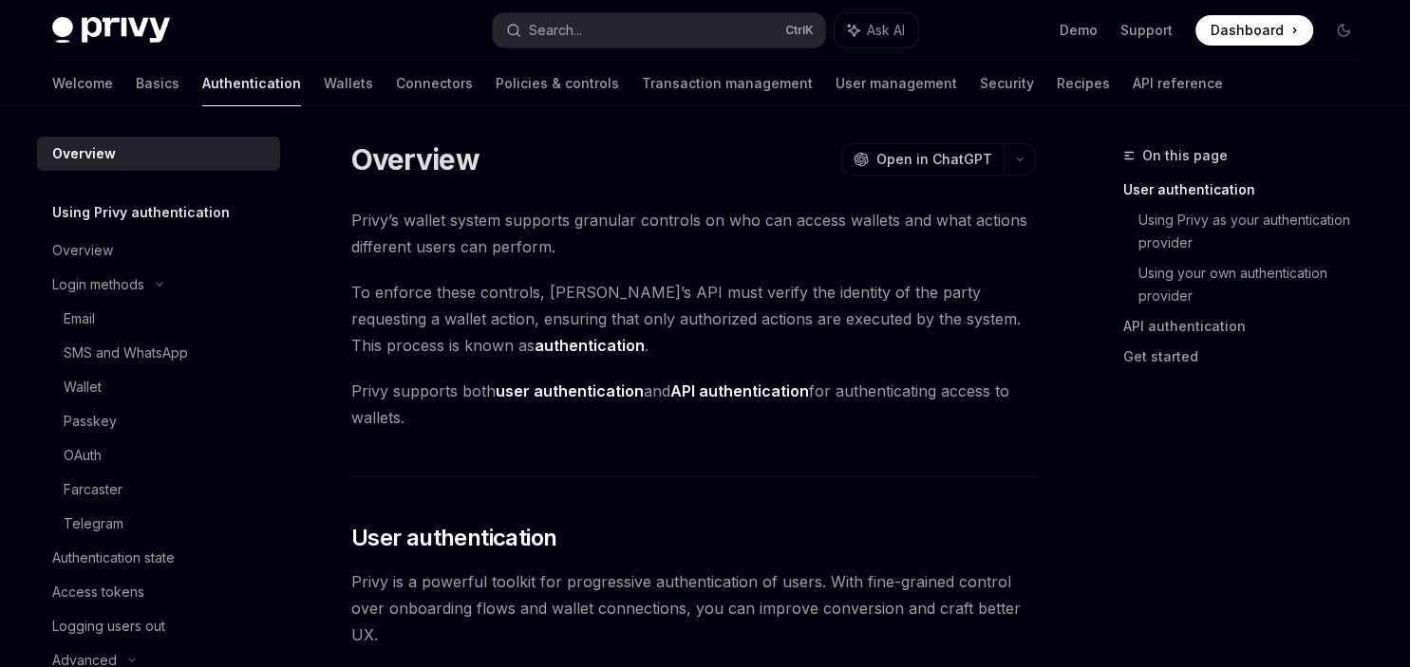
scroll to position [1, 0]
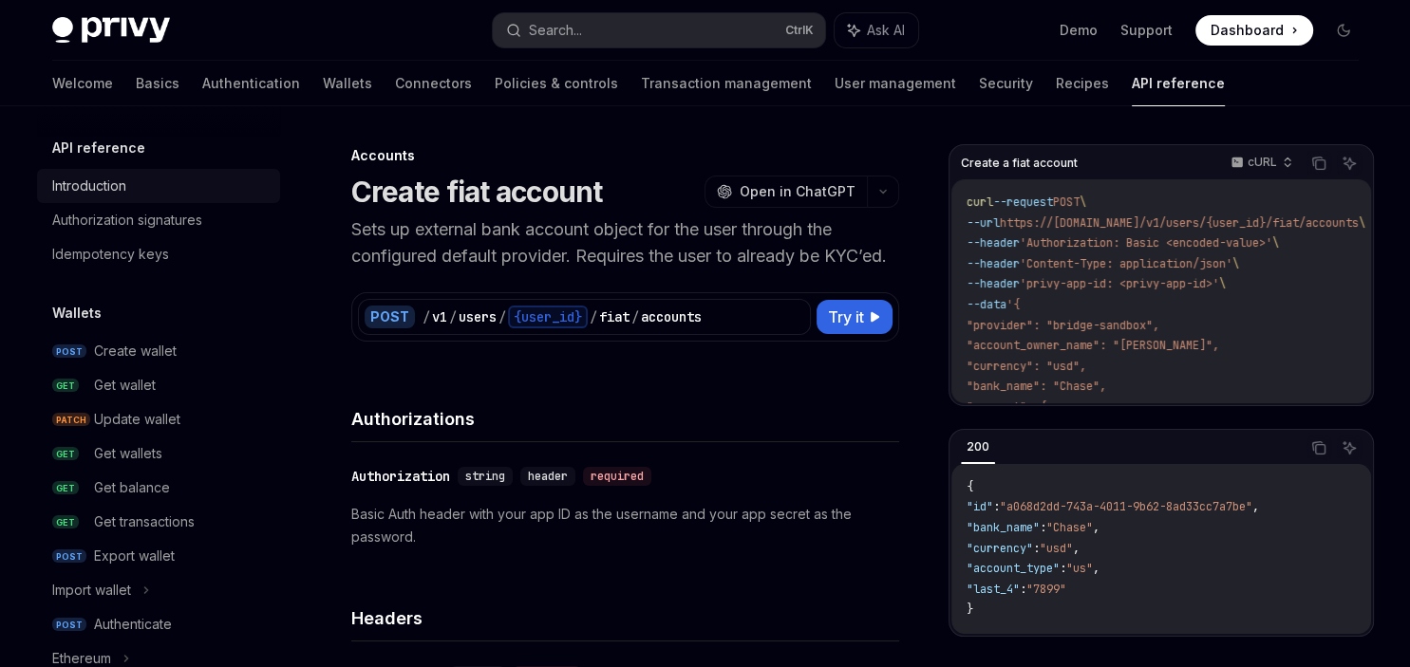
click at [107, 188] on div "Introduction" at bounding box center [89, 186] width 74 height 23
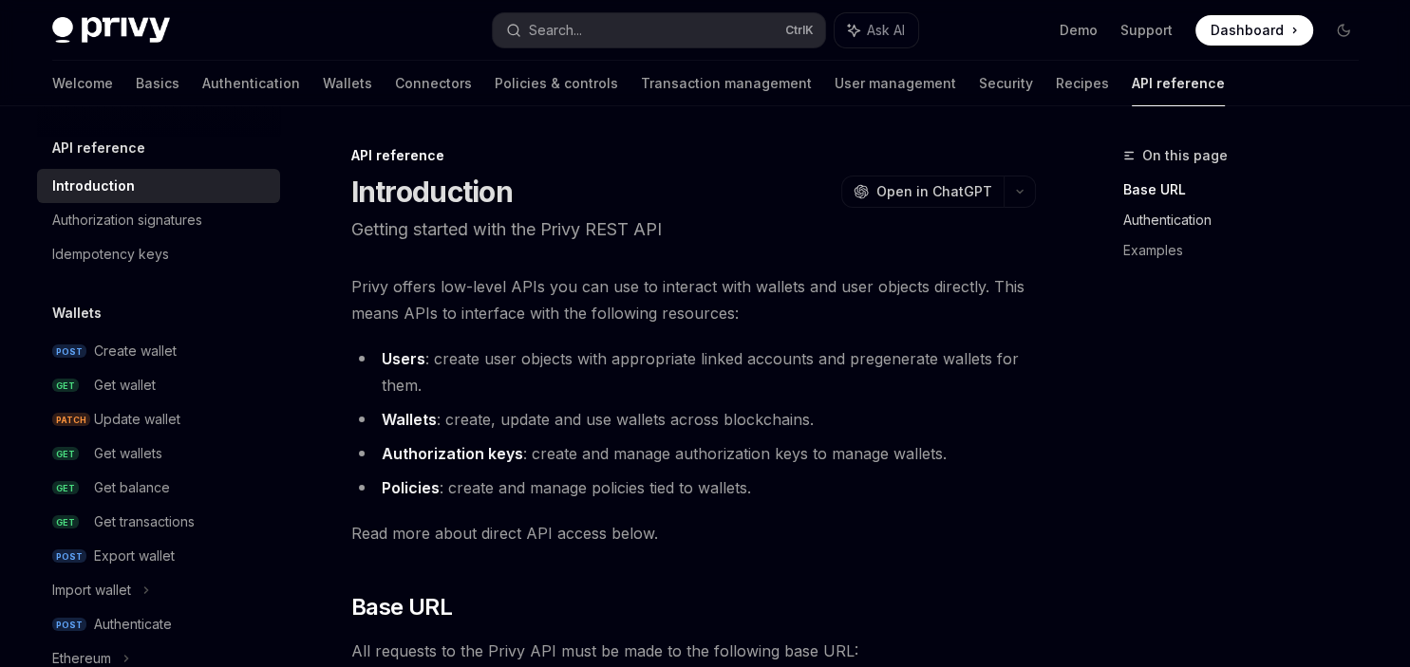
click at [1152, 213] on link "Authentication" at bounding box center [1248, 220] width 251 height 30
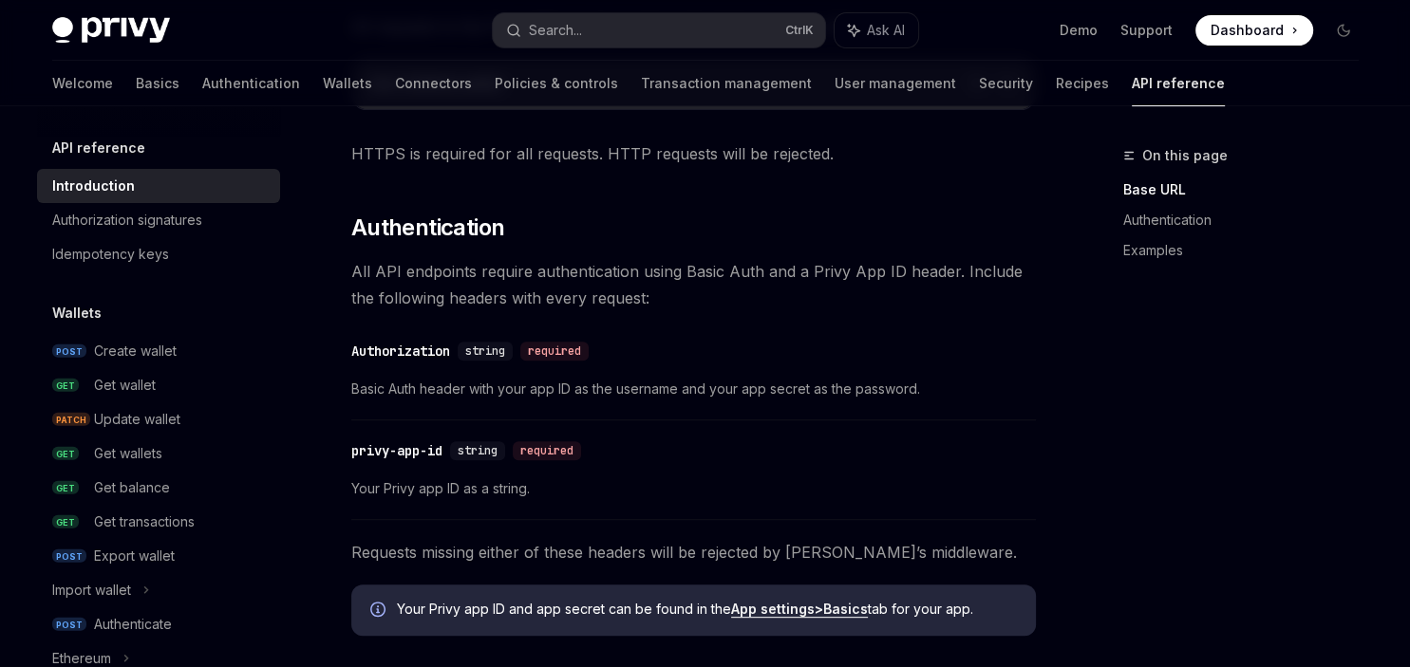
scroll to position [623, 0]
click at [202, 90] on link "Authentication" at bounding box center [251, 84] width 98 height 46
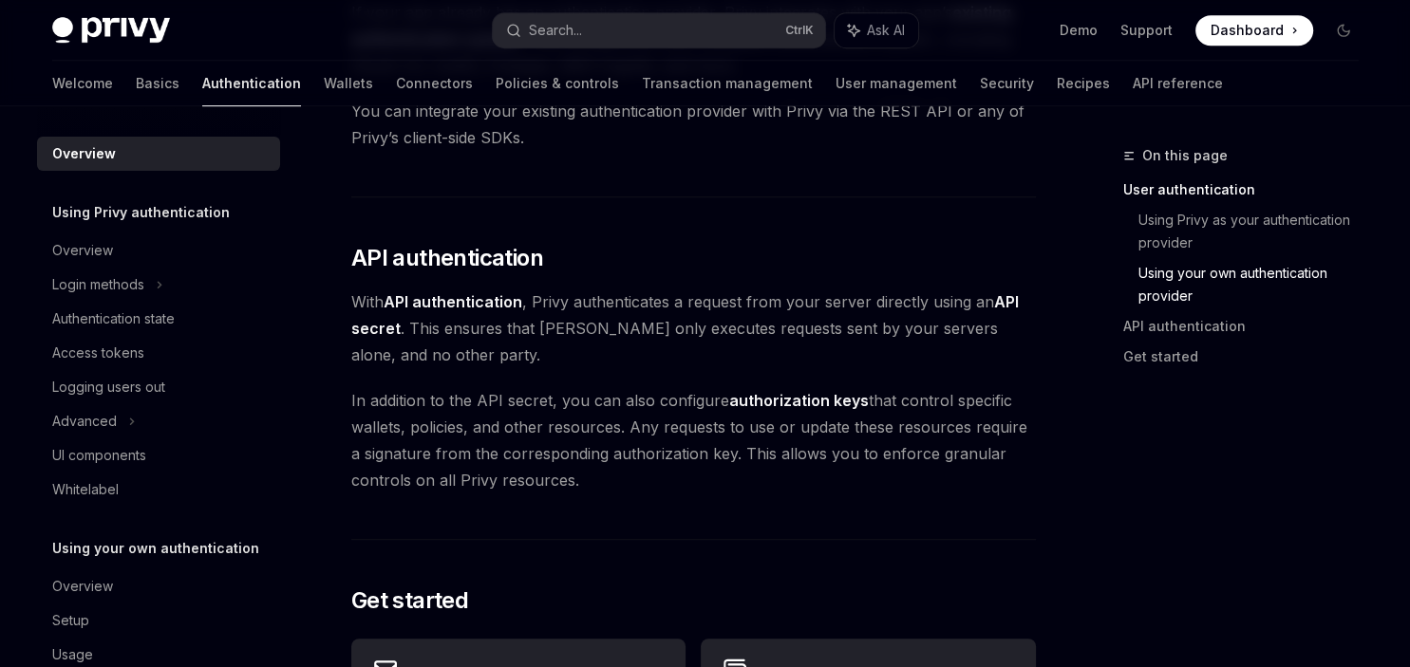
scroll to position [1137, 0]
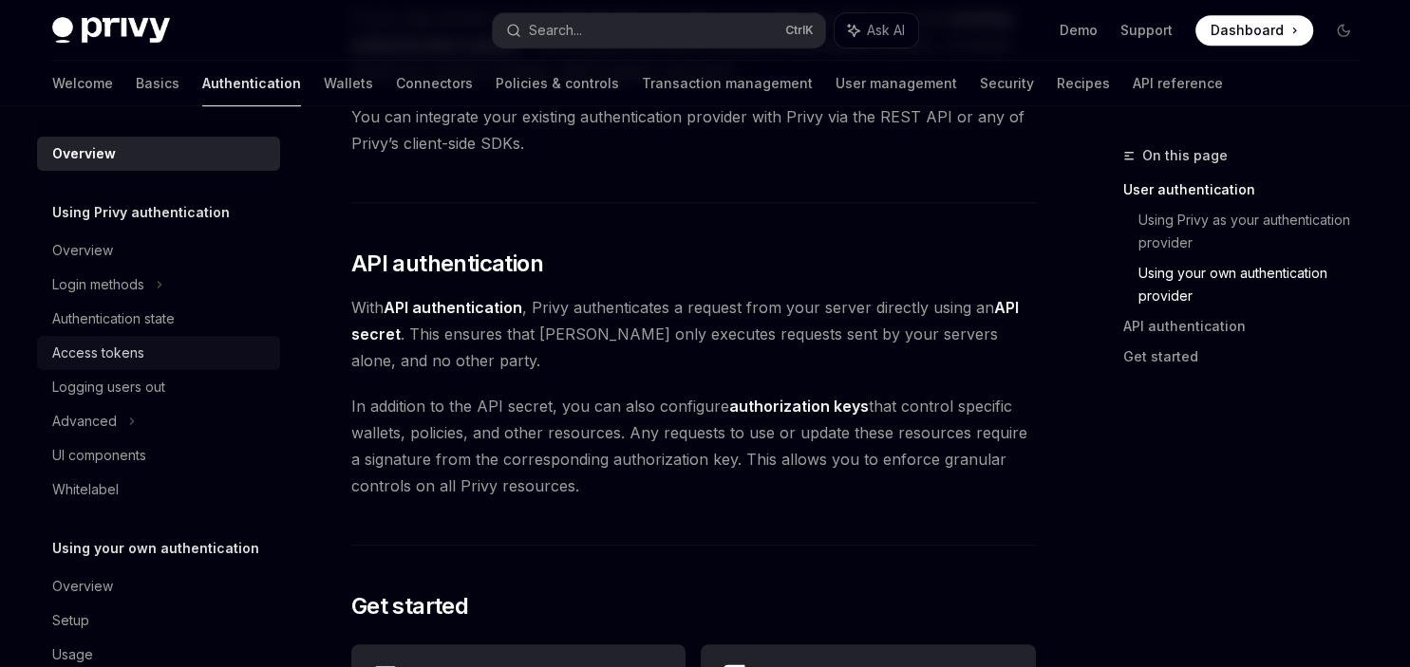
click at [100, 363] on div "Access tokens" at bounding box center [98, 353] width 92 height 23
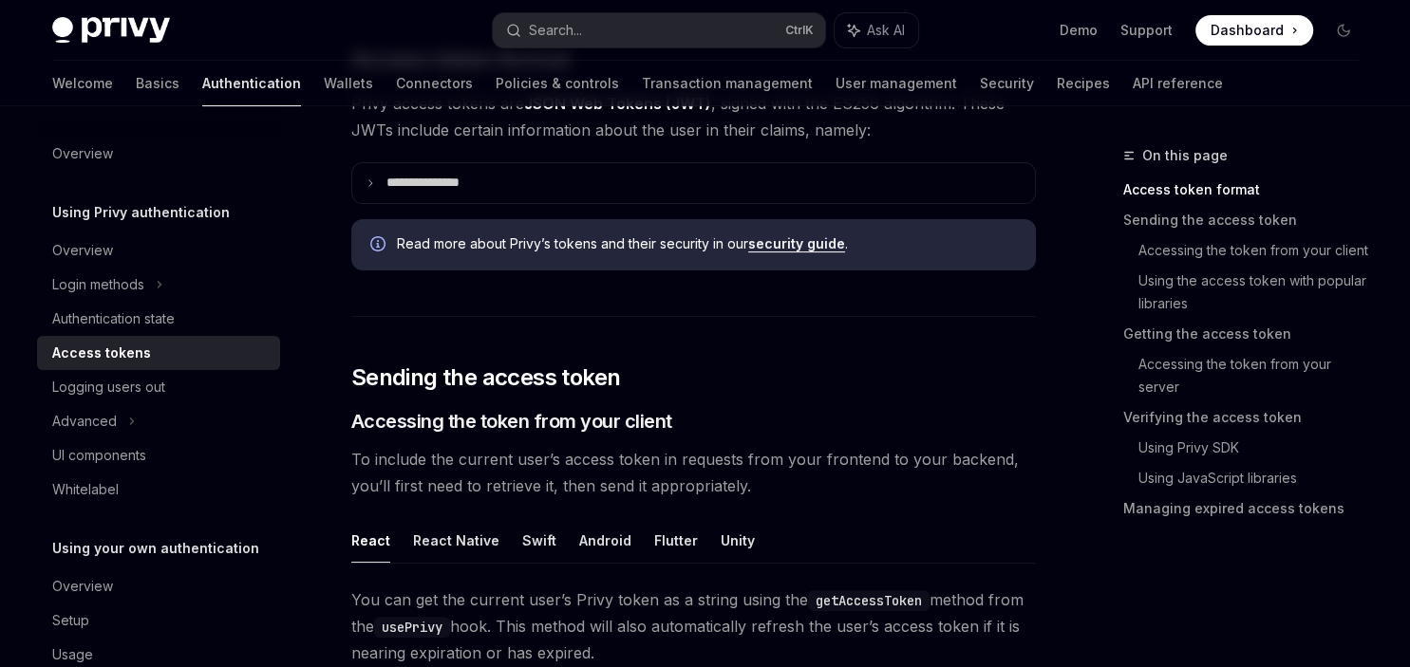
scroll to position [652, 0]
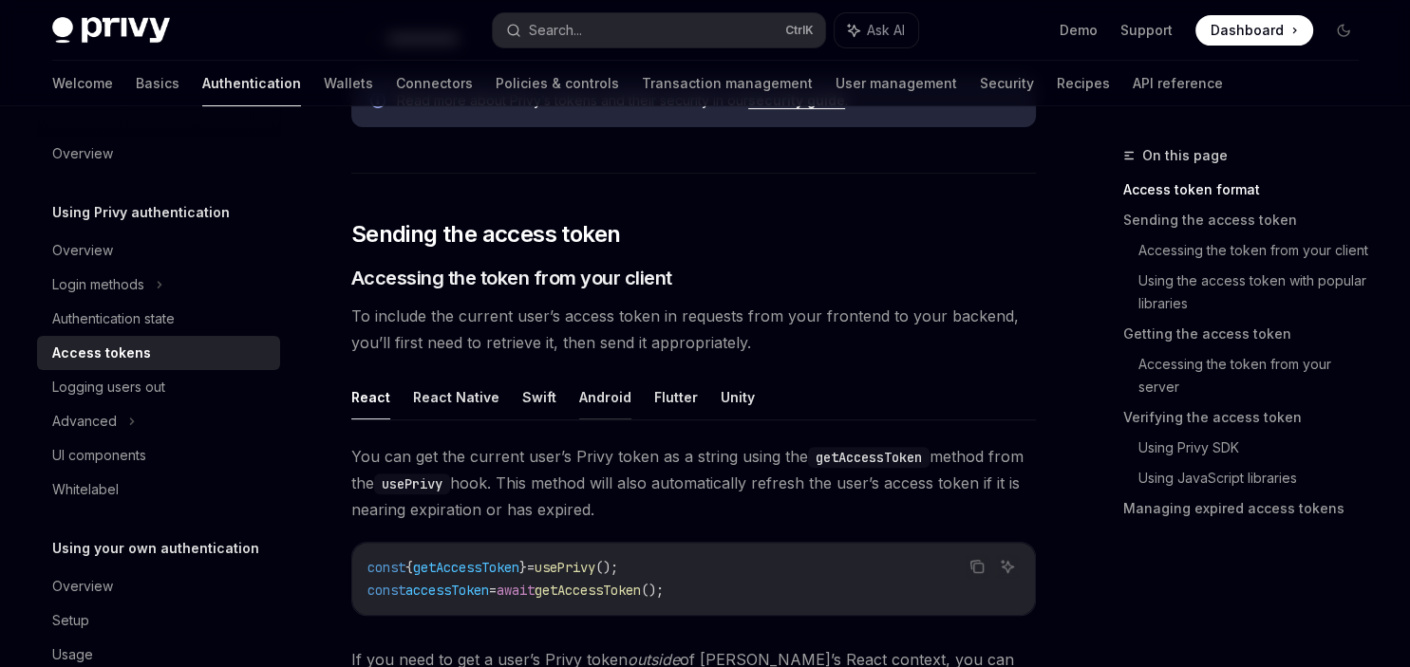
click at [608, 398] on button "Android" at bounding box center [605, 397] width 52 height 45
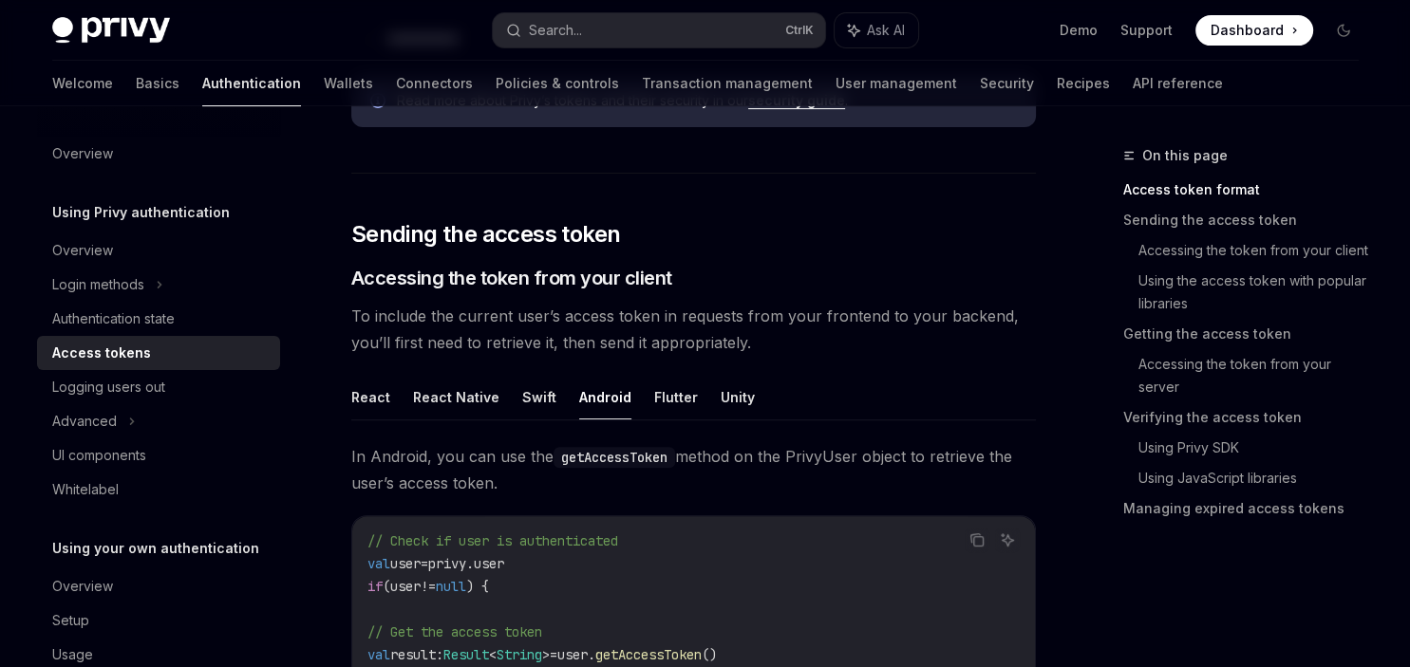
click at [511, 397] on ul "React React Native Swift Android Flutter Unity" at bounding box center [693, 398] width 684 height 46
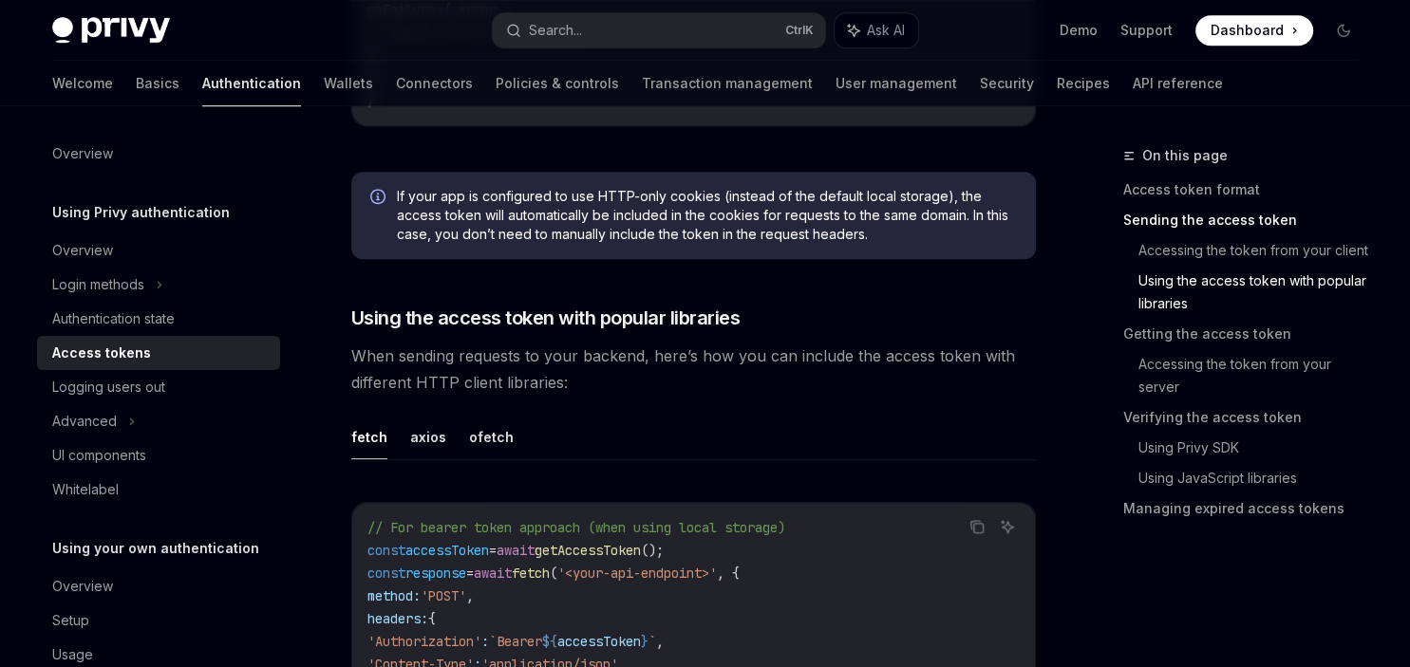
scroll to position [1664, 0]
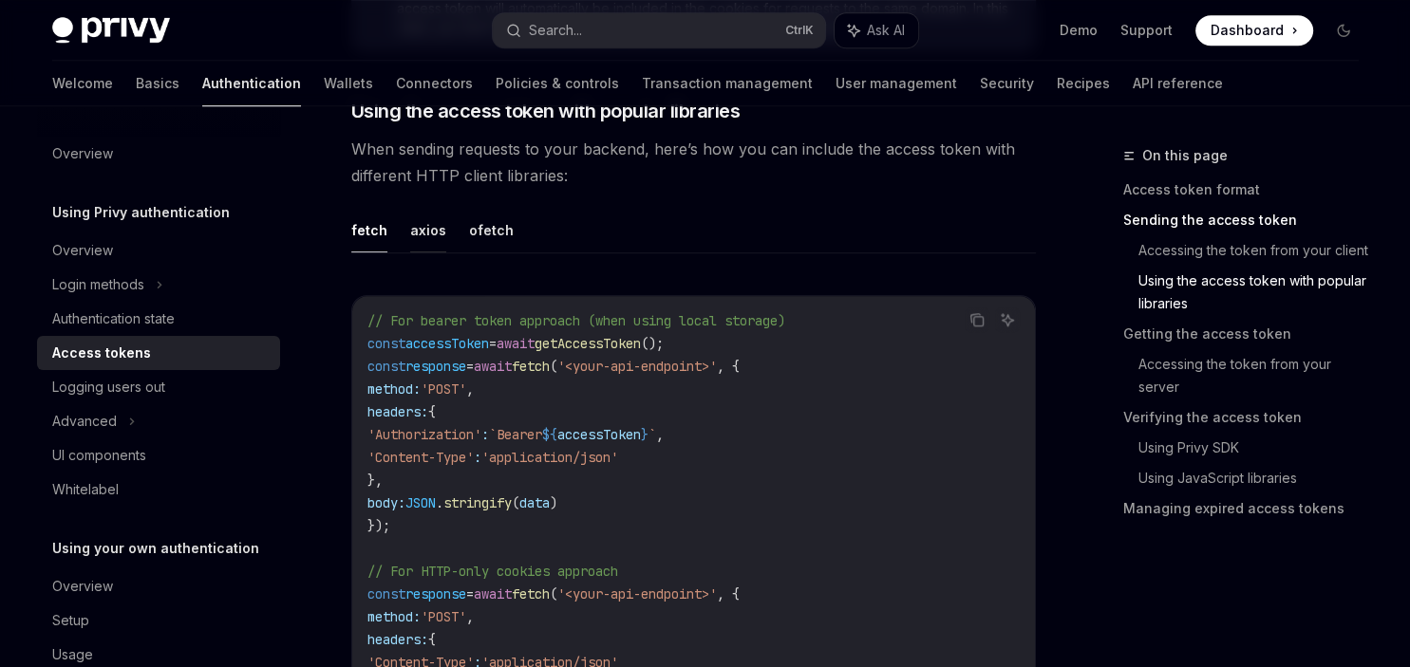
click at [439, 233] on button "axios" at bounding box center [428, 230] width 36 height 45
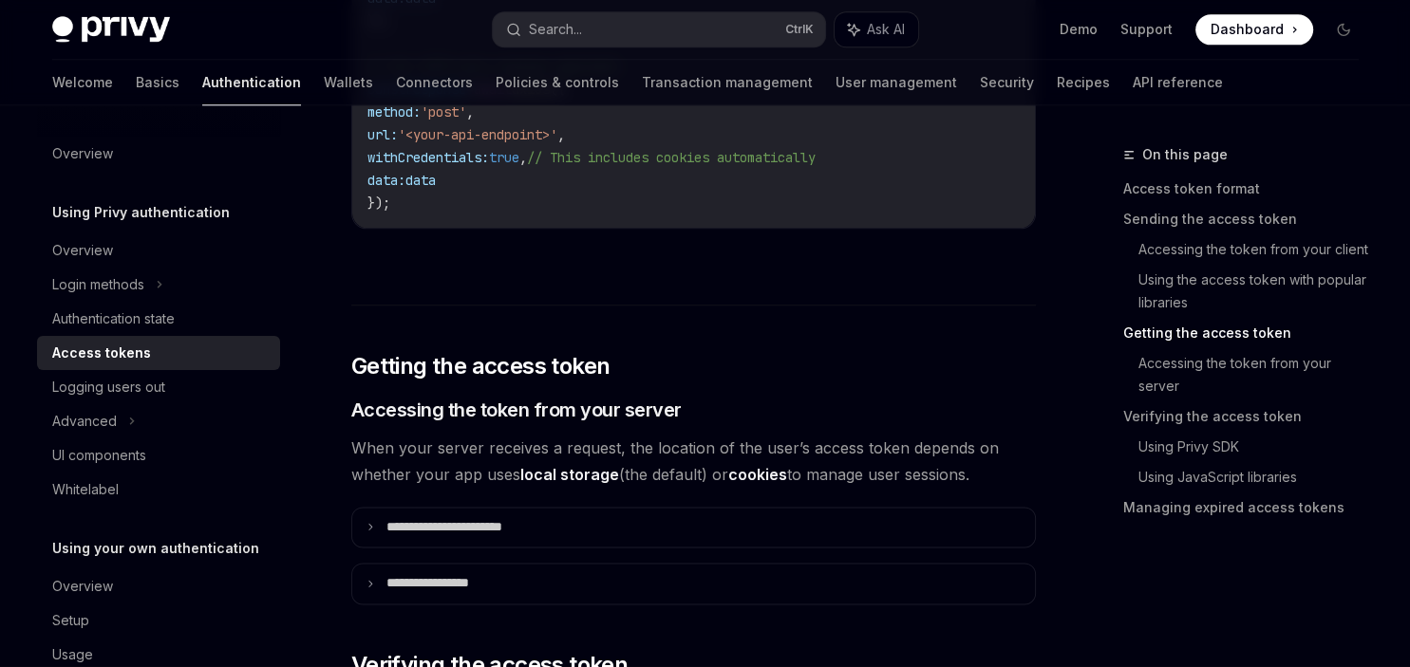
scroll to position [2455, 0]
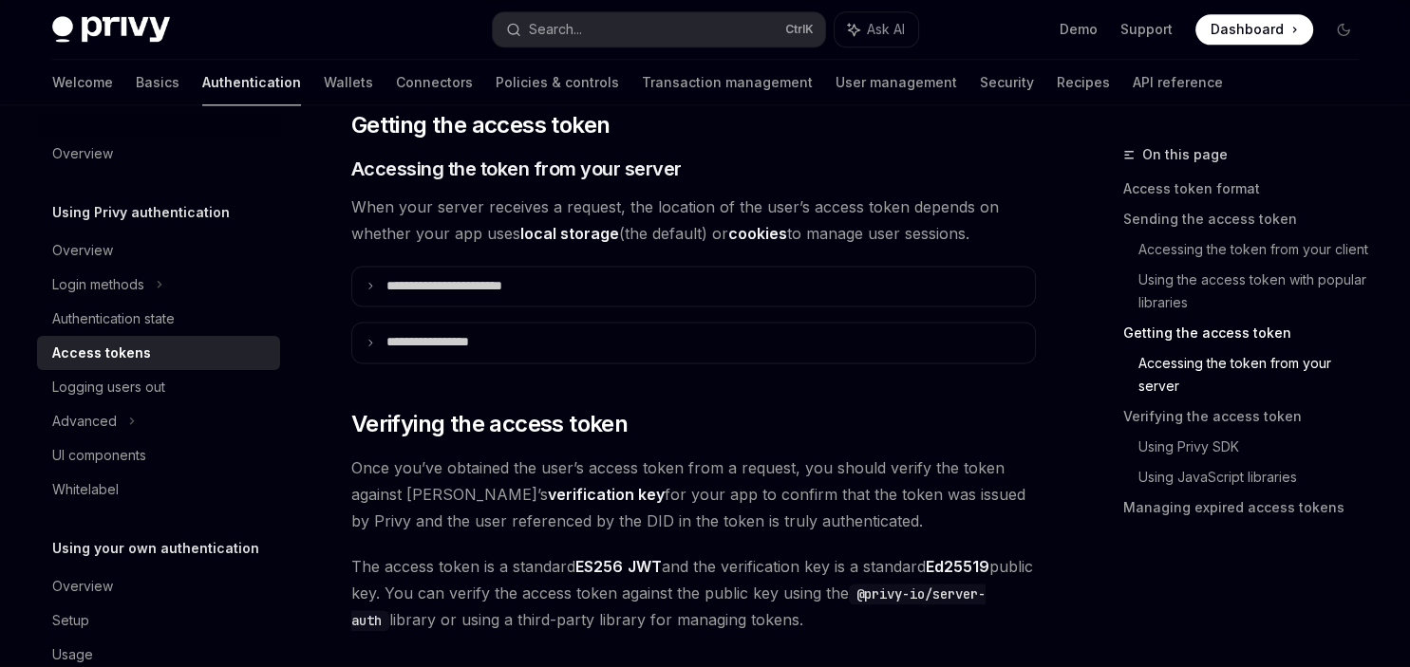
click at [545, 306] on div "**********" at bounding box center [693, 426] width 684 height 5285
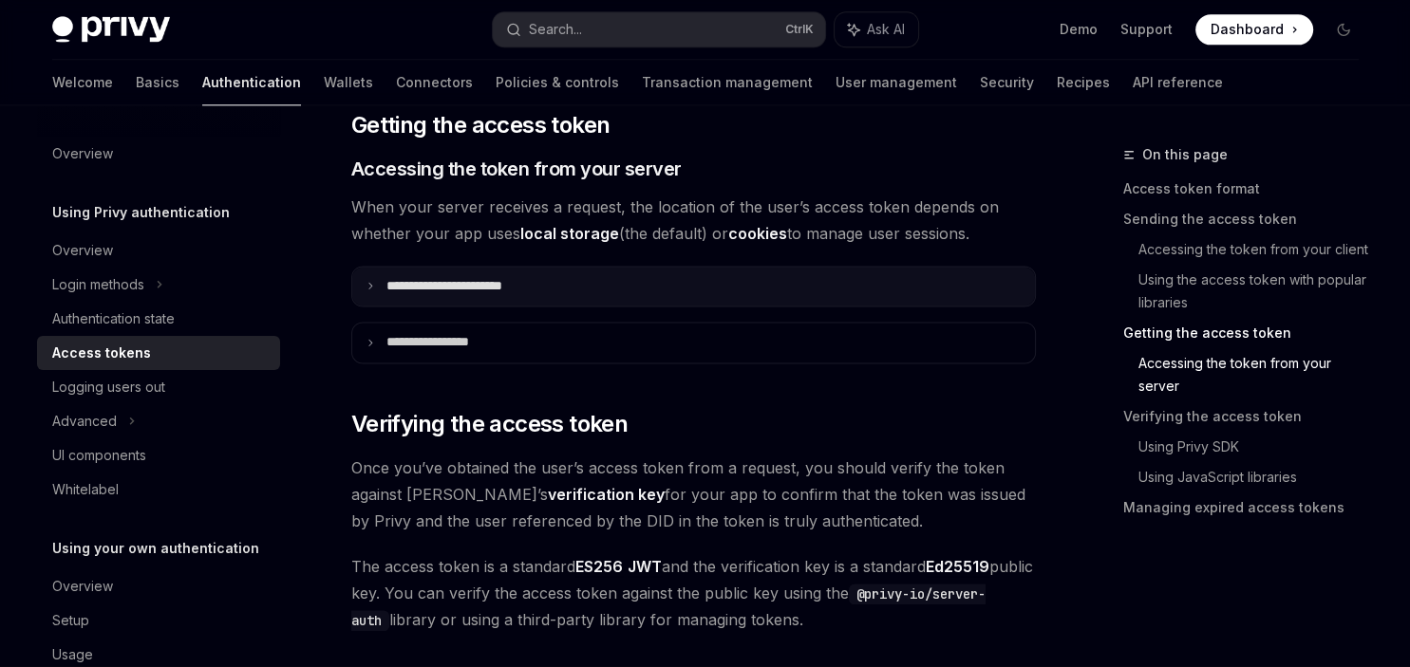
click at [523, 273] on summary "**********" at bounding box center [693, 288] width 683 height 40
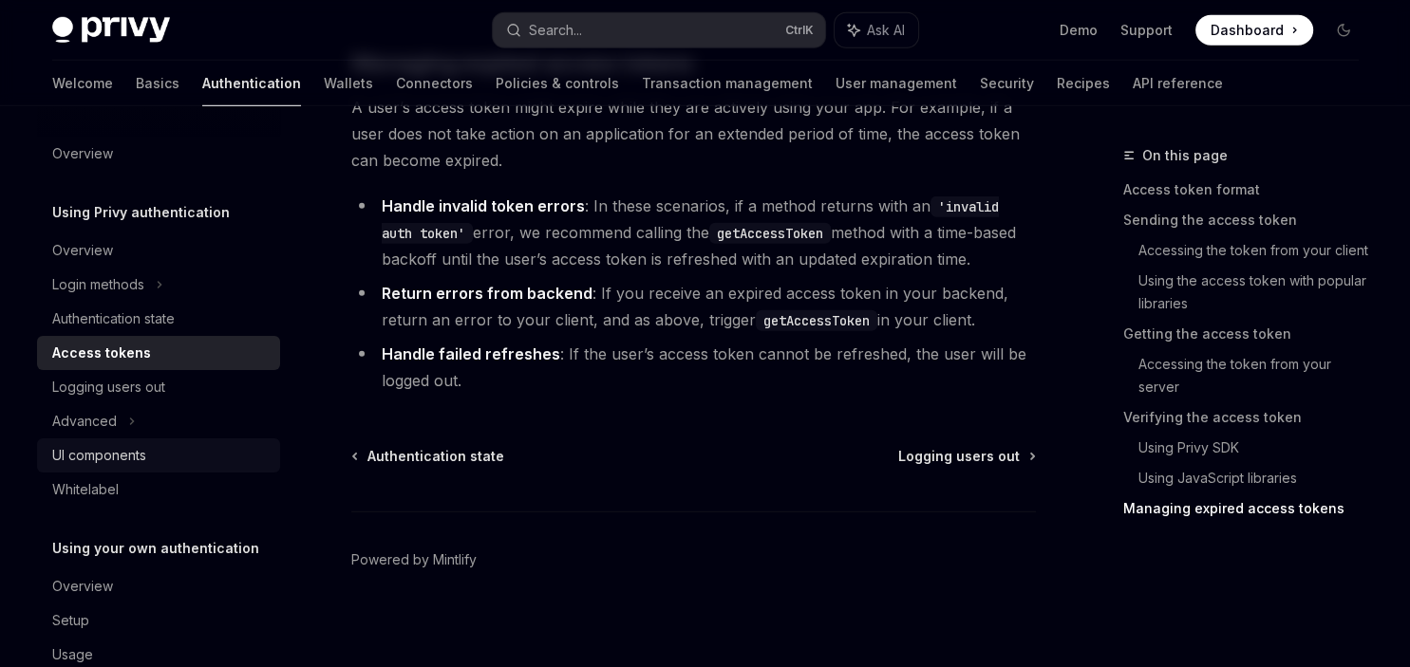
scroll to position [42, 0]
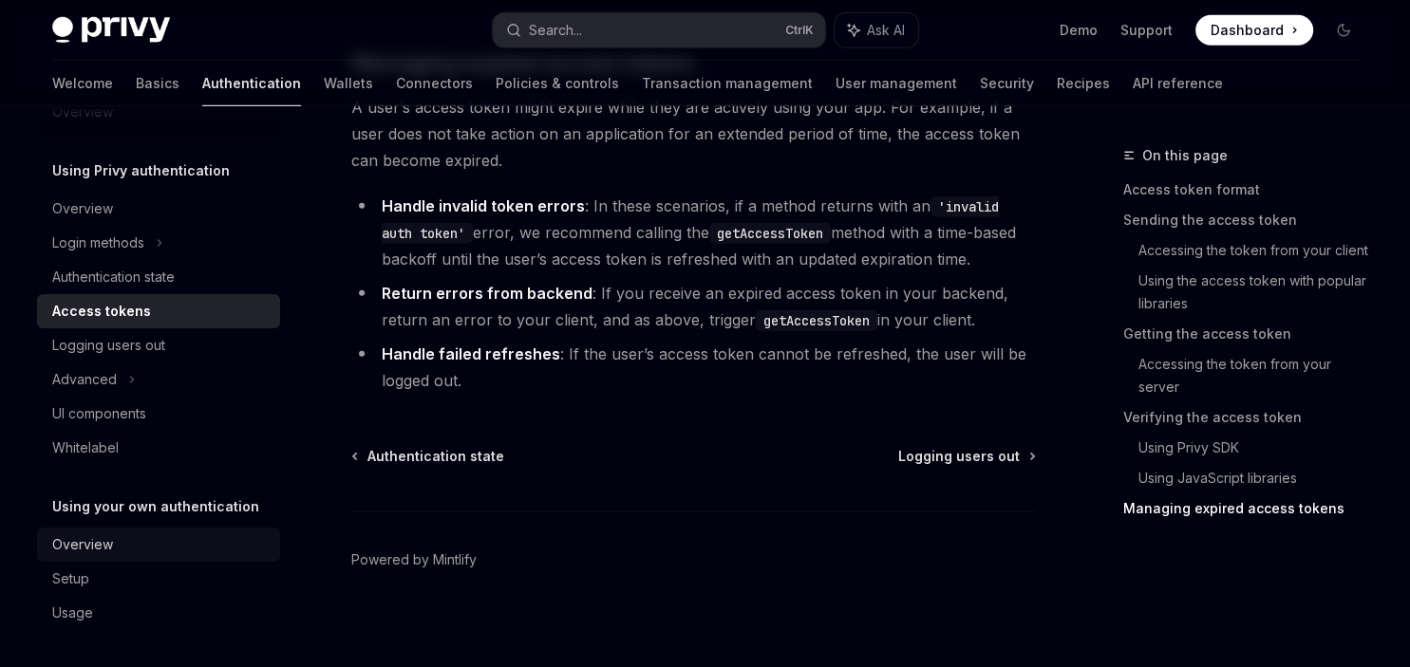
click at [104, 548] on div "Overview" at bounding box center [82, 545] width 61 height 23
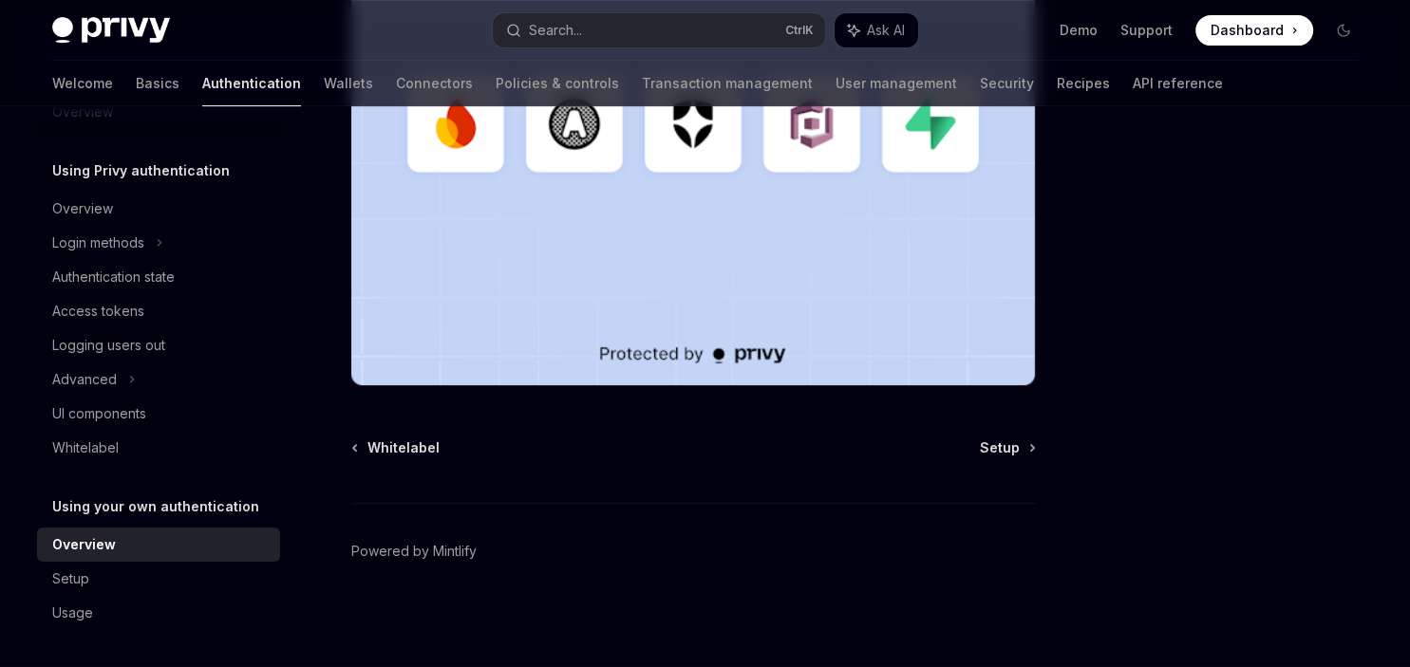
scroll to position [921, 0]
click at [1133, 95] on link "API reference" at bounding box center [1178, 84] width 90 height 46
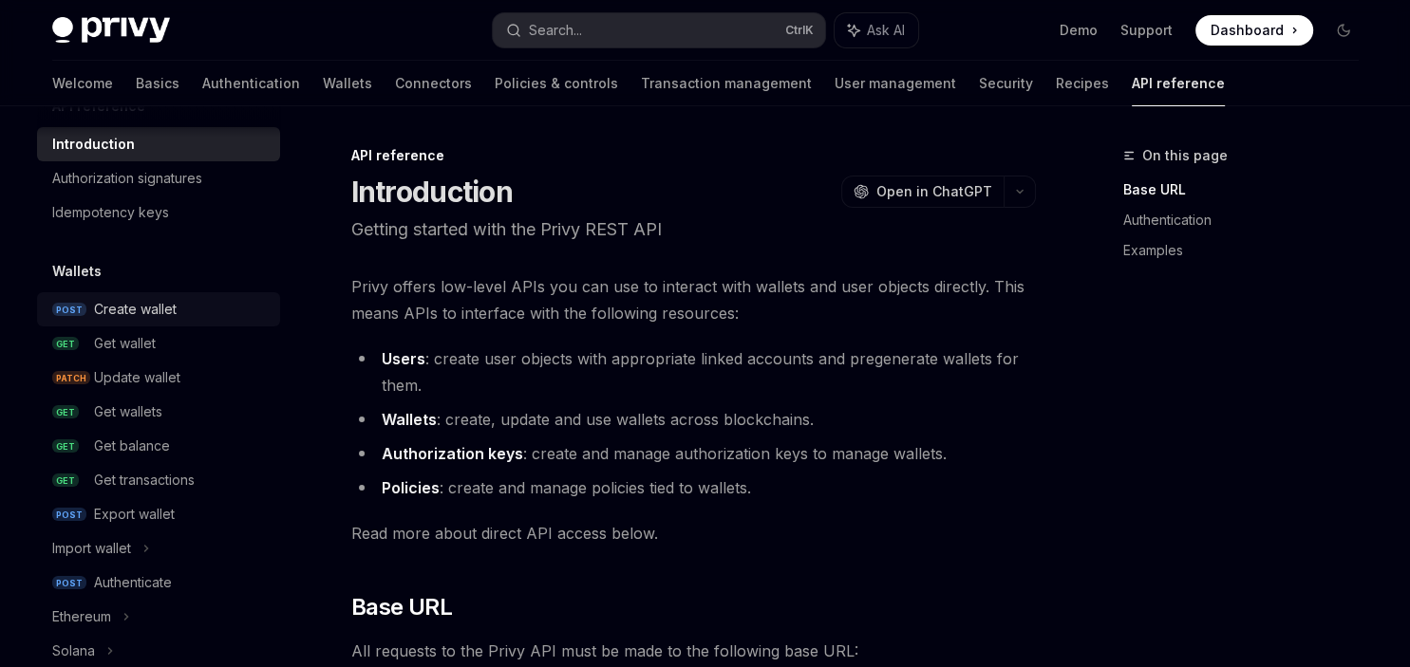
click at [116, 304] on div "Create wallet" at bounding box center [135, 309] width 83 height 23
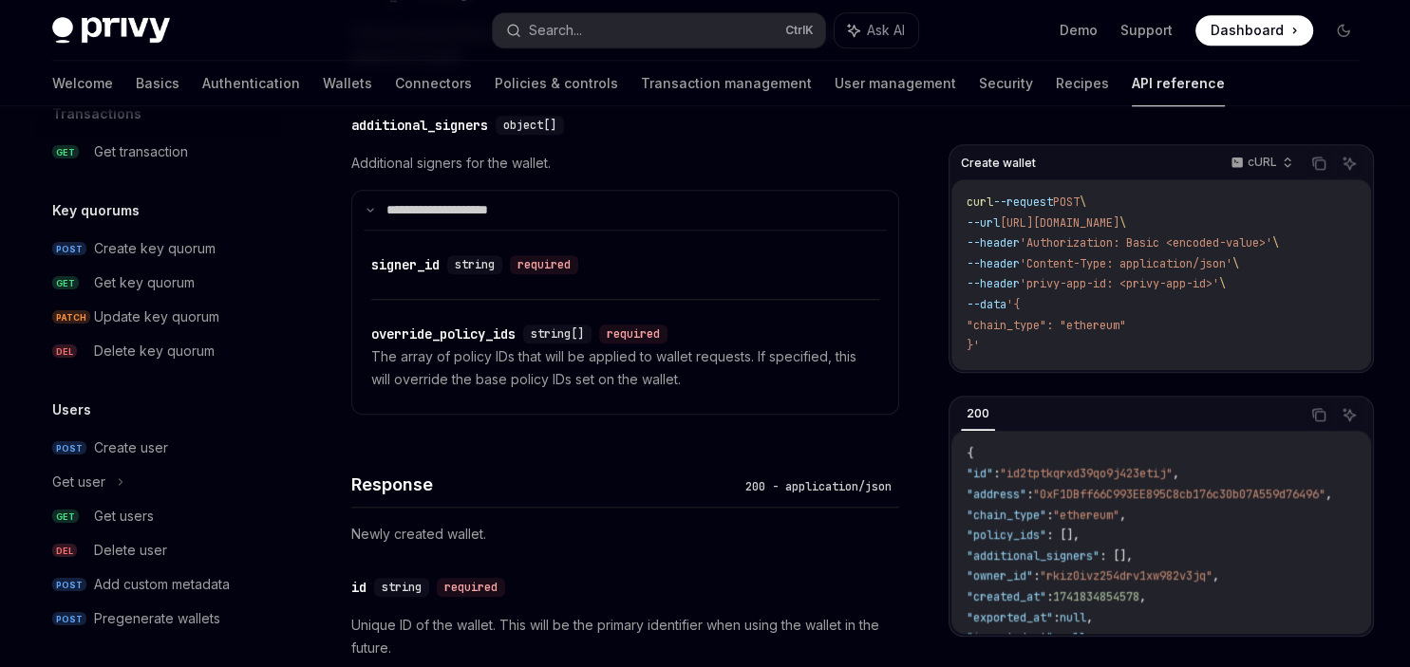
scroll to position [1294, 0]
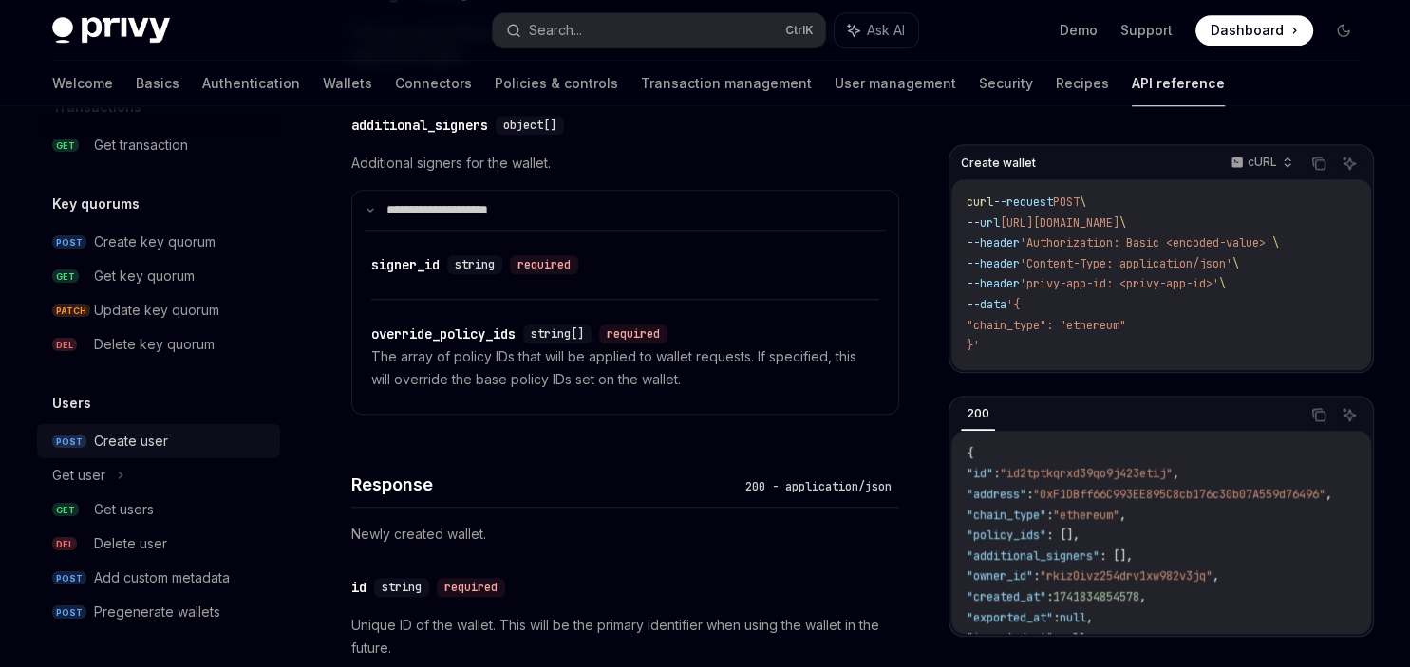
click at [111, 441] on div "Create user" at bounding box center [131, 441] width 74 height 23
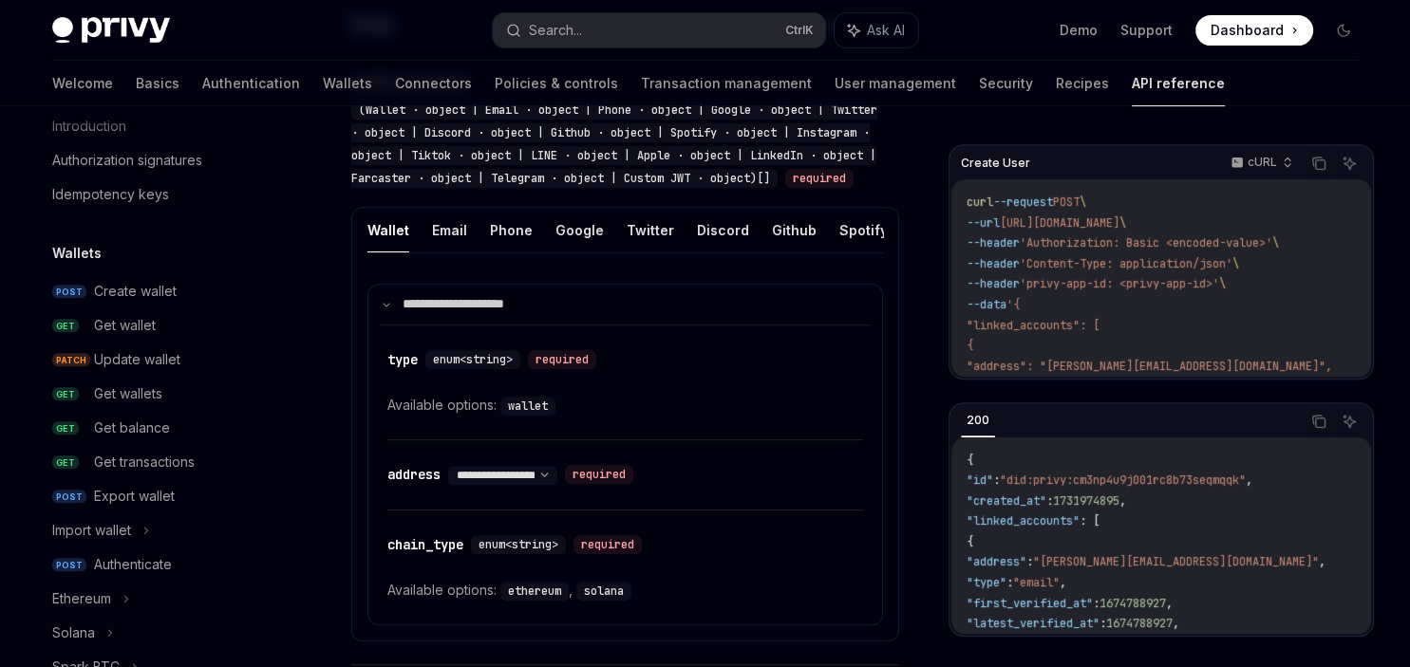
scroll to position [56, 0]
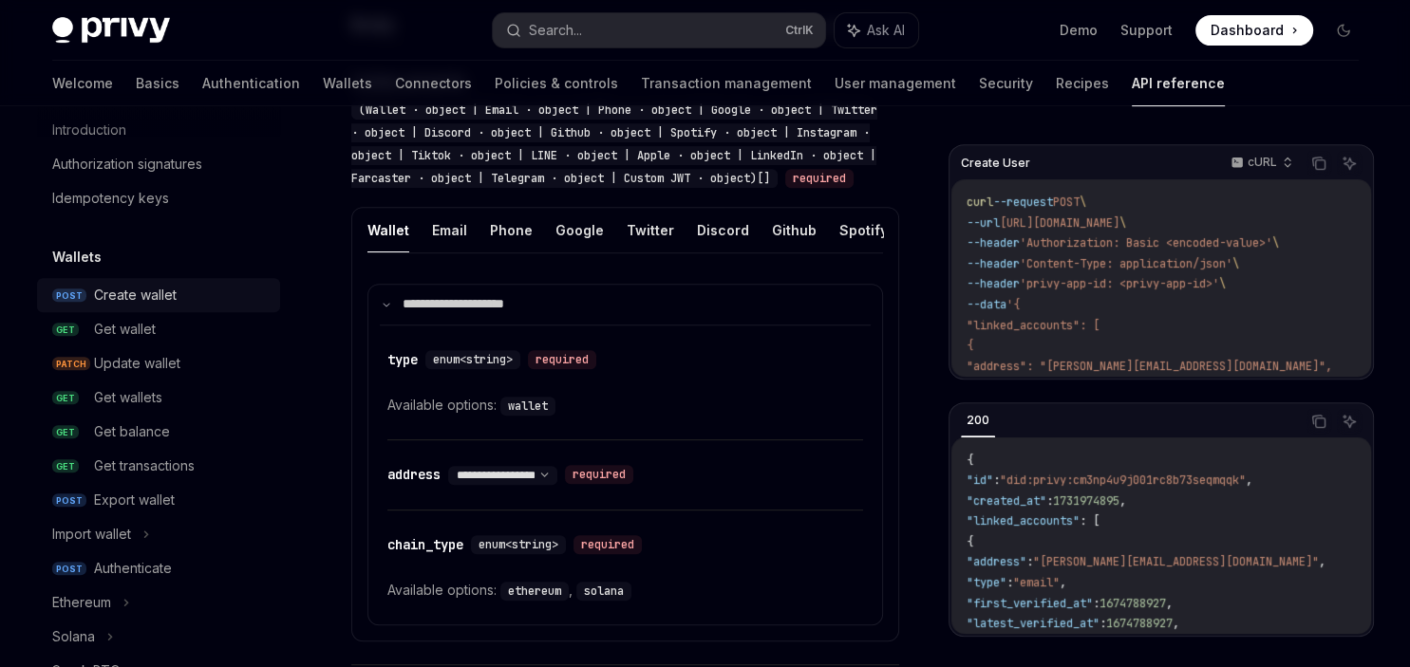
click at [110, 309] on link "POST Create wallet" at bounding box center [158, 295] width 243 height 34
type textarea "*"
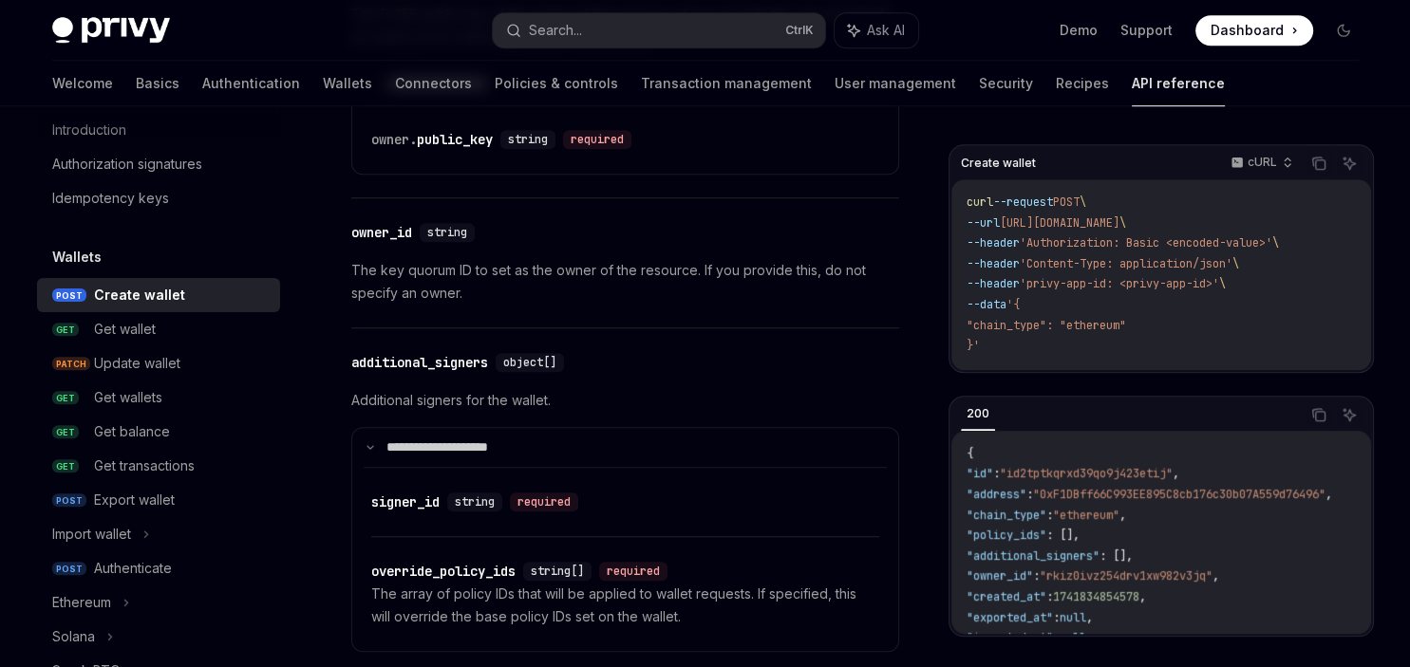
scroll to position [1401, 0]
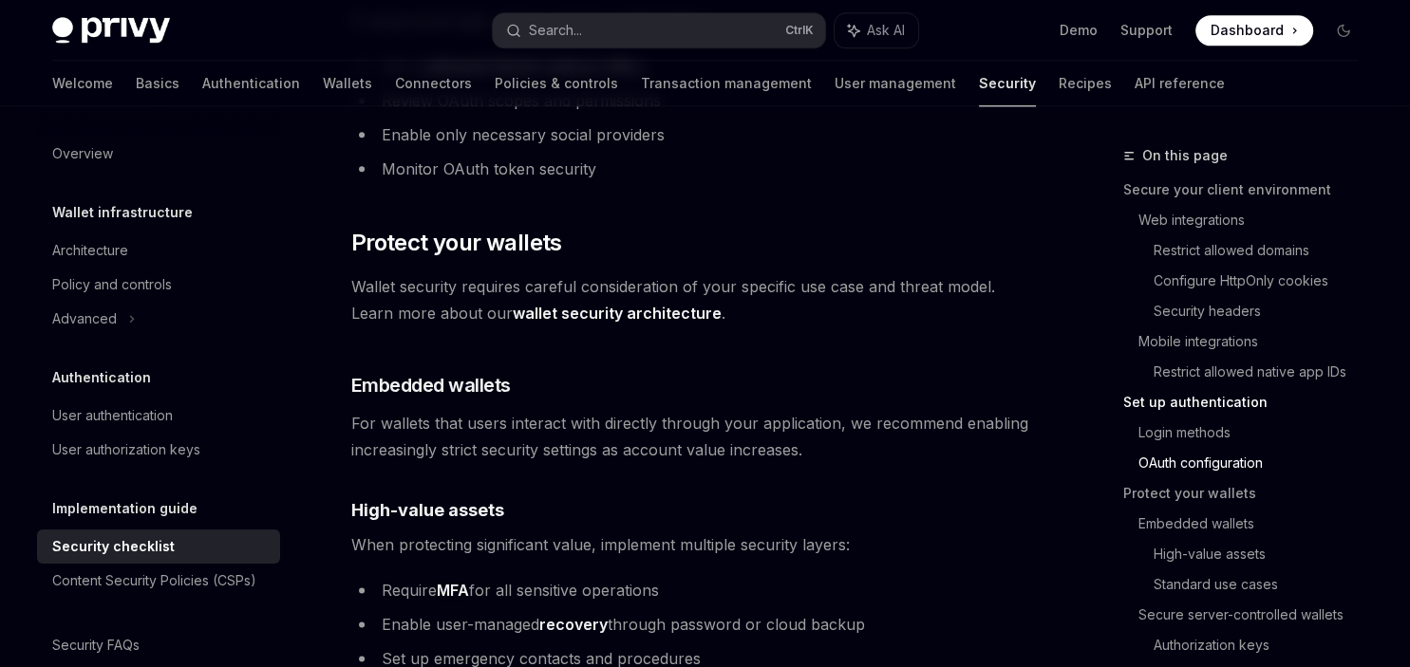
scroll to position [2260, 0]
